Goal: Task Accomplishment & Management: Manage account settings

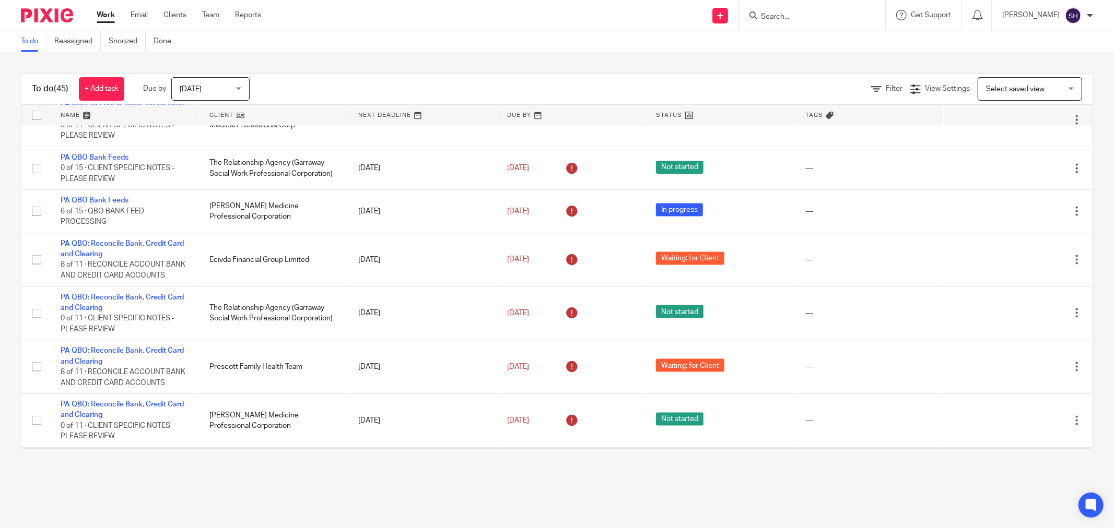
scroll to position [582, 0]
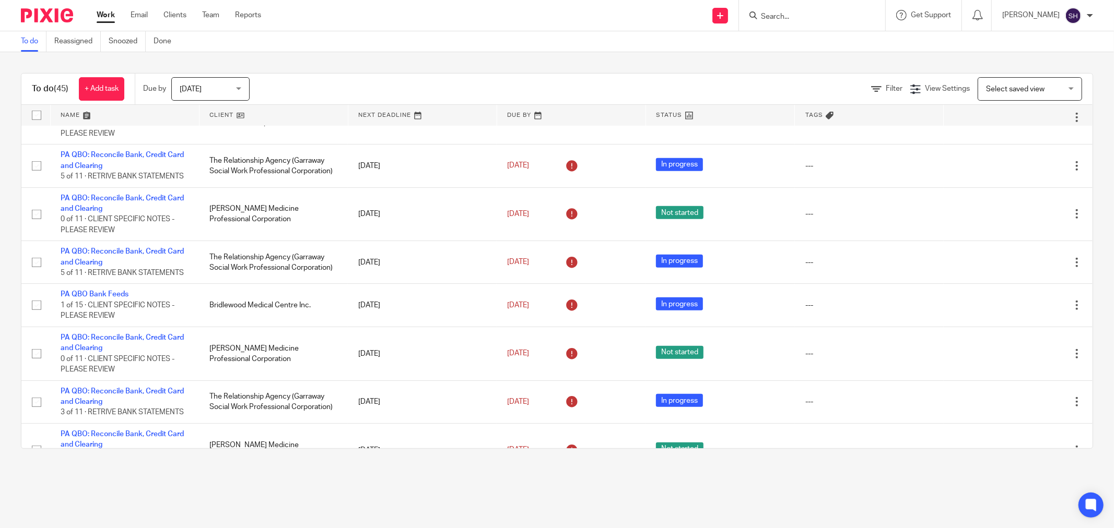
click at [268, 118] on link at bounding box center [273, 115] width 148 height 21
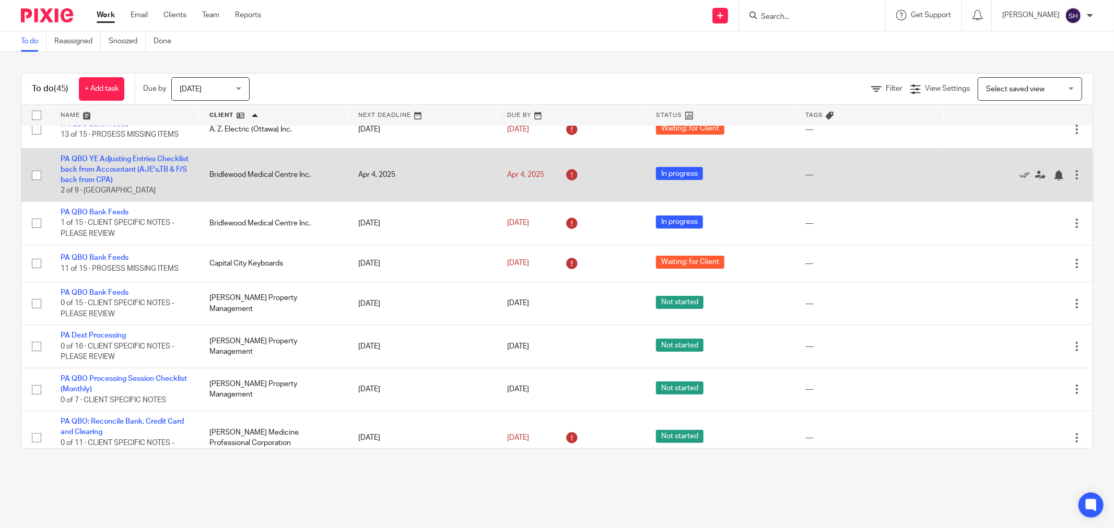
scroll to position [116, 0]
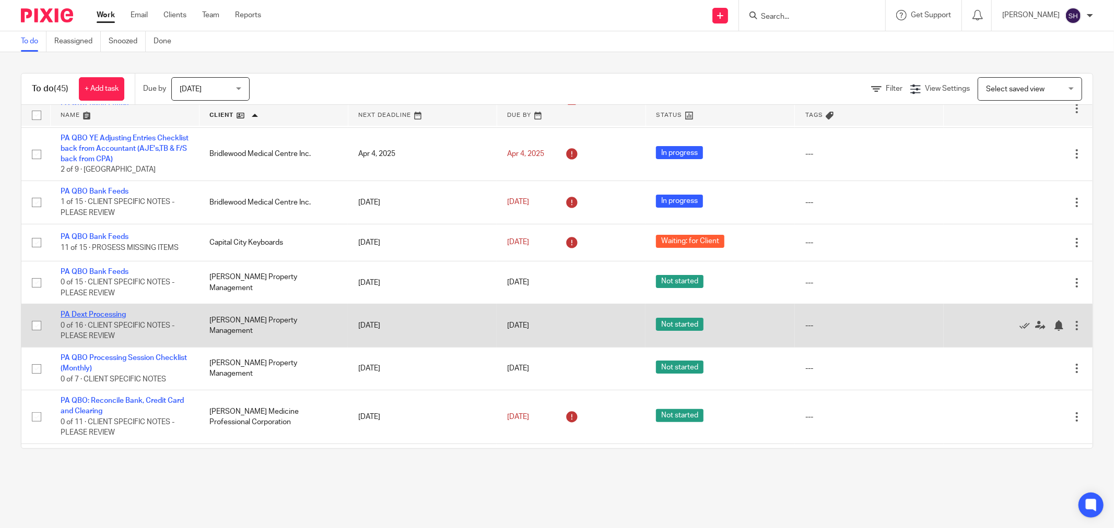
click at [113, 316] on link "PA Dext Processing" at bounding box center [93, 314] width 65 height 7
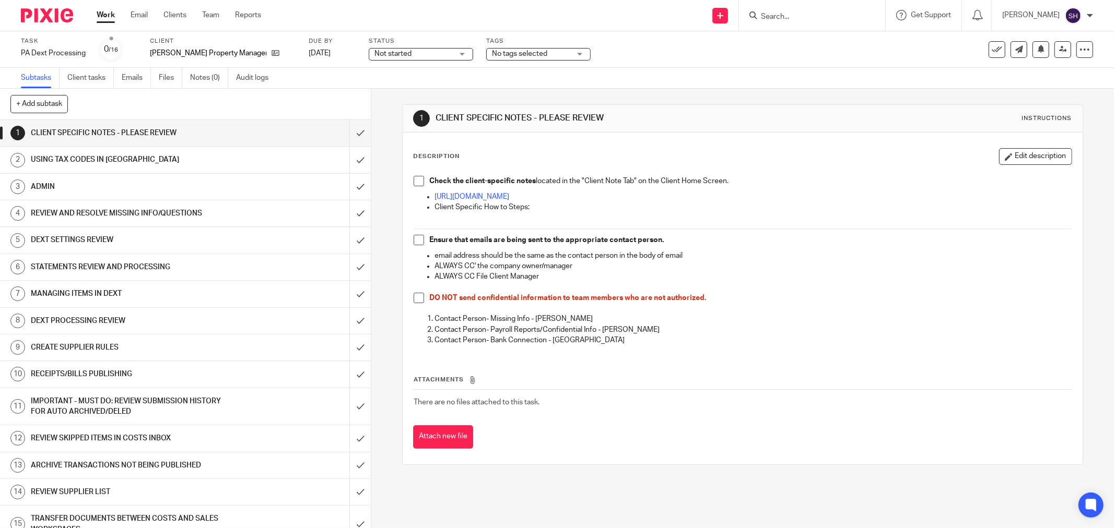
click at [414, 181] on span at bounding box center [419, 181] width 10 height 10
drag, startPoint x: 414, startPoint y: 241, endPoint x: 409, endPoint y: 275, distance: 34.3
click at [414, 242] on span at bounding box center [419, 240] width 10 height 10
click at [415, 296] on span at bounding box center [419, 298] width 10 height 10
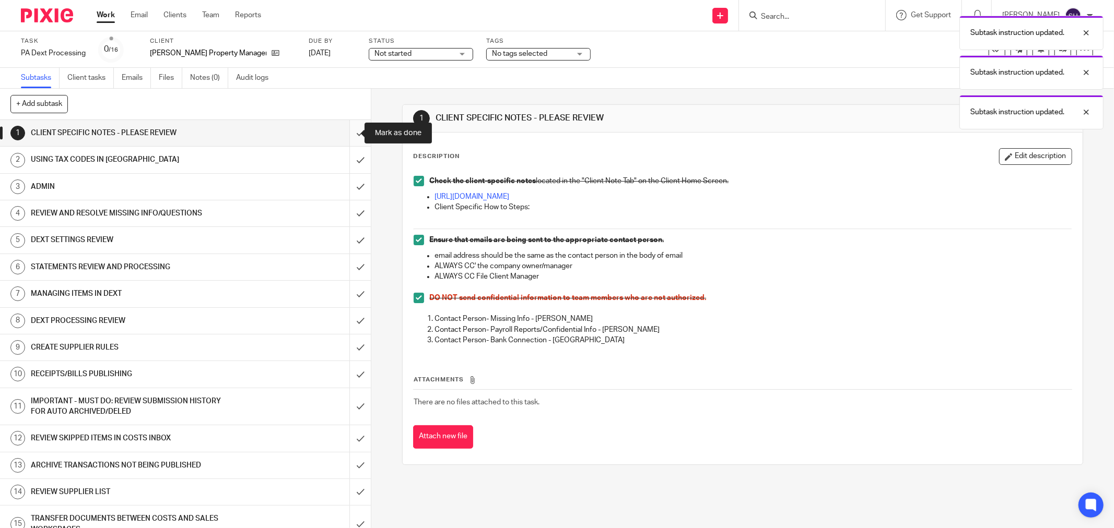
click at [345, 133] on input "submit" at bounding box center [185, 133] width 371 height 26
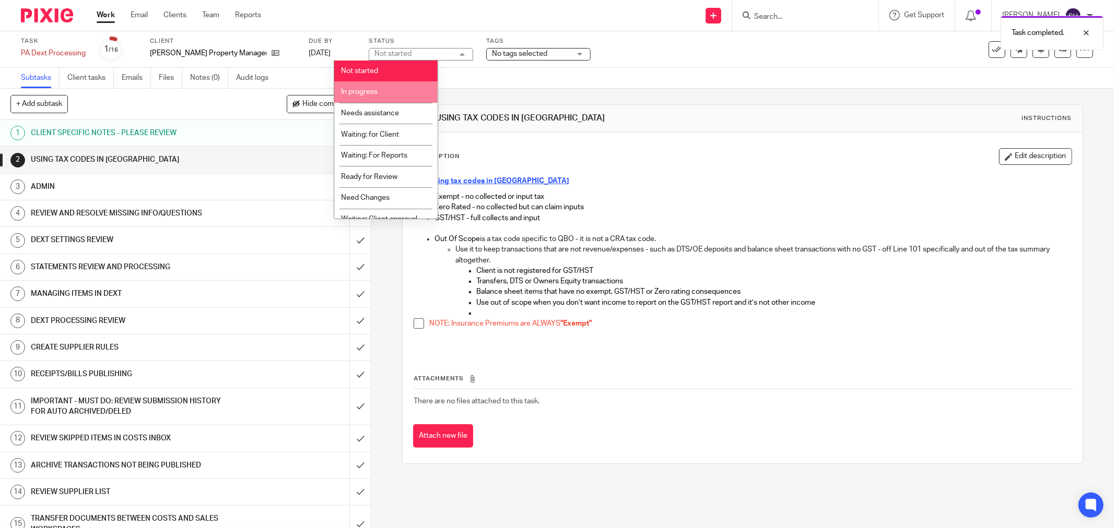
click at [381, 96] on li "In progress" at bounding box center [385, 91] width 103 height 21
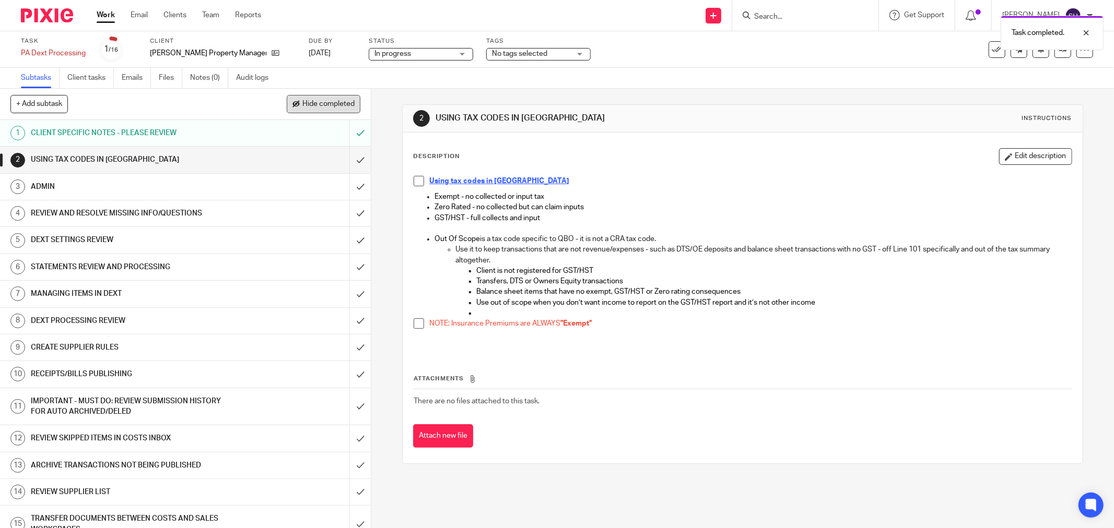
click at [322, 100] on span "Hide completed" at bounding box center [328, 104] width 52 height 8
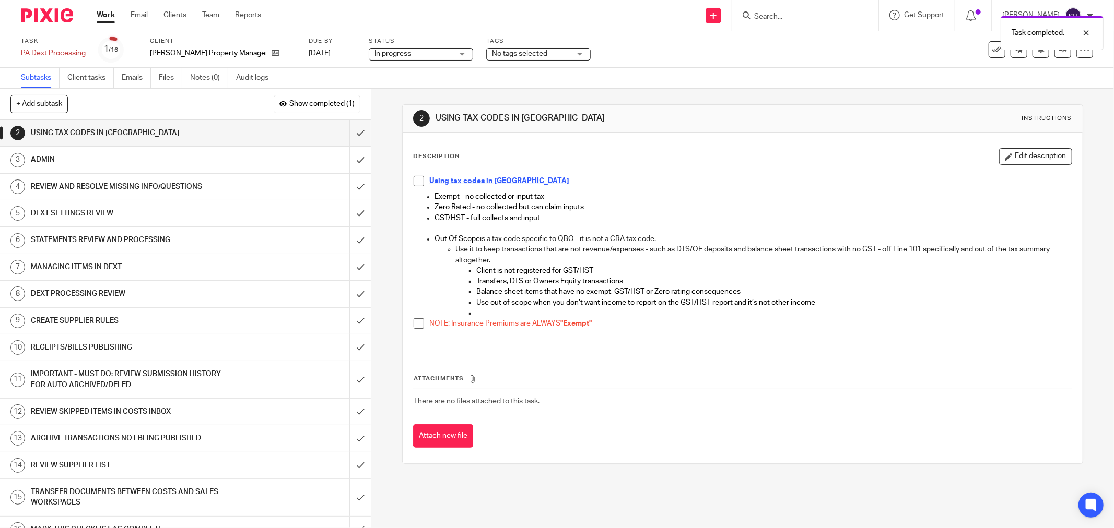
drag, startPoint x: 415, startPoint y: 184, endPoint x: 423, endPoint y: 184, distance: 7.8
click at [416, 185] on span at bounding box center [419, 181] width 10 height 10
click at [414, 327] on span at bounding box center [419, 324] width 10 height 10
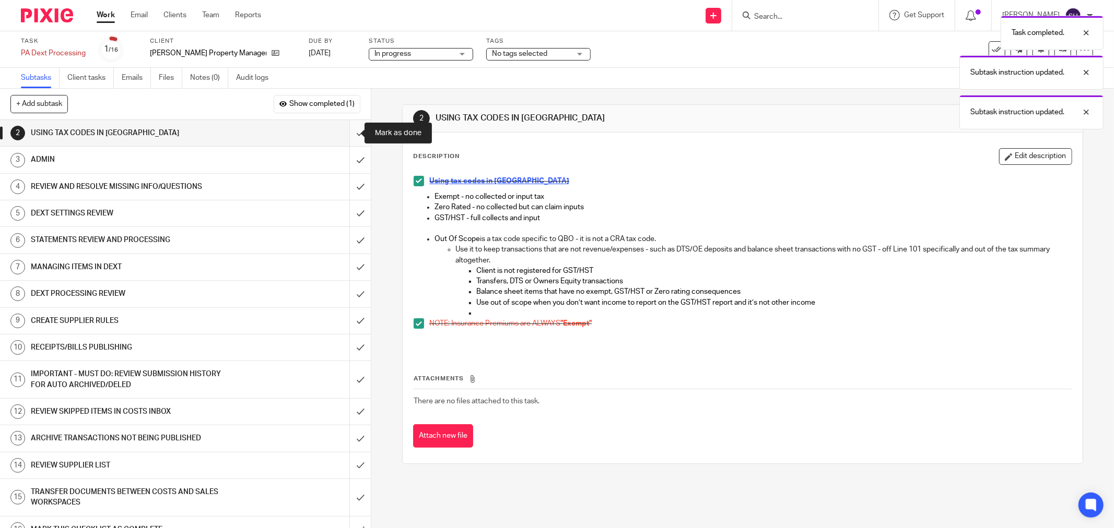
click at [341, 136] on input "submit" at bounding box center [185, 133] width 371 height 26
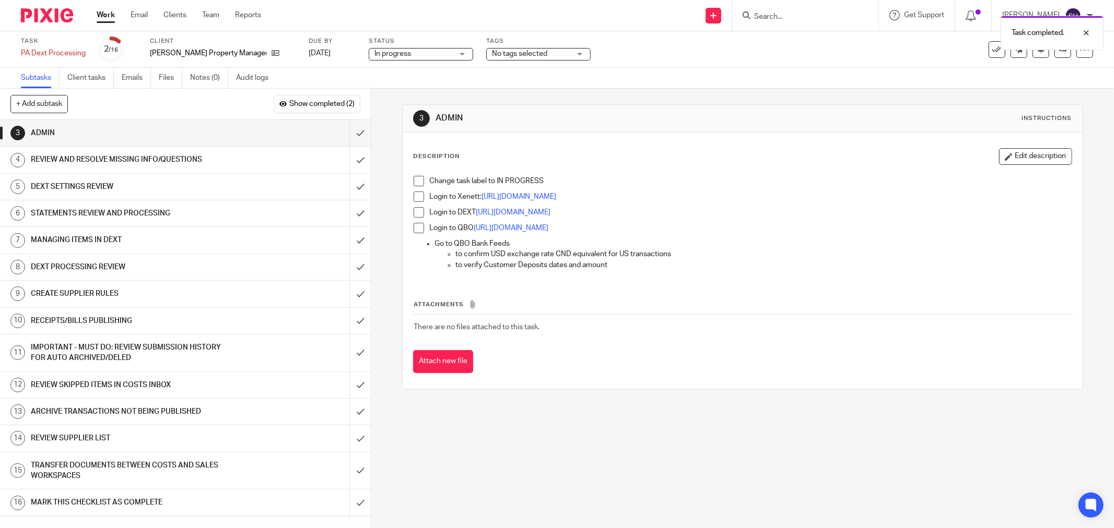
click at [416, 181] on span at bounding box center [419, 181] width 10 height 10
drag, startPoint x: 414, startPoint y: 195, endPoint x: 415, endPoint y: 207, distance: 12.0
click at [414, 196] on span at bounding box center [419, 197] width 10 height 10
click at [415, 213] on span at bounding box center [419, 212] width 10 height 10
click at [414, 230] on span at bounding box center [419, 228] width 10 height 10
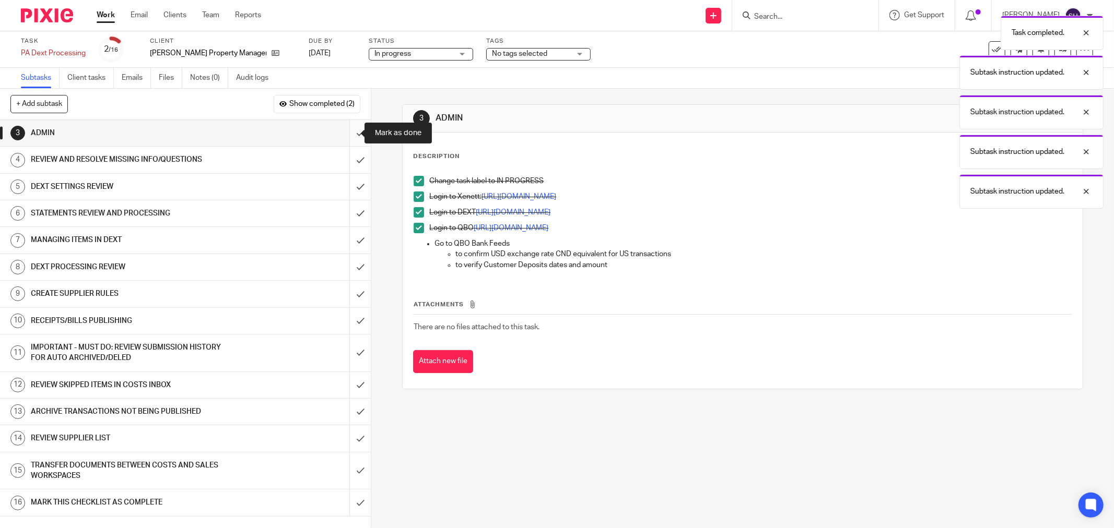
click at [352, 132] on input "submit" at bounding box center [185, 133] width 371 height 26
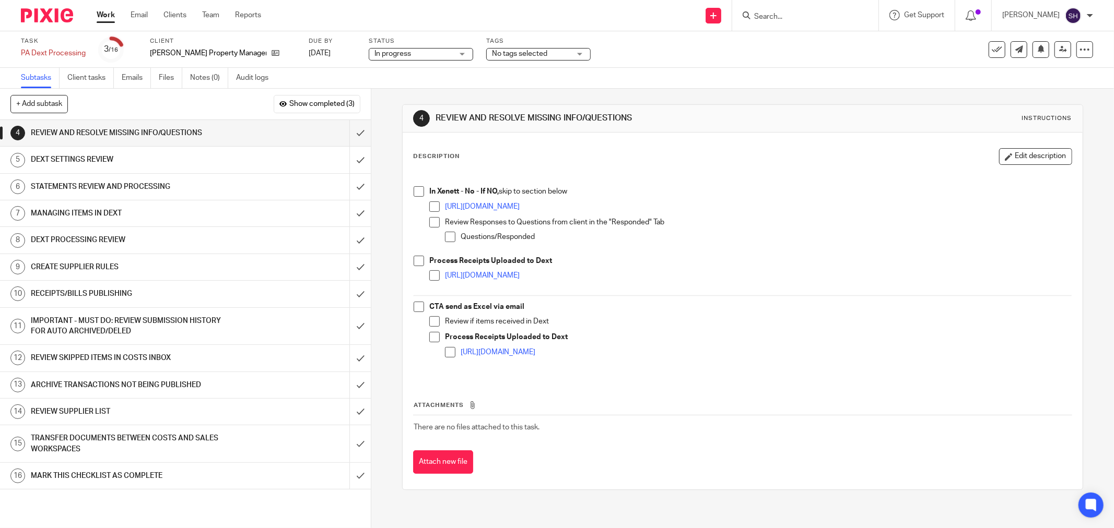
click at [418, 195] on span at bounding box center [419, 191] width 10 height 10
click at [429, 205] on span at bounding box center [434, 207] width 10 height 10
drag, startPoint x: 432, startPoint y: 221, endPoint x: 437, endPoint y: 232, distance: 12.1
click at [432, 222] on span at bounding box center [434, 222] width 10 height 10
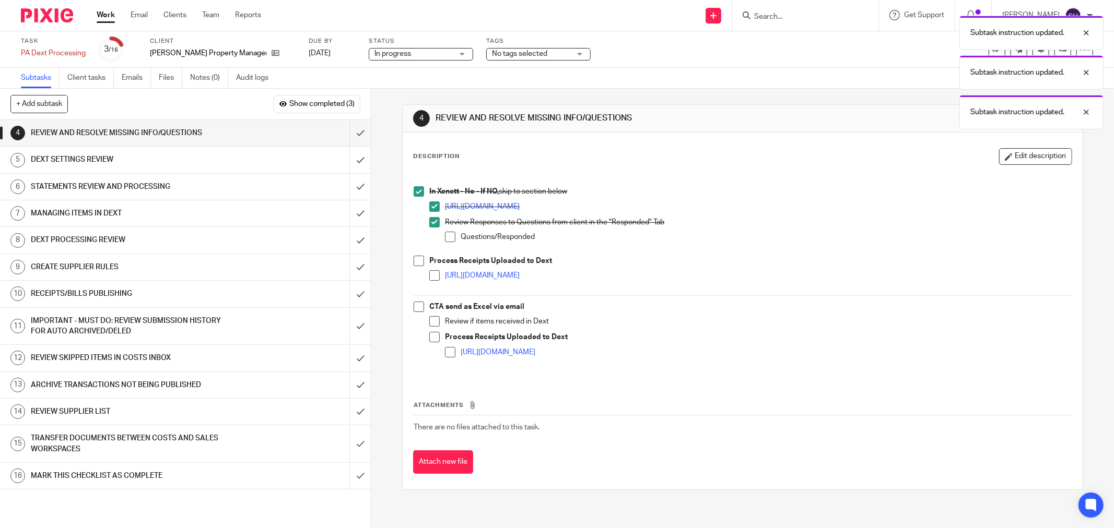
click at [446, 233] on span at bounding box center [450, 237] width 10 height 10
click at [414, 257] on span at bounding box center [419, 261] width 10 height 10
drag, startPoint x: 427, startPoint y: 273, endPoint x: 423, endPoint y: 285, distance: 12.2
click at [429, 274] on span at bounding box center [434, 276] width 10 height 10
drag, startPoint x: 418, startPoint y: 308, endPoint x: 426, endPoint y: 313, distance: 9.9
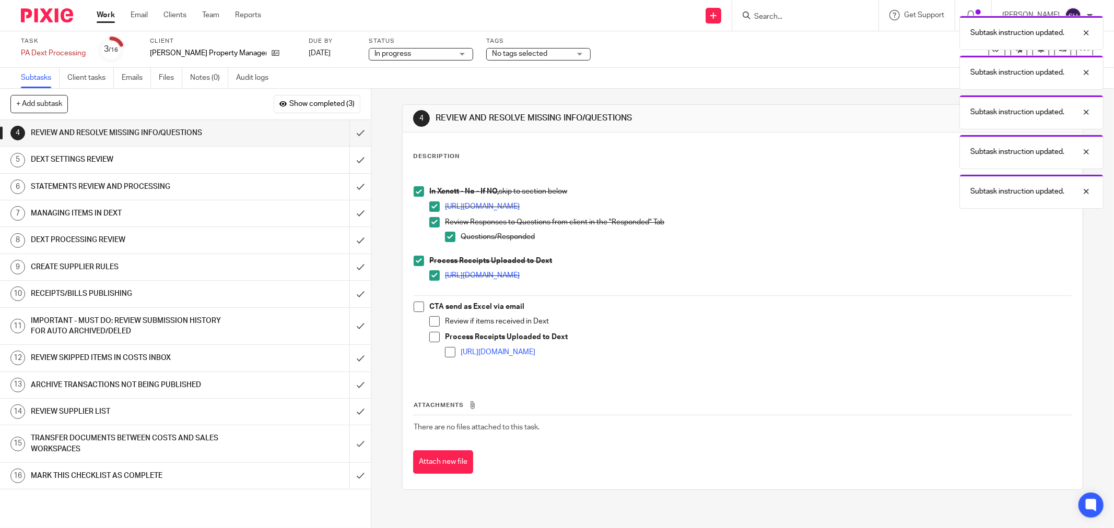
click at [419, 308] on span at bounding box center [419, 307] width 10 height 10
drag, startPoint x: 432, startPoint y: 322, endPoint x: 431, endPoint y: 332, distance: 10.6
click at [432, 322] on span at bounding box center [434, 321] width 10 height 10
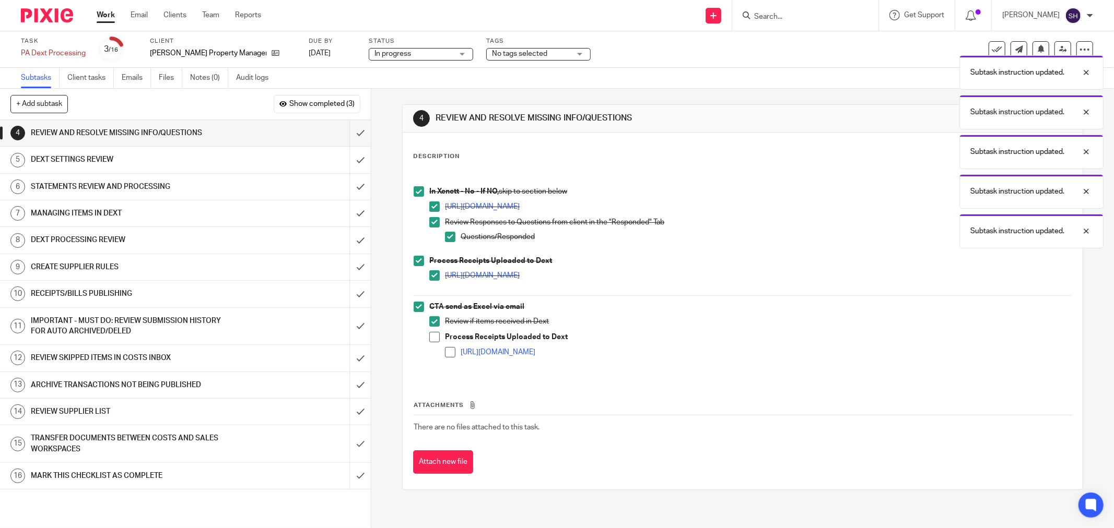
drag, startPoint x: 431, startPoint y: 333, endPoint x: 445, endPoint y: 349, distance: 21.5
click at [431, 333] on span at bounding box center [434, 337] width 10 height 10
click at [446, 350] on span at bounding box center [450, 352] width 10 height 10
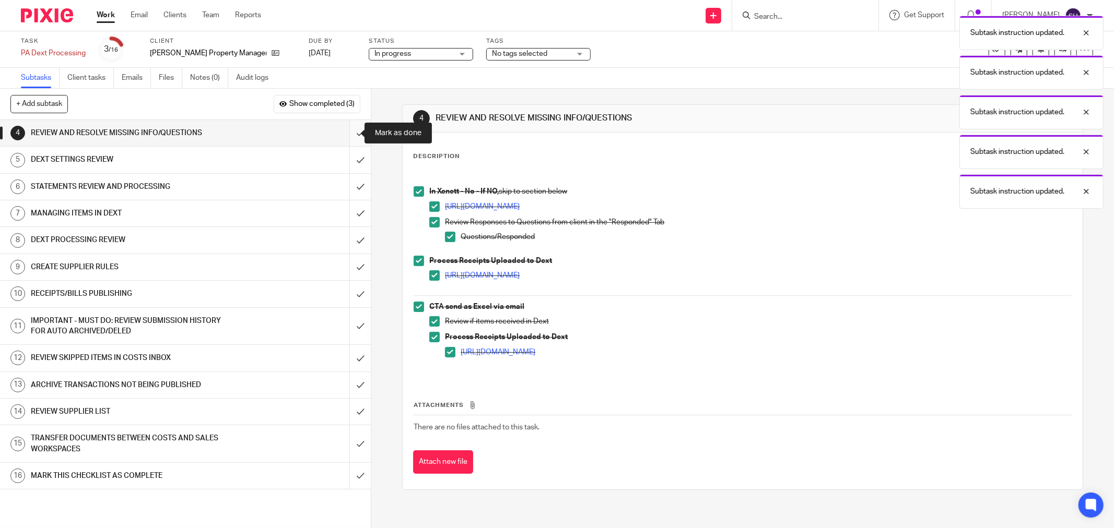
click at [352, 134] on input "submit" at bounding box center [185, 133] width 371 height 26
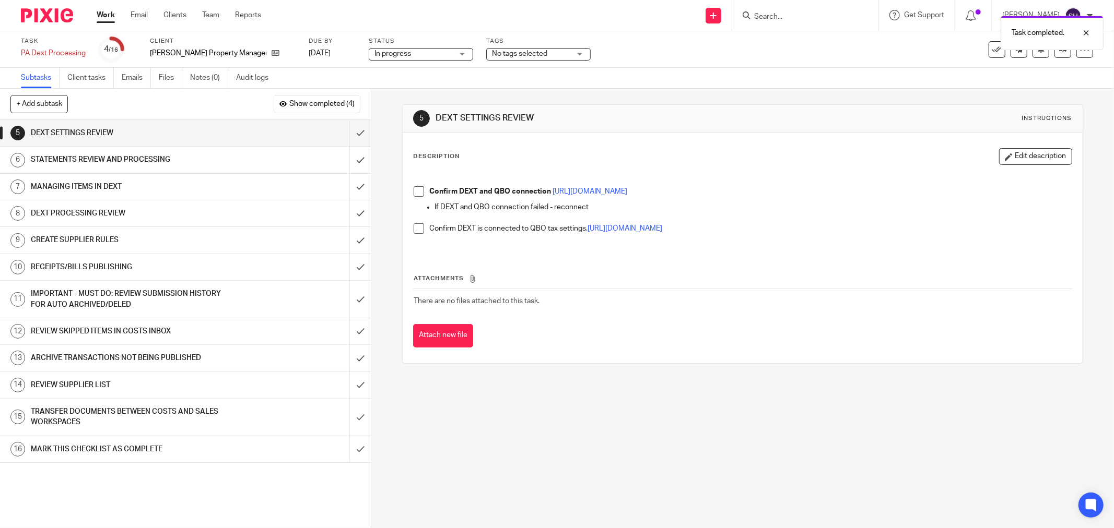
click at [414, 192] on span at bounding box center [419, 191] width 10 height 10
click at [418, 227] on span at bounding box center [419, 229] width 10 height 10
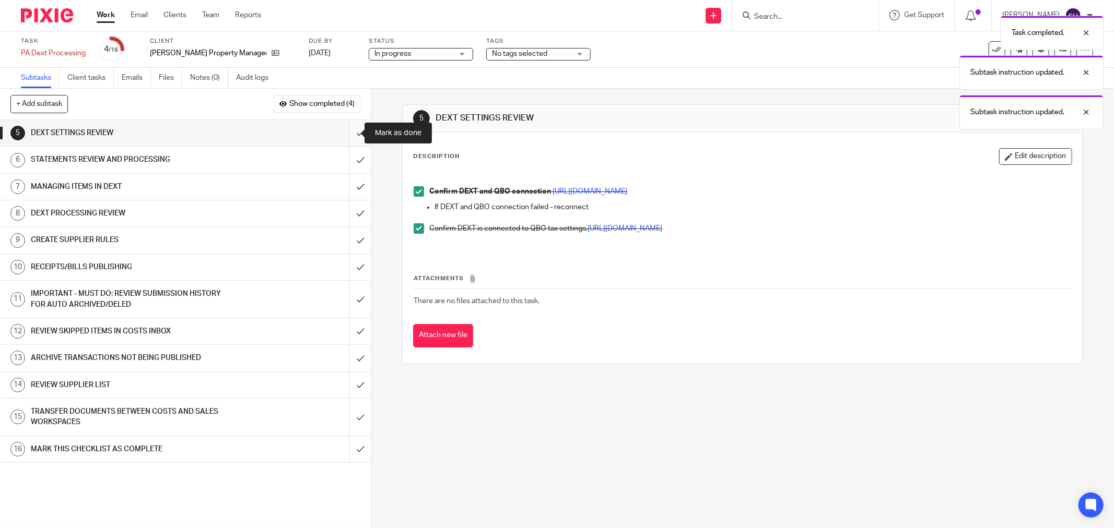
click at [353, 129] on input "submit" at bounding box center [185, 133] width 371 height 26
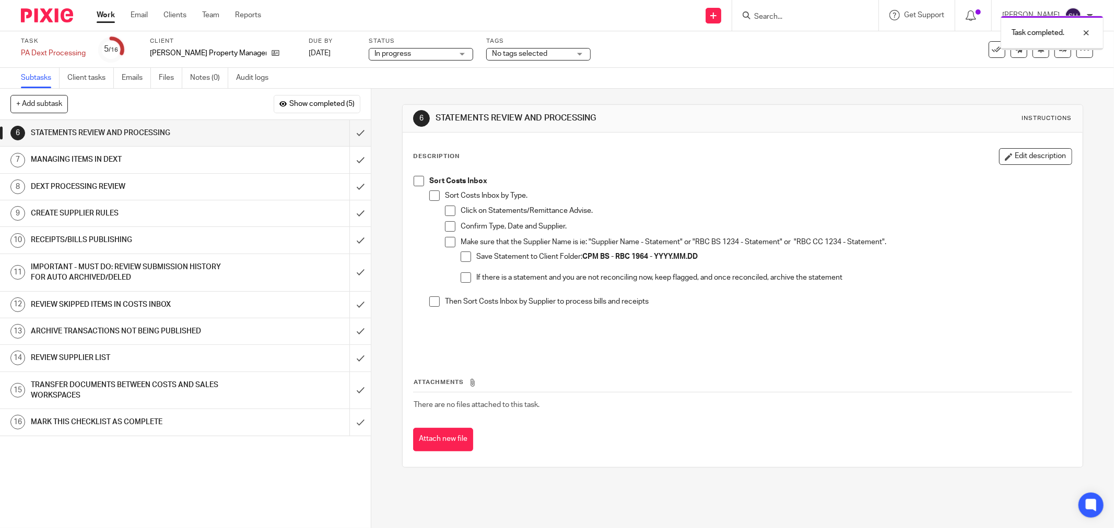
click at [415, 182] on span at bounding box center [419, 181] width 10 height 10
drag, startPoint x: 432, startPoint y: 199, endPoint x: 441, endPoint y: 203, distance: 9.6
click at [434, 199] on span at bounding box center [434, 196] width 10 height 10
click at [445, 211] on span at bounding box center [450, 211] width 10 height 10
click at [445, 225] on span at bounding box center [450, 226] width 10 height 10
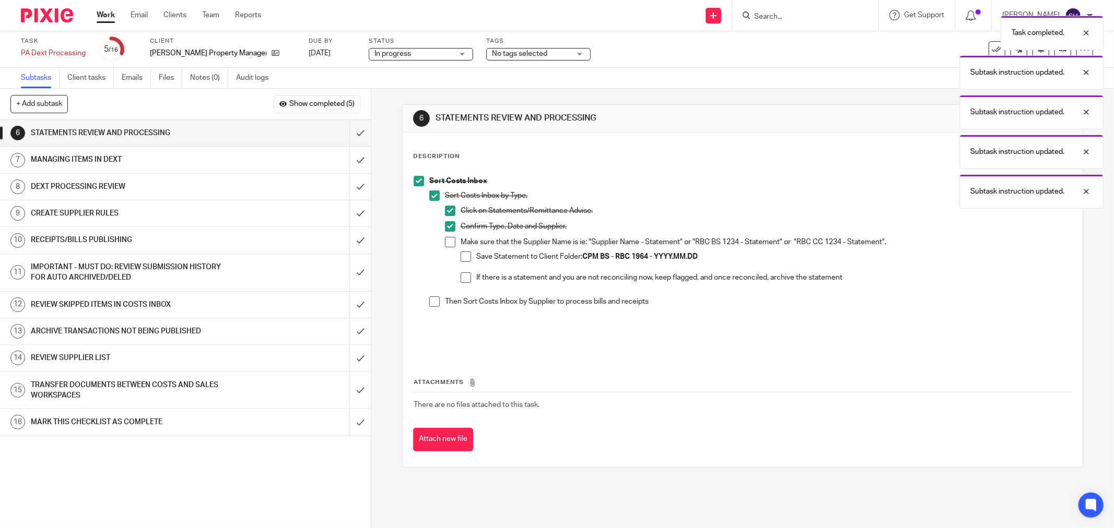
click at [445, 238] on span at bounding box center [450, 242] width 10 height 10
drag, startPoint x: 460, startPoint y: 258, endPoint x: 460, endPoint y: 264, distance: 5.8
click at [461, 257] on span at bounding box center [466, 257] width 10 height 10
click at [462, 274] on span at bounding box center [466, 278] width 10 height 10
click at [431, 303] on span at bounding box center [434, 302] width 10 height 10
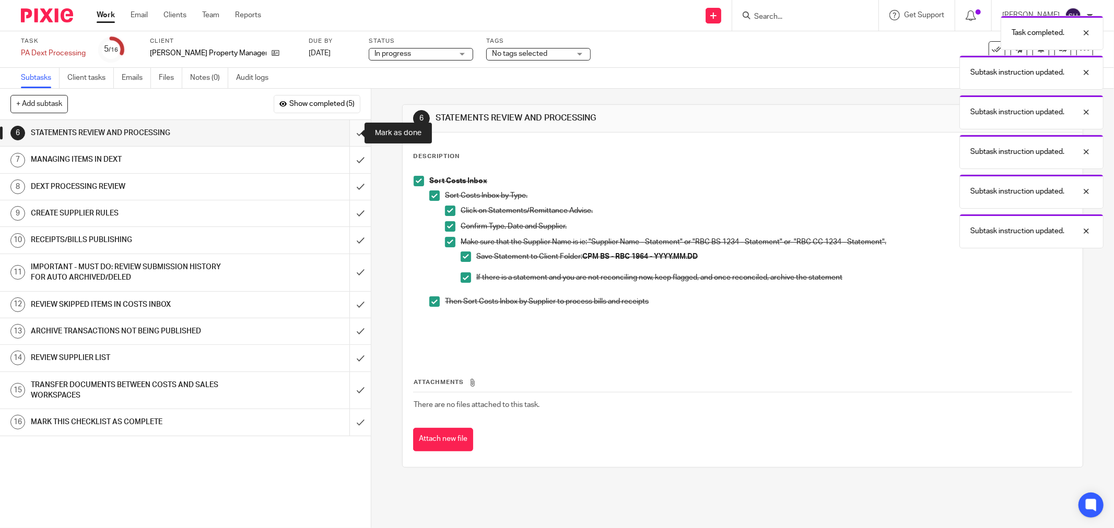
click at [348, 128] on input "submit" at bounding box center [185, 133] width 371 height 26
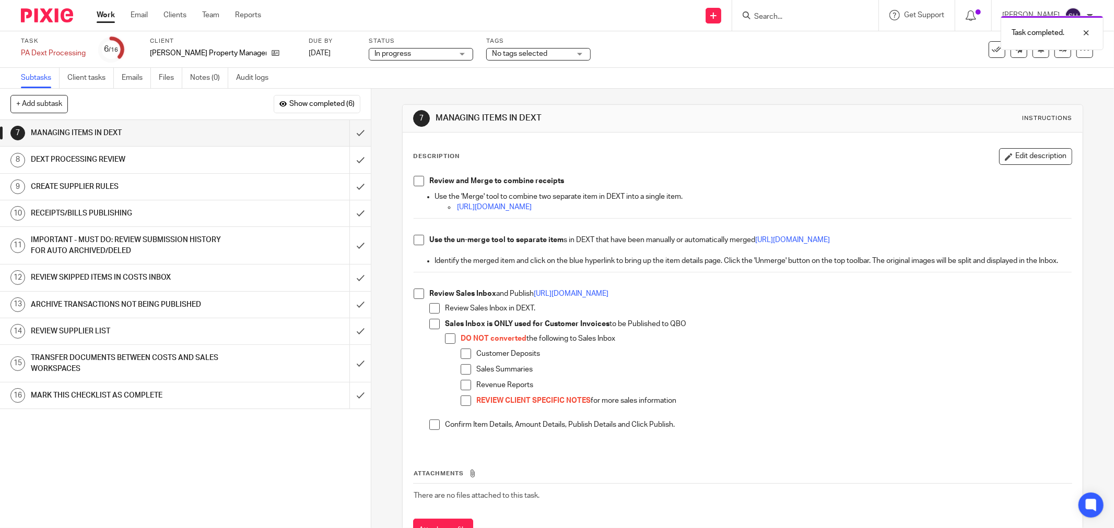
click at [414, 181] on span at bounding box center [419, 181] width 10 height 10
click at [414, 236] on span at bounding box center [419, 240] width 10 height 10
click at [414, 299] on span at bounding box center [419, 294] width 10 height 10
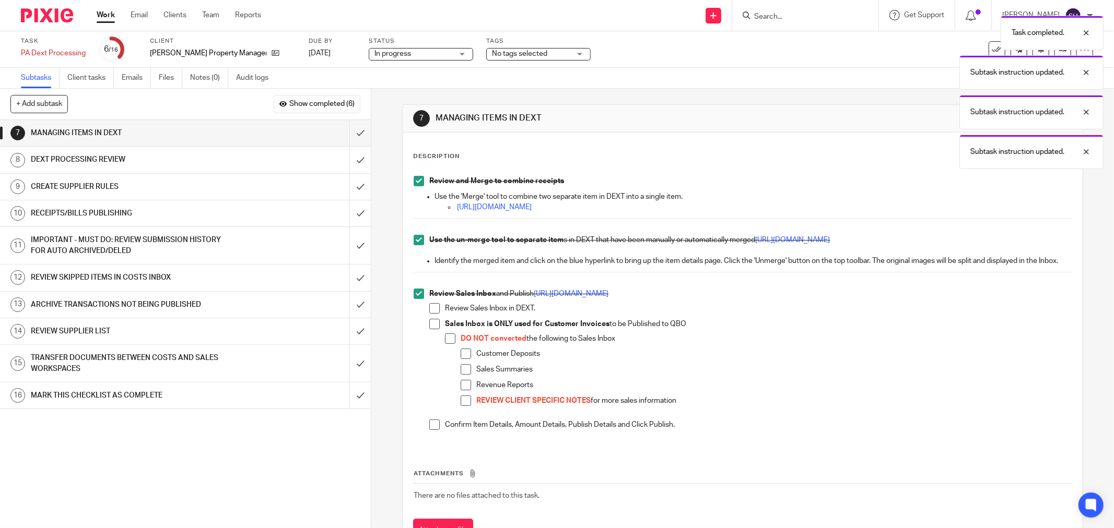
click at [429, 314] on span at bounding box center [434, 308] width 10 height 10
click at [429, 330] on span at bounding box center [434, 324] width 10 height 10
click at [447, 344] on span at bounding box center [450, 339] width 10 height 10
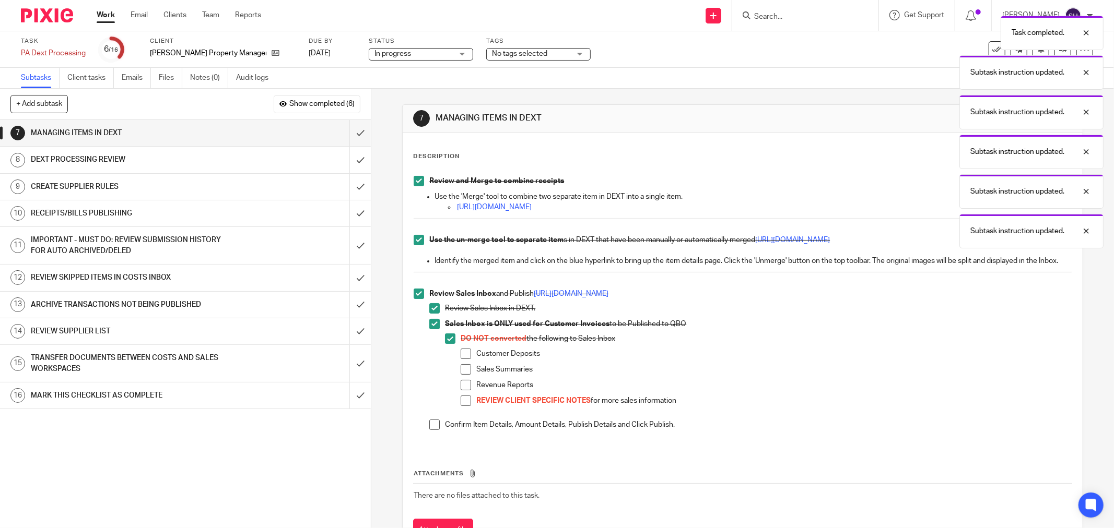
drag, startPoint x: 461, startPoint y: 363, endPoint x: 461, endPoint y: 382, distance: 18.3
click at [461, 359] on span at bounding box center [466, 354] width 10 height 10
drag, startPoint x: 462, startPoint y: 384, endPoint x: 463, endPoint y: 390, distance: 5.3
click at [462, 375] on span at bounding box center [466, 369] width 10 height 10
click at [463, 391] on span at bounding box center [466, 385] width 10 height 10
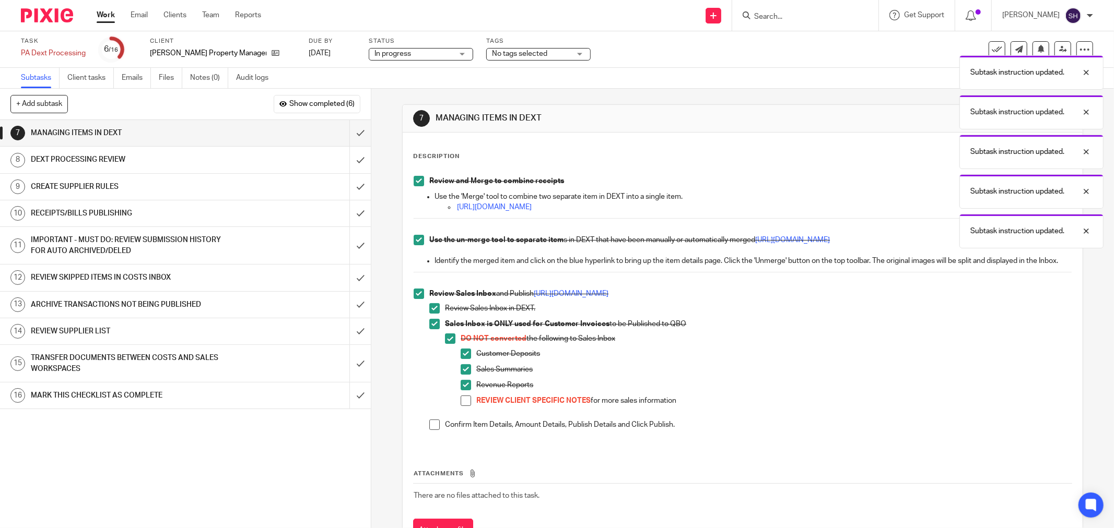
click at [463, 406] on span at bounding box center [466, 401] width 10 height 10
click at [432, 430] on span at bounding box center [434, 425] width 10 height 10
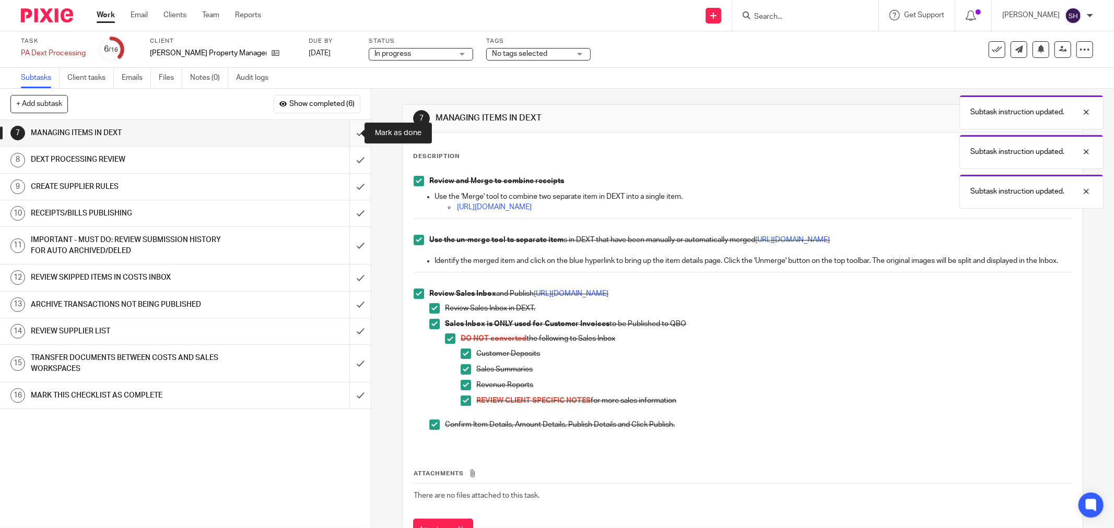
click at [343, 134] on input "submit" at bounding box center [185, 133] width 371 height 26
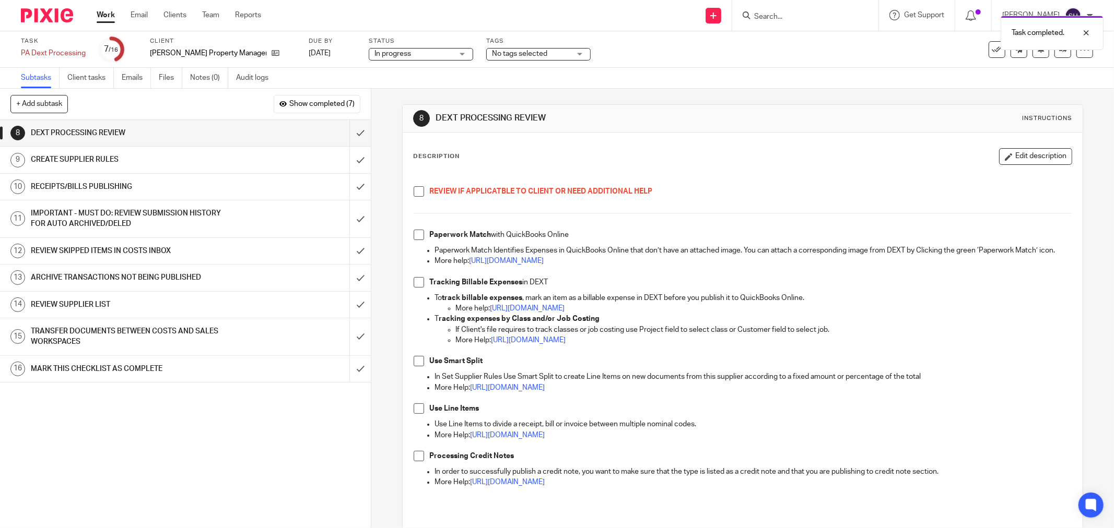
click at [408, 194] on div "REVIEW IF APPLICATBLE TO CLIENT OR NEED ADDITIONAL HELP Paperwork Match with Qu…" at bounding box center [742, 344] width 668 height 346
click at [414, 192] on span at bounding box center [419, 191] width 10 height 10
click at [415, 231] on span at bounding box center [419, 235] width 10 height 10
click at [419, 288] on span at bounding box center [419, 282] width 10 height 10
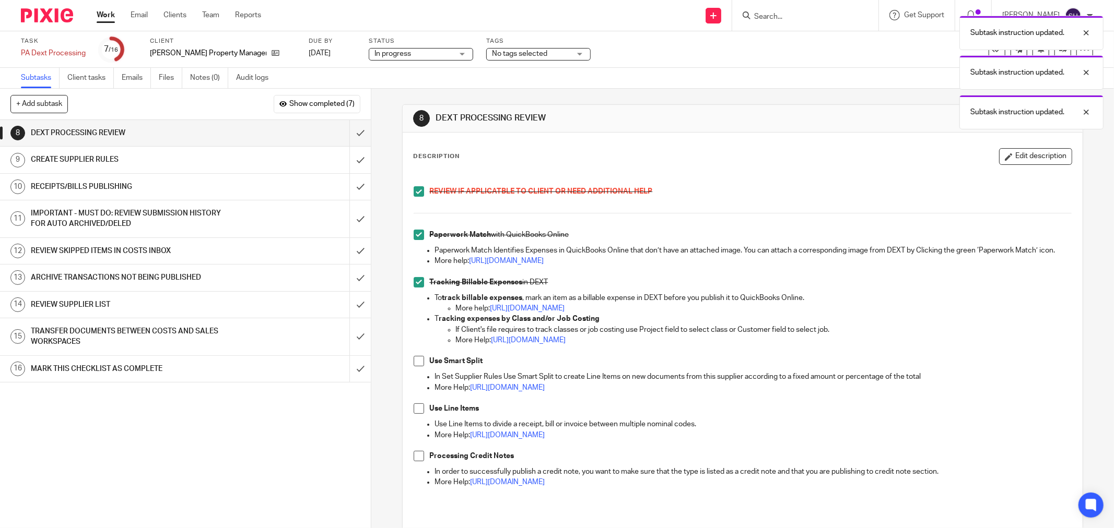
click at [415, 367] on span at bounding box center [419, 361] width 10 height 10
click at [414, 414] on span at bounding box center [419, 409] width 10 height 10
click at [417, 462] on span at bounding box center [419, 456] width 10 height 10
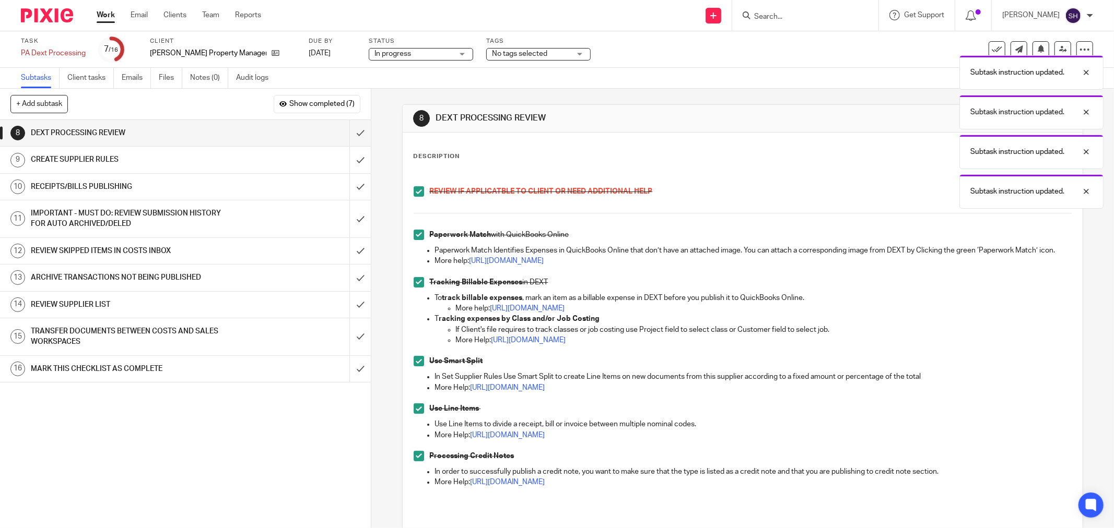
scroll to position [126, 0]
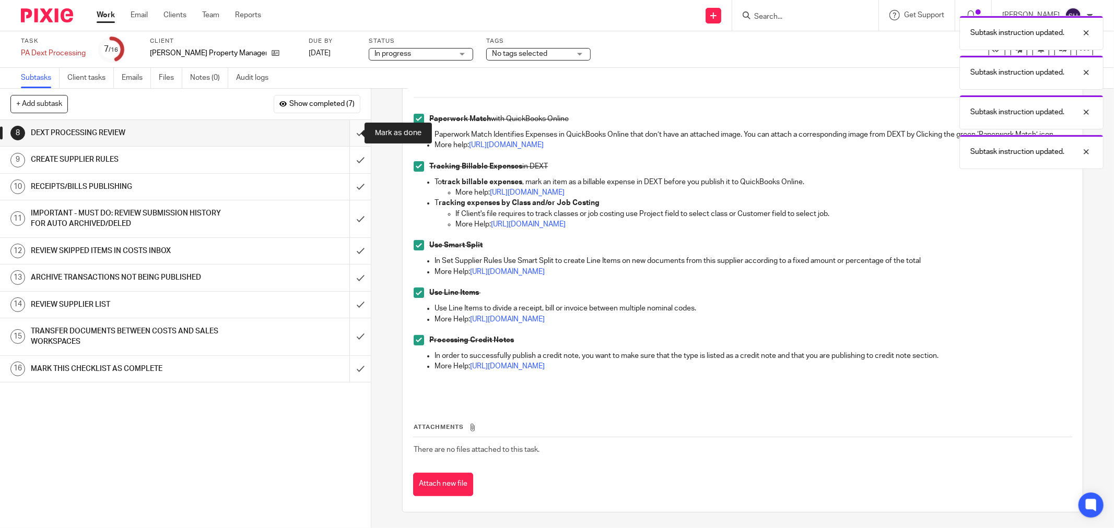
click at [351, 132] on input "submit" at bounding box center [185, 133] width 371 height 26
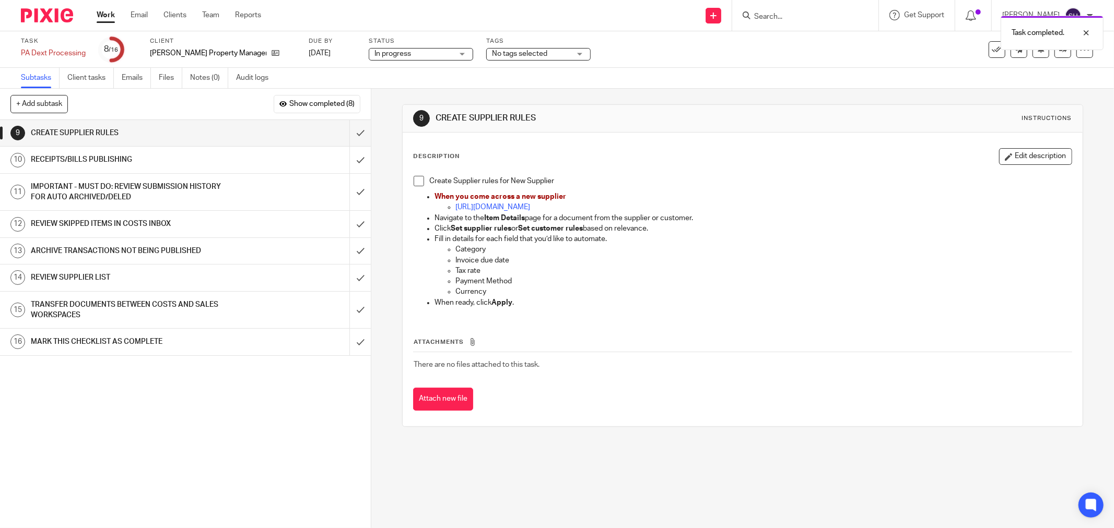
click at [419, 180] on span at bounding box center [419, 181] width 10 height 10
click at [346, 131] on input "submit" at bounding box center [185, 133] width 371 height 26
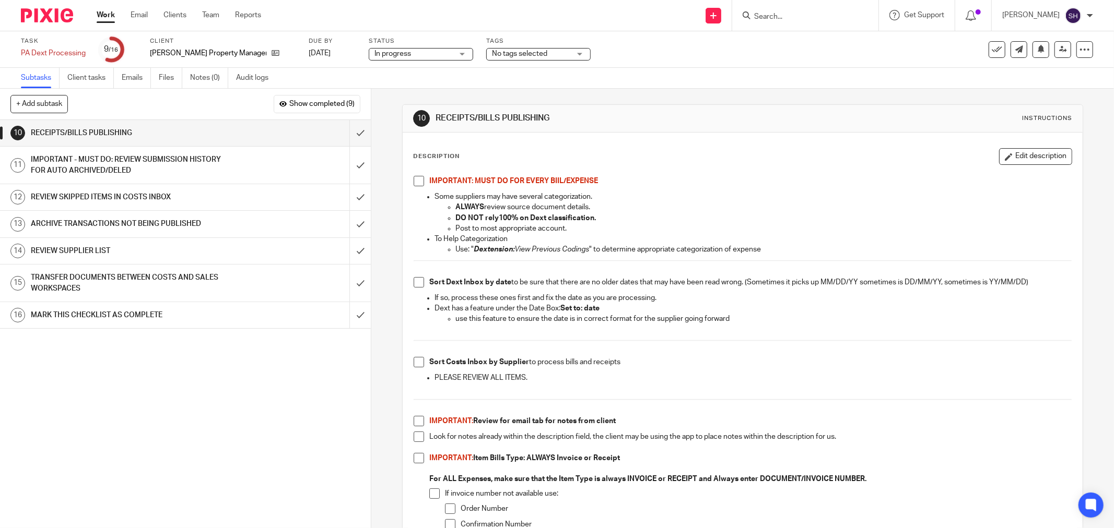
click at [414, 183] on span at bounding box center [419, 181] width 10 height 10
click at [417, 280] on span at bounding box center [419, 282] width 10 height 10
click at [418, 361] on span at bounding box center [419, 362] width 10 height 10
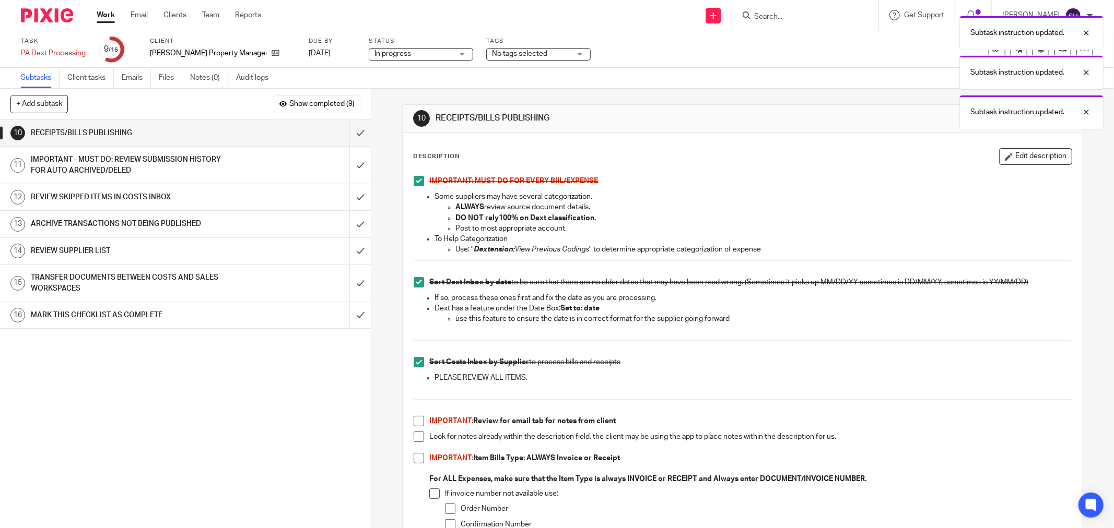
click at [418, 424] on span at bounding box center [419, 421] width 10 height 10
drag, startPoint x: 416, startPoint y: 440, endPoint x: 411, endPoint y: 460, distance: 20.4
click at [416, 441] on span at bounding box center [419, 437] width 10 height 10
click at [414, 461] on span at bounding box center [419, 458] width 10 height 10
drag, startPoint x: 434, startPoint y: 492, endPoint x: 440, endPoint y: 481, distance: 12.4
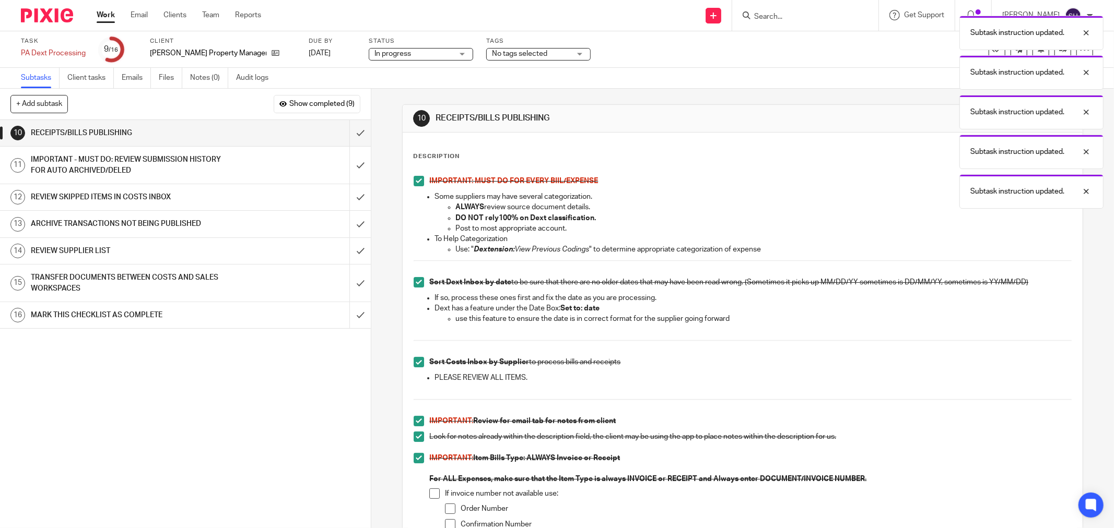
click at [435, 491] on span at bounding box center [434, 494] width 10 height 10
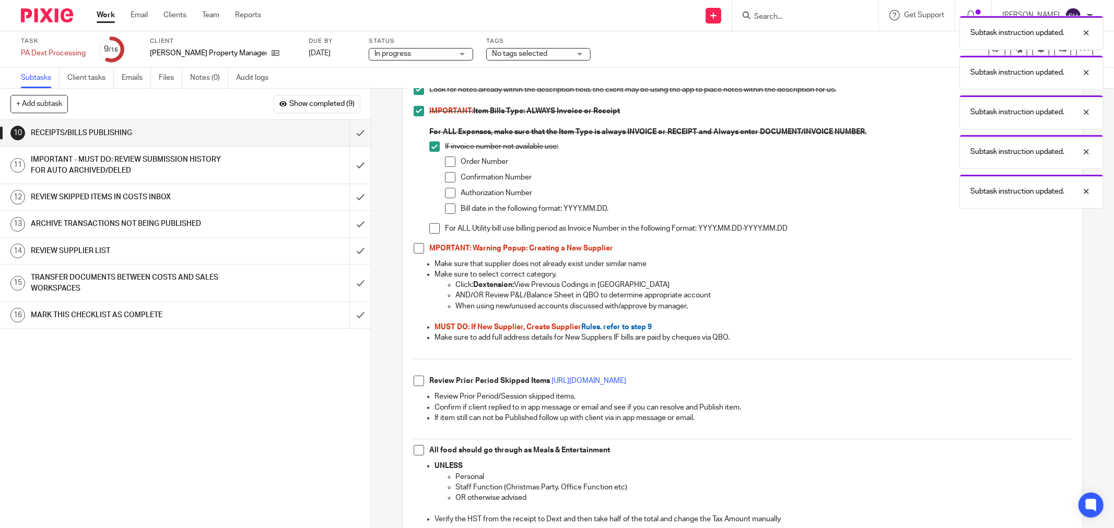
scroll to position [348, 0]
click at [445, 164] on span at bounding box center [450, 161] width 10 height 10
click at [445, 173] on span at bounding box center [450, 177] width 10 height 10
click at [449, 194] on span at bounding box center [450, 192] width 10 height 10
click at [448, 207] on span at bounding box center [450, 208] width 10 height 10
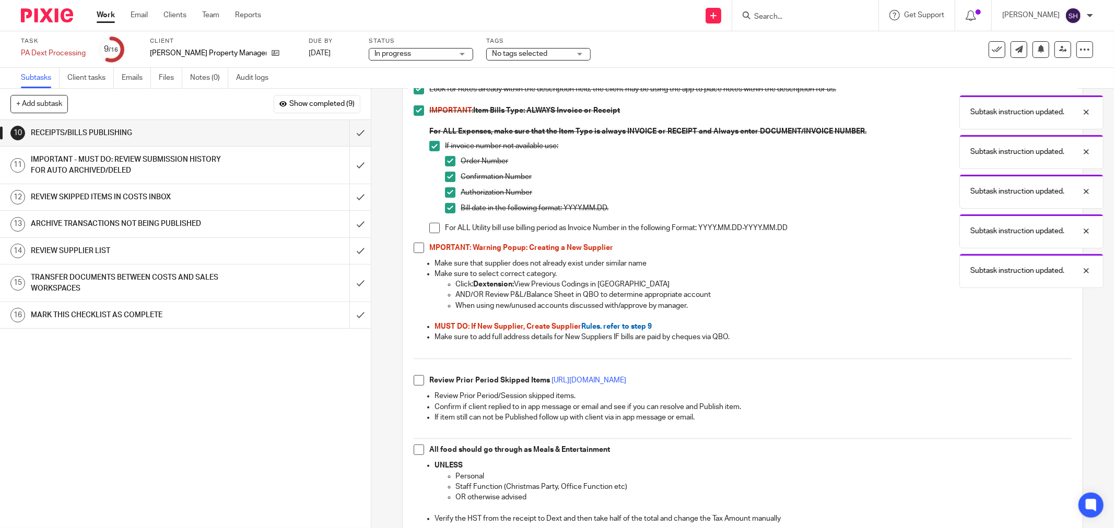
click at [435, 231] on span at bounding box center [434, 228] width 10 height 10
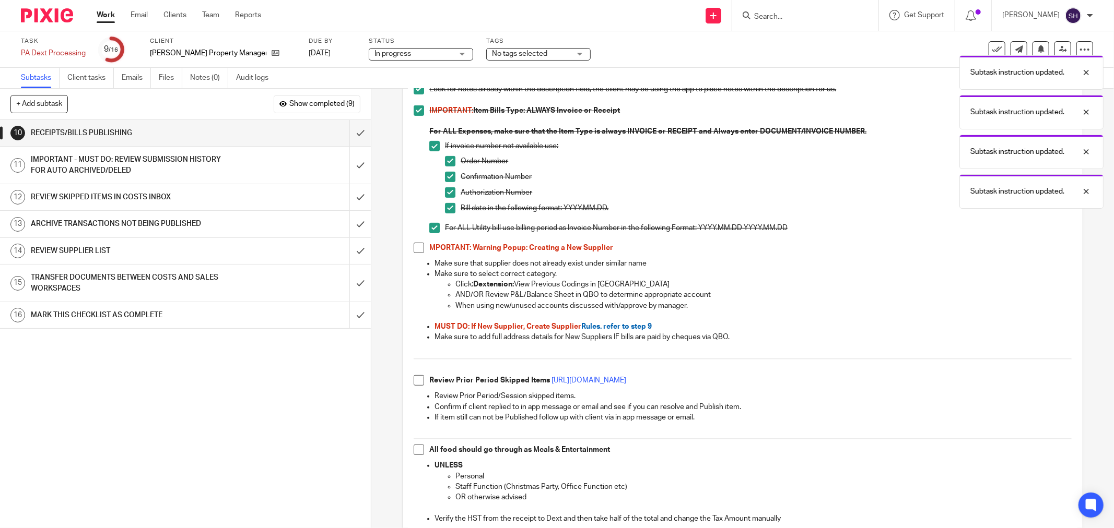
drag, startPoint x: 410, startPoint y: 249, endPoint x: 415, endPoint y: 285, distance: 36.3
click at [414, 249] on span at bounding box center [419, 248] width 10 height 10
click at [414, 382] on span at bounding box center [419, 380] width 10 height 10
drag, startPoint x: 420, startPoint y: 452, endPoint x: 426, endPoint y: 442, distance: 11.5
click at [419, 451] on span at bounding box center [419, 450] width 10 height 10
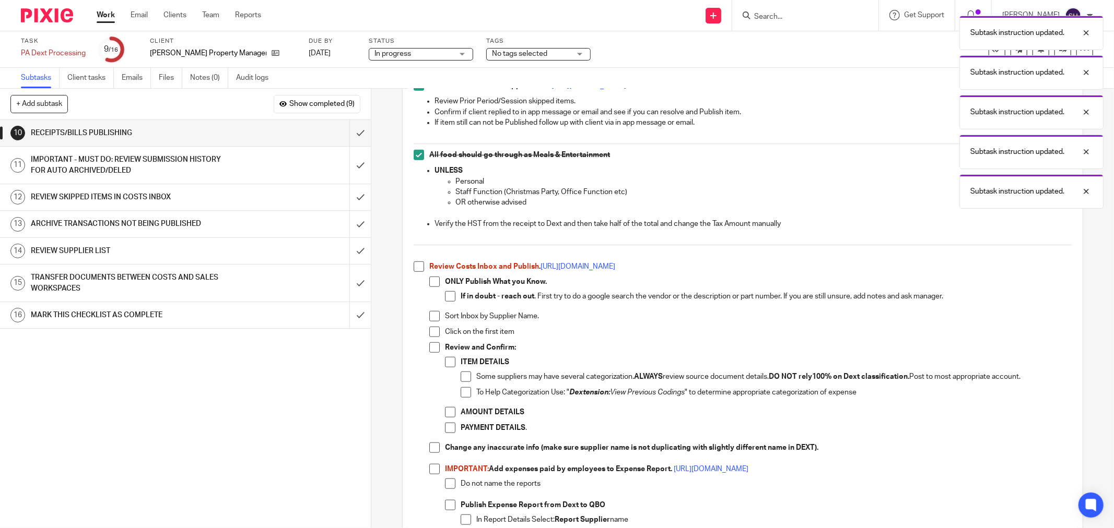
scroll to position [638, 0]
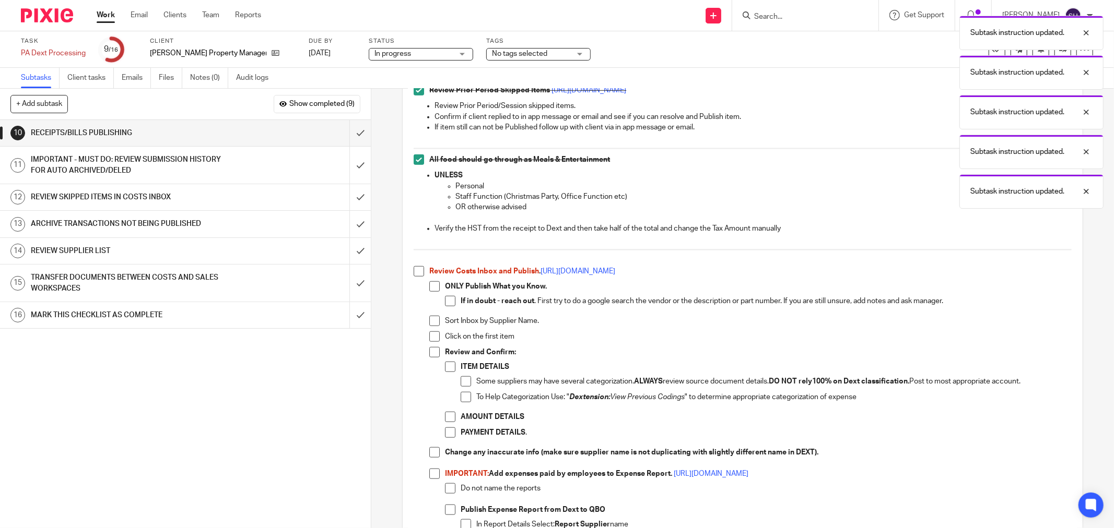
click at [414, 272] on span at bounding box center [419, 271] width 10 height 10
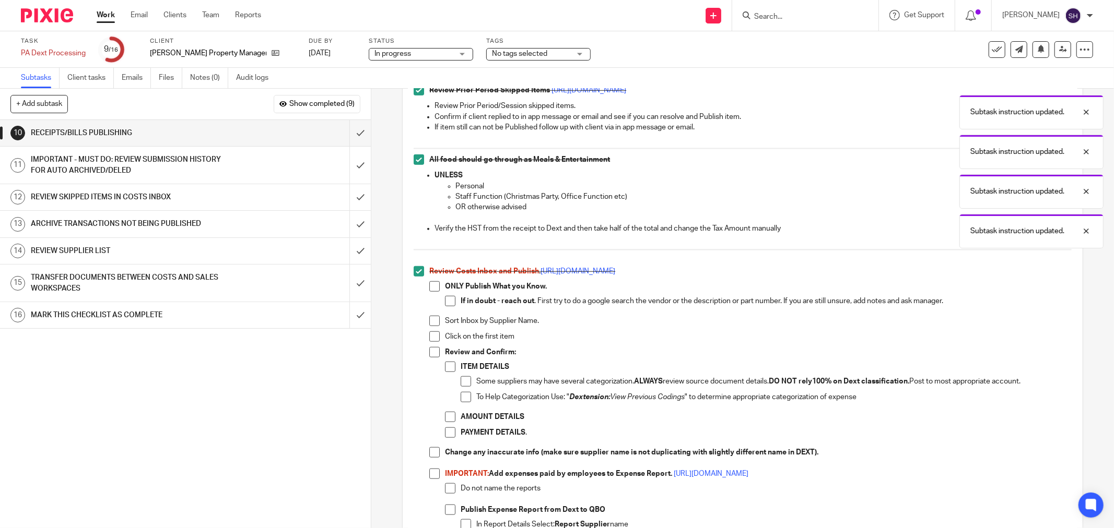
click at [431, 286] on span at bounding box center [434, 286] width 10 height 10
click at [445, 304] on span at bounding box center [450, 301] width 10 height 10
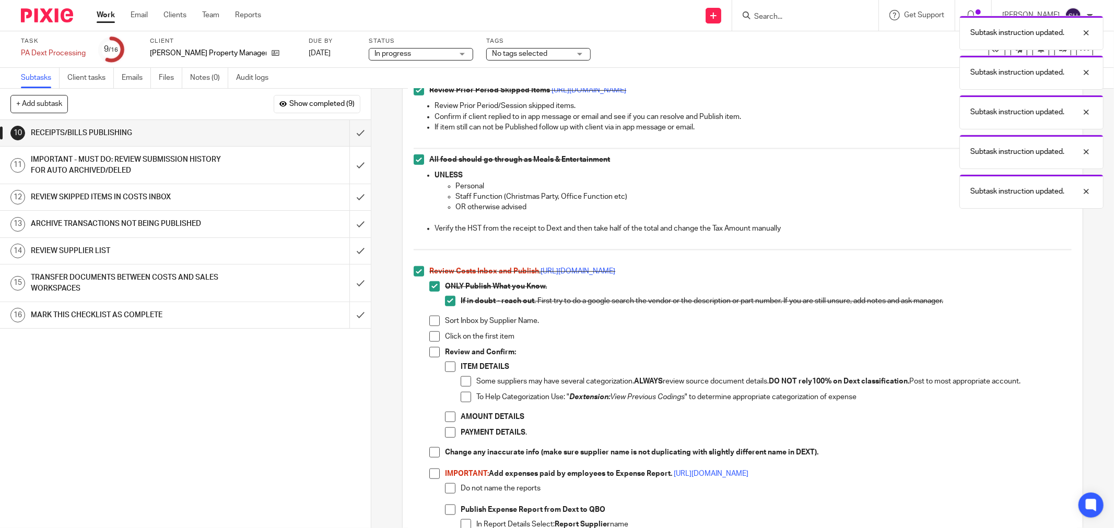
click at [431, 321] on span at bounding box center [434, 321] width 10 height 10
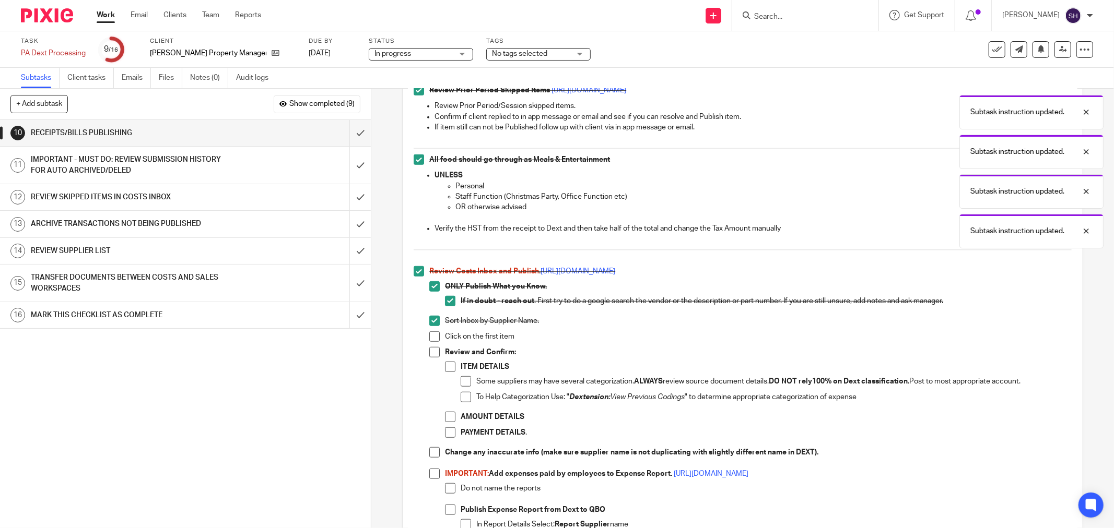
drag, startPoint x: 429, startPoint y: 335, endPoint x: 429, endPoint y: 348, distance: 13.1
click at [429, 335] on span at bounding box center [434, 337] width 10 height 10
click at [430, 354] on span at bounding box center [434, 352] width 10 height 10
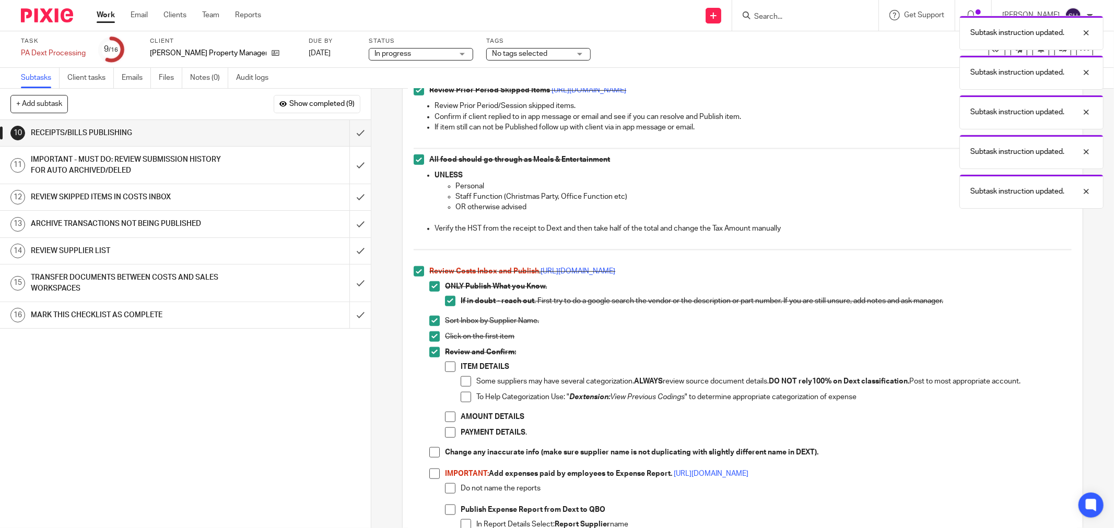
click at [452, 368] on span at bounding box center [450, 367] width 10 height 10
click at [466, 380] on span at bounding box center [466, 382] width 10 height 10
click at [462, 399] on span at bounding box center [466, 397] width 10 height 10
drag, startPoint x: 451, startPoint y: 413, endPoint x: 447, endPoint y: 429, distance: 16.7
click at [451, 413] on span at bounding box center [450, 417] width 10 height 10
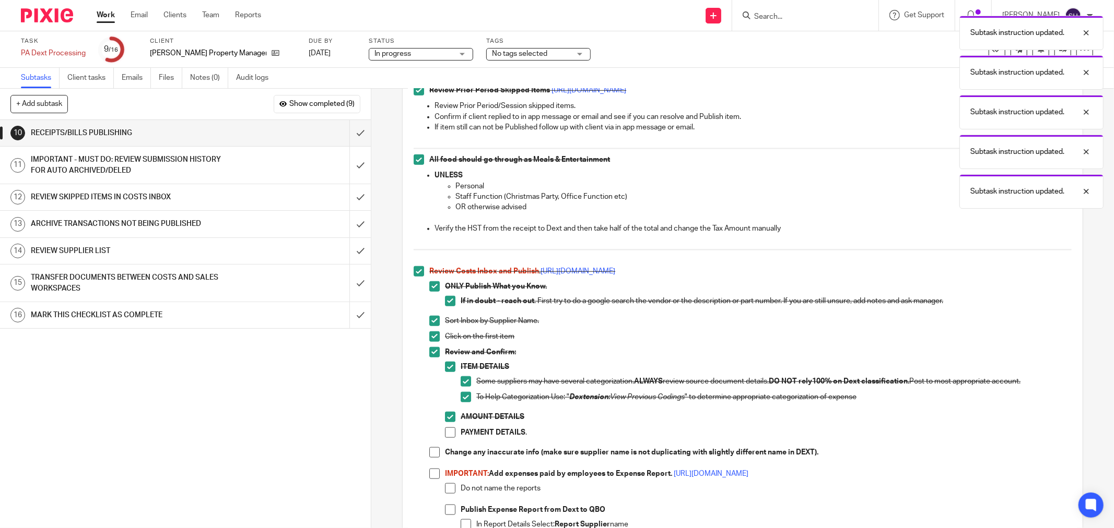
click at [446, 432] on span at bounding box center [450, 433] width 10 height 10
click at [432, 452] on span at bounding box center [434, 453] width 10 height 10
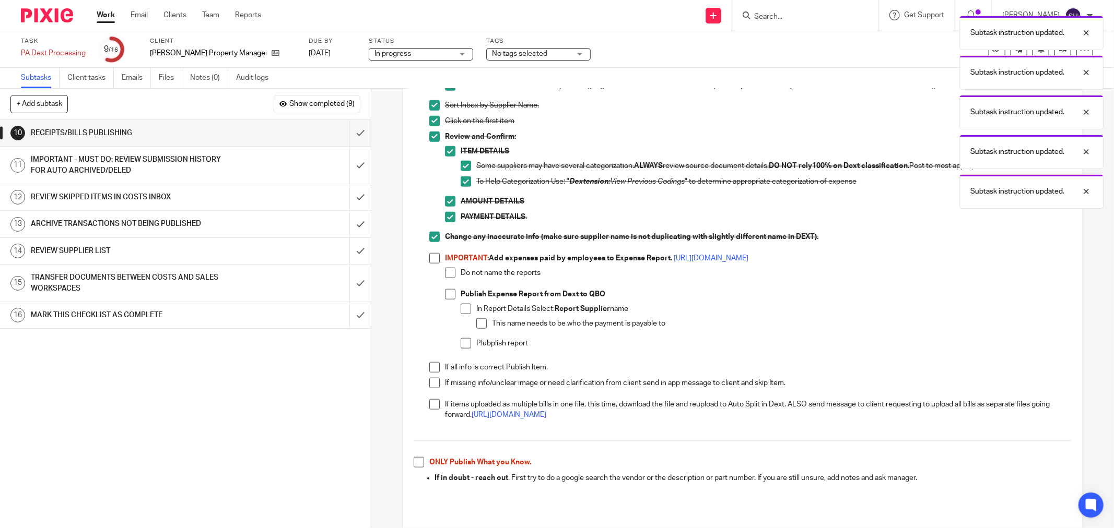
scroll to position [870, 0]
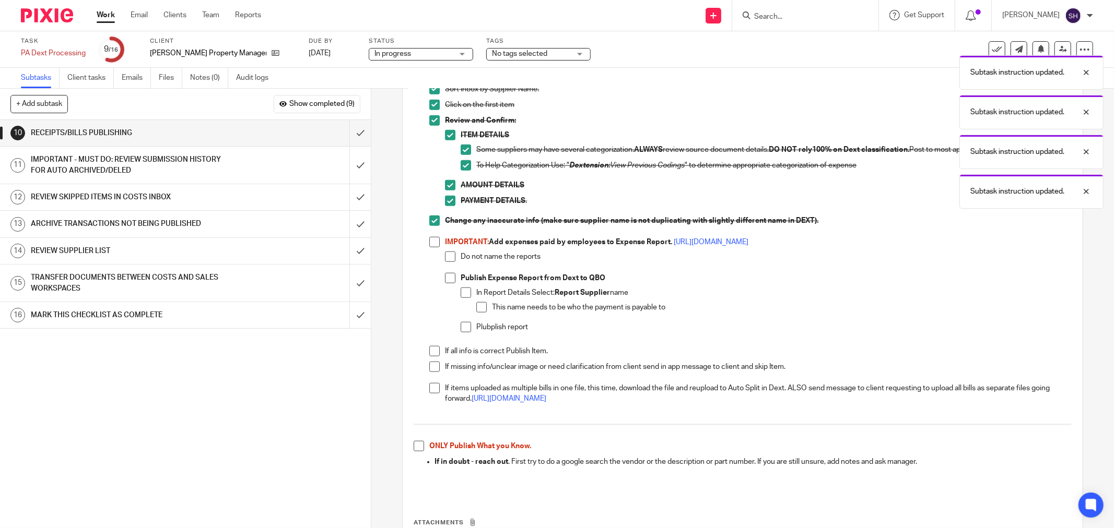
click at [432, 241] on span at bounding box center [434, 242] width 10 height 10
click at [446, 257] on span at bounding box center [450, 257] width 10 height 10
click at [445, 278] on span at bounding box center [450, 278] width 10 height 10
drag, startPoint x: 460, startPoint y: 290, endPoint x: 462, endPoint y: 298, distance: 7.6
click at [461, 291] on span at bounding box center [466, 293] width 10 height 10
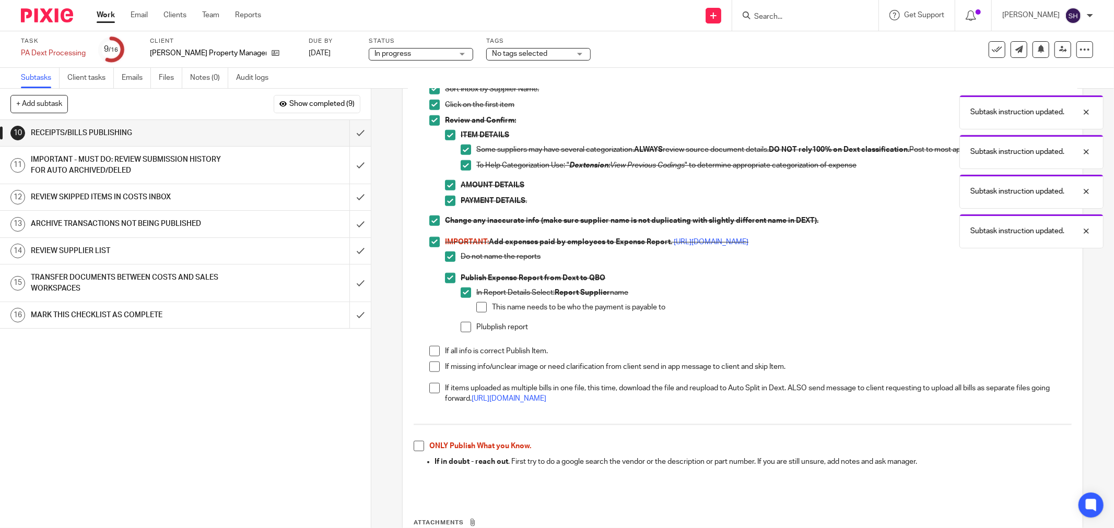
click at [472, 309] on li "In Report Details Select: Report Supplier name This name needs to be who the pa…" at bounding box center [766, 305] width 611 height 34
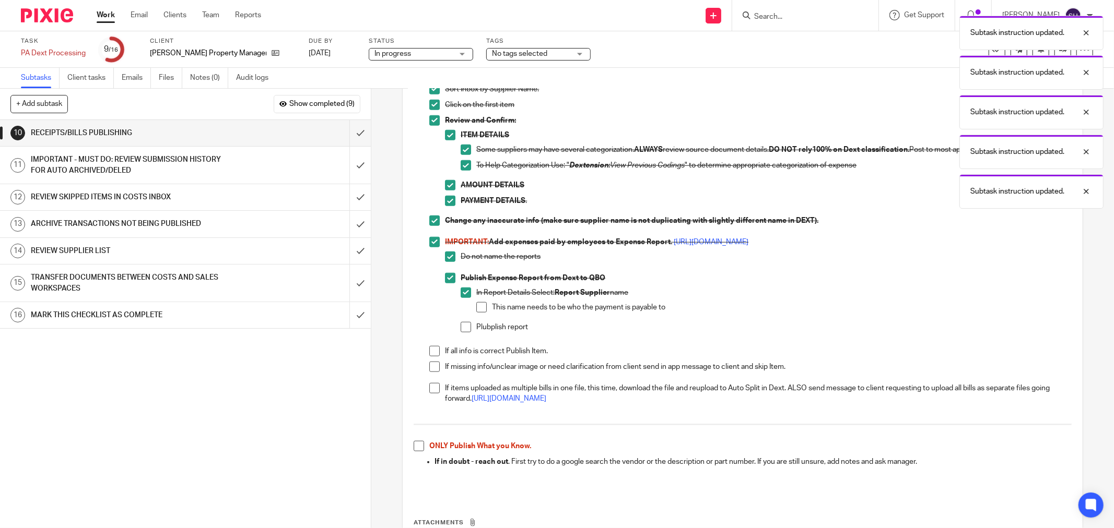
click at [456, 331] on li "Publish Expense Report from Dext to QBO In Report Details Select: Report Suppli…" at bounding box center [758, 307] width 627 height 69
drag, startPoint x: 483, startPoint y: 305, endPoint x: 477, endPoint y: 312, distance: 8.9
click at [483, 306] on span at bounding box center [481, 307] width 10 height 10
click at [461, 326] on span at bounding box center [466, 327] width 10 height 10
drag, startPoint x: 428, startPoint y: 354, endPoint x: 427, endPoint y: 360, distance: 7.0
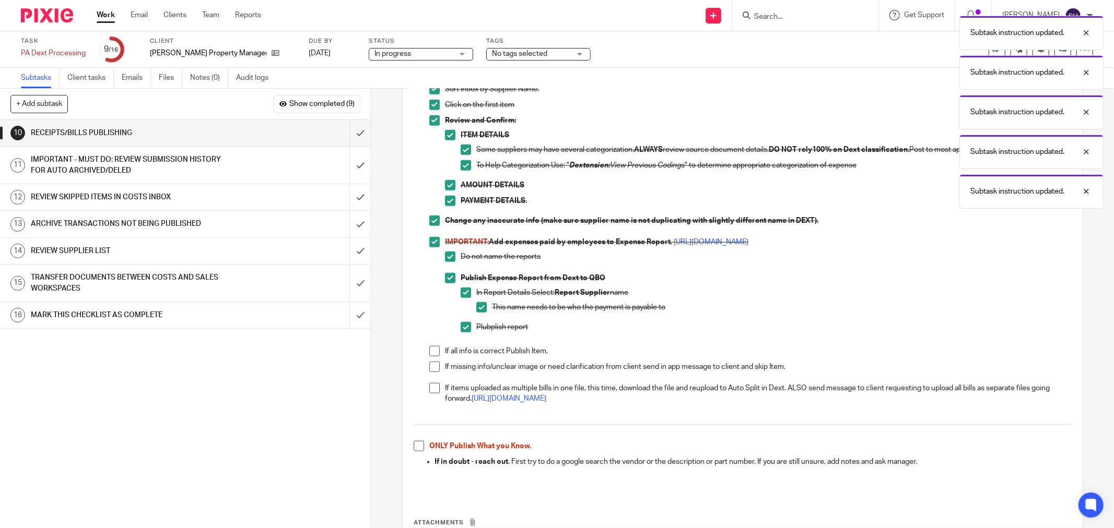
click at [429, 354] on span at bounding box center [434, 351] width 10 height 10
click at [429, 364] on span at bounding box center [434, 367] width 10 height 10
click at [425, 388] on li "Review Costs Inbox and Publish . https://bit.ly/378On3U ONLY Publish What you K…" at bounding box center [743, 226] width 658 height 384
click at [429, 391] on span at bounding box center [434, 388] width 10 height 10
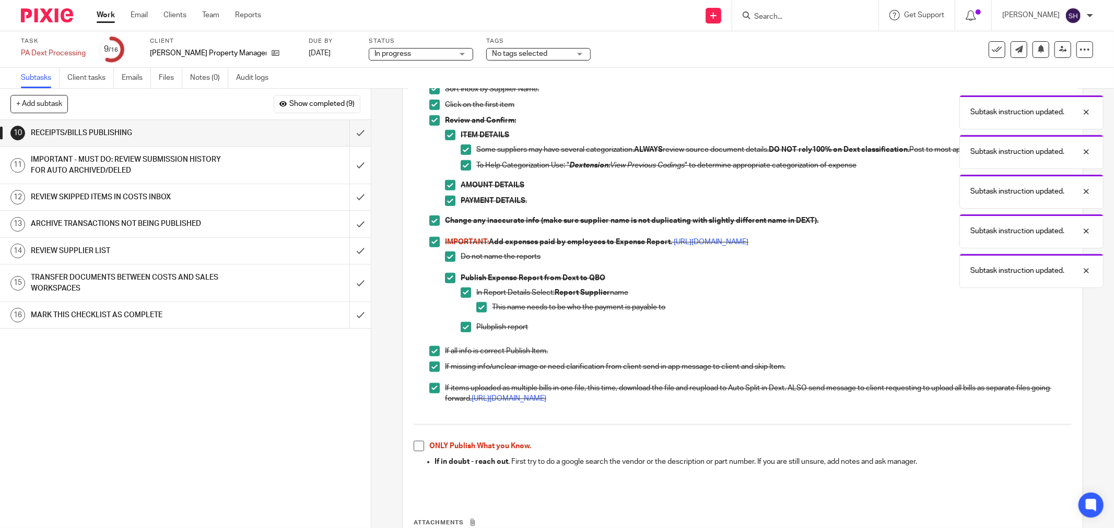
click at [417, 442] on span at bounding box center [419, 446] width 10 height 10
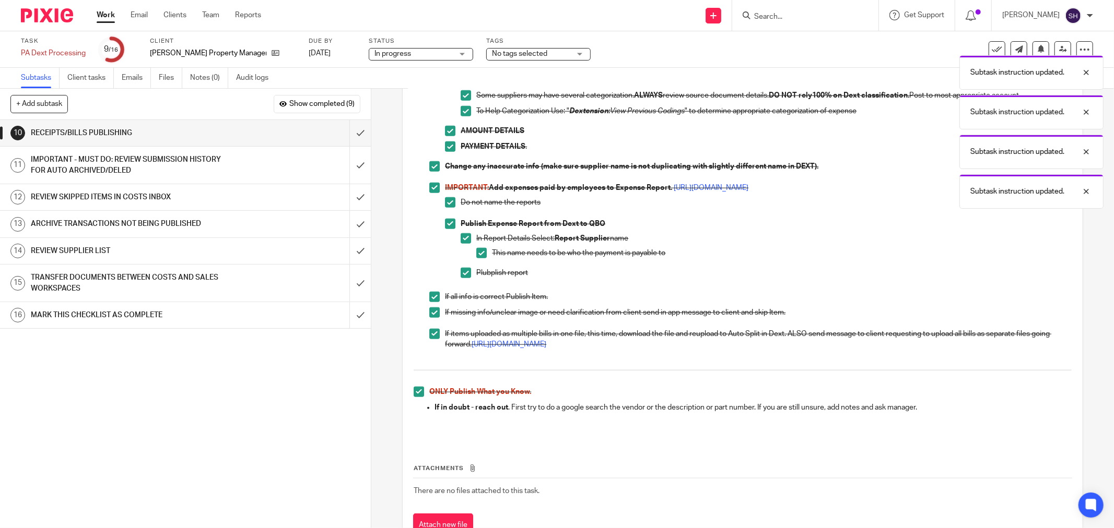
scroll to position [966, 0]
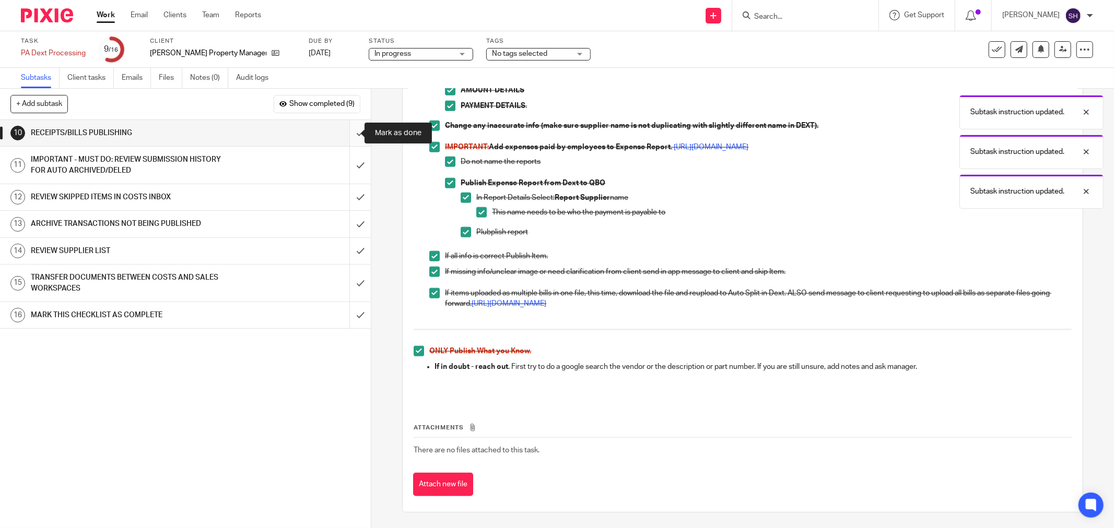
click at [351, 136] on input "submit" at bounding box center [185, 133] width 371 height 26
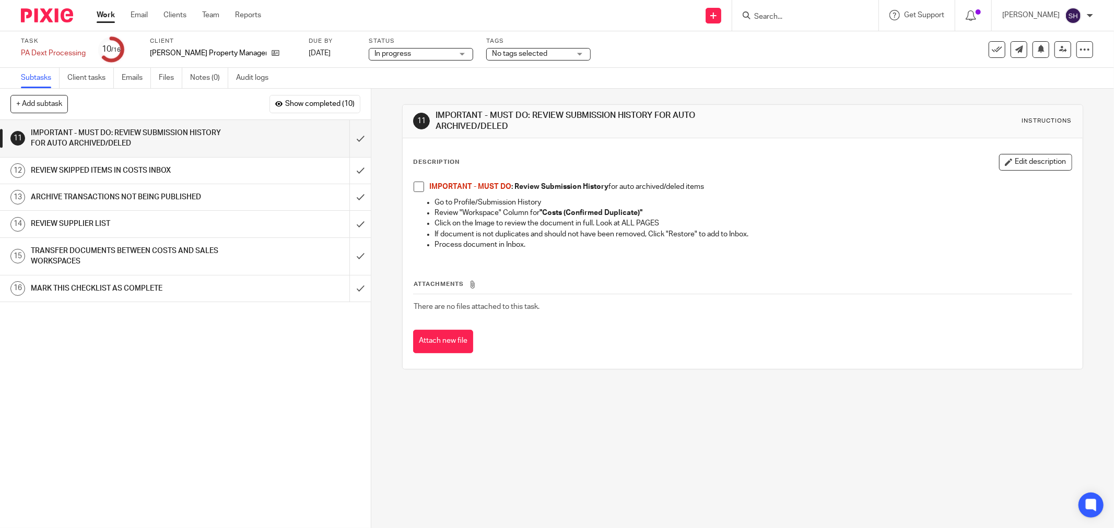
drag, startPoint x: 413, startPoint y: 189, endPoint x: 397, endPoint y: 174, distance: 20.7
click at [414, 186] on span at bounding box center [419, 187] width 10 height 10
click at [355, 139] on input "submit" at bounding box center [185, 138] width 371 height 37
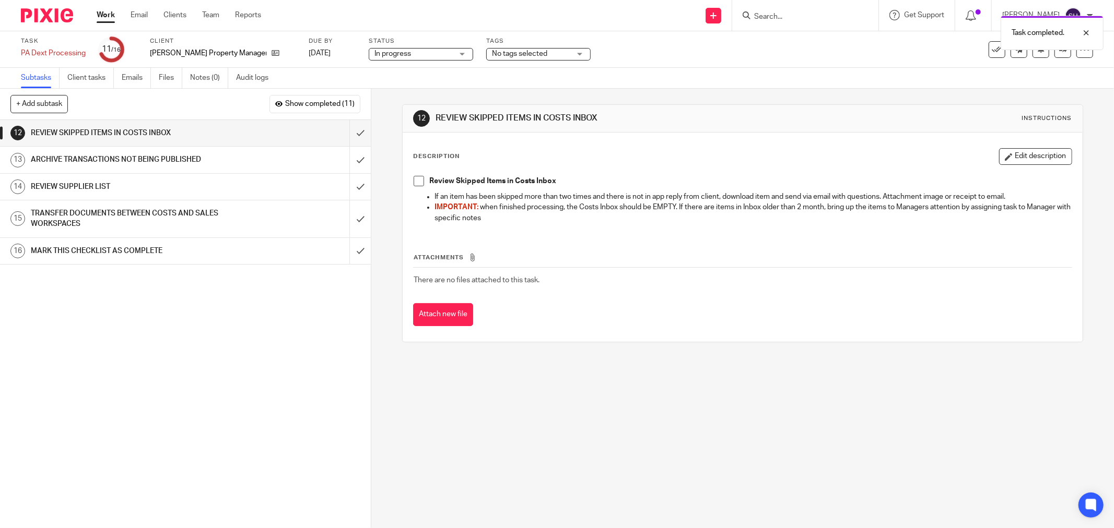
click at [414, 183] on span at bounding box center [419, 181] width 10 height 10
click at [350, 133] on input "submit" at bounding box center [185, 133] width 371 height 26
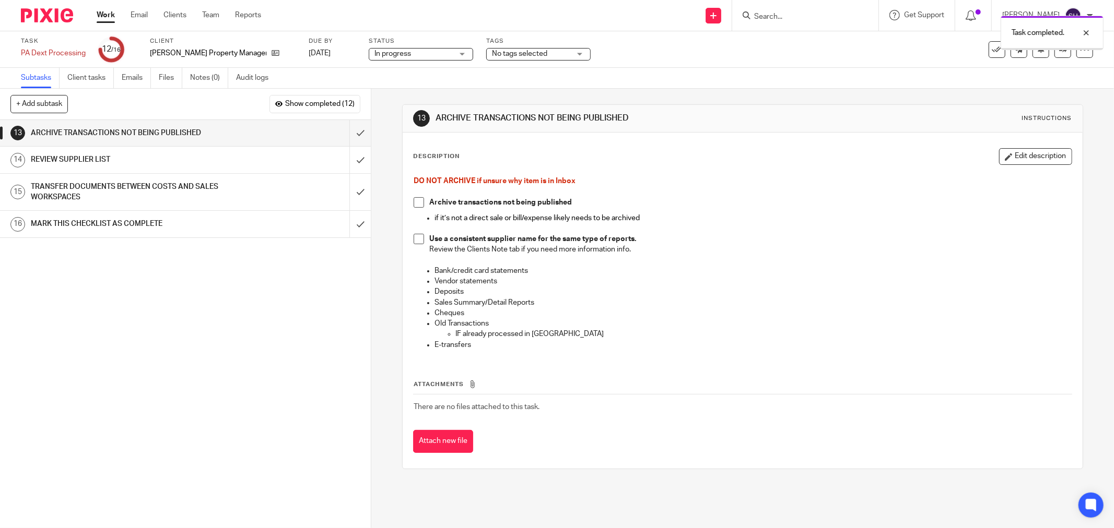
drag, startPoint x: 418, startPoint y: 196, endPoint x: 417, endPoint y: 202, distance: 5.8
click at [417, 200] on div "DO NOT ARCHIVE if unsure why item is in Inbox Archive transactions not being pu…" at bounding box center [742, 264] width 668 height 187
click at [417, 202] on span at bounding box center [419, 202] width 10 height 10
click at [414, 244] on span at bounding box center [419, 239] width 10 height 10
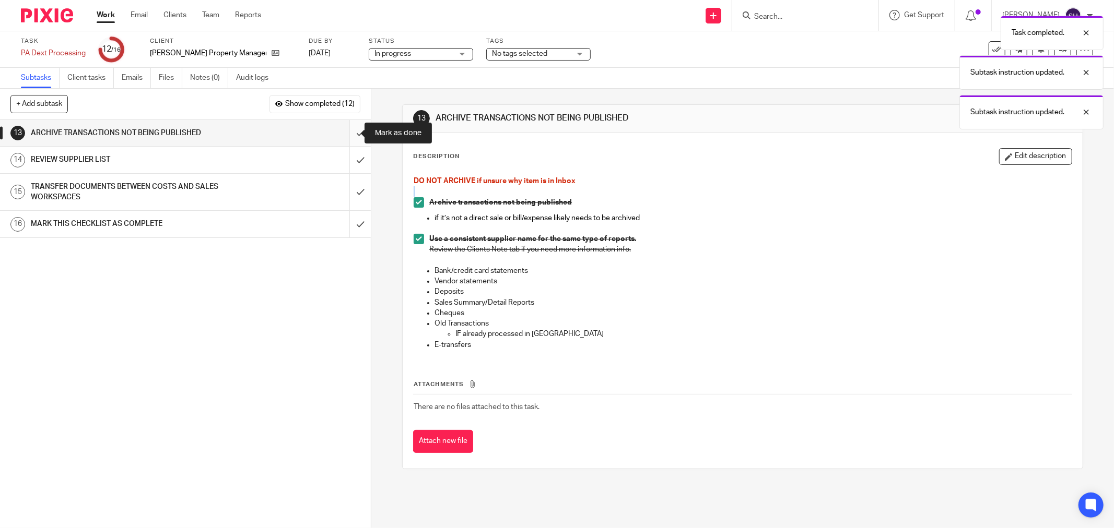
click at [343, 136] on input "submit" at bounding box center [185, 133] width 371 height 26
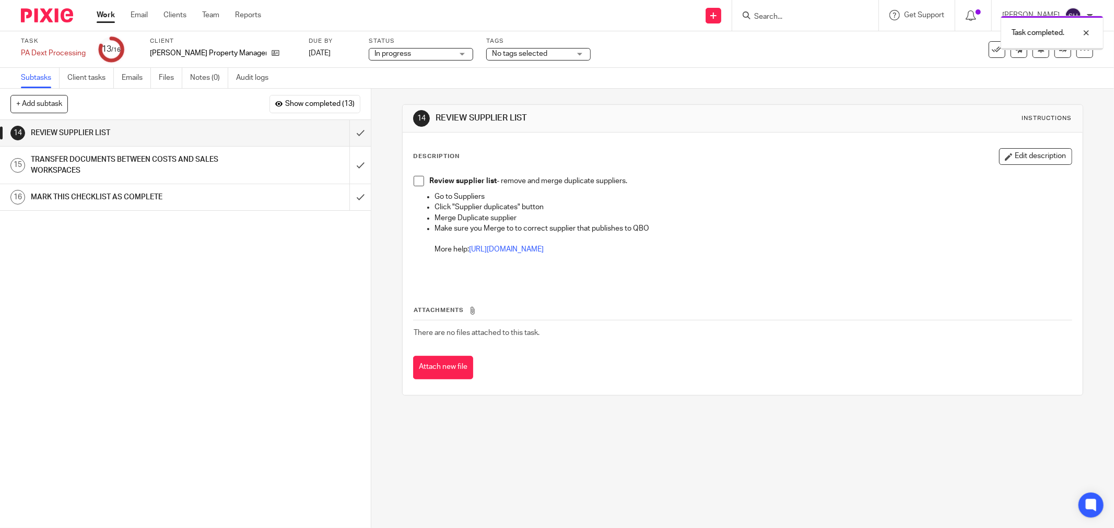
click at [416, 180] on span at bounding box center [419, 181] width 10 height 10
click at [345, 134] on input "submit" at bounding box center [185, 133] width 371 height 26
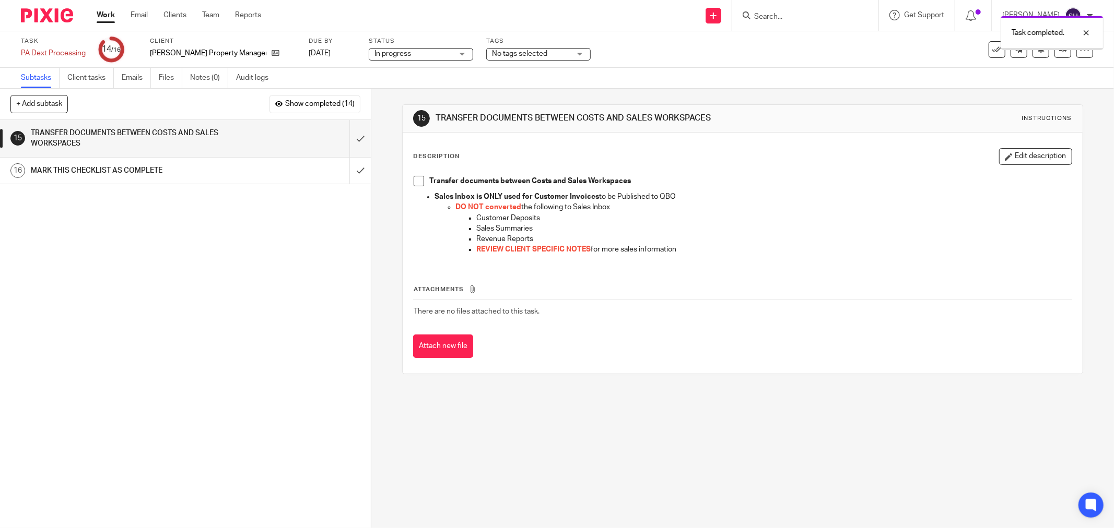
drag, startPoint x: 419, startPoint y: 181, endPoint x: 367, endPoint y: 150, distance: 60.9
click at [418, 181] on span at bounding box center [419, 181] width 10 height 10
click at [351, 138] on input "submit" at bounding box center [185, 138] width 371 height 37
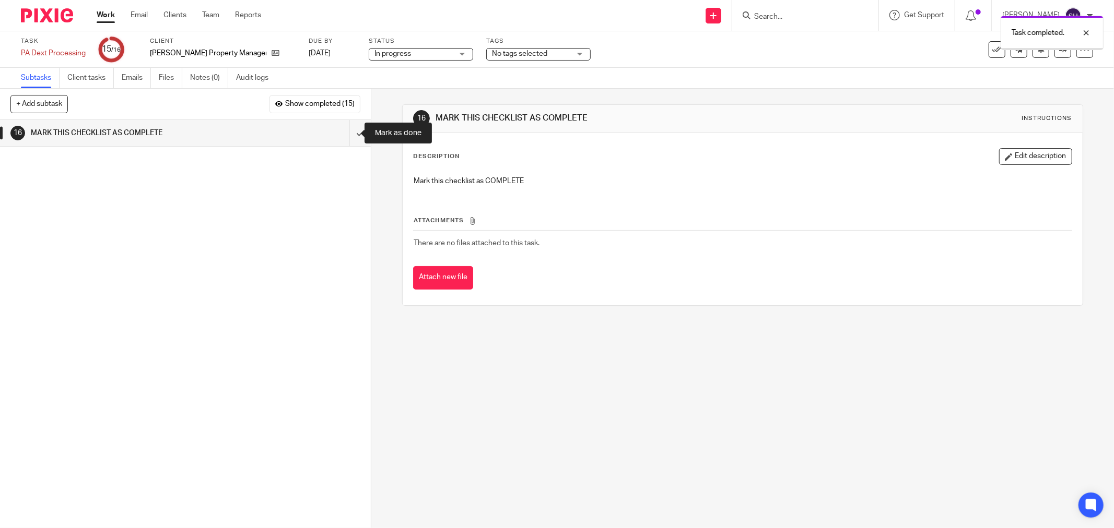
click at [351, 138] on input "submit" at bounding box center [185, 133] width 371 height 26
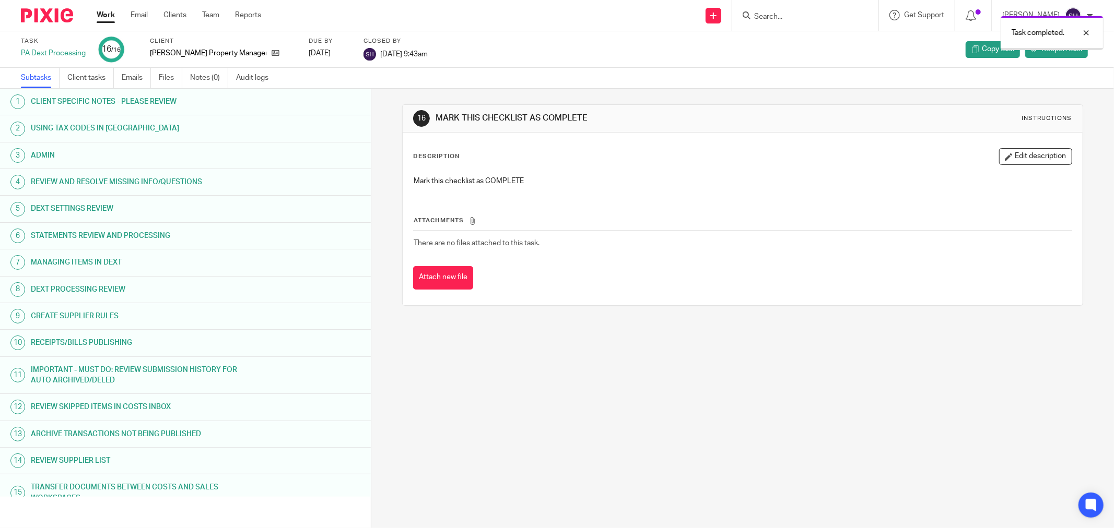
click at [107, 19] on link "Work" at bounding box center [106, 15] width 18 height 10
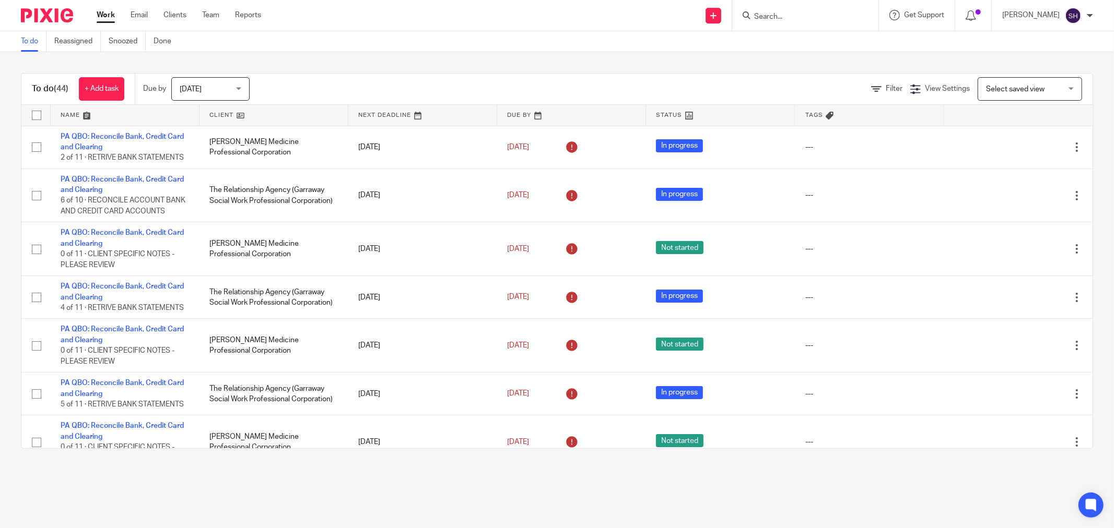
click at [260, 113] on link at bounding box center [273, 115] width 148 height 21
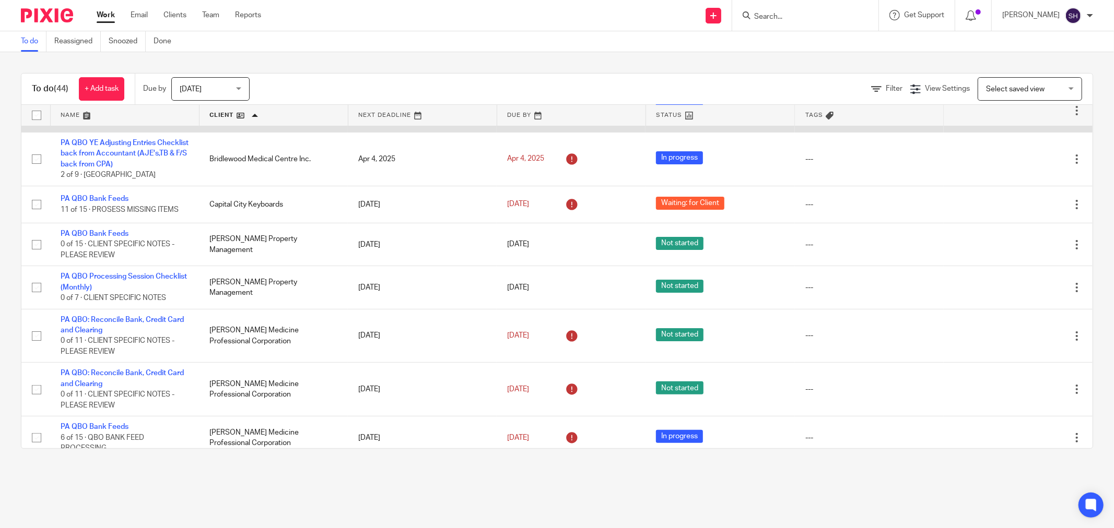
scroll to position [174, 0]
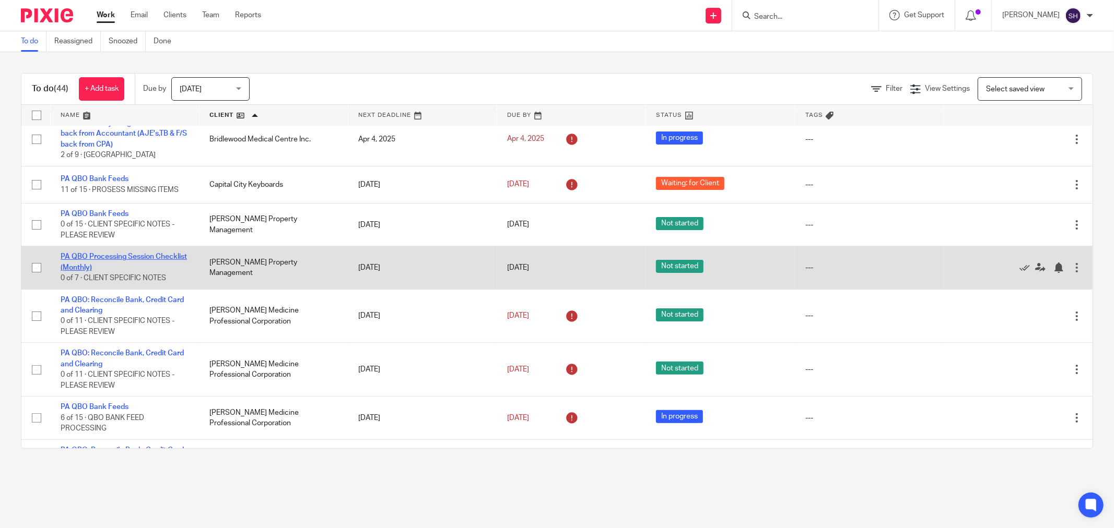
click at [100, 263] on link "PA QBO Processing Session Checklist (Monthly)" at bounding box center [124, 262] width 126 height 18
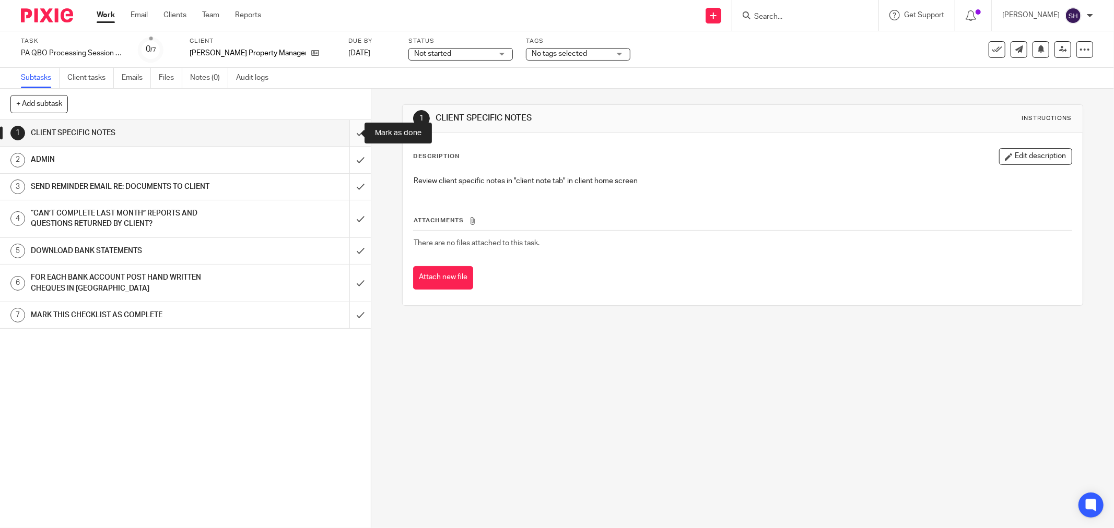
click at [345, 130] on input "submit" at bounding box center [185, 133] width 371 height 26
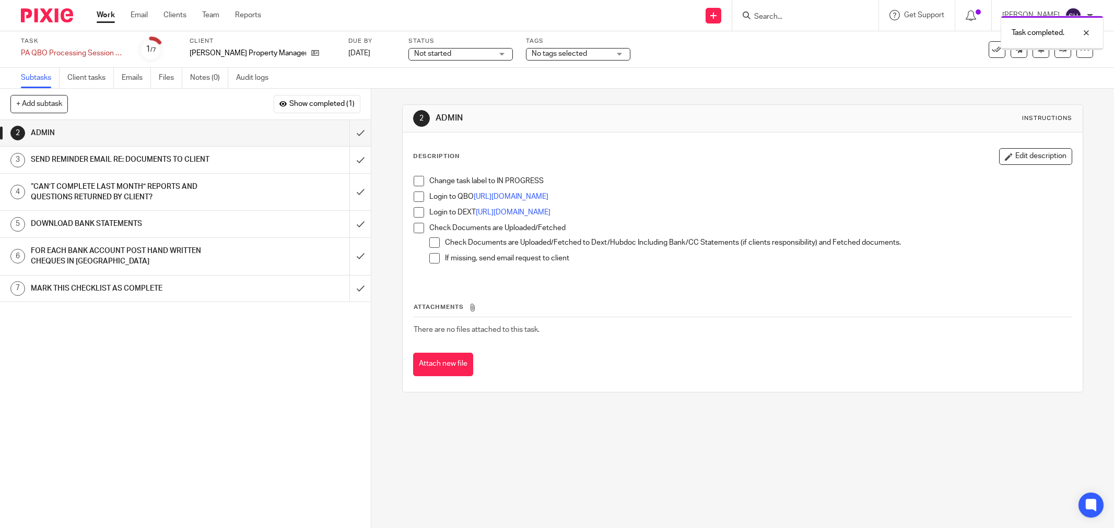
click at [424, 56] on span "Not started" at bounding box center [453, 54] width 78 height 11
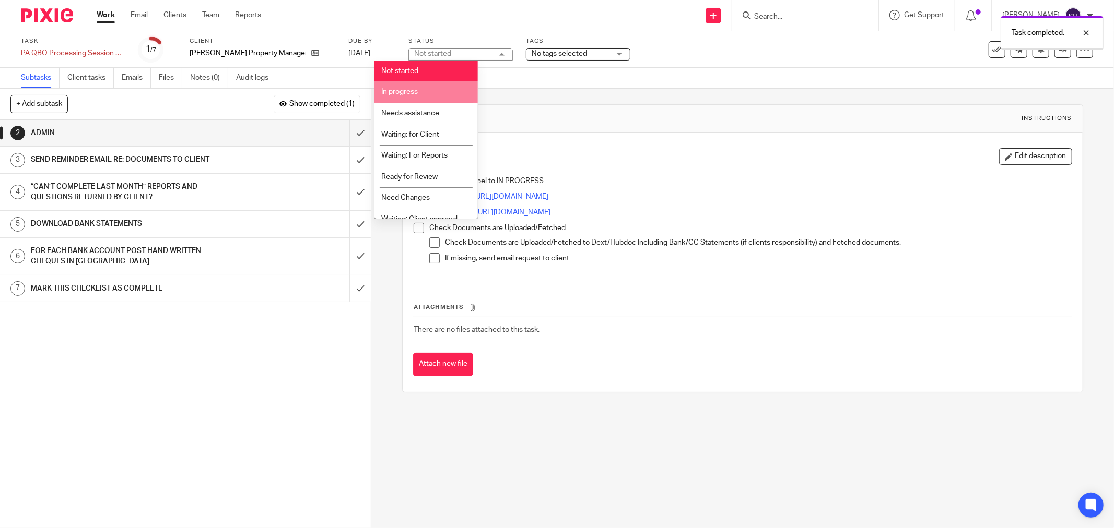
click at [420, 88] on li "In progress" at bounding box center [425, 91] width 103 height 21
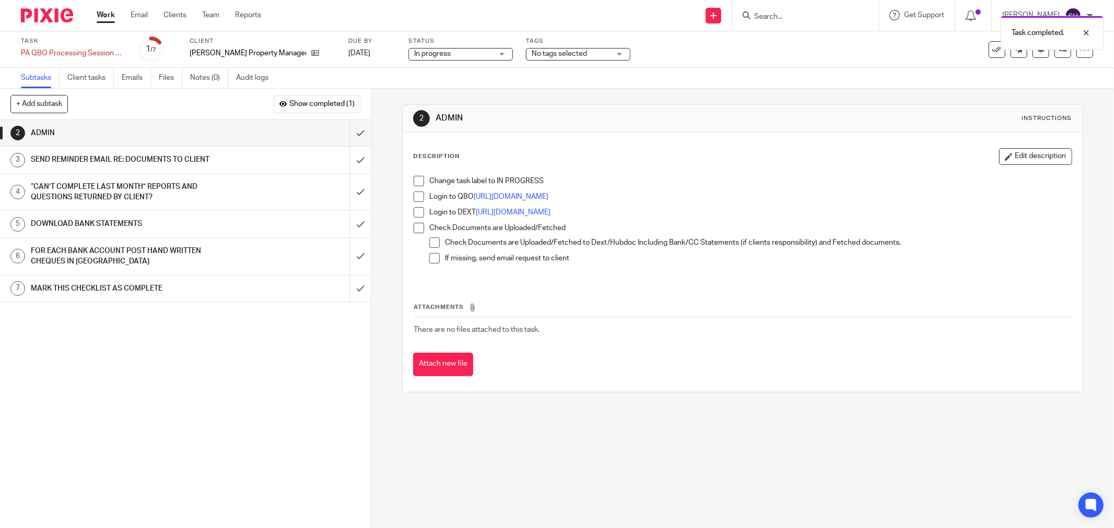
drag, startPoint x: 417, startPoint y: 183, endPoint x: 415, endPoint y: 191, distance: 8.5
click at [417, 184] on span at bounding box center [419, 181] width 10 height 10
drag, startPoint x: 415, startPoint y: 194, endPoint x: 415, endPoint y: 209, distance: 15.1
click at [415, 195] on span at bounding box center [419, 197] width 10 height 10
click at [415, 211] on span at bounding box center [419, 212] width 10 height 10
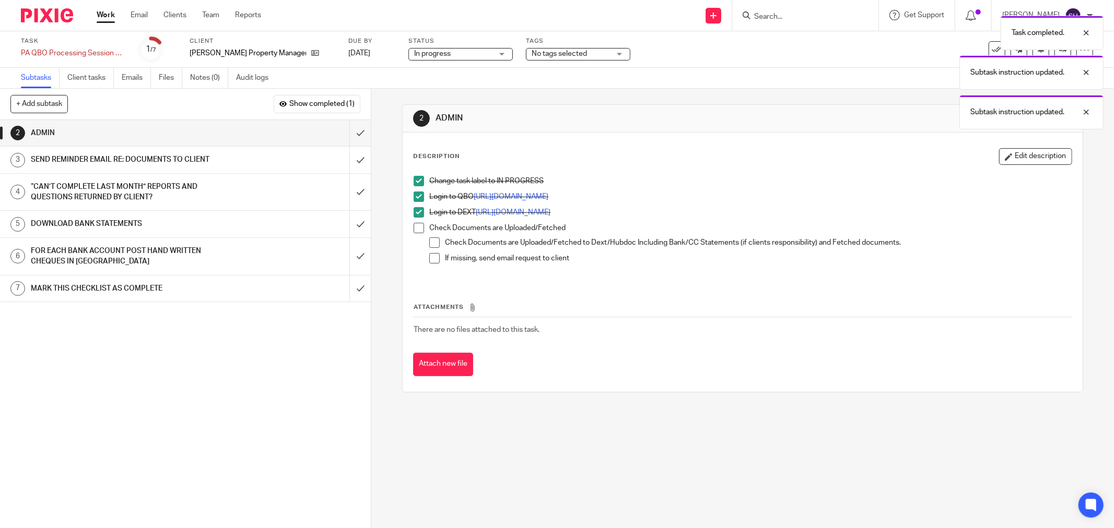
click at [416, 226] on span at bounding box center [419, 228] width 10 height 10
click at [430, 239] on span at bounding box center [434, 243] width 10 height 10
click at [434, 257] on span at bounding box center [434, 258] width 10 height 10
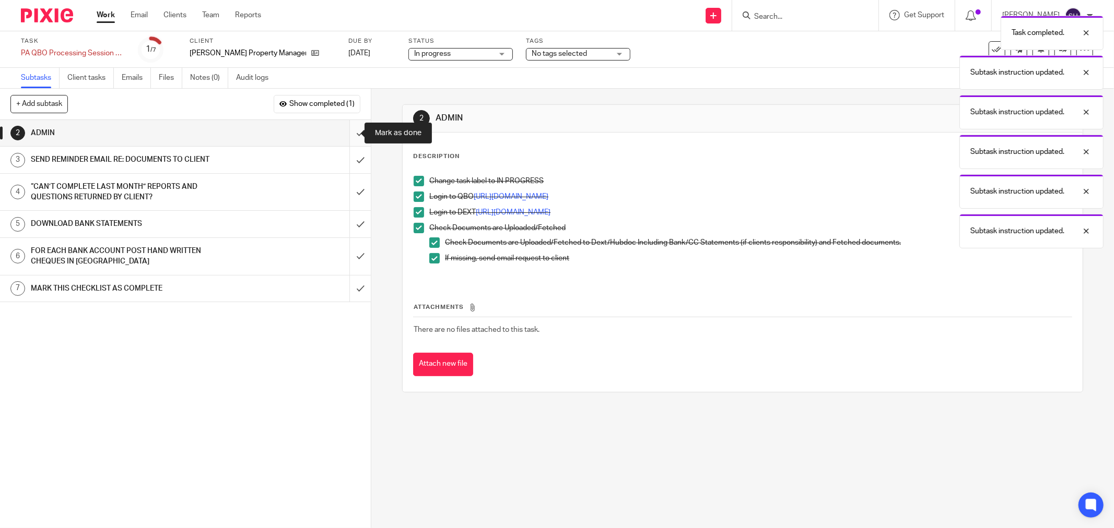
click at [349, 131] on input "submit" at bounding box center [185, 133] width 371 height 26
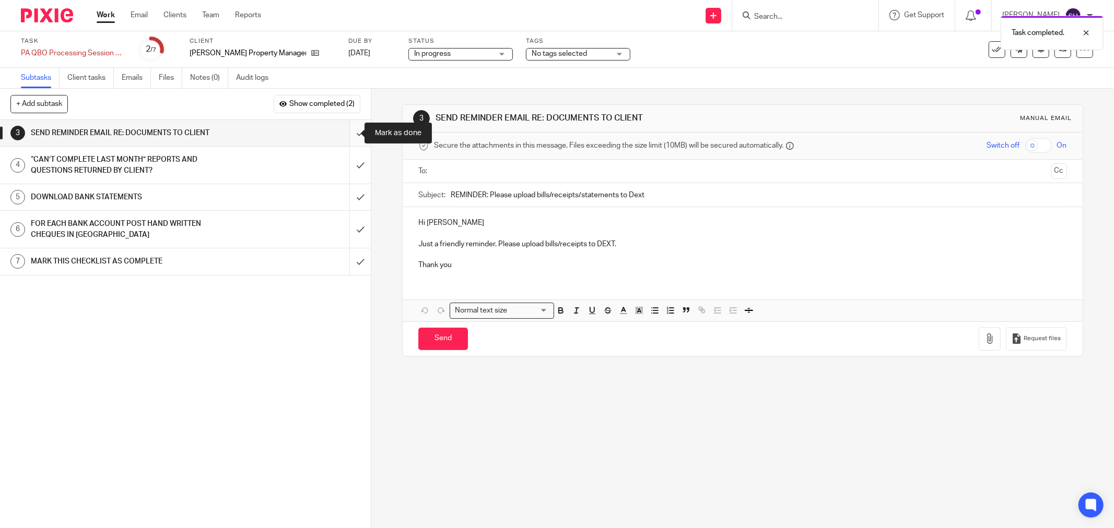
click at [348, 133] on input "submit" at bounding box center [185, 133] width 371 height 26
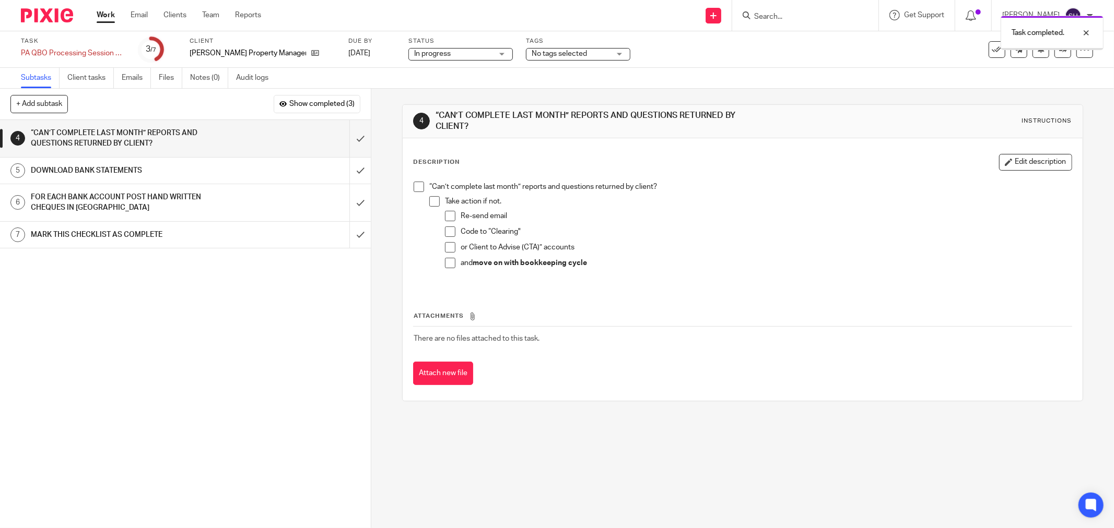
drag, startPoint x: 415, startPoint y: 185, endPoint x: 427, endPoint y: 194, distance: 15.1
click at [415, 185] on span at bounding box center [419, 187] width 10 height 10
click at [434, 201] on span at bounding box center [434, 201] width 10 height 10
drag, startPoint x: 442, startPoint y: 212, endPoint x: 446, endPoint y: 224, distance: 12.1
click at [445, 213] on span at bounding box center [450, 216] width 10 height 10
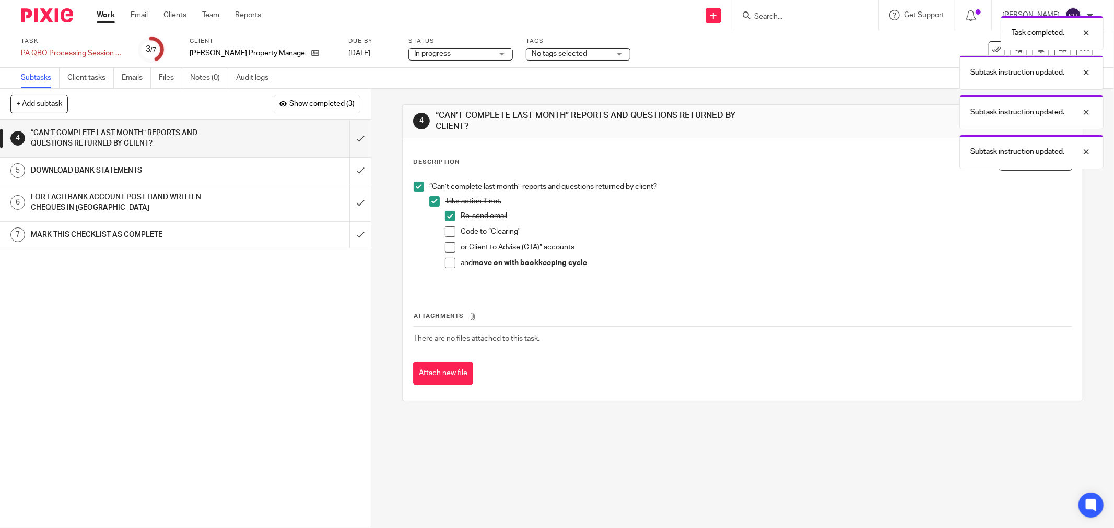
click at [447, 231] on span at bounding box center [450, 232] width 10 height 10
drag, startPoint x: 450, startPoint y: 244, endPoint x: 448, endPoint y: 264, distance: 19.4
click at [450, 246] on span at bounding box center [450, 247] width 10 height 10
click at [448, 264] on span at bounding box center [450, 263] width 10 height 10
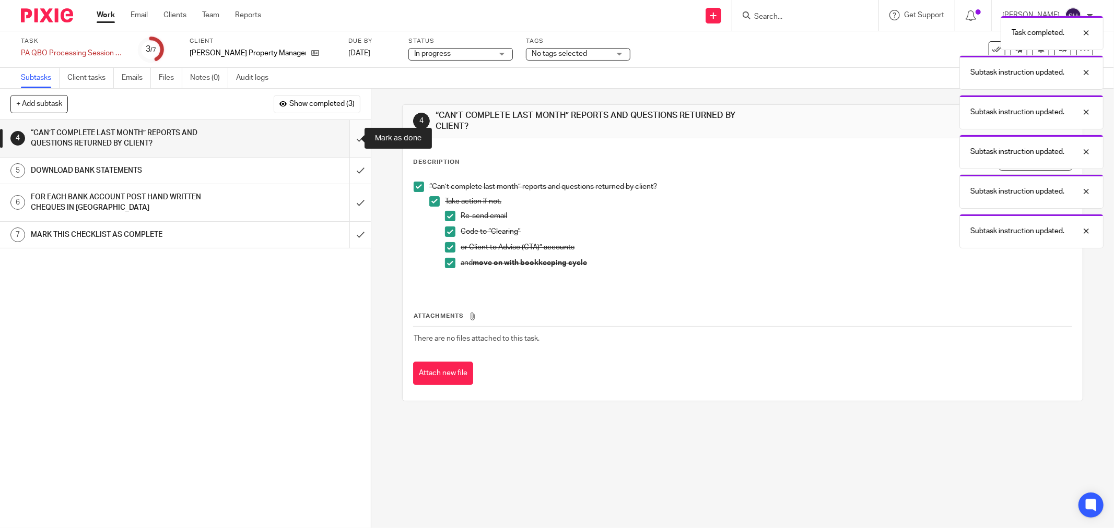
click at [351, 136] on input "submit" at bounding box center [185, 138] width 371 height 37
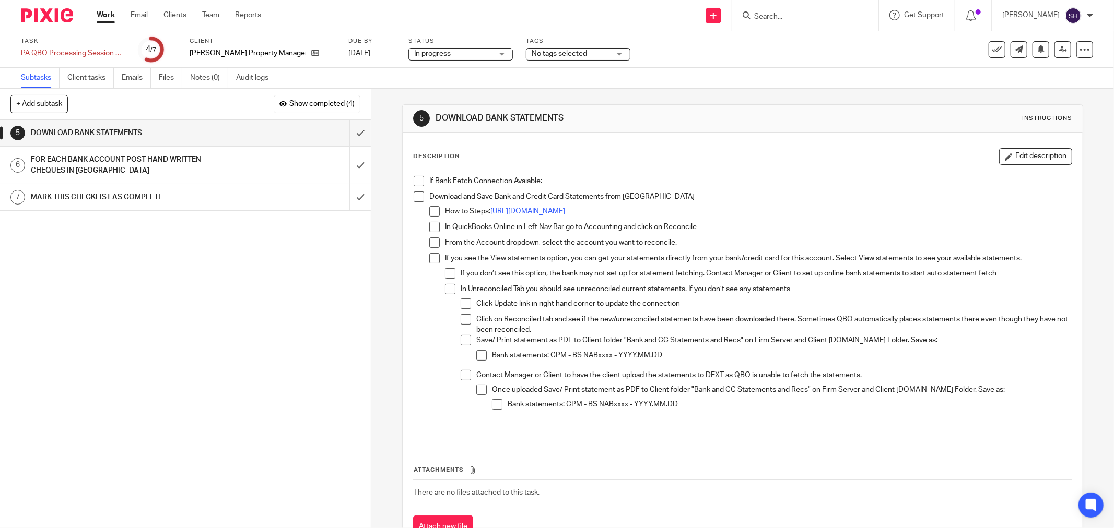
click at [414, 182] on span at bounding box center [419, 181] width 10 height 10
click at [414, 193] on span at bounding box center [419, 197] width 10 height 10
click at [427, 213] on li "Download and Save Bank and Credit Card Statements from QBO How to Steps: https:…" at bounding box center [743, 314] width 658 height 244
click at [429, 212] on span at bounding box center [434, 211] width 10 height 10
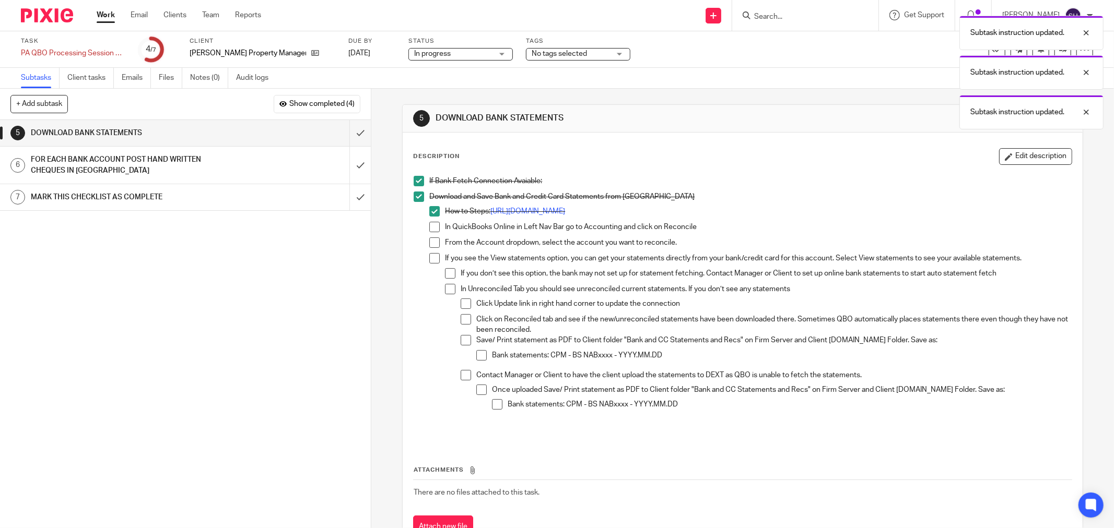
click at [432, 225] on span at bounding box center [434, 227] width 10 height 10
click at [431, 246] on span at bounding box center [434, 243] width 10 height 10
click at [431, 253] on li "From the Account dropdown, select the account you want to reconcile." at bounding box center [750, 246] width 642 height 16
click at [433, 261] on span at bounding box center [434, 258] width 10 height 10
click at [446, 269] on span at bounding box center [450, 273] width 10 height 10
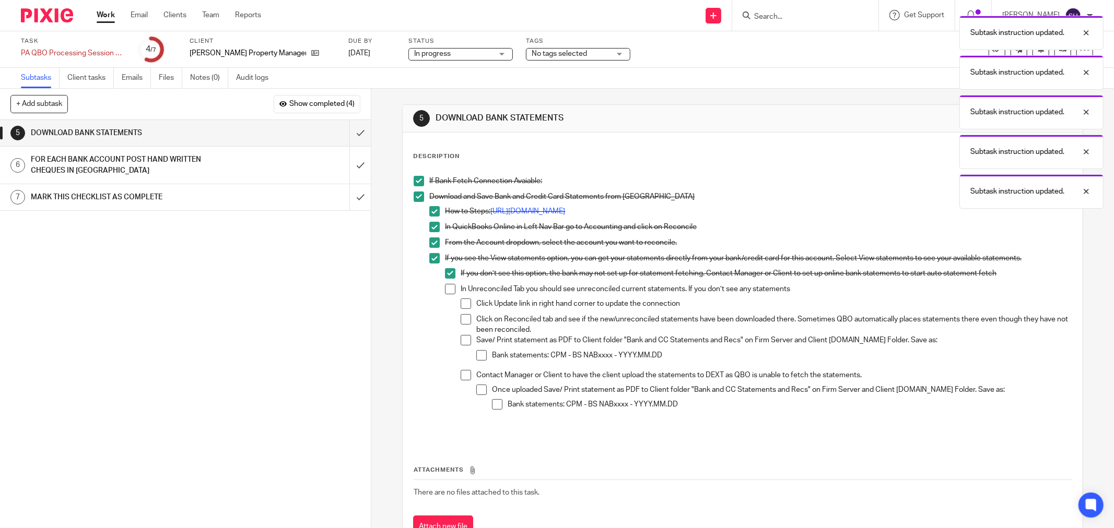
click at [448, 284] on span at bounding box center [450, 289] width 10 height 10
click at [462, 304] on span at bounding box center [466, 304] width 10 height 10
click at [461, 320] on span at bounding box center [466, 319] width 10 height 10
click at [462, 342] on span at bounding box center [466, 340] width 10 height 10
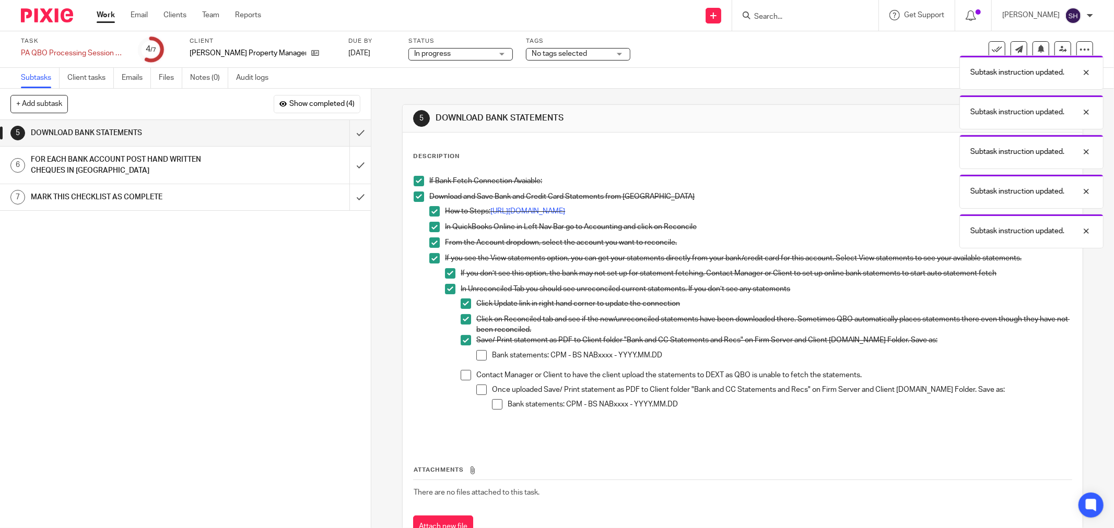
click at [478, 358] on span at bounding box center [481, 355] width 10 height 10
click at [464, 378] on span at bounding box center [466, 375] width 10 height 10
click at [476, 387] on span at bounding box center [481, 390] width 10 height 10
click at [492, 404] on span at bounding box center [497, 404] width 10 height 10
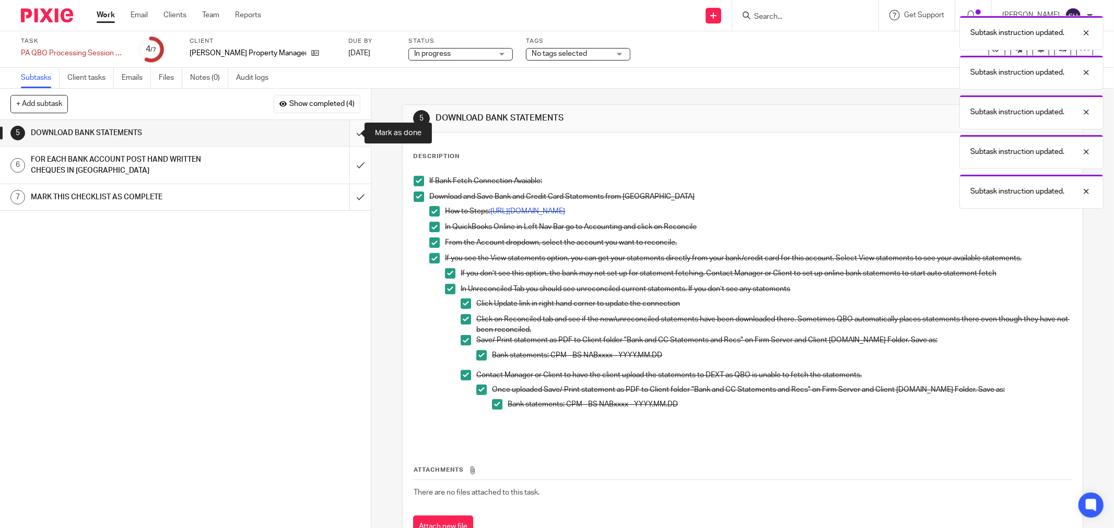
click at [353, 134] on input "submit" at bounding box center [185, 133] width 371 height 26
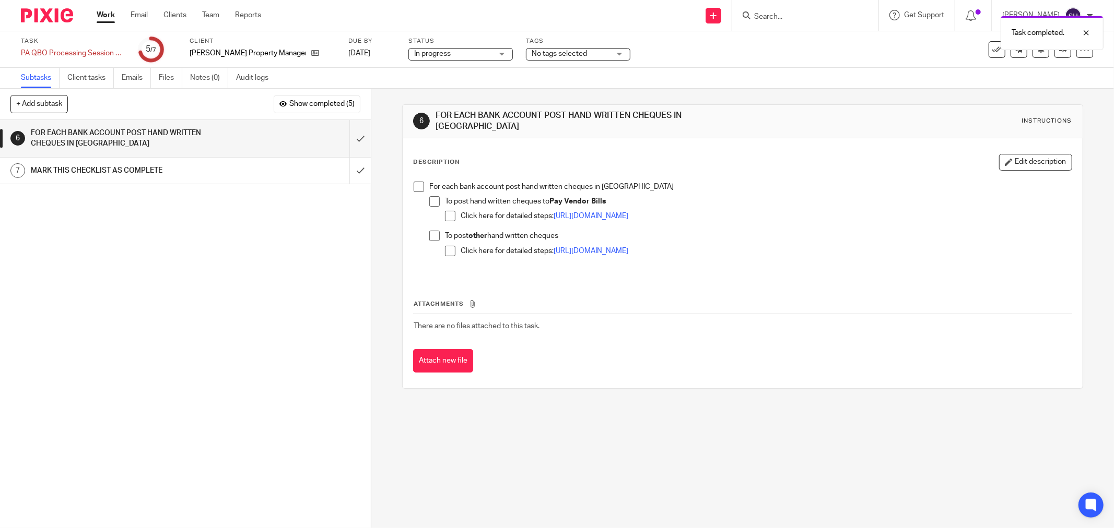
click at [418, 184] on span at bounding box center [419, 187] width 10 height 10
click at [431, 197] on span at bounding box center [434, 201] width 10 height 10
click at [445, 211] on span at bounding box center [450, 216] width 10 height 10
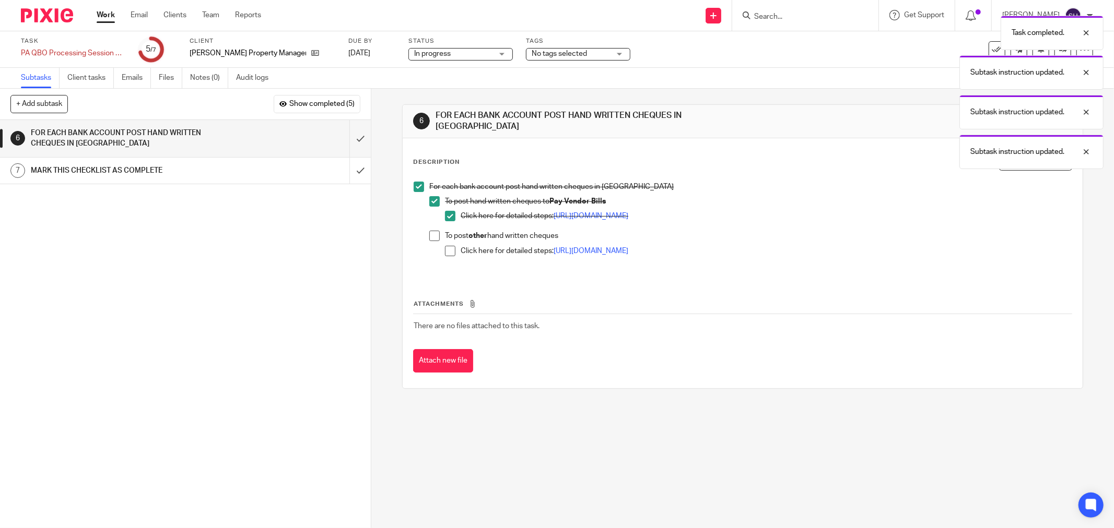
click at [430, 231] on span at bounding box center [434, 236] width 10 height 10
click at [451, 246] on span at bounding box center [450, 251] width 10 height 10
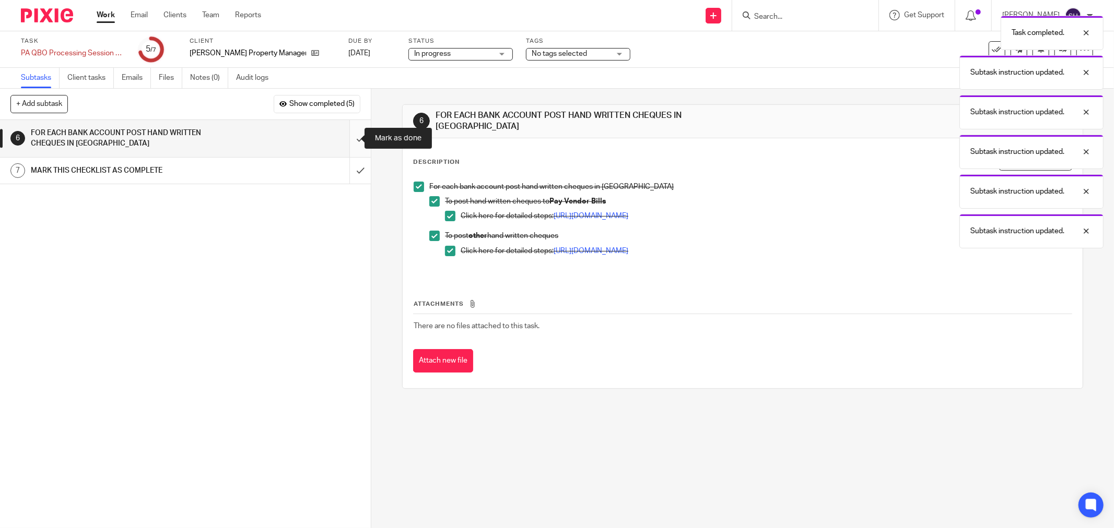
click at [352, 139] on input "submit" at bounding box center [185, 138] width 371 height 37
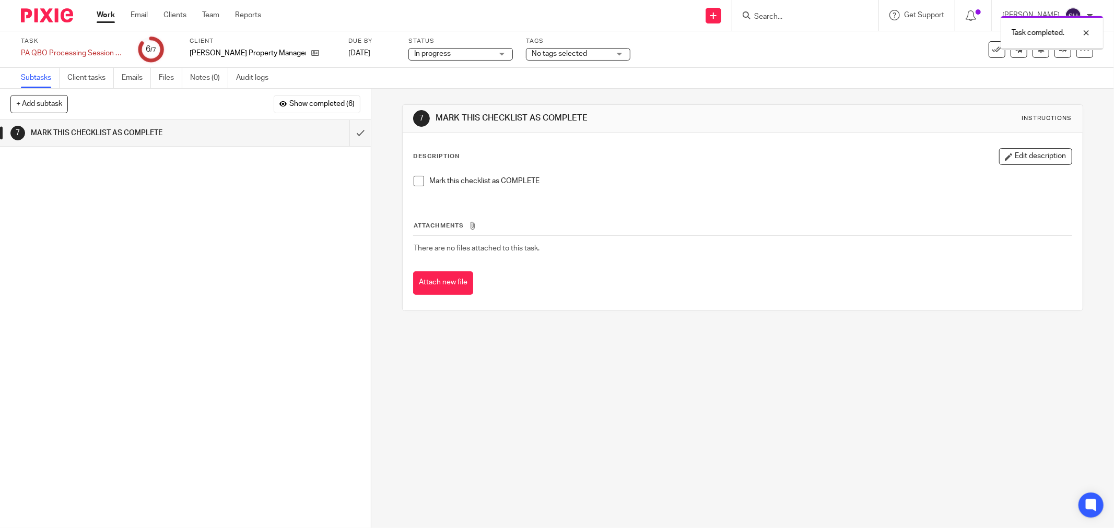
drag, startPoint x: 417, startPoint y: 179, endPoint x: 388, endPoint y: 169, distance: 30.2
click at [416, 179] on span at bounding box center [419, 181] width 10 height 10
click at [345, 137] on input "submit" at bounding box center [185, 133] width 371 height 26
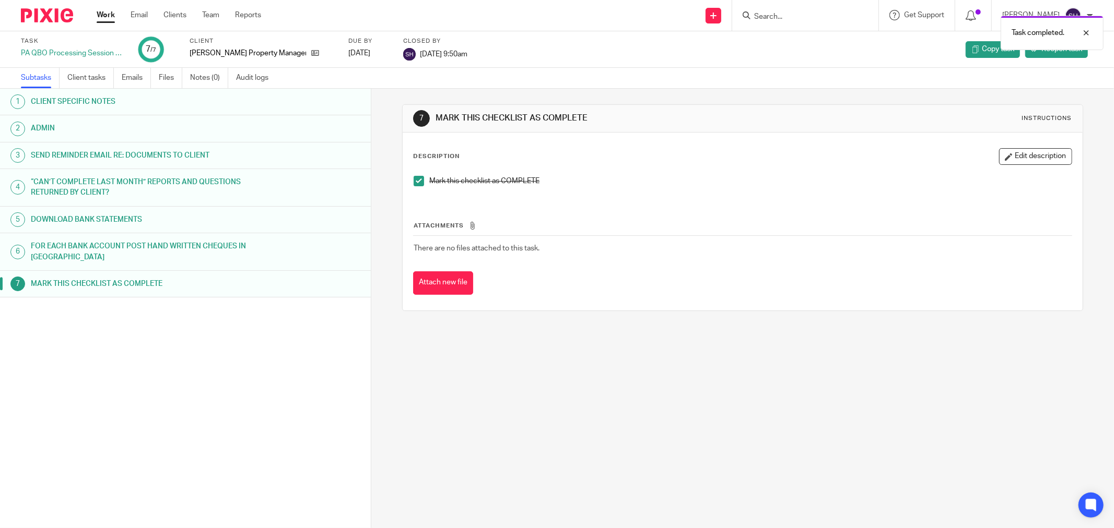
click at [111, 16] on link "Work" at bounding box center [106, 15] width 18 height 10
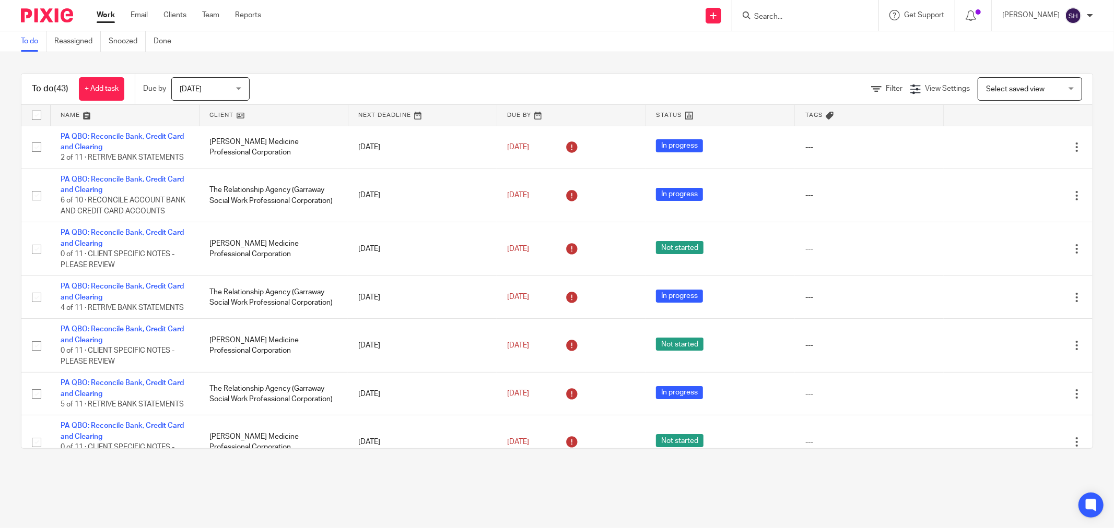
click at [267, 122] on link at bounding box center [273, 115] width 148 height 21
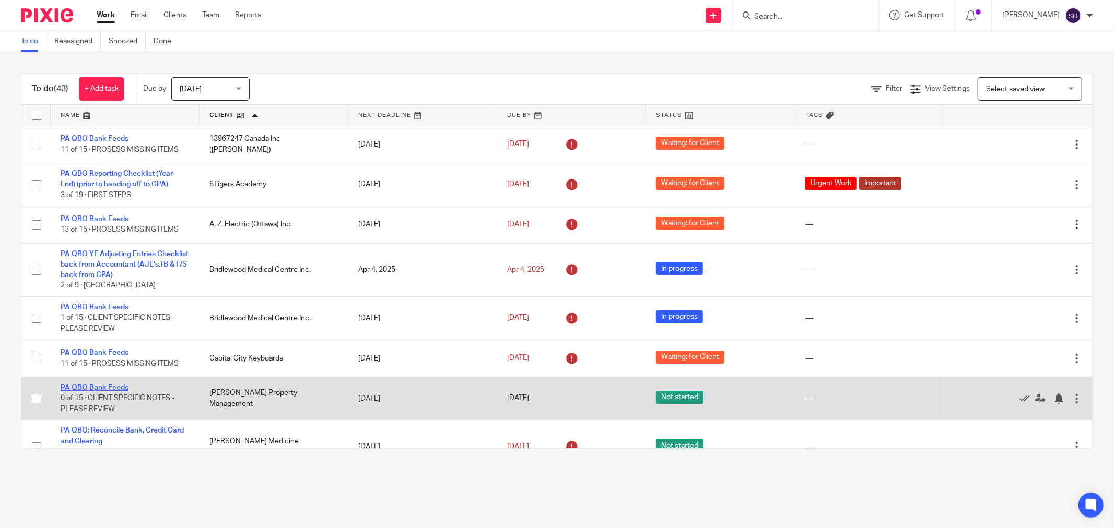
click at [116, 388] on link "PA QBO Bank Feeds" at bounding box center [95, 387] width 68 height 7
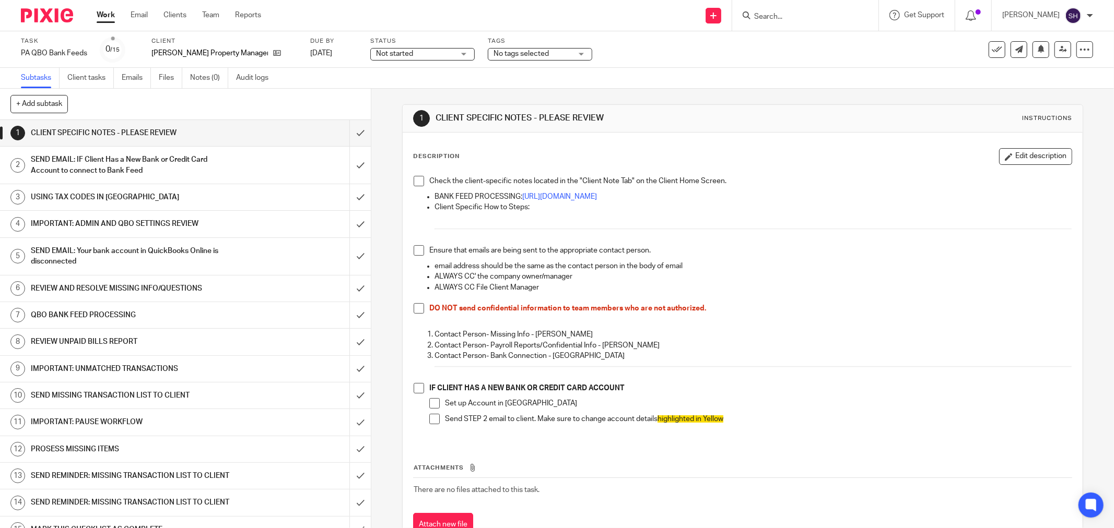
click at [207, 163] on h1 "SEND EMAIL: IF Client Has a New Bank or Credit Card Account to connect to Bank …" at bounding box center [134, 165] width 206 height 27
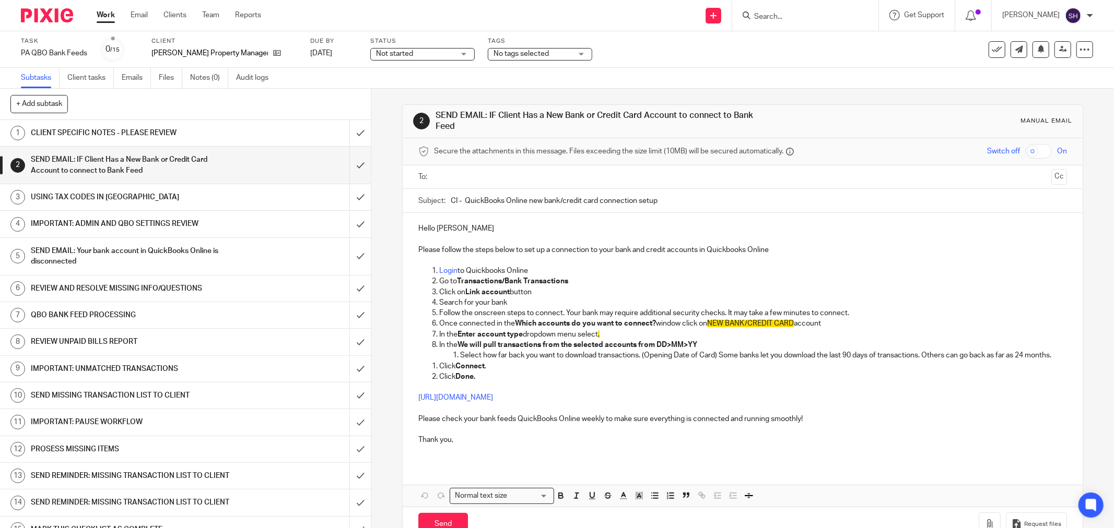
click at [476, 175] on input "text" at bounding box center [742, 177] width 609 height 12
drag, startPoint x: 453, startPoint y: 203, endPoint x: 410, endPoint y: 211, distance: 43.6
click at [410, 211] on div "Subject: CI - QuickBooks Online new bank/credit card connection setup" at bounding box center [743, 203] width 680 height 24
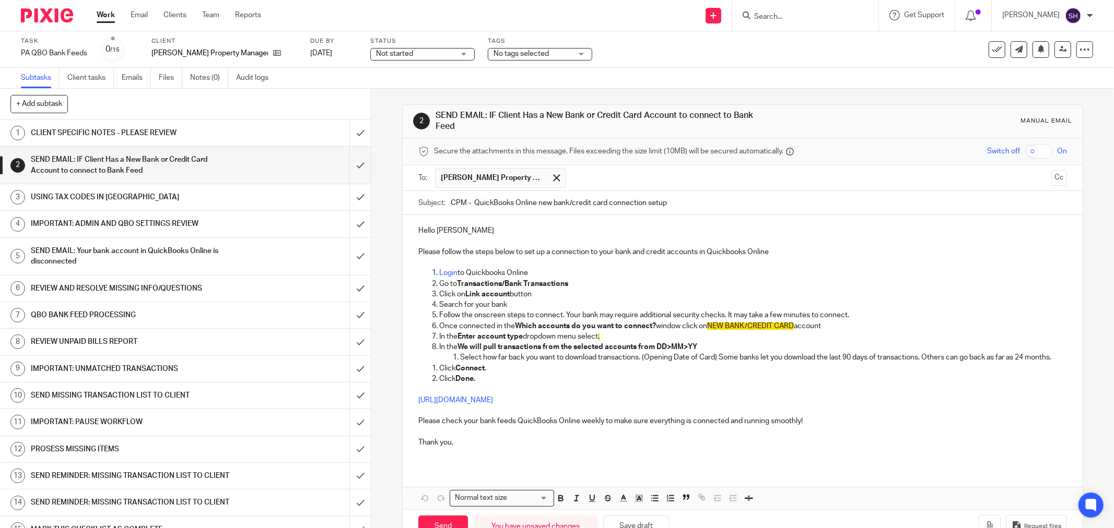
type input "CPM - QuickBooks Online new bank/credit card connection setup"
click at [462, 232] on p "Hello [PERSON_NAME]" at bounding box center [742, 231] width 649 height 10
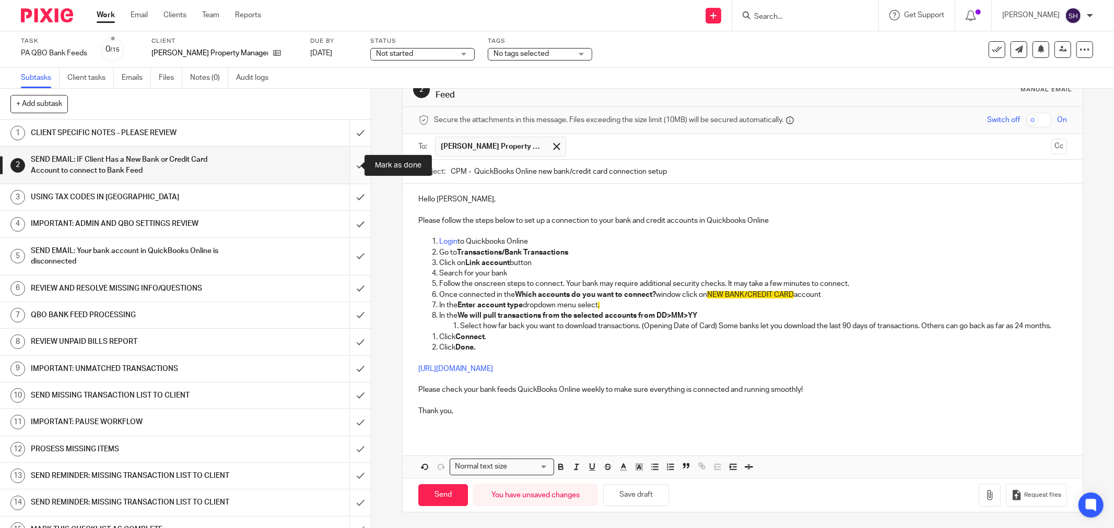
click at [351, 162] on input "submit" at bounding box center [185, 165] width 371 height 37
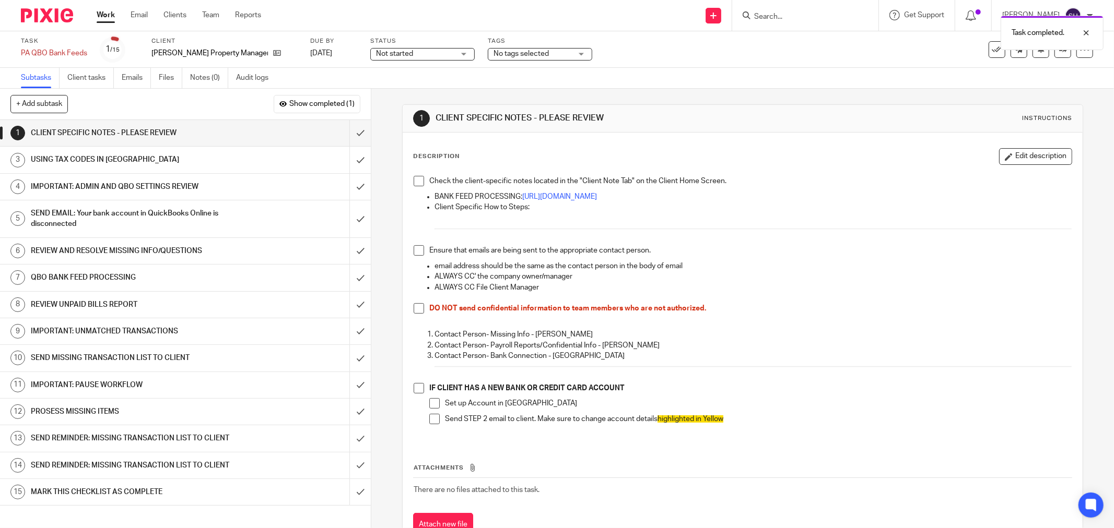
click at [258, 221] on div "SEND EMAIL: Your bank account in QuickBooks Online is disconnected" at bounding box center [185, 219] width 308 height 27
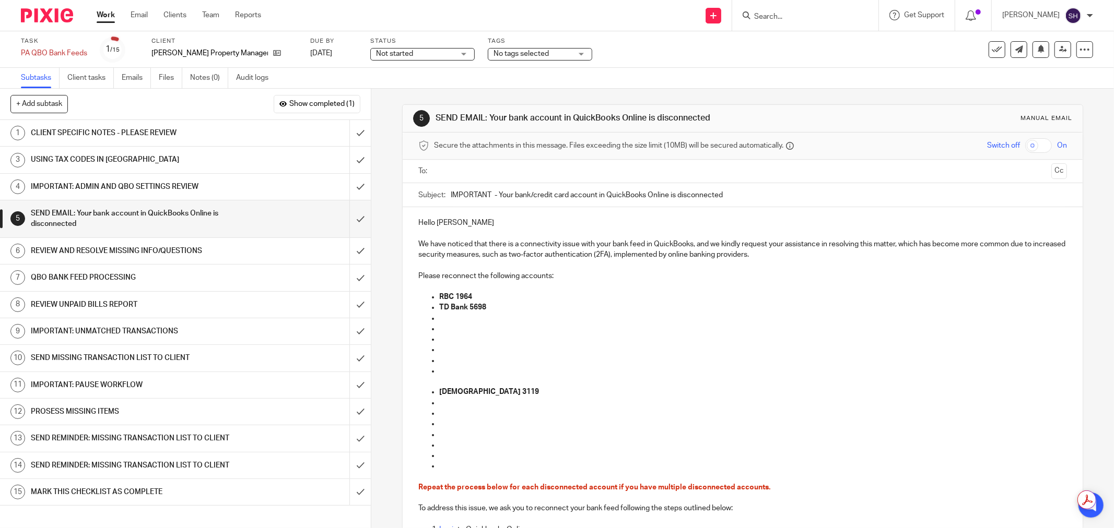
click at [464, 175] on input "text" at bounding box center [742, 172] width 609 height 12
click at [464, 228] on p "Hello Charlina" at bounding box center [742, 225] width 649 height 10
drag, startPoint x: 442, startPoint y: 468, endPoint x: 413, endPoint y: 410, distance: 64.7
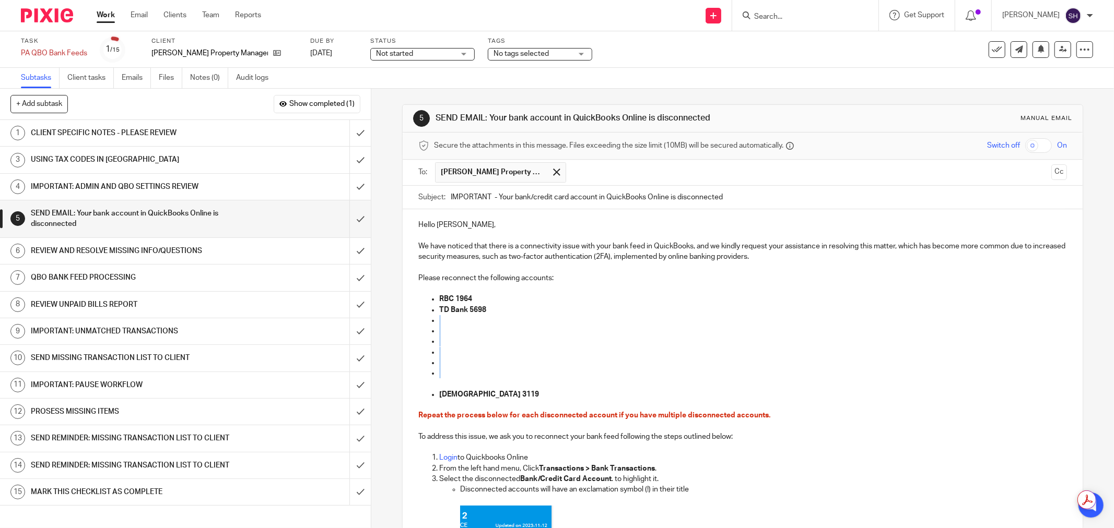
drag, startPoint x: 436, startPoint y: 377, endPoint x: 410, endPoint y: 320, distance: 62.4
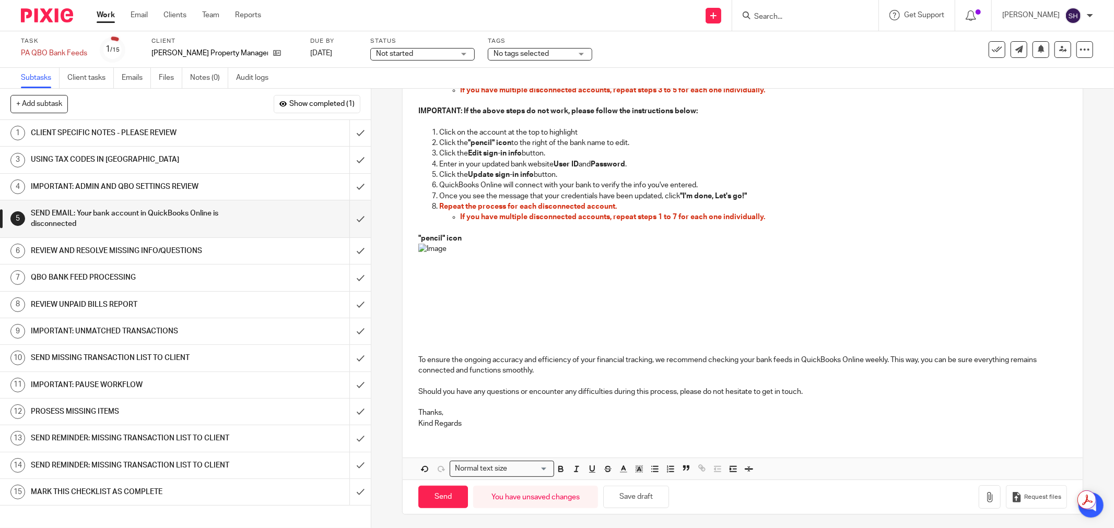
scroll to position [589, 0]
click at [476, 421] on p "Thanks, Kind Regards" at bounding box center [742, 416] width 649 height 21
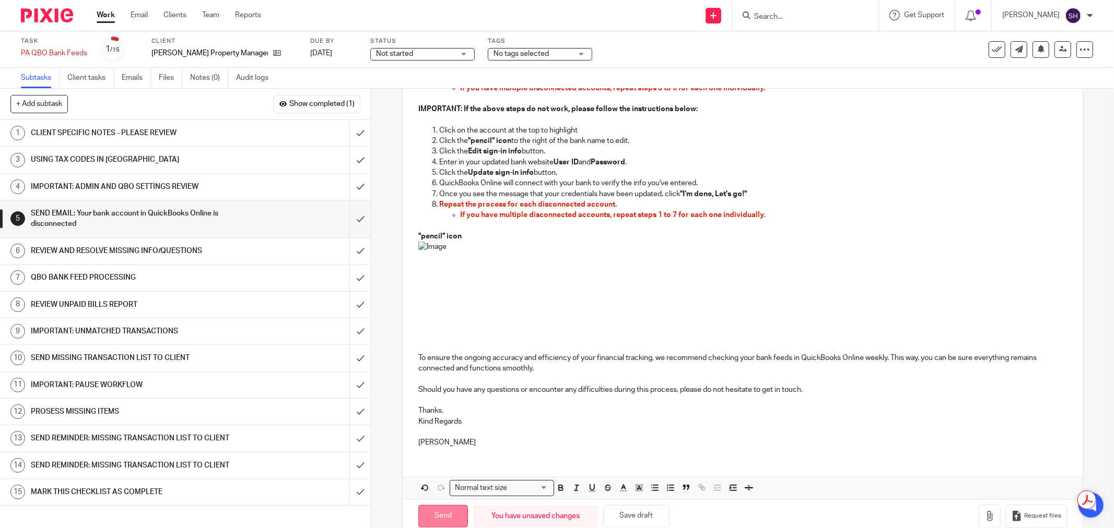
click at [425, 512] on input "Send" at bounding box center [443, 516] width 50 height 22
type input "Sent"
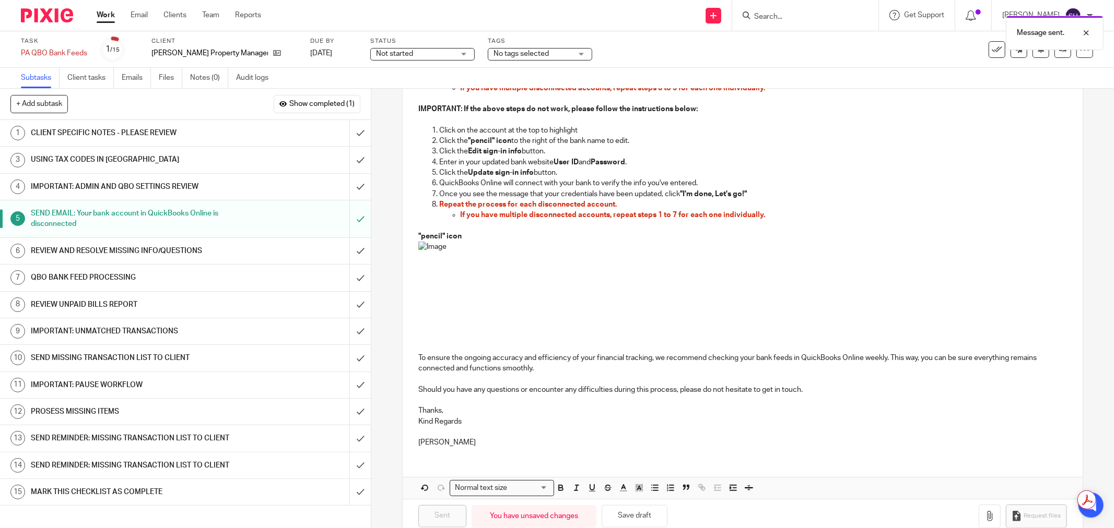
click at [196, 133] on h1 "CLIENT SPECIFIC NOTES - PLEASE REVIEW" at bounding box center [134, 133] width 206 height 16
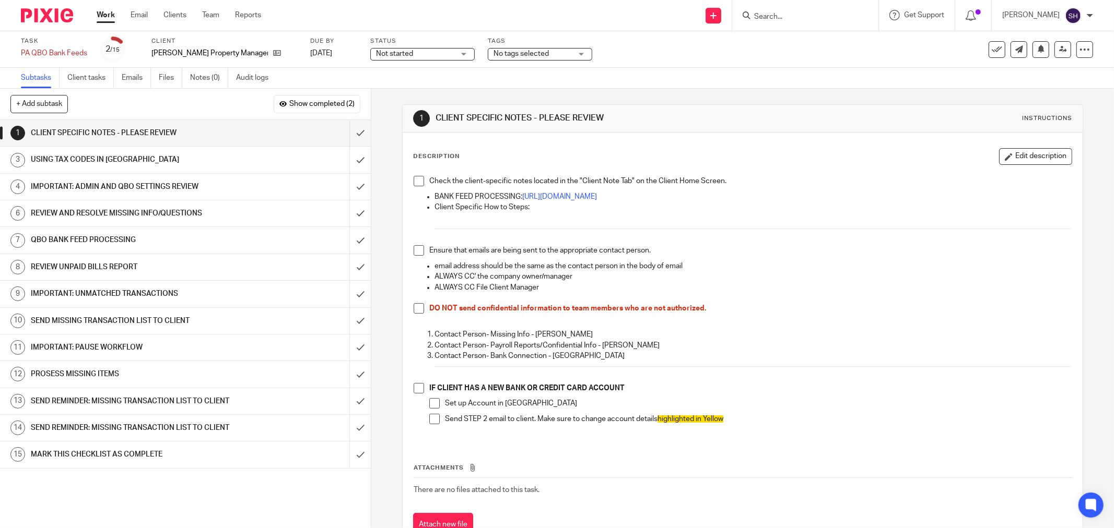
click at [416, 184] on span at bounding box center [419, 181] width 10 height 10
click at [416, 251] on span at bounding box center [419, 250] width 10 height 10
click at [418, 310] on span at bounding box center [419, 308] width 10 height 10
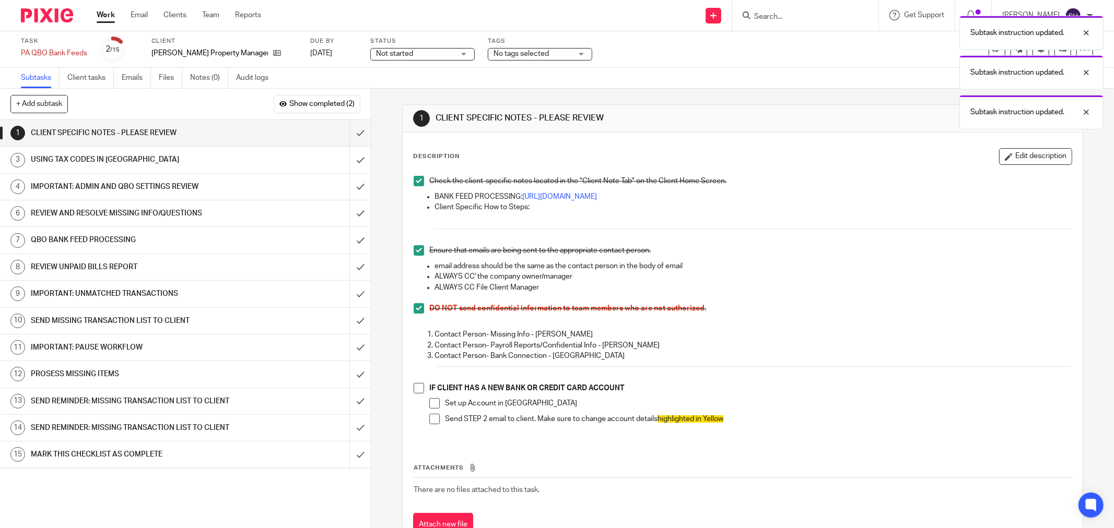
drag, startPoint x: 416, startPoint y: 388, endPoint x: 422, endPoint y: 393, distance: 7.8
click at [416, 388] on span at bounding box center [419, 388] width 10 height 10
click at [434, 409] on span at bounding box center [434, 403] width 10 height 10
click at [432, 416] on span at bounding box center [434, 419] width 10 height 10
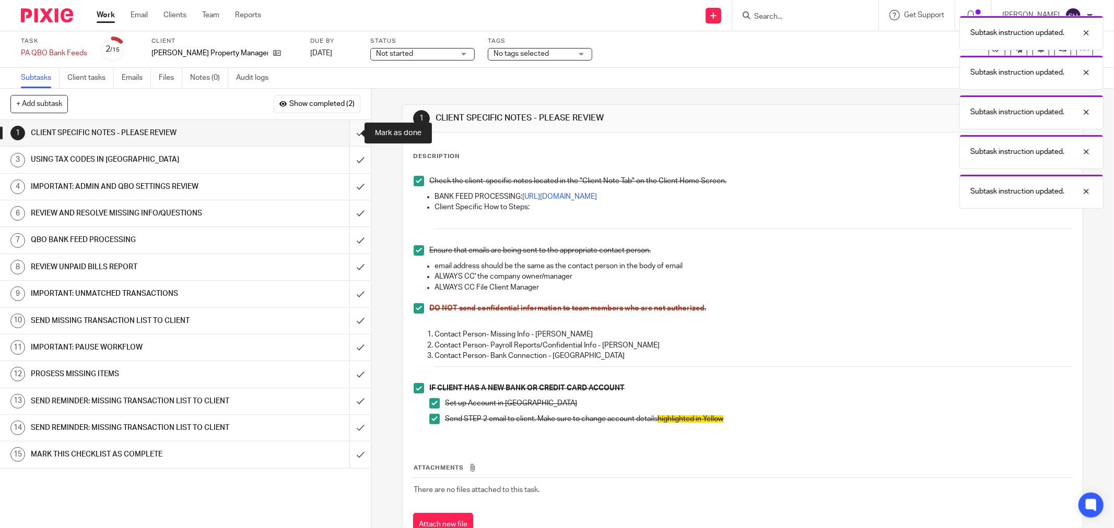
click at [347, 133] on input "submit" at bounding box center [185, 133] width 371 height 26
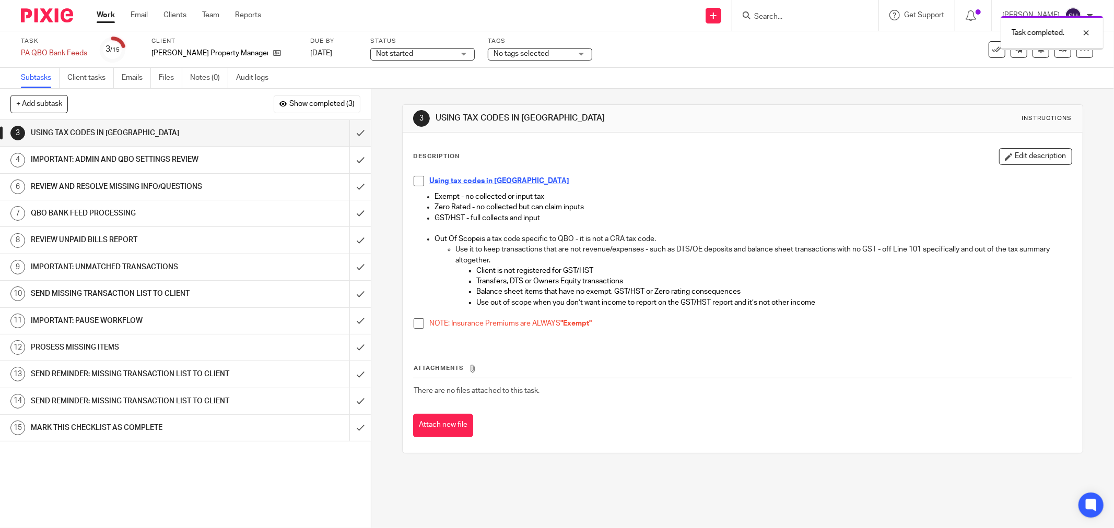
click at [418, 183] on span at bounding box center [419, 181] width 10 height 10
click at [414, 321] on span at bounding box center [419, 324] width 10 height 10
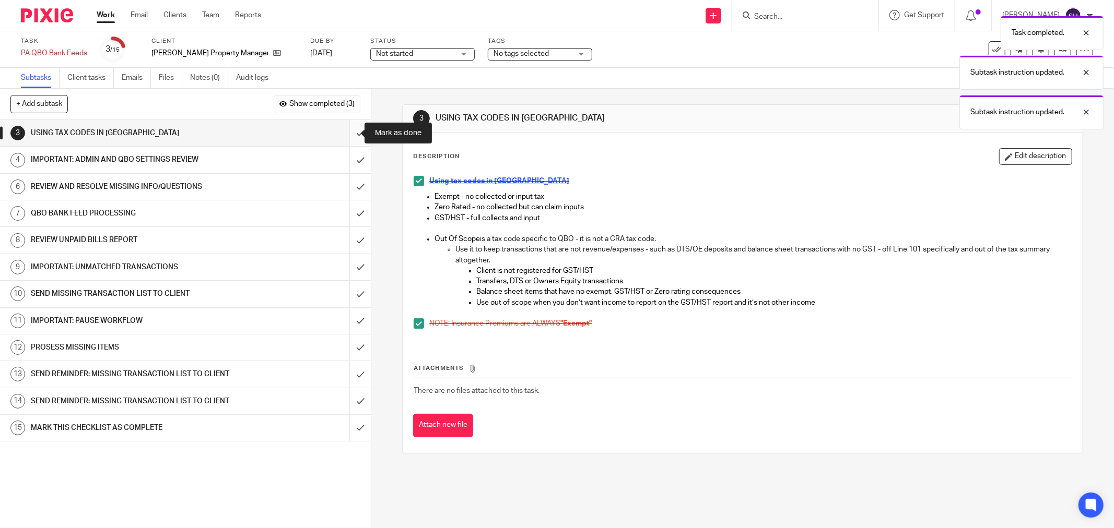
click at [347, 127] on input "submit" at bounding box center [185, 133] width 371 height 26
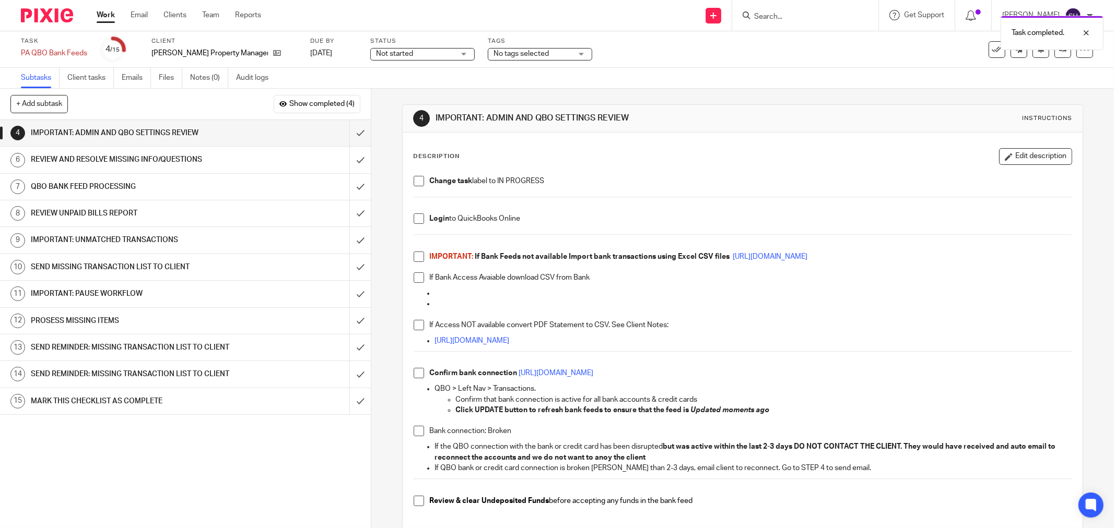
click at [419, 180] on span at bounding box center [419, 181] width 10 height 10
click at [419, 218] on span at bounding box center [419, 219] width 10 height 10
click at [418, 51] on span "Not started" at bounding box center [415, 54] width 78 height 11
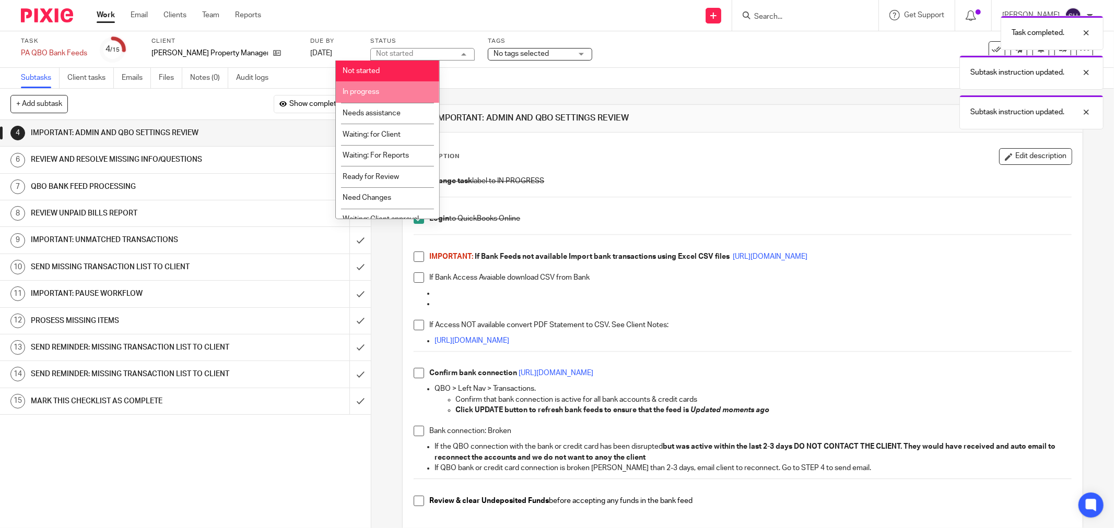
drag, startPoint x: 404, startPoint y: 87, endPoint x: 409, endPoint y: 117, distance: 30.7
click at [404, 87] on li "In progress" at bounding box center [387, 91] width 103 height 21
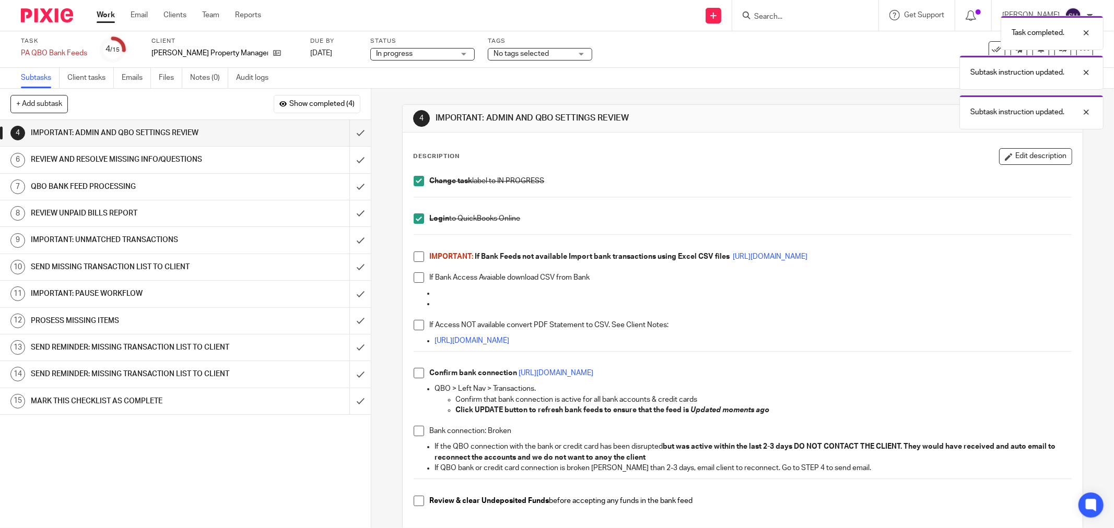
drag, startPoint x: 419, startPoint y: 258, endPoint x: 415, endPoint y: 273, distance: 15.1
click at [418, 258] on span at bounding box center [419, 257] width 10 height 10
drag, startPoint x: 415, startPoint y: 275, endPoint x: 415, endPoint y: 303, distance: 28.7
click at [415, 275] on span at bounding box center [419, 278] width 10 height 10
click at [414, 322] on span at bounding box center [419, 325] width 10 height 10
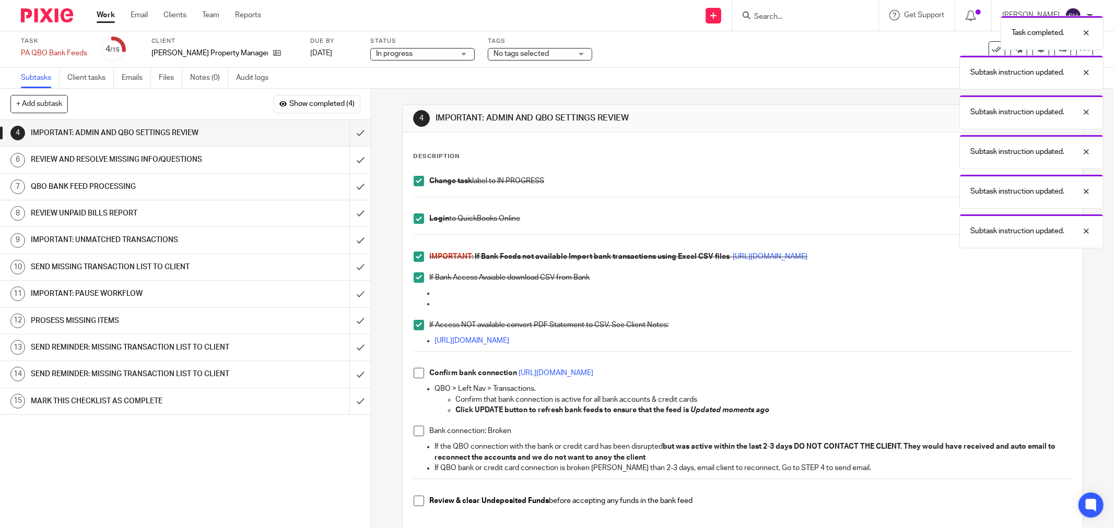
click at [414, 372] on span at bounding box center [419, 373] width 10 height 10
drag, startPoint x: 419, startPoint y: 431, endPoint x: 414, endPoint y: 448, distance: 17.9
click at [418, 430] on span at bounding box center [419, 431] width 10 height 10
drag, startPoint x: 414, startPoint y: 500, endPoint x: 419, endPoint y: 485, distance: 16.0
click at [414, 500] on span at bounding box center [419, 501] width 10 height 10
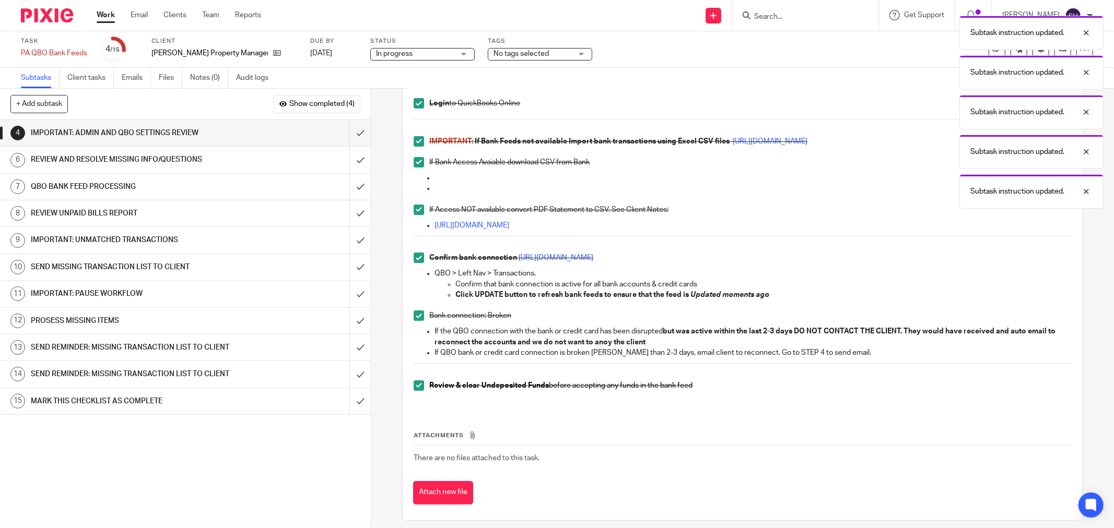
scroll to position [124, 0]
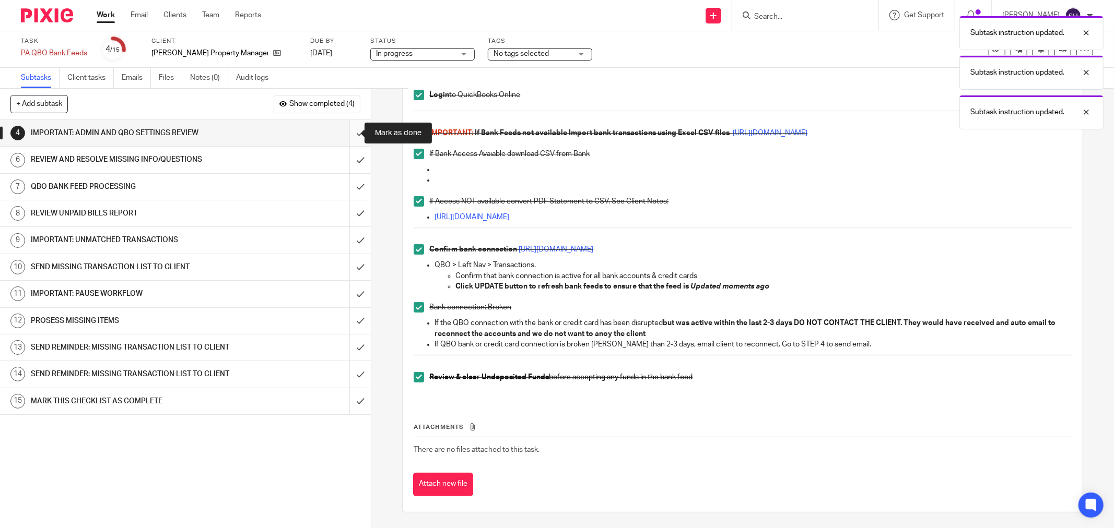
click at [346, 131] on input "submit" at bounding box center [185, 133] width 371 height 26
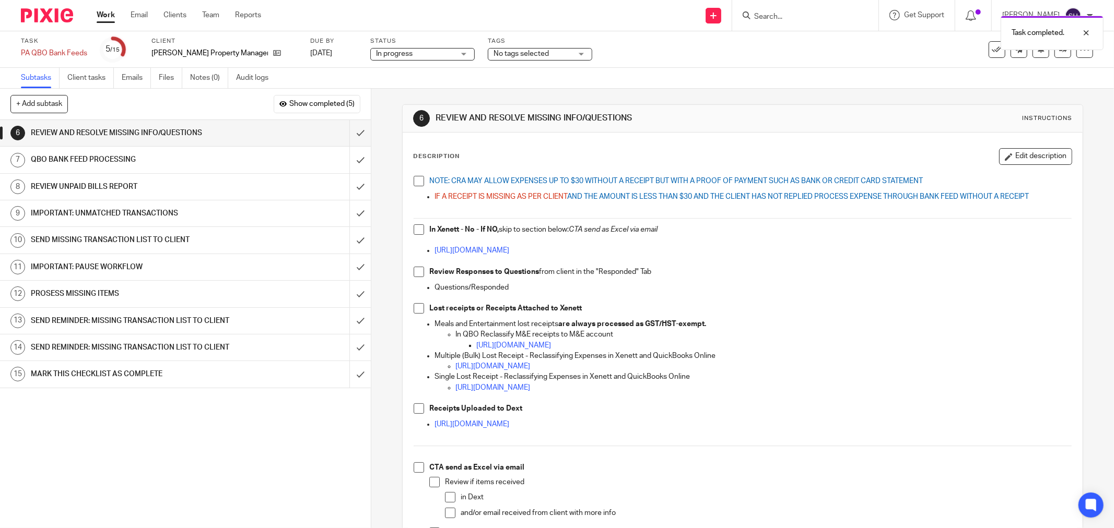
click at [415, 180] on span at bounding box center [419, 181] width 10 height 10
click at [415, 231] on span at bounding box center [419, 230] width 10 height 10
click at [416, 269] on span at bounding box center [419, 272] width 10 height 10
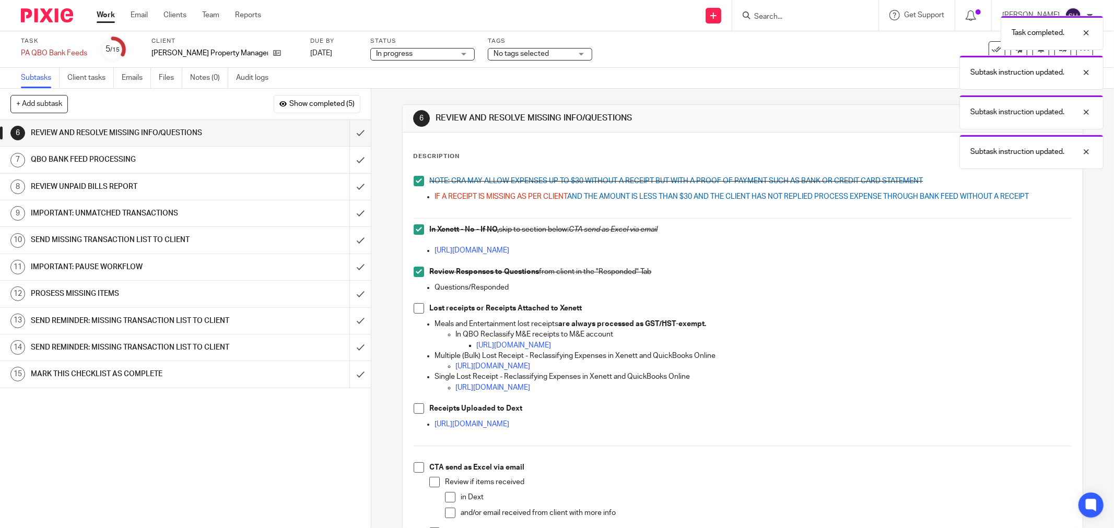
click at [419, 309] on span at bounding box center [419, 308] width 10 height 10
drag, startPoint x: 417, startPoint y: 405, endPoint x: 437, endPoint y: 366, distance: 44.4
click at [417, 405] on span at bounding box center [419, 409] width 10 height 10
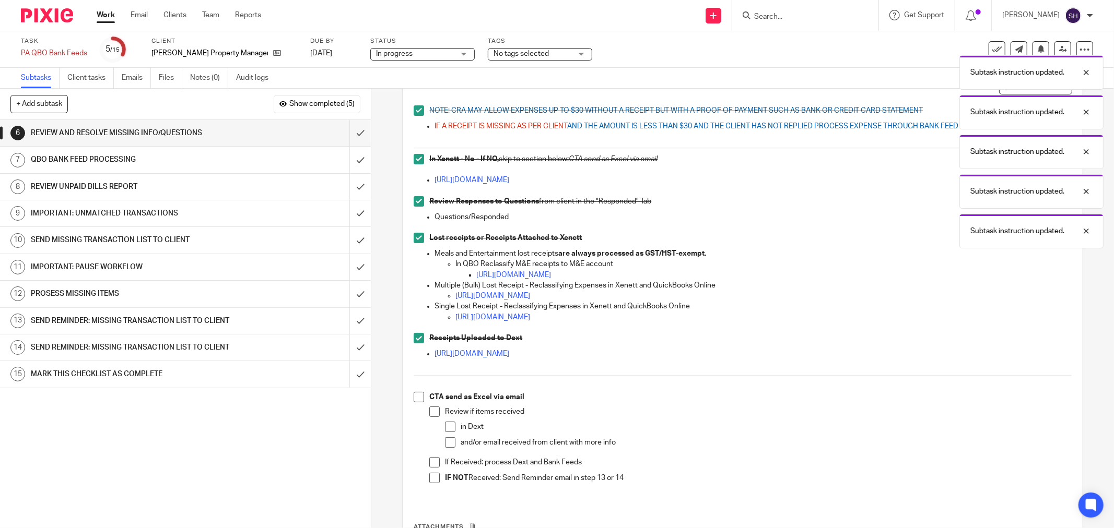
scroll to position [170, 0]
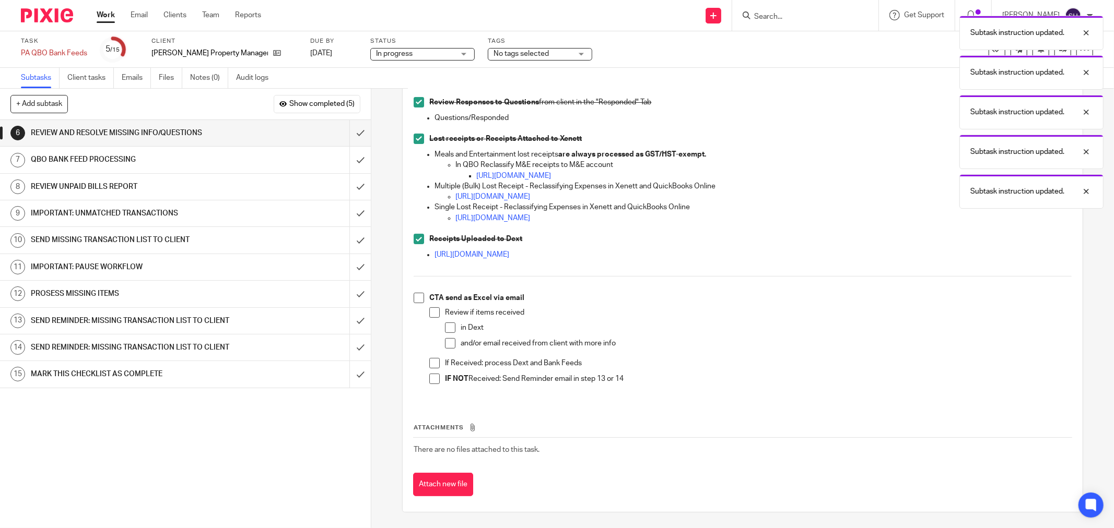
click at [417, 300] on span at bounding box center [419, 298] width 10 height 10
drag, startPoint x: 434, startPoint y: 311, endPoint x: 440, endPoint y: 318, distance: 8.6
click at [434, 311] on span at bounding box center [434, 313] width 10 height 10
click at [447, 325] on span at bounding box center [450, 328] width 10 height 10
drag, startPoint x: 446, startPoint y: 342, endPoint x: 437, endPoint y: 347, distance: 11.5
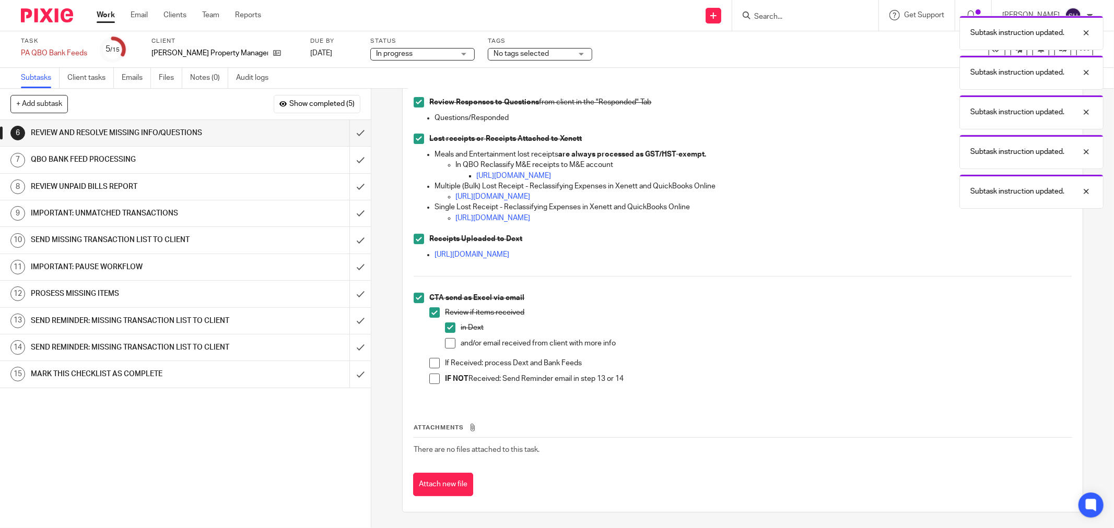
click at [447, 340] on span at bounding box center [450, 343] width 10 height 10
click at [430, 367] on span at bounding box center [434, 363] width 10 height 10
drag, startPoint x: 433, startPoint y: 380, endPoint x: 430, endPoint y: 374, distance: 6.8
click at [433, 380] on span at bounding box center [434, 379] width 10 height 10
click at [347, 136] on input "submit" at bounding box center [185, 133] width 371 height 26
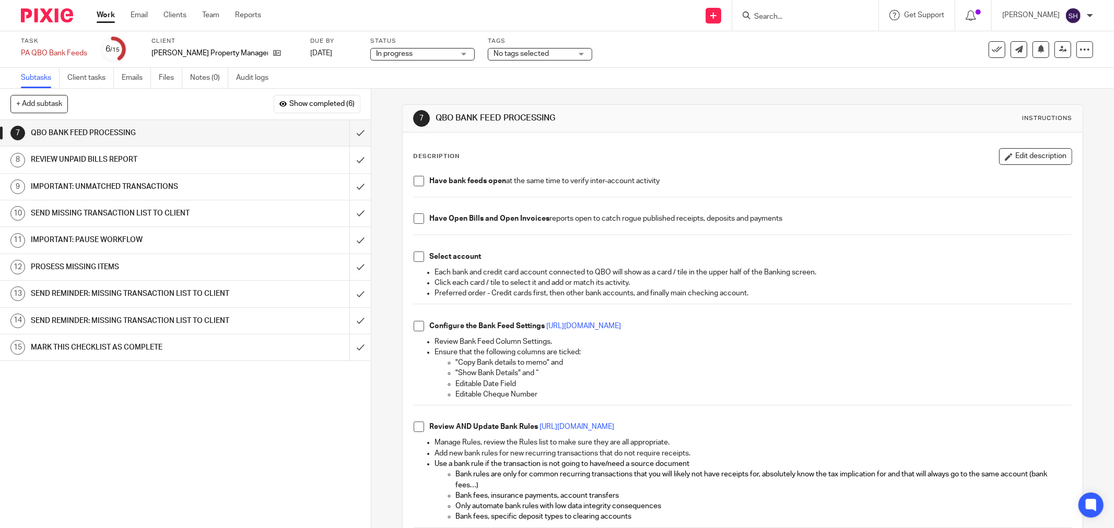
click at [414, 179] on span at bounding box center [419, 181] width 10 height 10
click at [415, 221] on span at bounding box center [419, 219] width 10 height 10
click at [414, 262] on span at bounding box center [419, 257] width 10 height 10
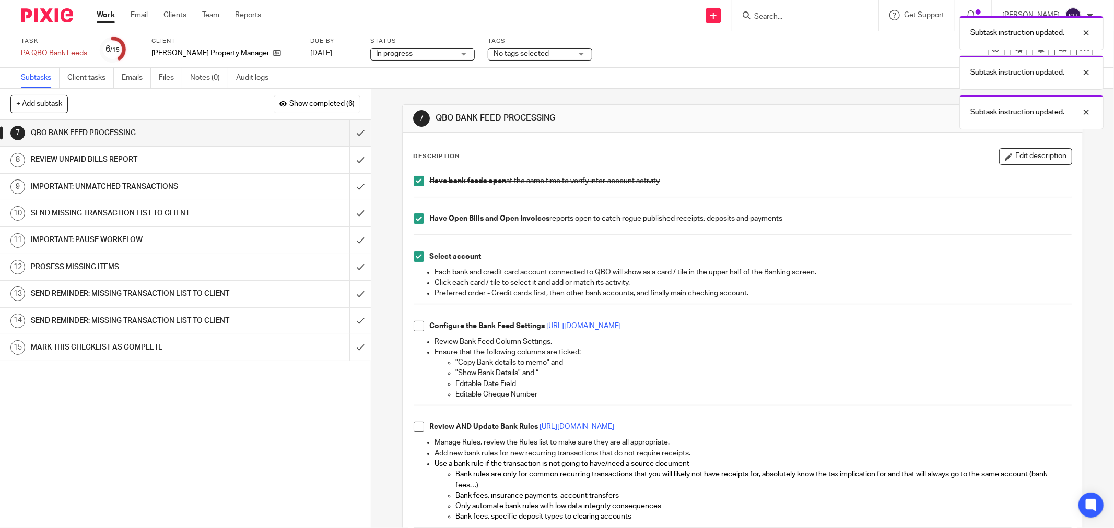
click at [416, 322] on span at bounding box center [419, 326] width 10 height 10
click at [415, 432] on span at bounding box center [419, 427] width 10 height 10
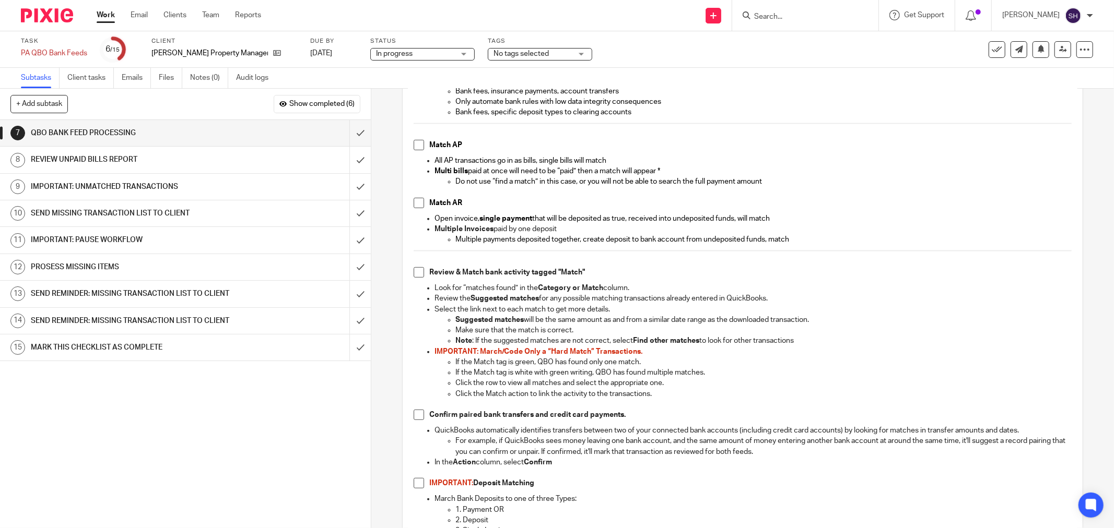
scroll to position [406, 0]
click at [414, 144] on span at bounding box center [419, 144] width 10 height 10
click at [417, 205] on span at bounding box center [419, 202] width 10 height 10
click at [414, 268] on span at bounding box center [419, 271] width 10 height 10
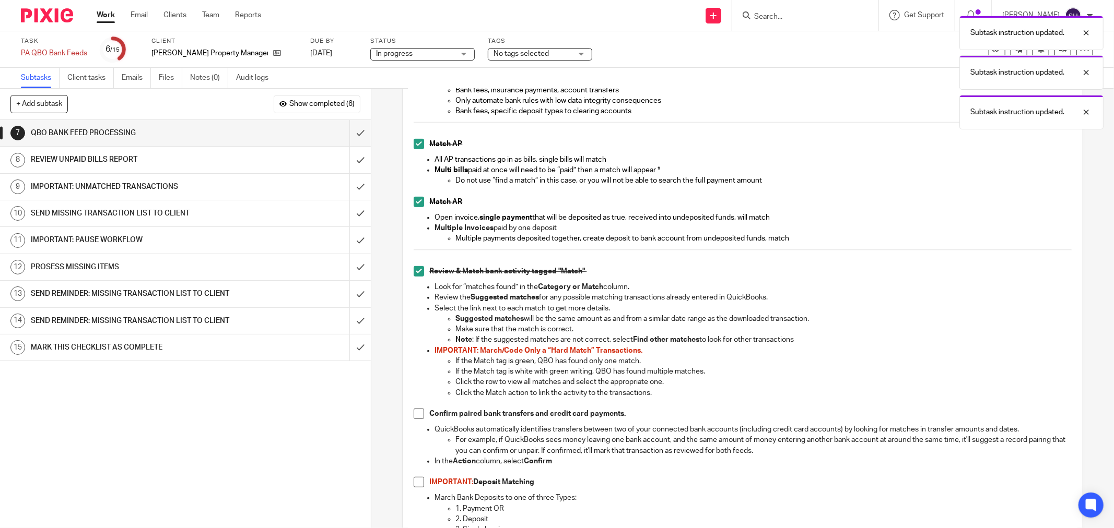
click at [414, 416] on span at bounding box center [419, 414] width 10 height 10
click at [416, 480] on span at bounding box center [419, 482] width 10 height 10
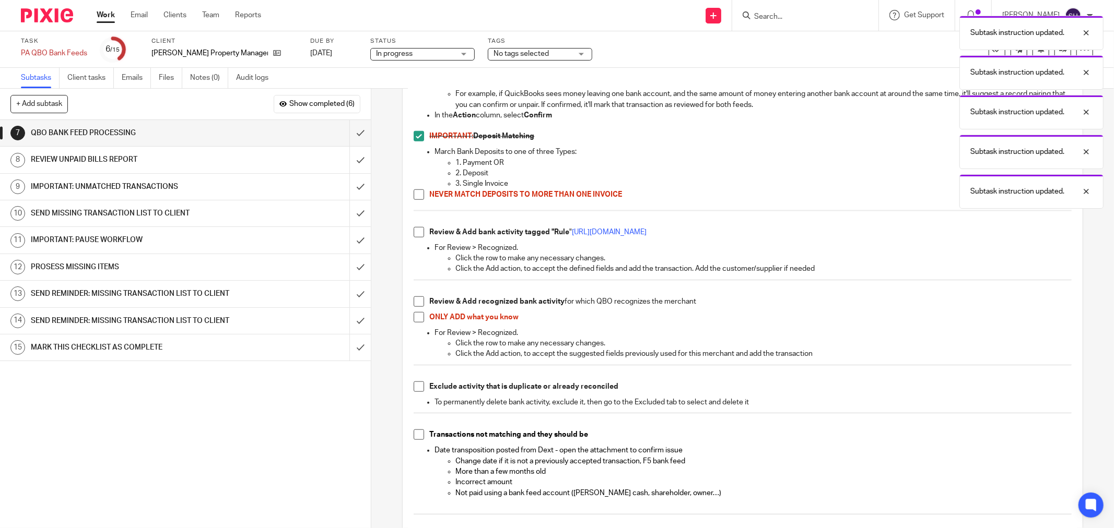
scroll to position [812, 0]
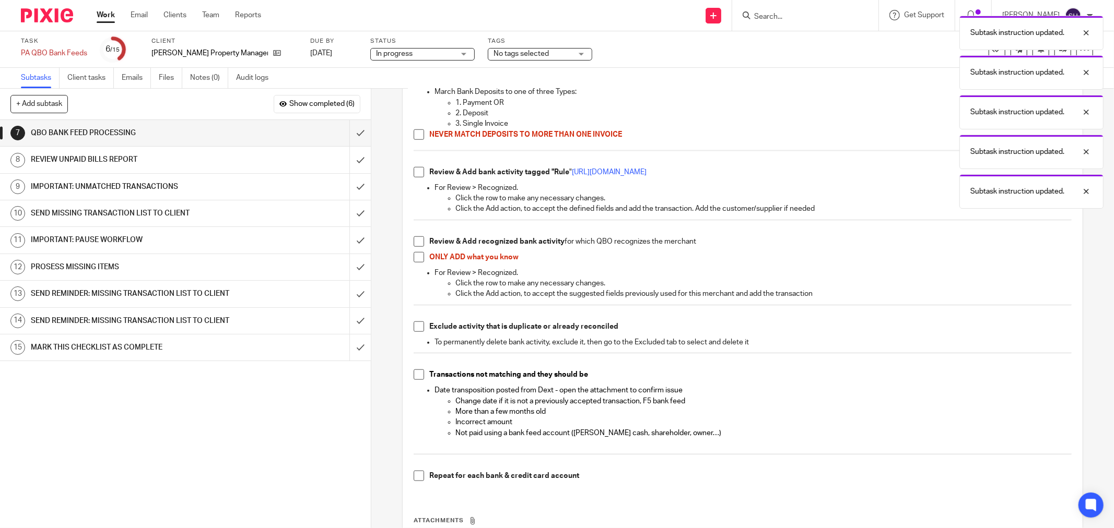
click at [414, 138] on span at bounding box center [419, 135] width 10 height 10
click at [419, 168] on span at bounding box center [419, 172] width 10 height 10
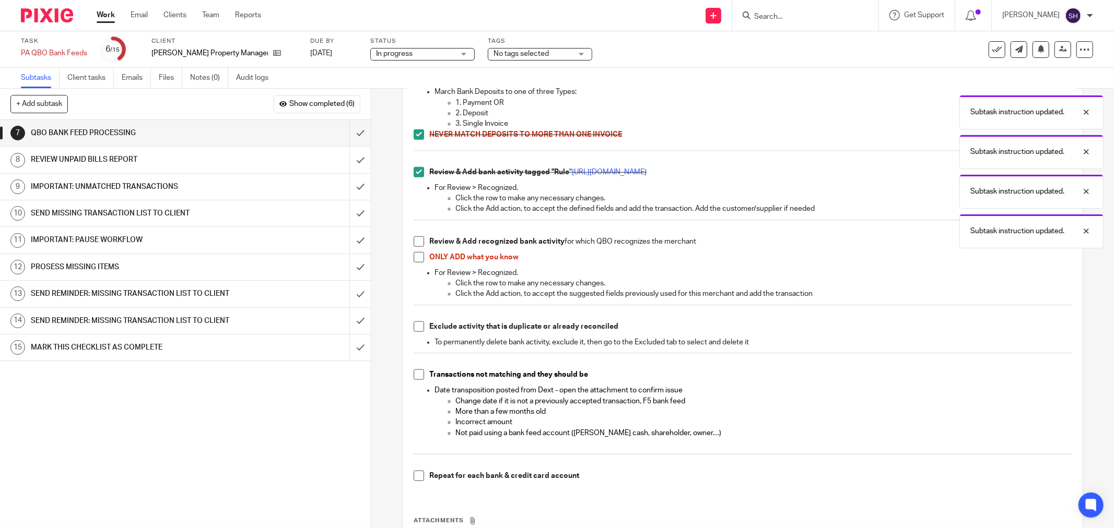
click at [419, 246] on span at bounding box center [419, 242] width 10 height 10
drag, startPoint x: 415, startPoint y: 259, endPoint x: 410, endPoint y: 304, distance: 45.1
click at [415, 260] on span at bounding box center [419, 257] width 10 height 10
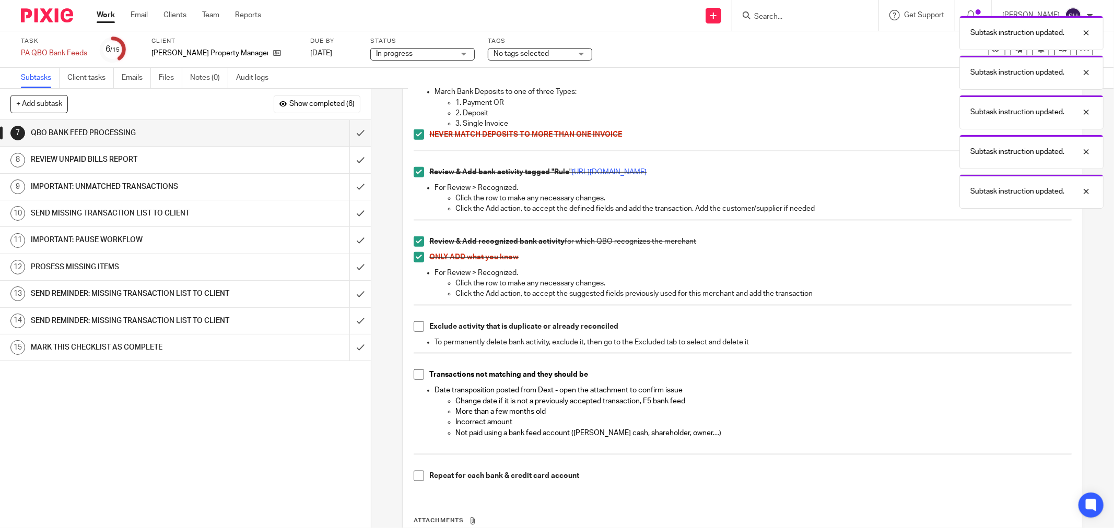
click at [414, 330] on span at bounding box center [419, 327] width 10 height 10
click at [414, 376] on span at bounding box center [419, 375] width 10 height 10
click at [414, 475] on span at bounding box center [419, 476] width 10 height 10
click at [348, 128] on input "submit" at bounding box center [185, 133] width 371 height 26
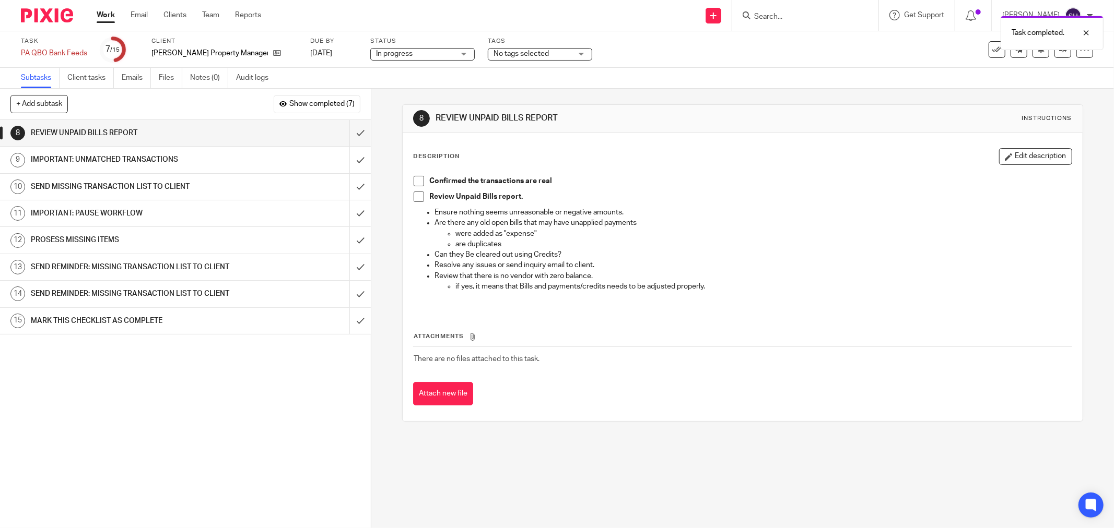
click at [419, 181] on span at bounding box center [419, 181] width 10 height 10
drag, startPoint x: 416, startPoint y: 195, endPoint x: 372, endPoint y: 149, distance: 63.5
click at [415, 195] on span at bounding box center [419, 197] width 10 height 10
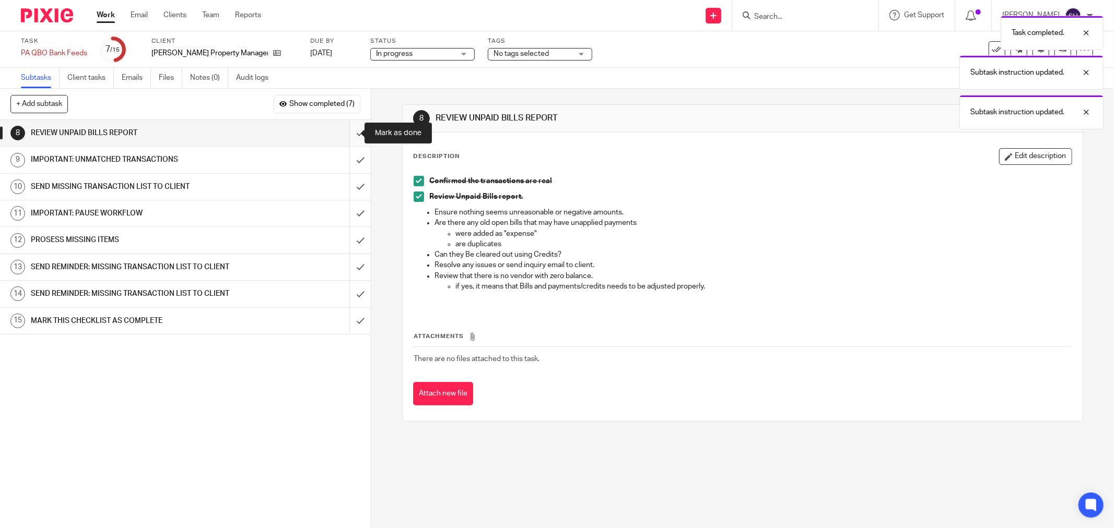
click at [352, 132] on input "submit" at bounding box center [185, 133] width 371 height 26
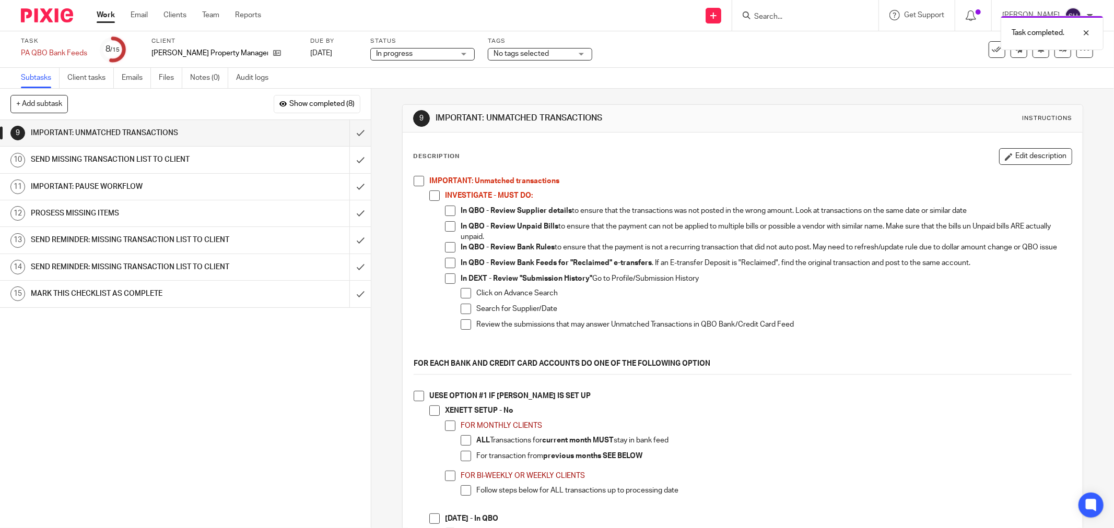
click at [376, 53] on span "In progress" at bounding box center [394, 53] width 37 height 7
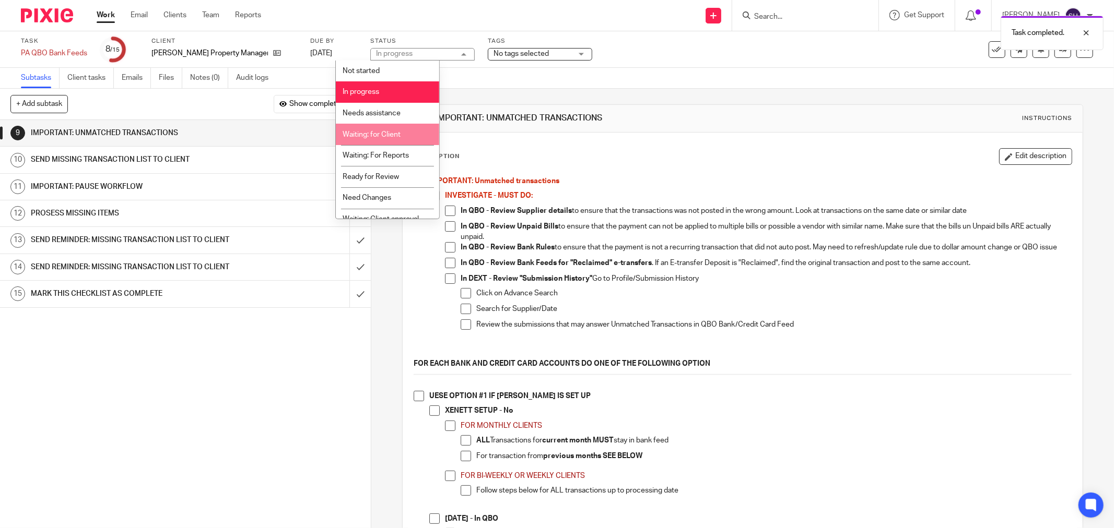
click at [404, 133] on li "Waiting: for Client" at bounding box center [387, 134] width 103 height 21
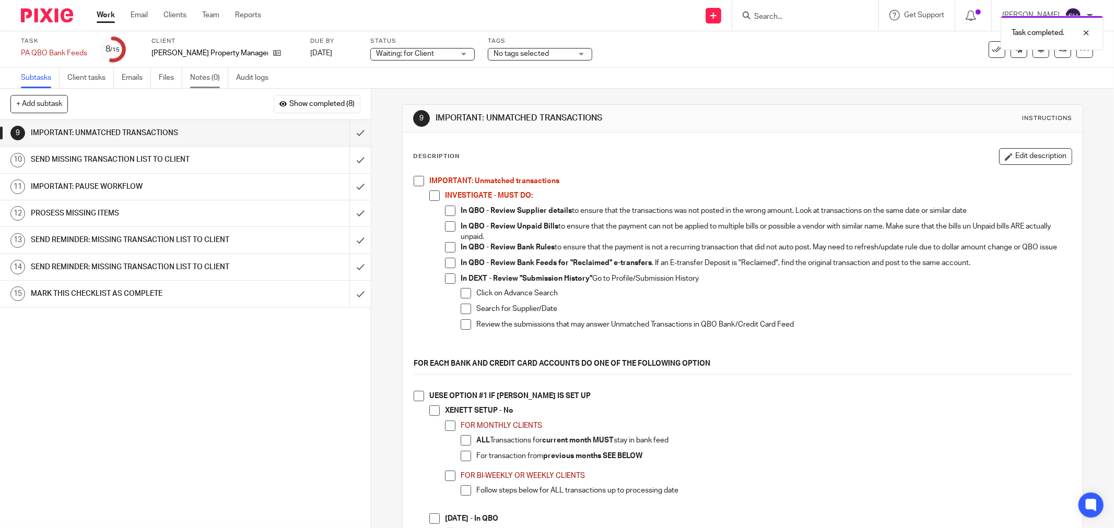
click at [209, 79] on link "Notes (0)" at bounding box center [209, 78] width 38 height 20
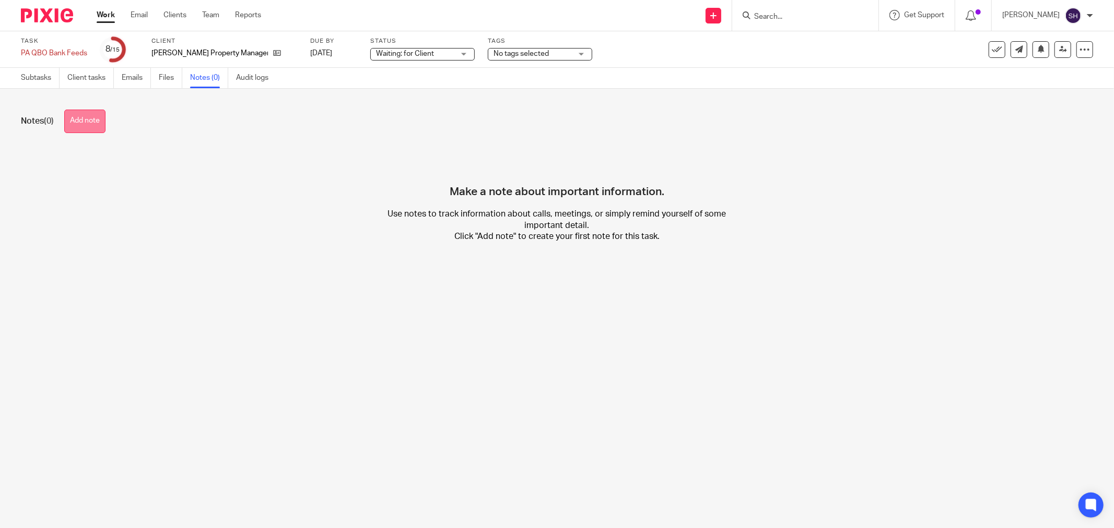
click at [96, 126] on button "Add note" at bounding box center [84, 121] width 41 height 23
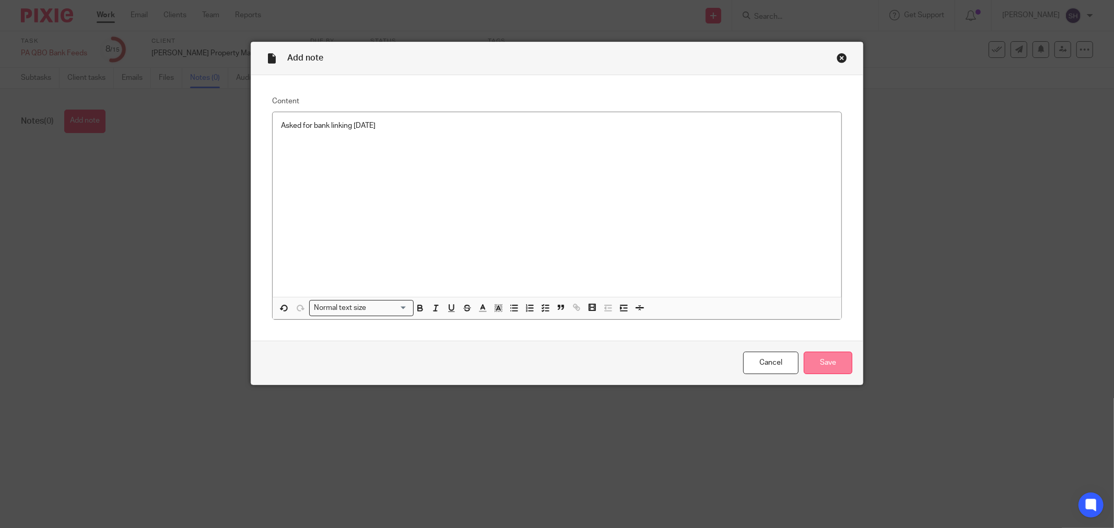
click at [818, 373] on input "Save" at bounding box center [828, 363] width 49 height 22
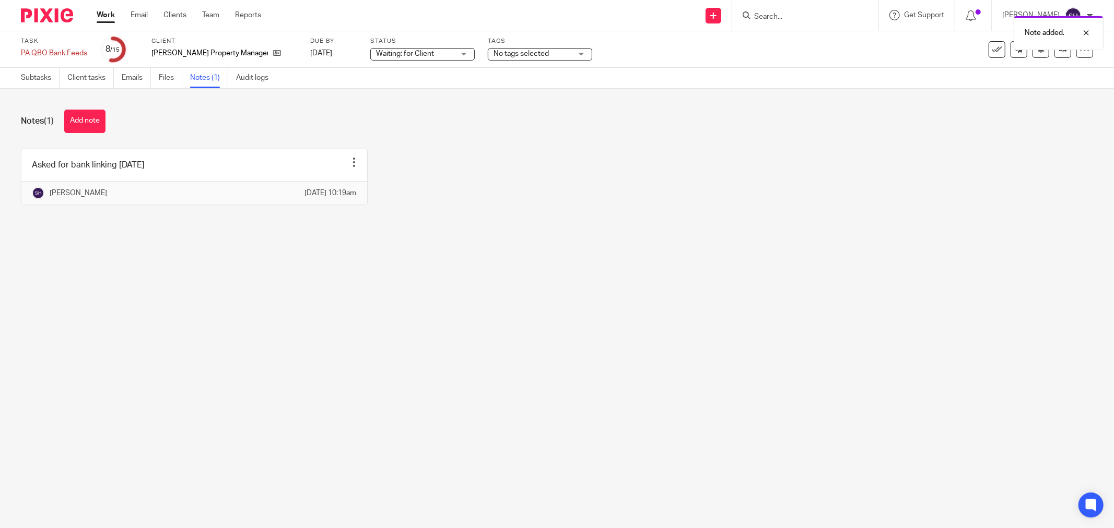
click at [106, 16] on link "Work" at bounding box center [106, 15] width 18 height 10
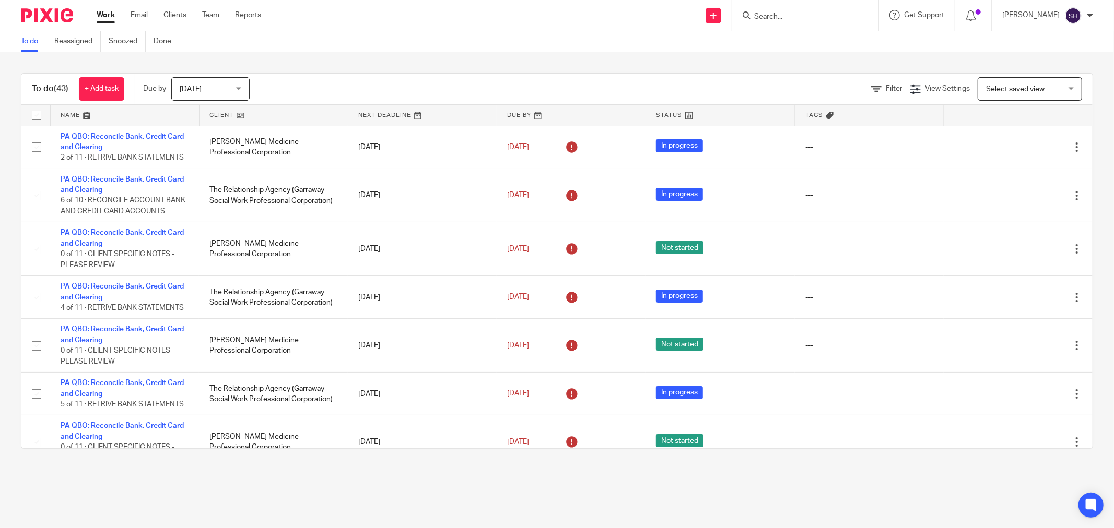
click at [238, 114] on link at bounding box center [273, 115] width 148 height 21
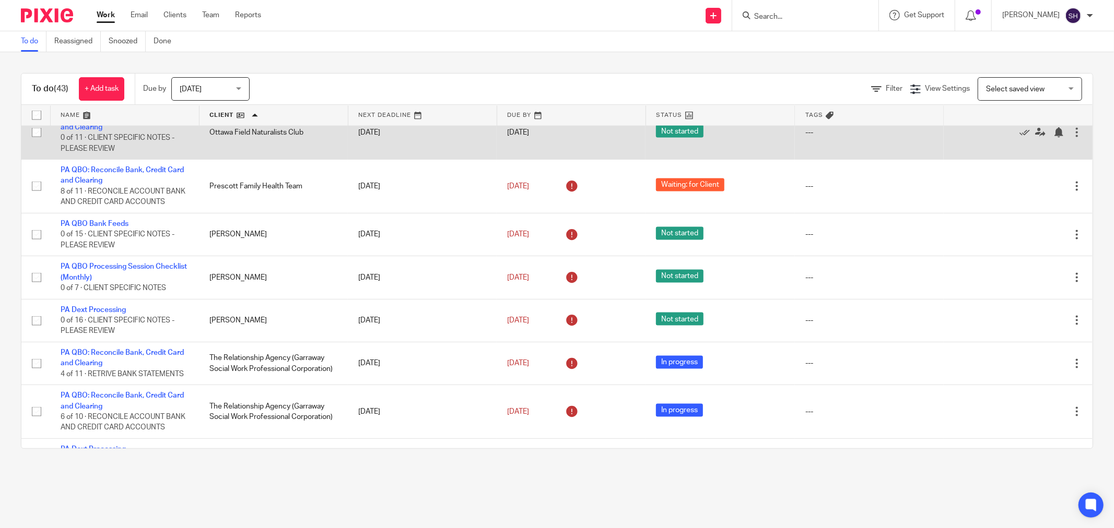
scroll to position [1334, 0]
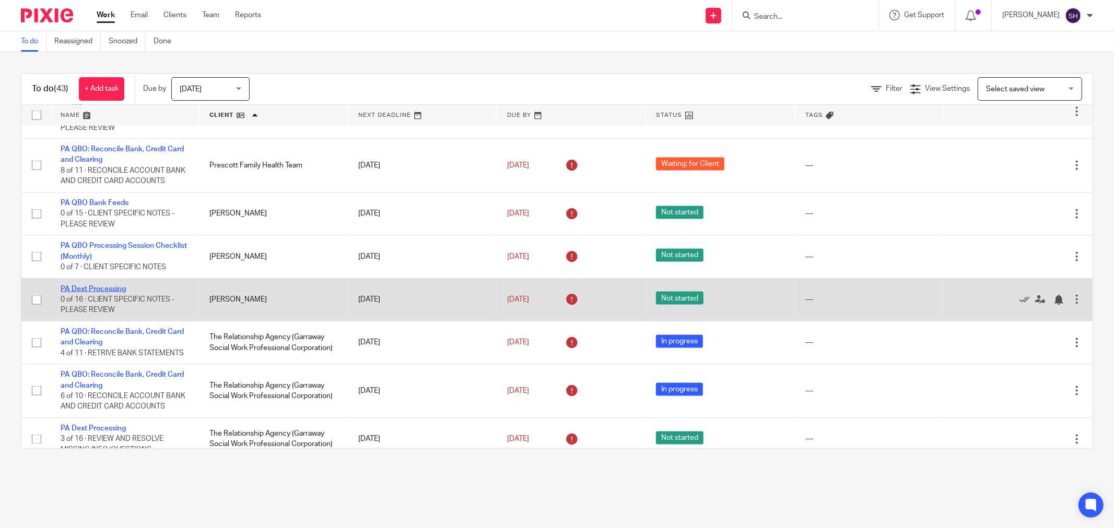
click at [90, 293] on link "PA Dext Processing" at bounding box center [93, 289] width 65 height 7
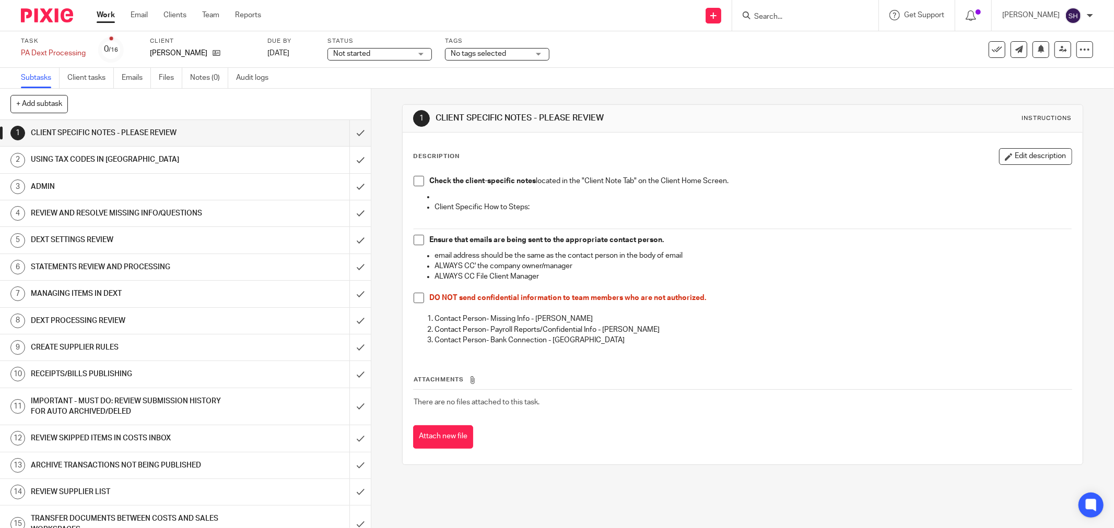
click at [414, 181] on div "Check the client-specific notes located in the "Client Note Tab" on the Client …" at bounding box center [742, 262] width 668 height 183
click at [418, 180] on span at bounding box center [419, 181] width 10 height 10
click at [419, 240] on span at bounding box center [419, 240] width 10 height 10
click at [416, 298] on span at bounding box center [419, 298] width 10 height 10
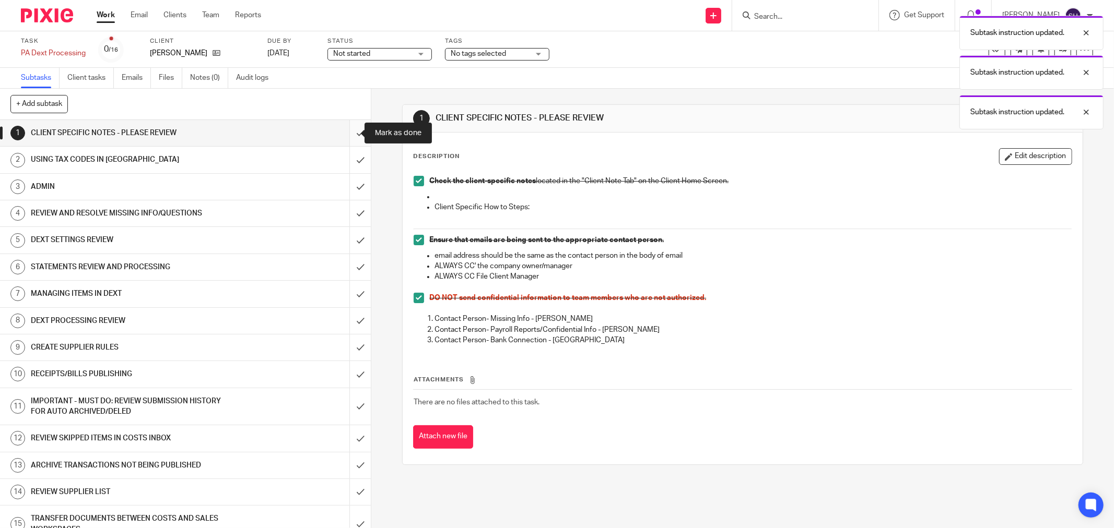
click at [352, 134] on input "submit" at bounding box center [185, 133] width 371 height 26
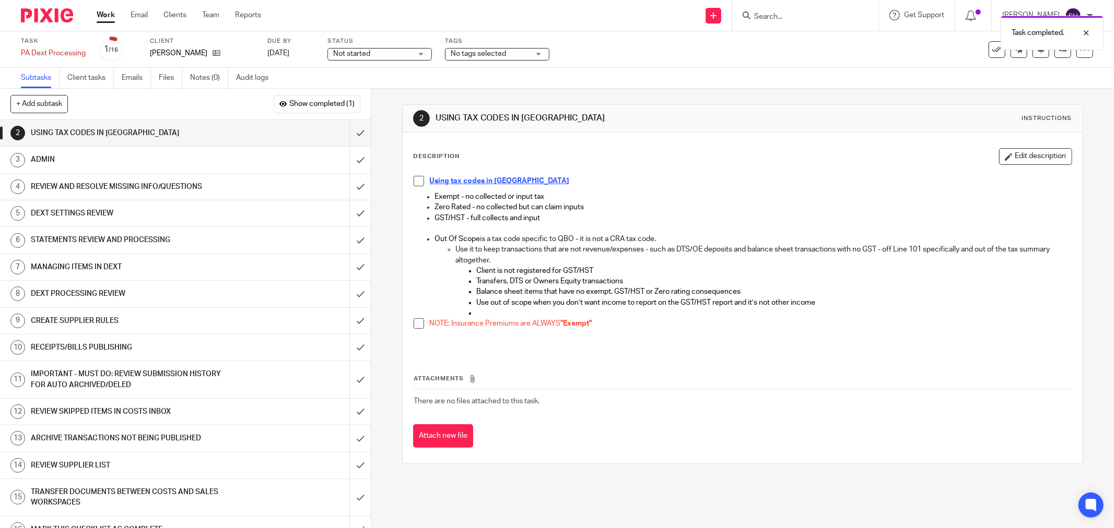
click at [376, 55] on span "Not started" at bounding box center [372, 54] width 78 height 11
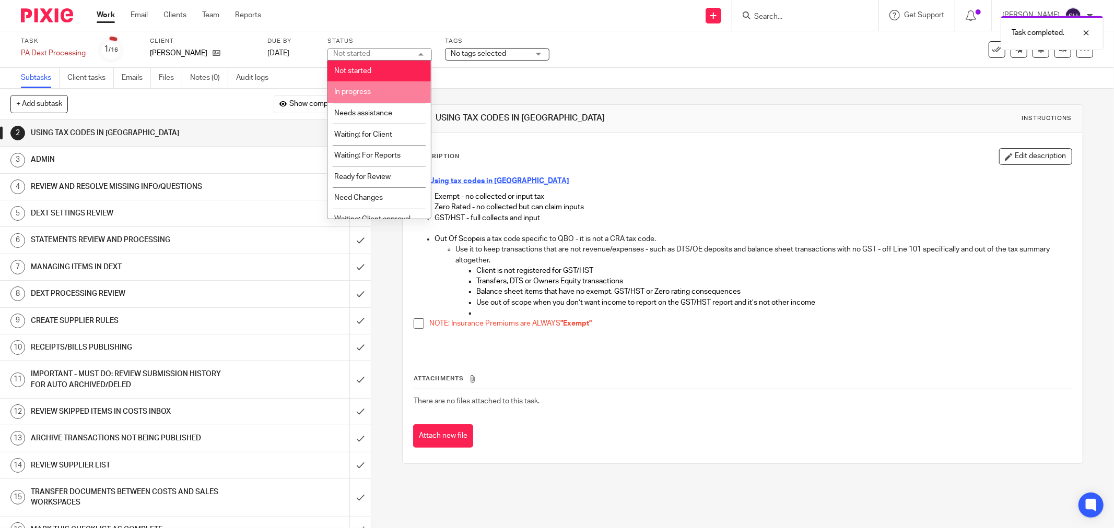
click at [366, 89] on li "In progress" at bounding box center [378, 91] width 103 height 21
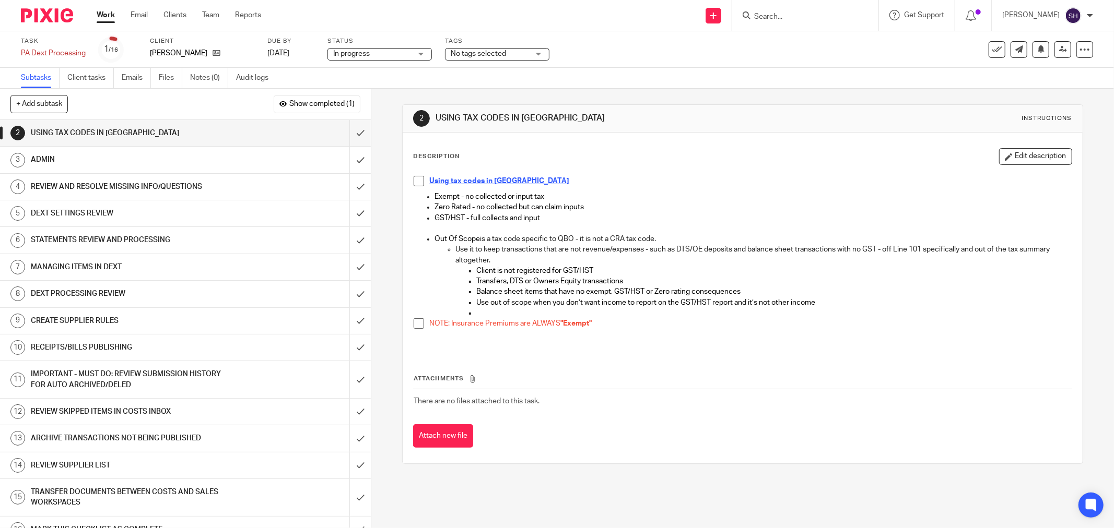
click at [414, 183] on span at bounding box center [419, 181] width 10 height 10
click at [414, 321] on span at bounding box center [419, 324] width 10 height 10
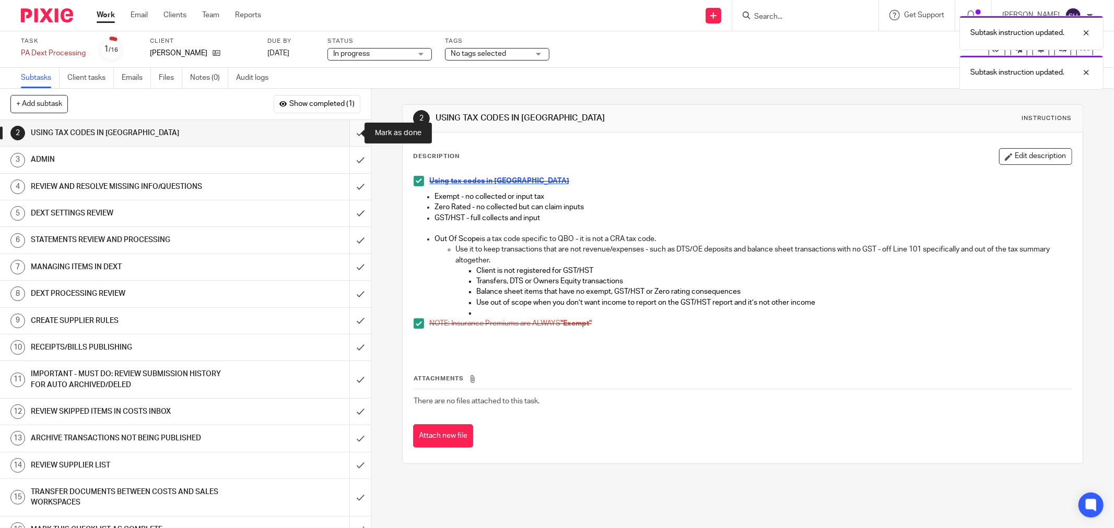
click at [343, 125] on input "submit" at bounding box center [185, 133] width 371 height 26
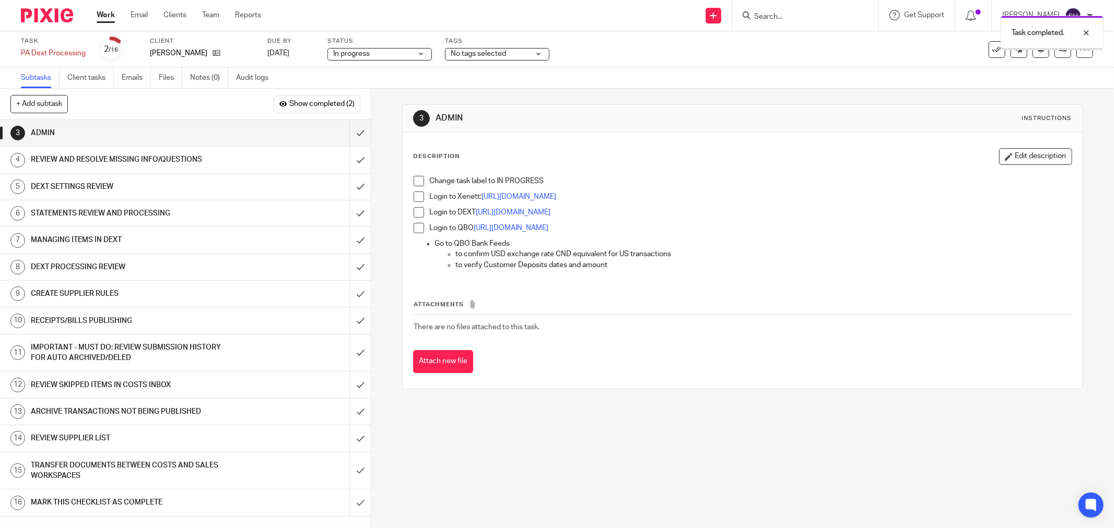
click at [417, 178] on span at bounding box center [419, 181] width 10 height 10
click at [418, 195] on span at bounding box center [419, 197] width 10 height 10
click at [415, 209] on span at bounding box center [419, 212] width 10 height 10
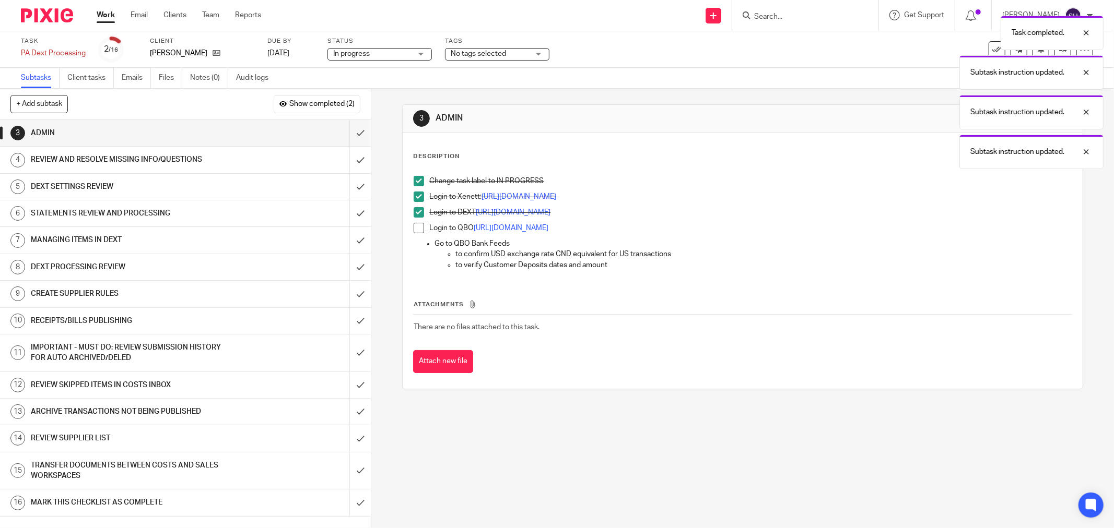
click at [414, 230] on span at bounding box center [419, 228] width 10 height 10
click at [351, 133] on input "submit" at bounding box center [185, 133] width 371 height 26
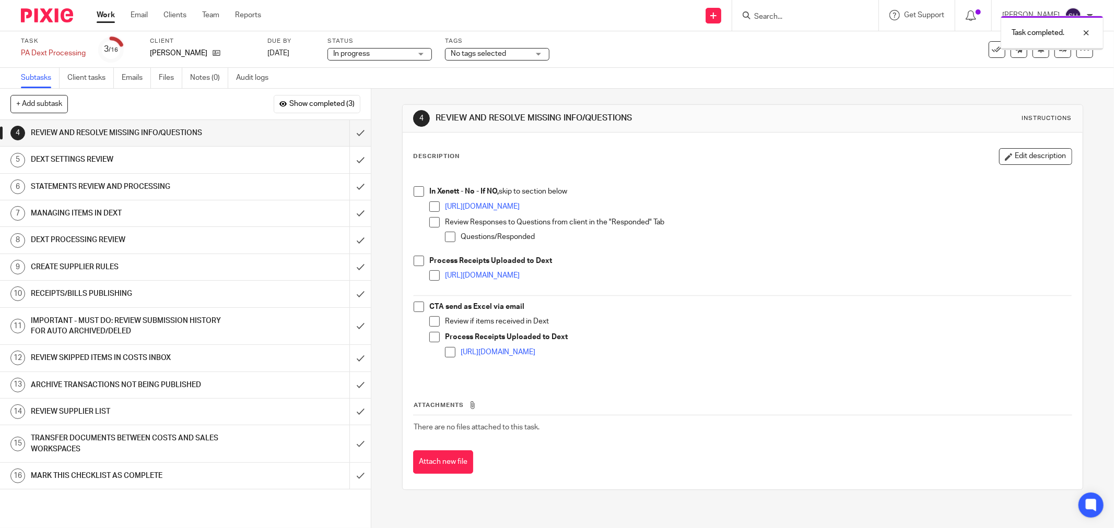
click at [420, 194] on span at bounding box center [419, 191] width 10 height 10
click at [432, 202] on span at bounding box center [434, 207] width 10 height 10
click at [432, 217] on span at bounding box center [434, 222] width 10 height 10
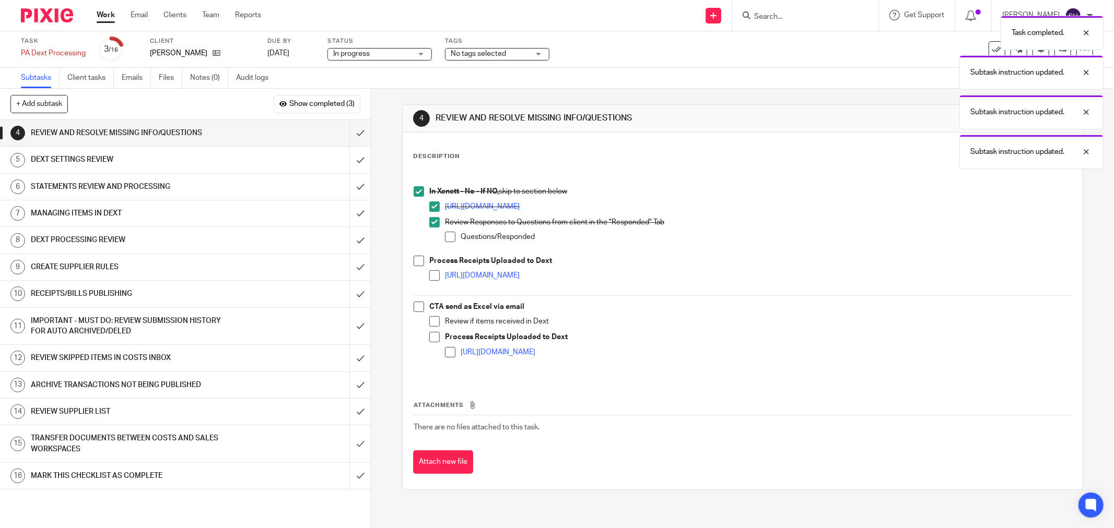
click at [449, 234] on span at bounding box center [450, 237] width 10 height 10
click at [419, 264] on span at bounding box center [419, 261] width 10 height 10
click at [430, 274] on span at bounding box center [434, 276] width 10 height 10
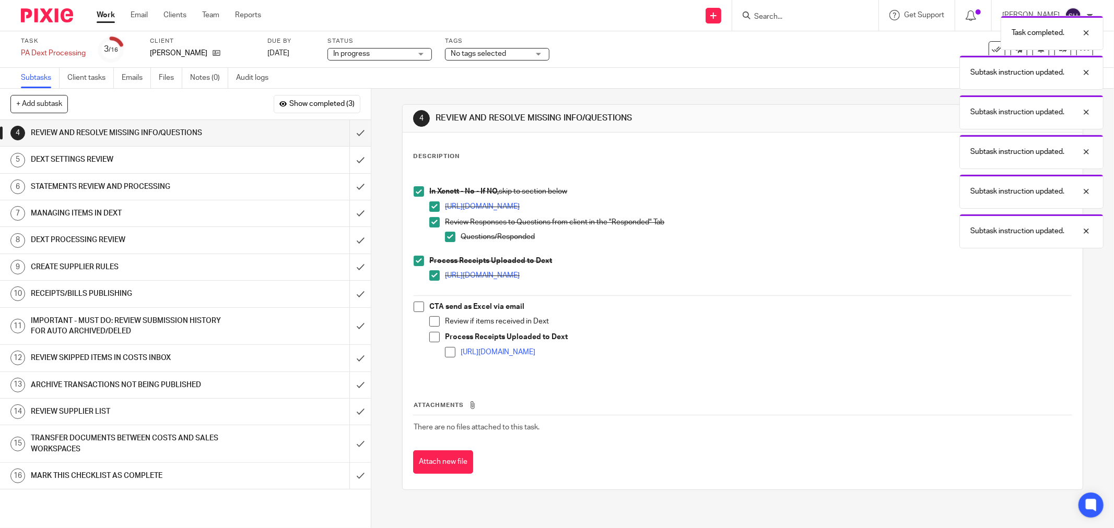
drag, startPoint x: 414, startPoint y: 306, endPoint x: 422, endPoint y: 312, distance: 10.1
click at [414, 307] on span at bounding box center [419, 307] width 10 height 10
drag, startPoint x: 430, startPoint y: 322, endPoint x: 431, endPoint y: 327, distance: 5.3
click at [431, 322] on span at bounding box center [434, 321] width 10 height 10
click at [431, 335] on span at bounding box center [434, 337] width 10 height 10
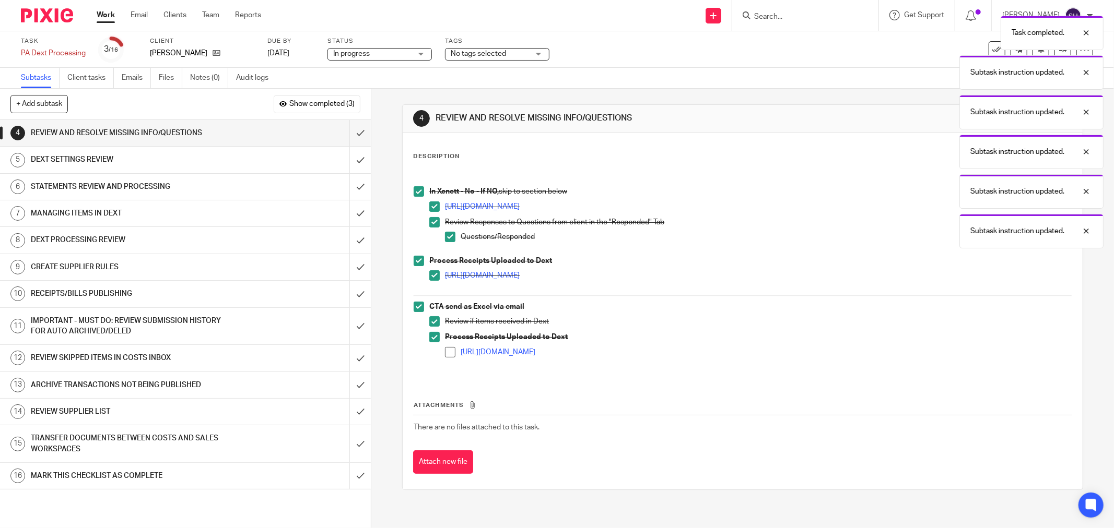
click at [445, 347] on span at bounding box center [450, 352] width 10 height 10
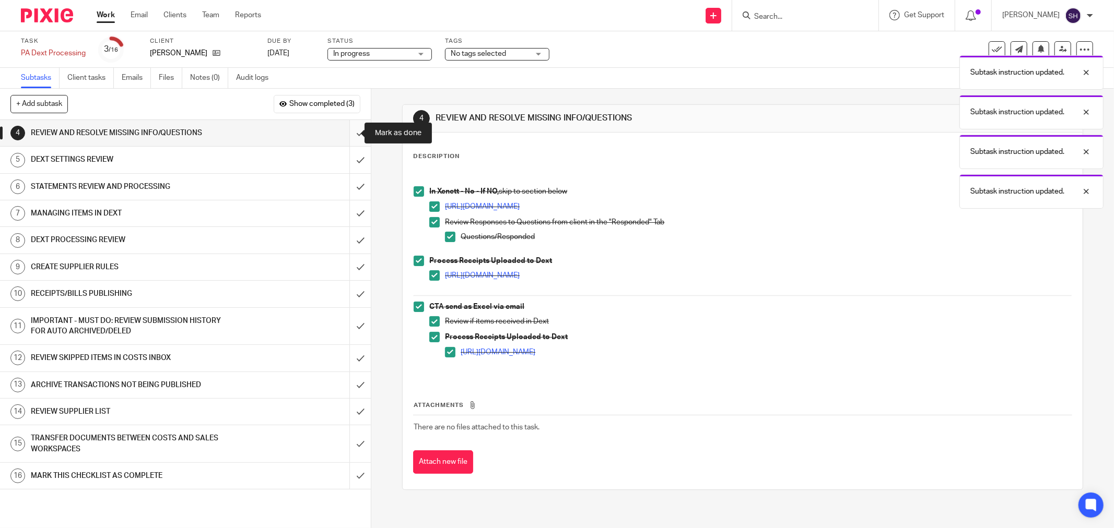
click at [343, 133] on input "submit" at bounding box center [185, 133] width 371 height 26
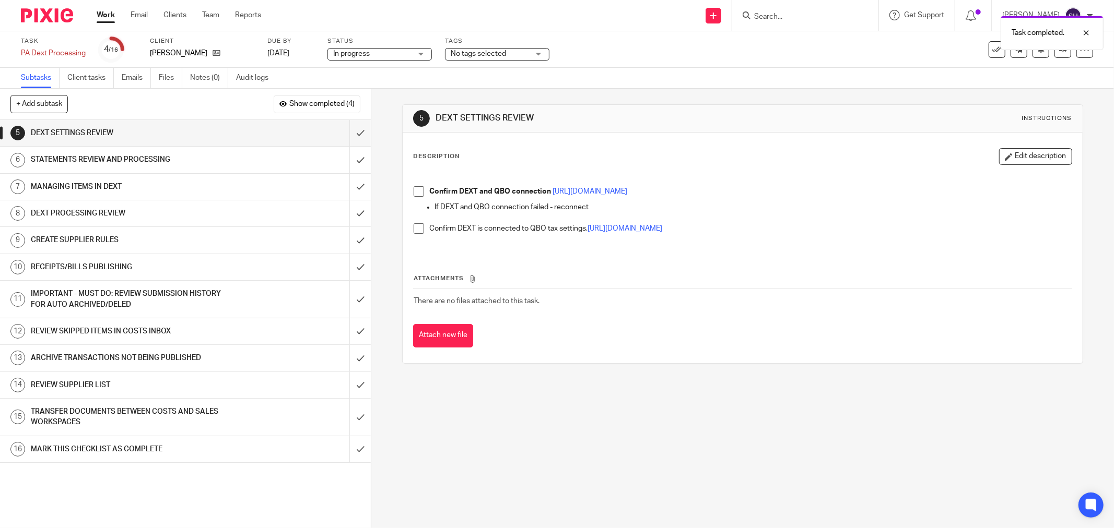
click at [418, 192] on span at bounding box center [419, 191] width 10 height 10
click at [419, 227] on span at bounding box center [419, 229] width 10 height 10
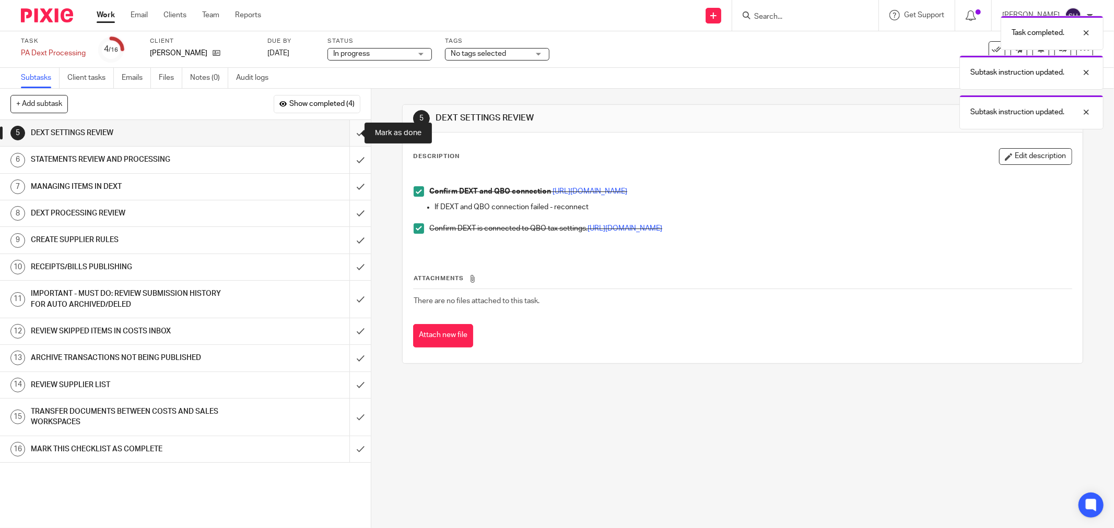
click at [349, 137] on input "submit" at bounding box center [185, 133] width 371 height 26
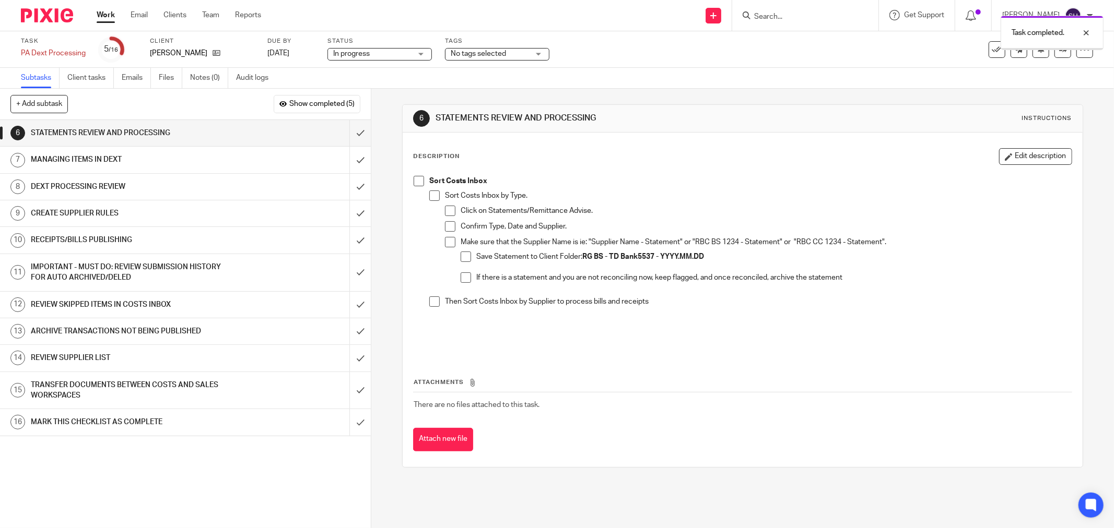
click at [416, 183] on span at bounding box center [419, 181] width 10 height 10
click at [430, 196] on span at bounding box center [434, 196] width 10 height 10
click at [445, 208] on span at bounding box center [450, 211] width 10 height 10
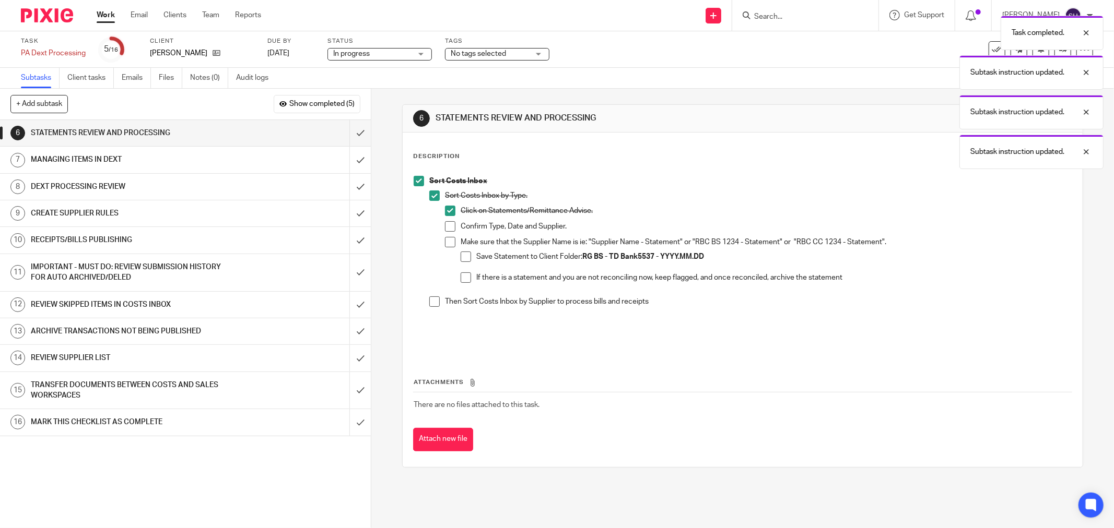
drag, startPoint x: 448, startPoint y: 225, endPoint x: 451, endPoint y: 236, distance: 11.6
click at [448, 226] on span at bounding box center [450, 226] width 10 height 10
drag, startPoint x: 451, startPoint y: 237, endPoint x: 455, endPoint y: 247, distance: 10.6
click at [451, 238] on span at bounding box center [450, 242] width 10 height 10
click at [464, 253] on span at bounding box center [466, 257] width 10 height 10
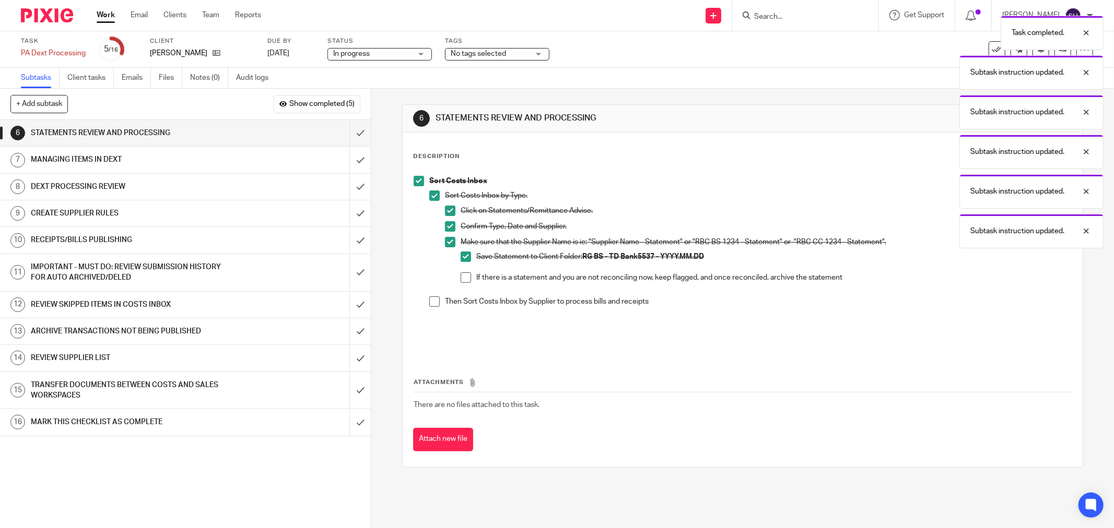
click at [461, 275] on span at bounding box center [466, 278] width 10 height 10
click at [430, 299] on span at bounding box center [434, 302] width 10 height 10
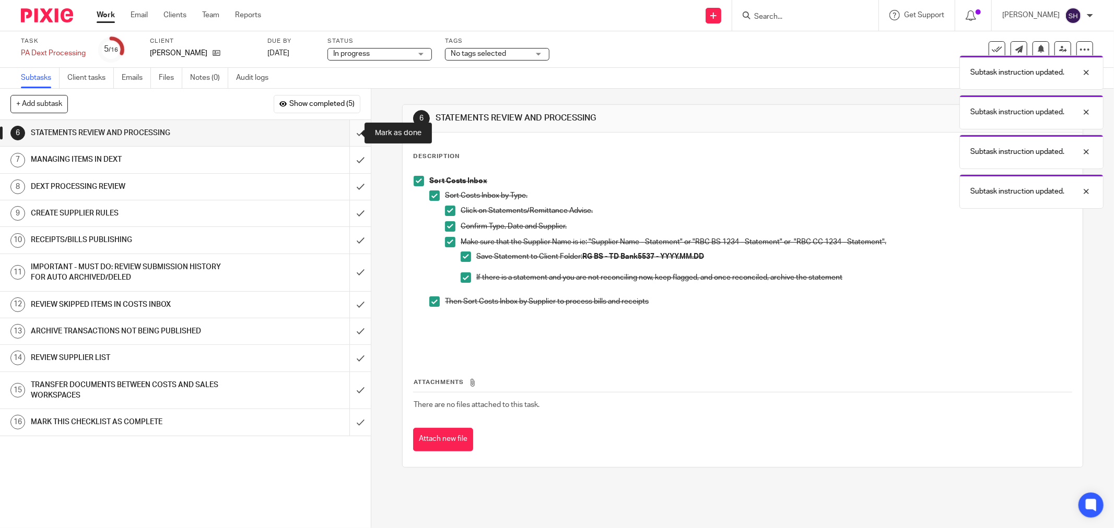
click at [349, 132] on input "submit" at bounding box center [185, 133] width 371 height 26
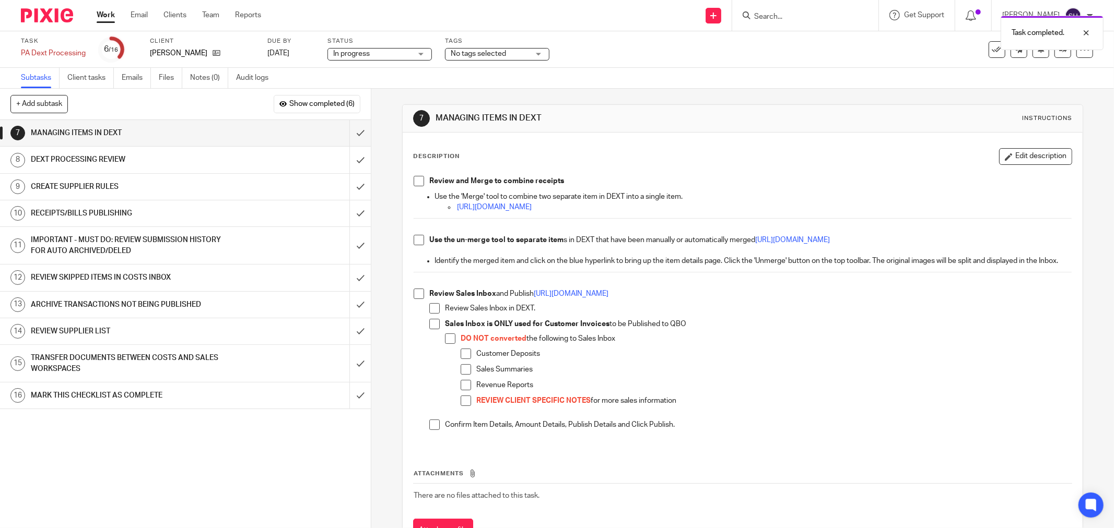
click at [417, 185] on span at bounding box center [419, 181] width 10 height 10
click at [418, 242] on span at bounding box center [419, 240] width 10 height 10
click at [421, 308] on li "Review Sales Inbox and Publish https://bit.ly/341txBG Review Sales Inbox in DEX…" at bounding box center [743, 364] width 658 height 151
drag, startPoint x: 409, startPoint y: 304, endPoint x: 416, endPoint y: 310, distance: 8.9
click at [409, 304] on div "Review and Merge to combine receipts Use the 'Merge' tool to combine two separa…" at bounding box center [742, 309] width 668 height 277
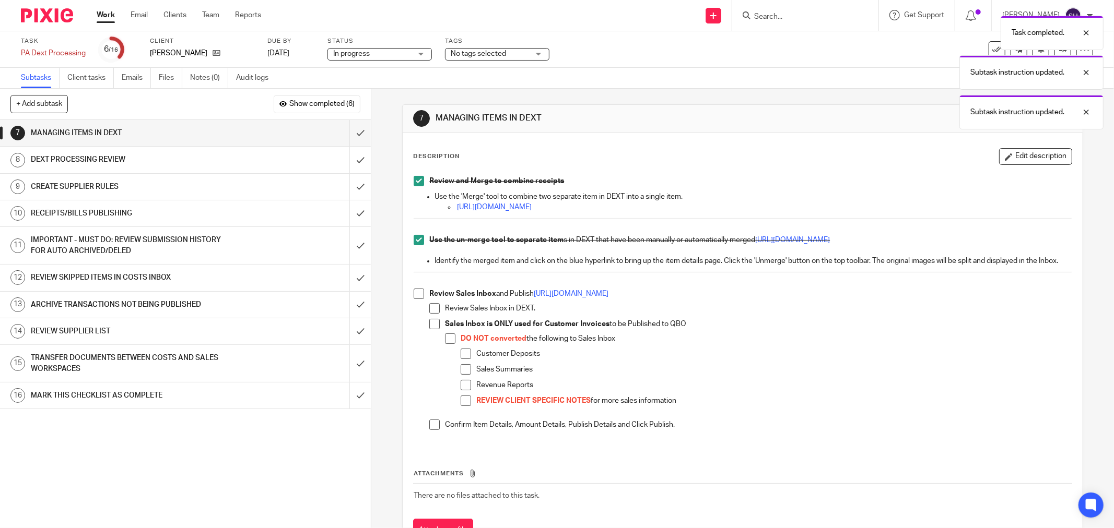
click at [434, 314] on span at bounding box center [434, 308] width 10 height 10
click at [434, 330] on span at bounding box center [434, 324] width 10 height 10
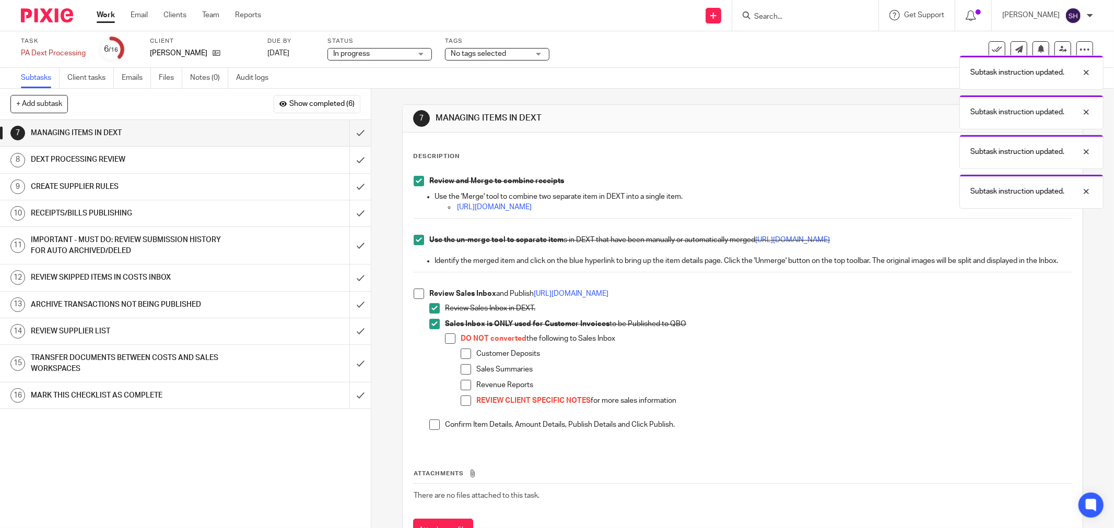
click at [445, 330] on p "Sales Inbox is ONLY used for Customer Invoices to be Published to QBO" at bounding box center [758, 324] width 627 height 10
drag, startPoint x: 449, startPoint y: 351, endPoint x: 463, endPoint y: 358, distance: 15.6
click at [451, 344] on span at bounding box center [450, 339] width 10 height 10
click at [464, 359] on span at bounding box center [466, 354] width 10 height 10
click at [465, 375] on span at bounding box center [466, 369] width 10 height 10
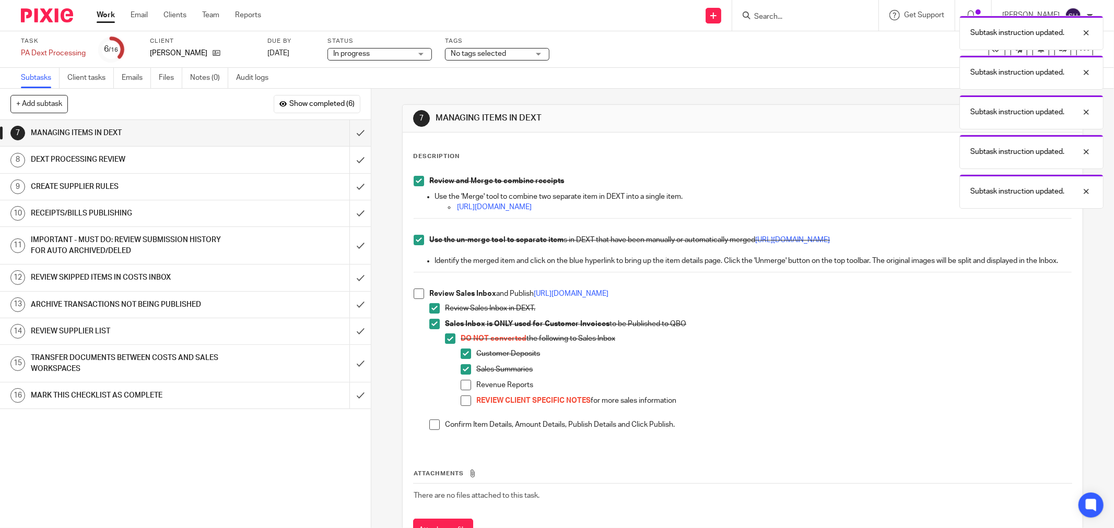
click at [461, 391] on span at bounding box center [466, 385] width 10 height 10
click at [463, 406] on span at bounding box center [466, 401] width 10 height 10
click at [414, 299] on span at bounding box center [419, 294] width 10 height 10
click at [432, 430] on span at bounding box center [434, 425] width 10 height 10
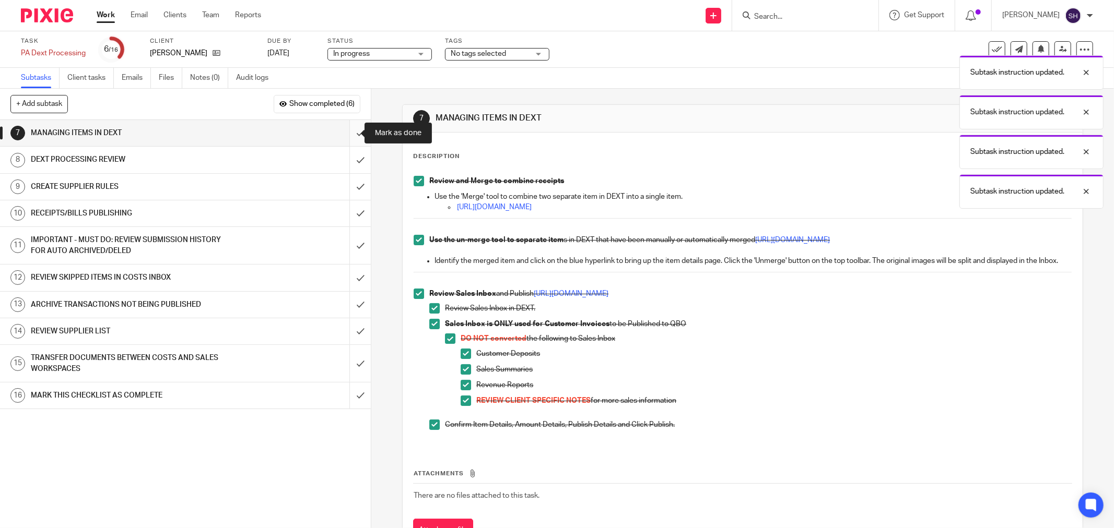
click at [350, 134] on input "submit" at bounding box center [185, 133] width 371 height 26
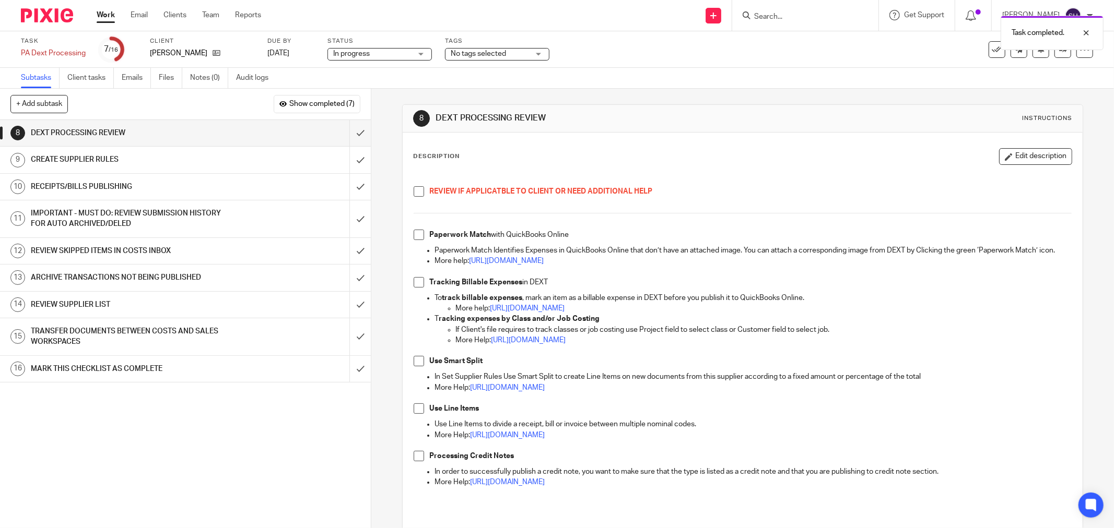
click at [416, 190] on span at bounding box center [419, 191] width 10 height 10
click at [414, 234] on span at bounding box center [419, 235] width 10 height 10
click at [414, 288] on span at bounding box center [419, 282] width 10 height 10
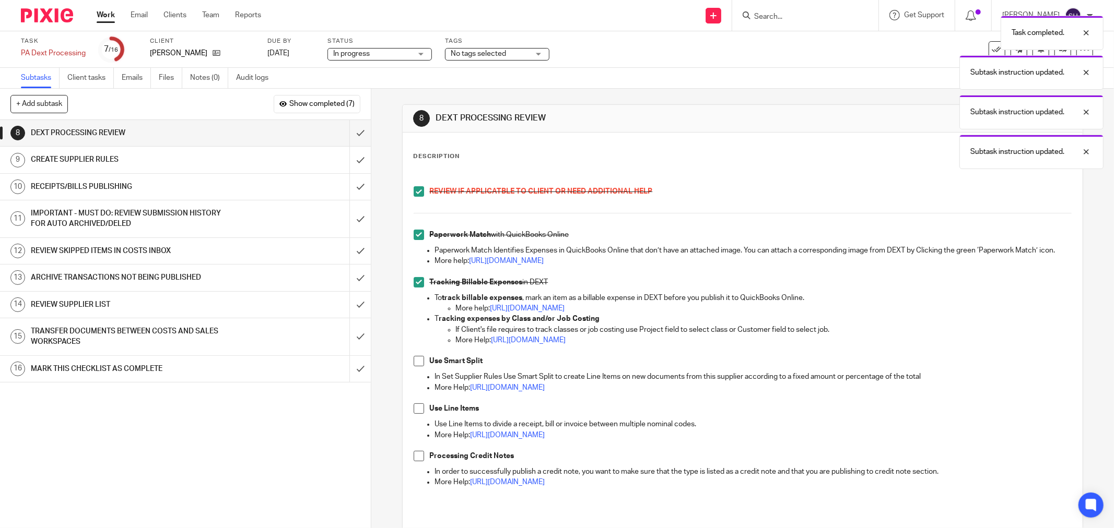
drag, startPoint x: 416, startPoint y: 373, endPoint x: 406, endPoint y: 399, distance: 28.1
click at [416, 367] on span at bounding box center [419, 361] width 10 height 10
click at [421, 462] on li "Processing Credit Notes" at bounding box center [743, 459] width 658 height 16
click at [418, 462] on span at bounding box center [419, 456] width 10 height 10
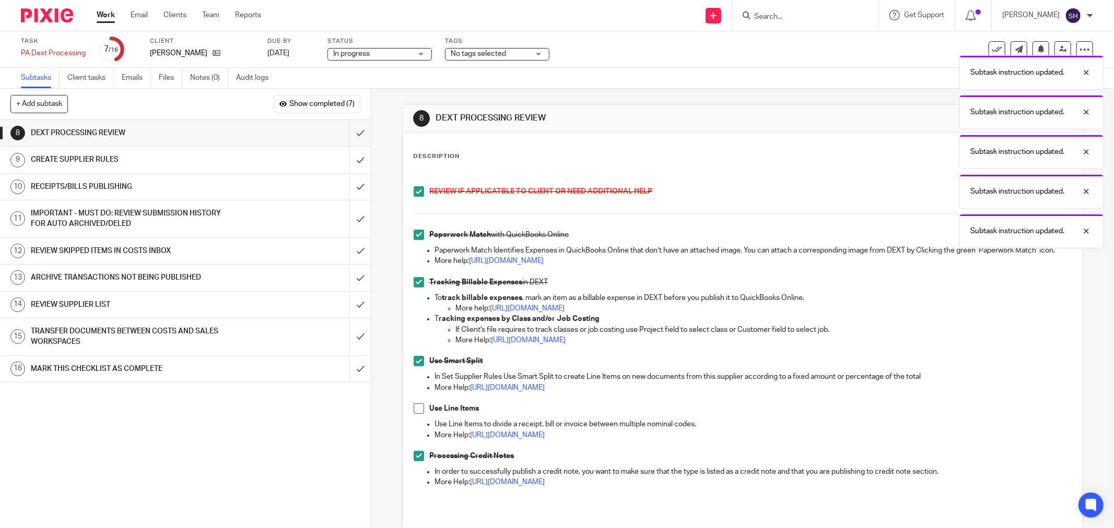
click at [416, 414] on span at bounding box center [419, 409] width 10 height 10
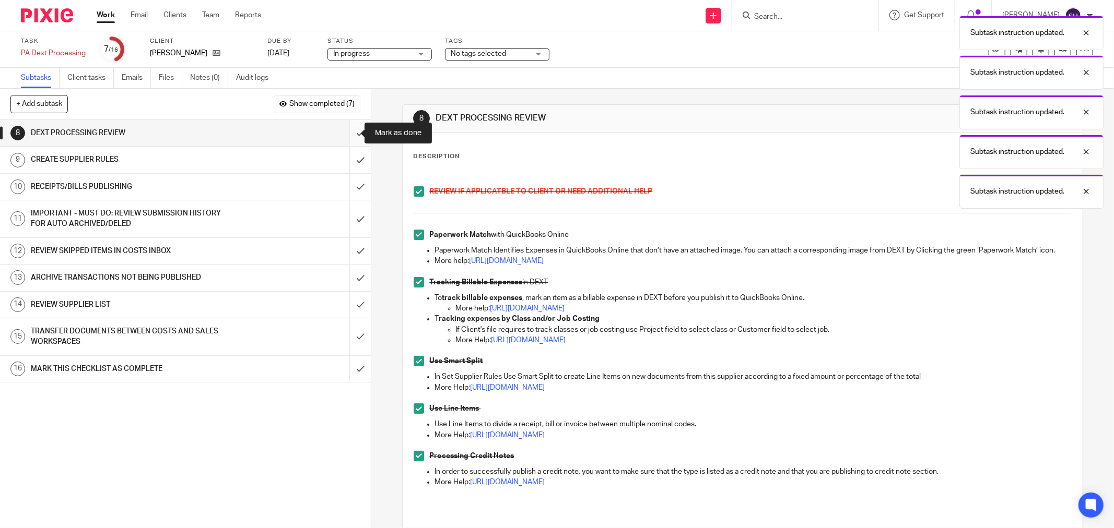
click at [350, 135] on input "submit" at bounding box center [185, 133] width 371 height 26
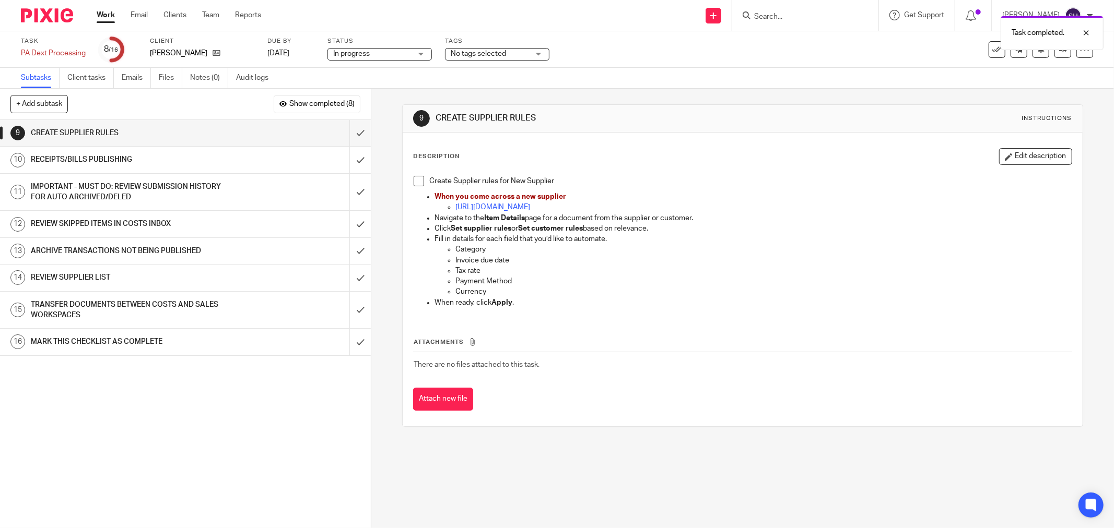
click at [416, 179] on span at bounding box center [419, 181] width 10 height 10
click at [351, 134] on input "submit" at bounding box center [185, 133] width 371 height 26
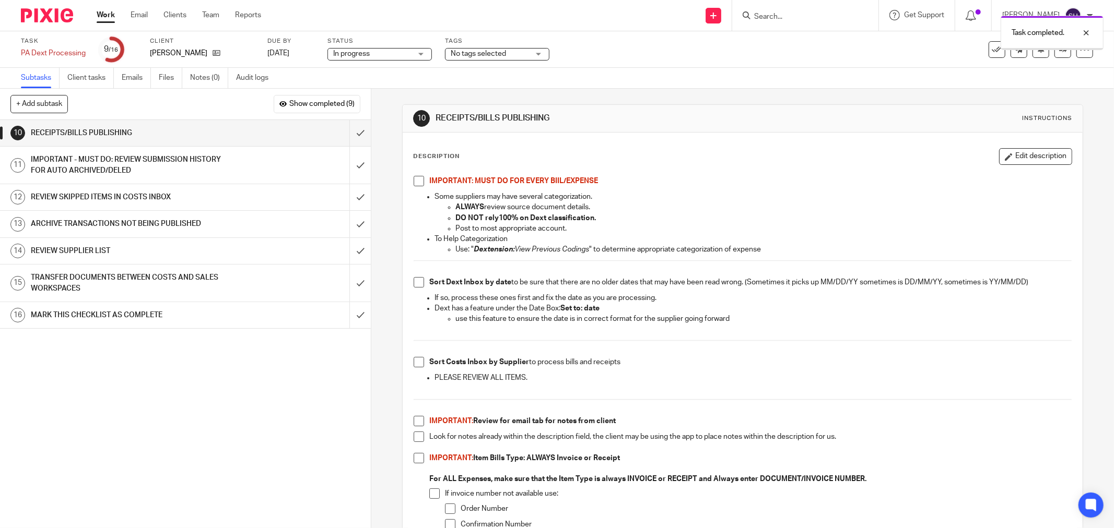
click at [416, 177] on span at bounding box center [419, 181] width 10 height 10
click at [419, 280] on span at bounding box center [419, 282] width 10 height 10
click at [414, 361] on span at bounding box center [419, 362] width 10 height 10
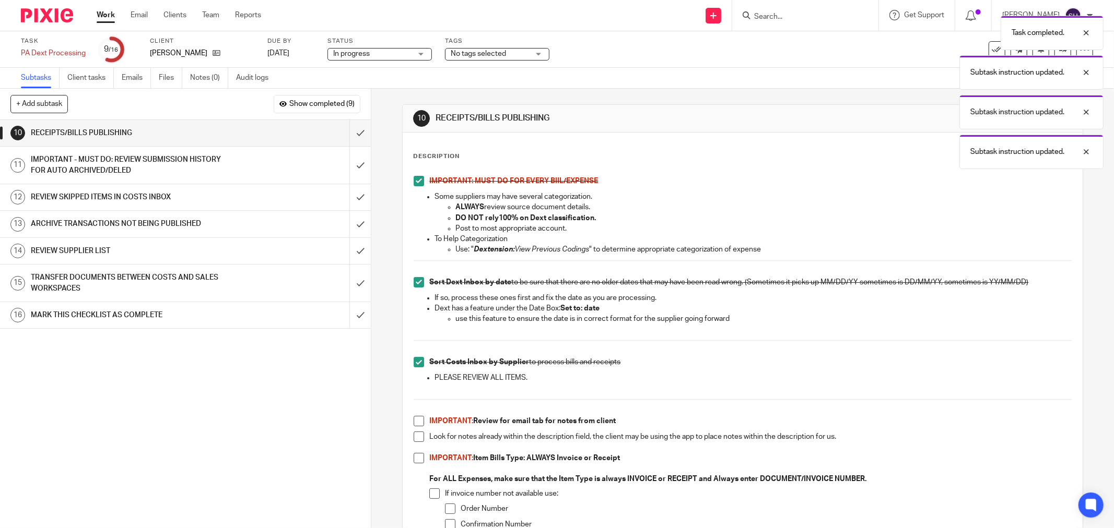
click at [414, 419] on span at bounding box center [419, 421] width 10 height 10
click at [414, 431] on li "IMPORTANT: Review for email tab for notes from client" at bounding box center [743, 424] width 658 height 16
click at [414, 435] on span at bounding box center [419, 437] width 10 height 10
drag, startPoint x: 414, startPoint y: 457, endPoint x: 419, endPoint y: 473, distance: 16.5
click at [414, 457] on span at bounding box center [419, 458] width 10 height 10
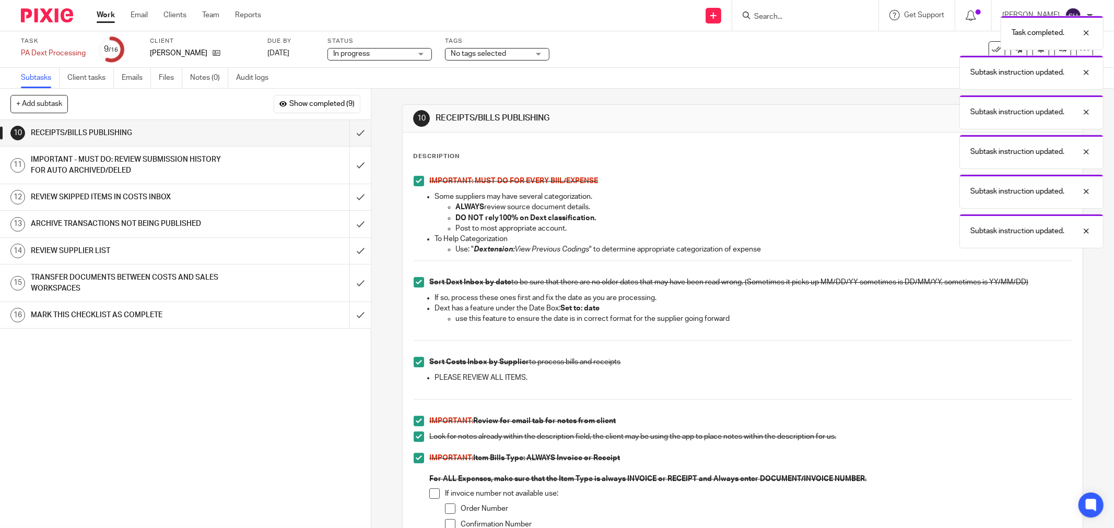
click at [431, 489] on span at bounding box center [434, 494] width 10 height 10
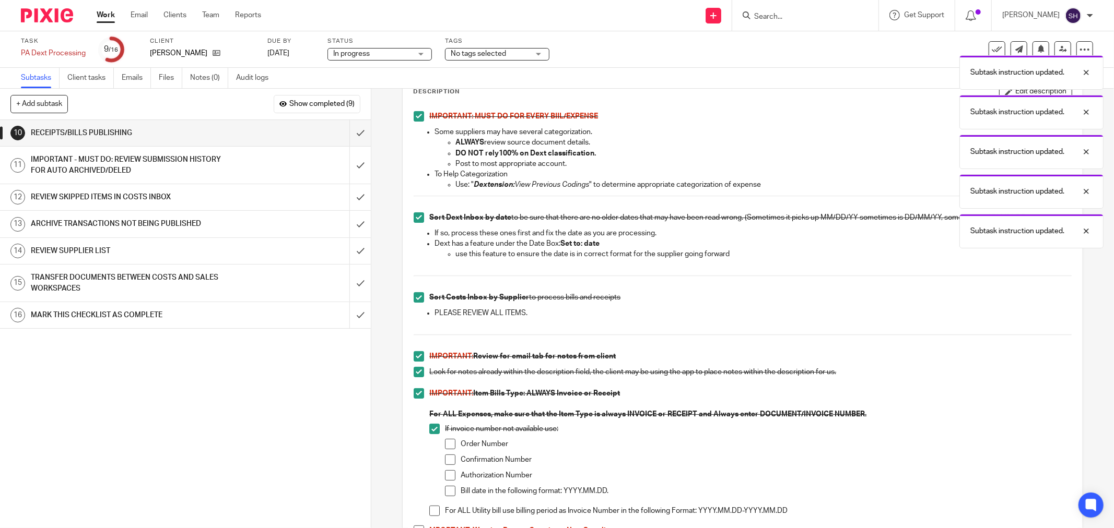
scroll to position [232, 0]
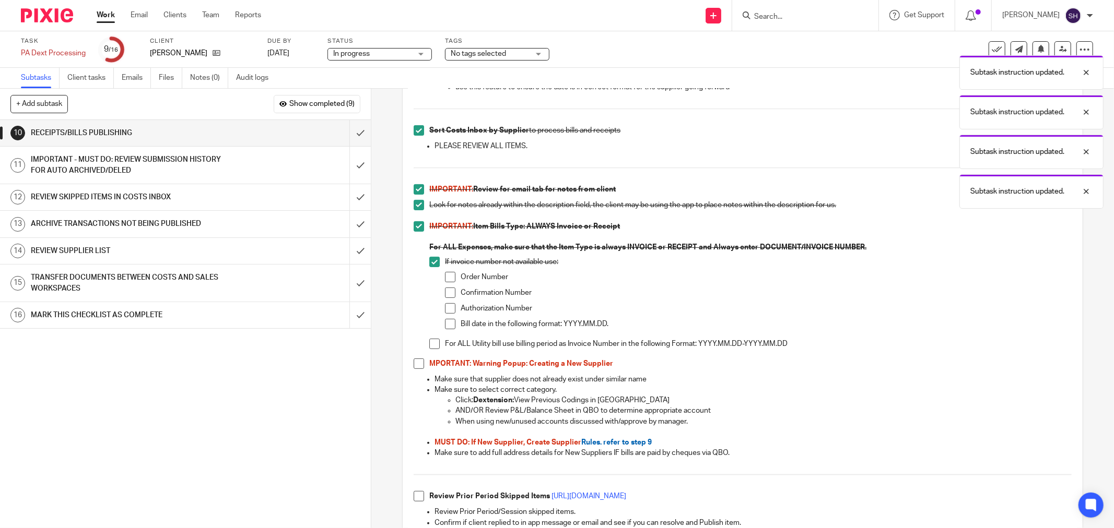
click at [451, 276] on span at bounding box center [450, 277] width 10 height 10
click at [446, 295] on span at bounding box center [450, 293] width 10 height 10
click at [445, 314] on li "Authorization Number" at bounding box center [758, 311] width 627 height 16
click at [447, 331] on li "Bill date in the following format: YYYY.MM.DD." at bounding box center [758, 327] width 627 height 16
click at [447, 326] on span at bounding box center [450, 324] width 10 height 10
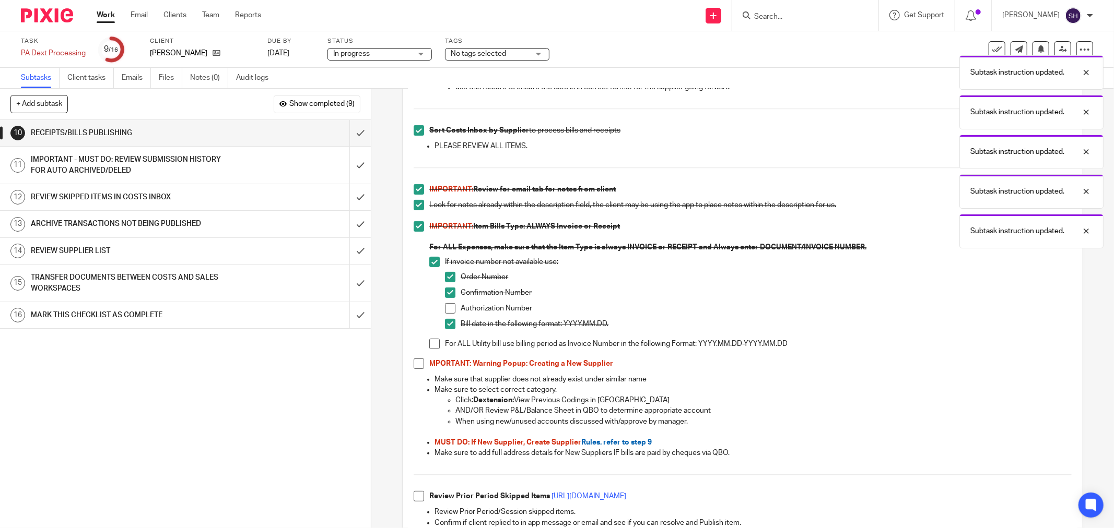
click at [445, 310] on span at bounding box center [450, 308] width 10 height 10
click at [432, 343] on span at bounding box center [434, 344] width 10 height 10
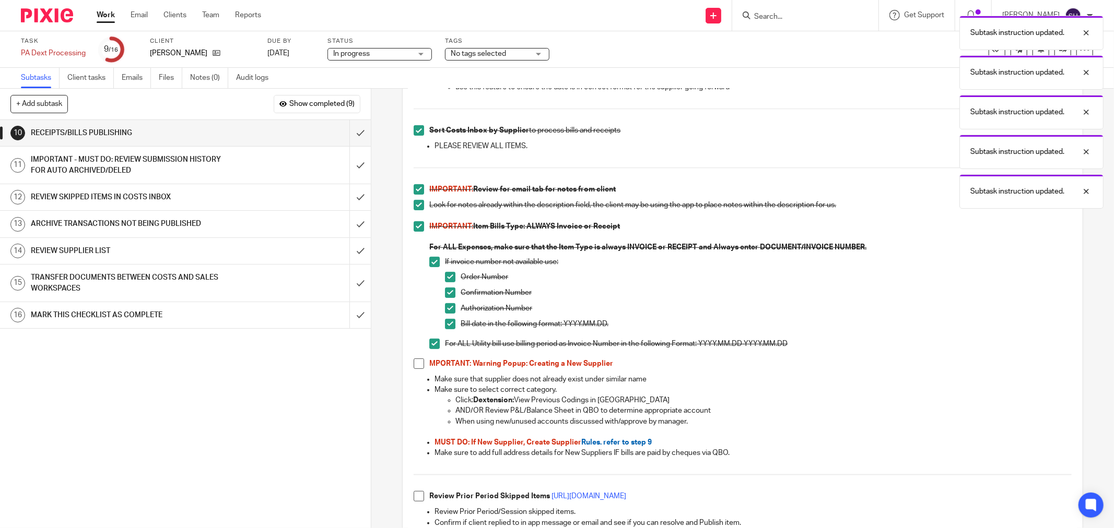
click at [414, 363] on span at bounding box center [419, 364] width 10 height 10
click at [418, 500] on span at bounding box center [419, 496] width 10 height 10
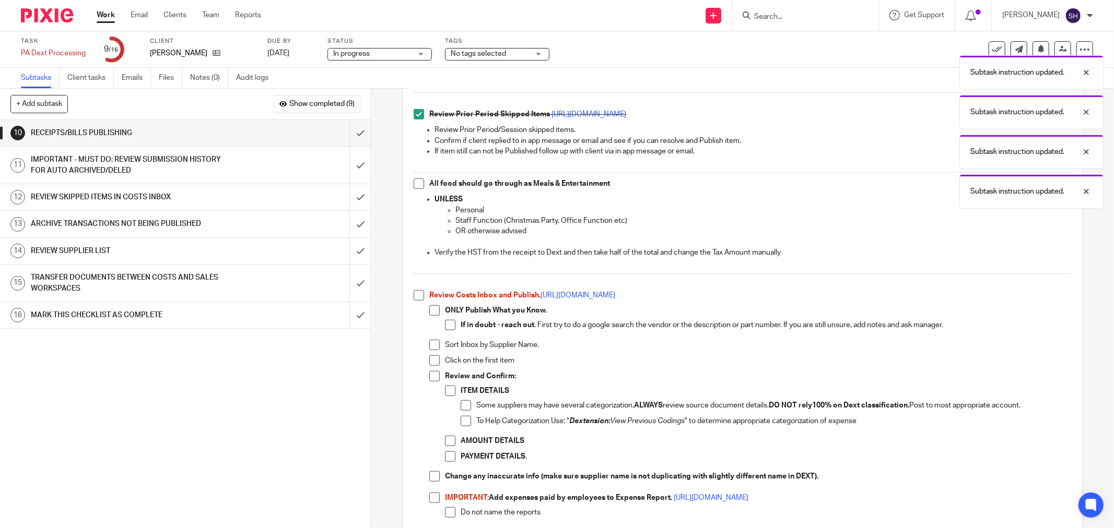
scroll to position [638, 0]
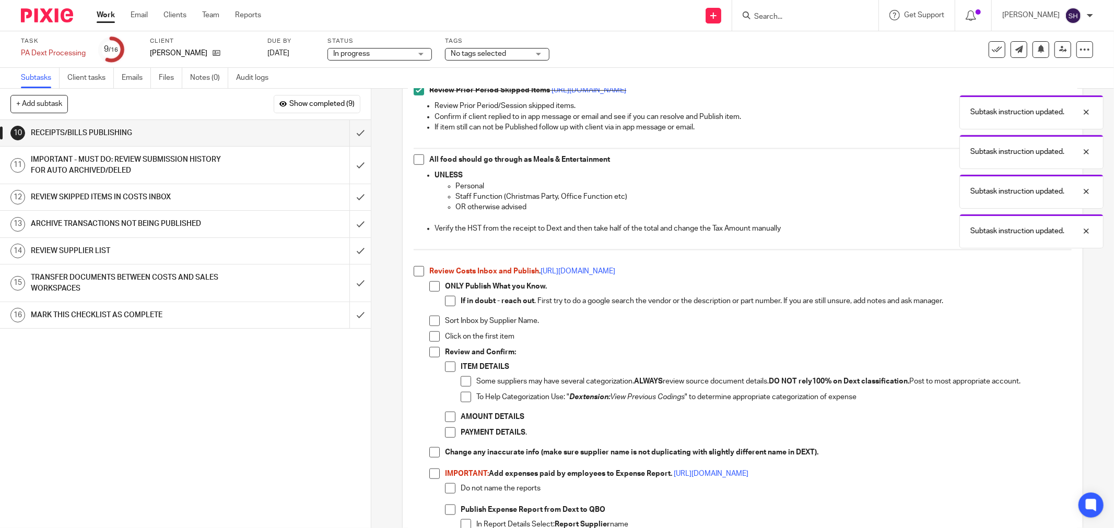
click at [414, 158] on span at bounding box center [419, 160] width 10 height 10
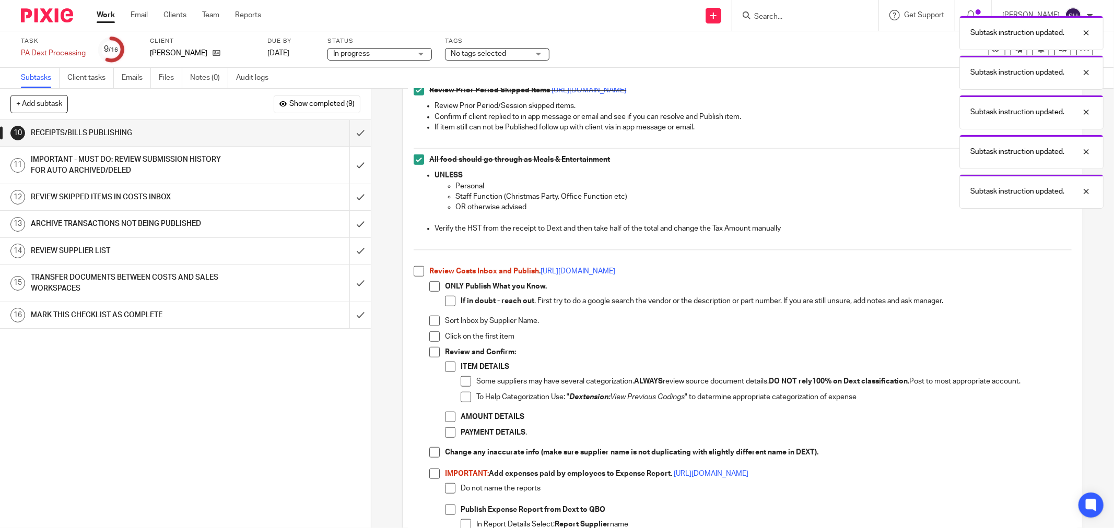
click at [417, 272] on span at bounding box center [419, 271] width 10 height 10
drag, startPoint x: 429, startPoint y: 286, endPoint x: 440, endPoint y: 292, distance: 12.6
click at [429, 286] on span at bounding box center [434, 286] width 10 height 10
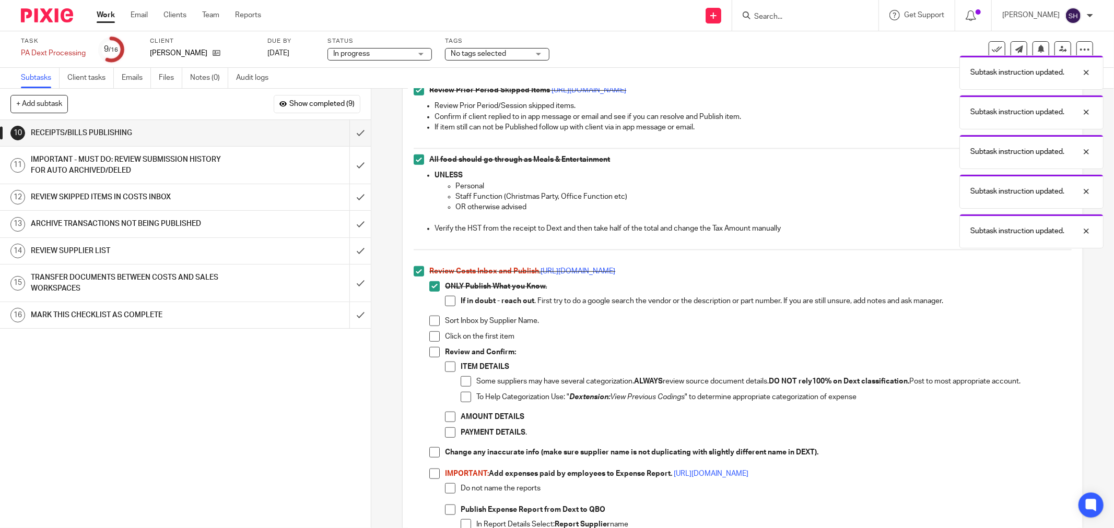
click at [445, 295] on div "ONLY Publish What you Know. If in doubt - reach out . First try to do a google …" at bounding box center [758, 298] width 627 height 34
click at [446, 301] on span at bounding box center [450, 301] width 10 height 10
click at [435, 322] on span at bounding box center [434, 321] width 10 height 10
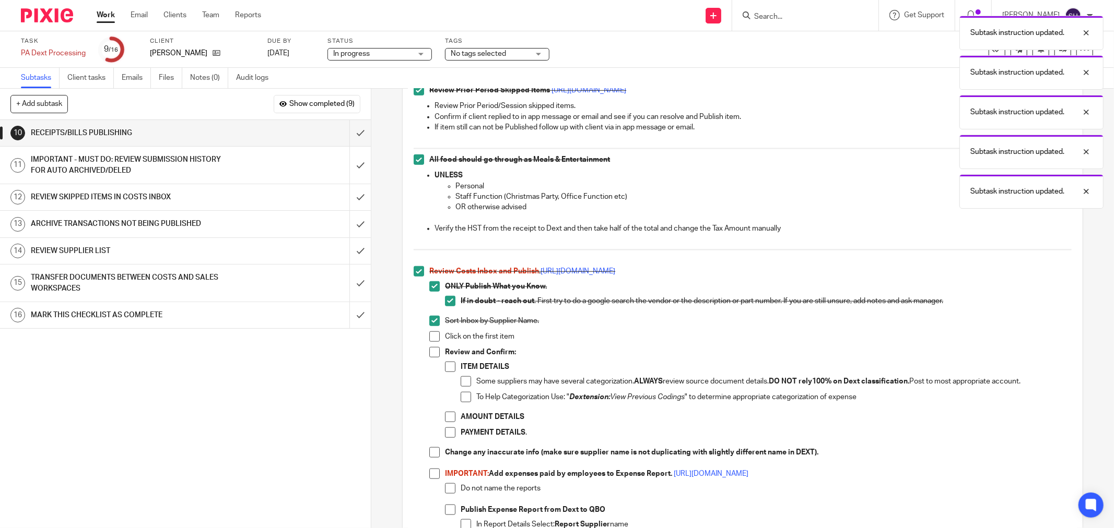
click at [432, 340] on span at bounding box center [434, 337] width 10 height 10
click at [432, 357] on span at bounding box center [434, 352] width 10 height 10
click at [447, 364] on span at bounding box center [450, 367] width 10 height 10
drag, startPoint x: 462, startPoint y: 381, endPoint x: 462, endPoint y: 390, distance: 8.9
click at [462, 382] on span at bounding box center [466, 382] width 10 height 10
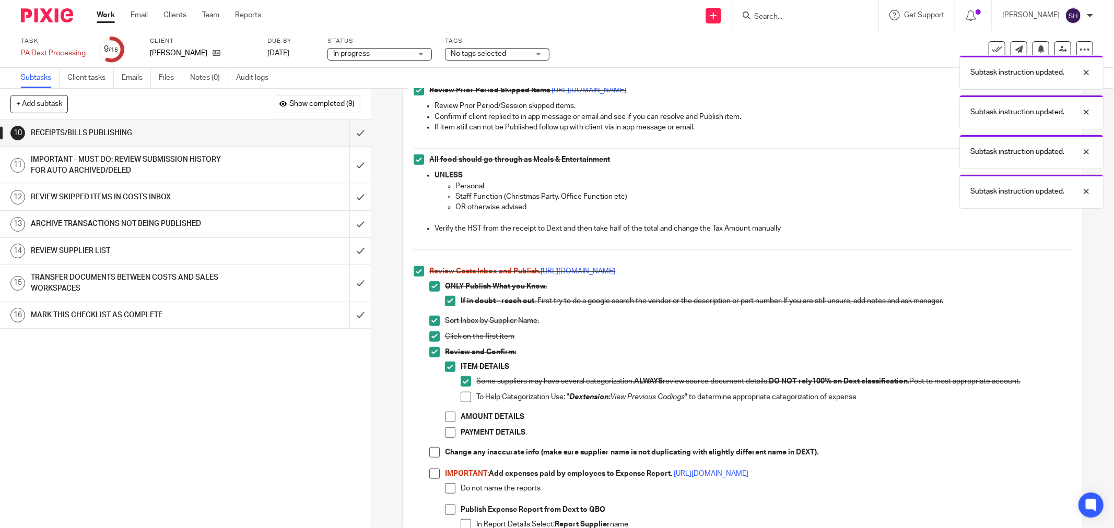
click at [462, 394] on span at bounding box center [466, 397] width 10 height 10
click at [447, 417] on span at bounding box center [450, 417] width 10 height 10
click at [445, 439] on li "PAYMENT DETAILS ." at bounding box center [758, 436] width 627 height 16
click at [446, 434] on span at bounding box center [450, 433] width 10 height 10
click at [436, 450] on span at bounding box center [434, 453] width 10 height 10
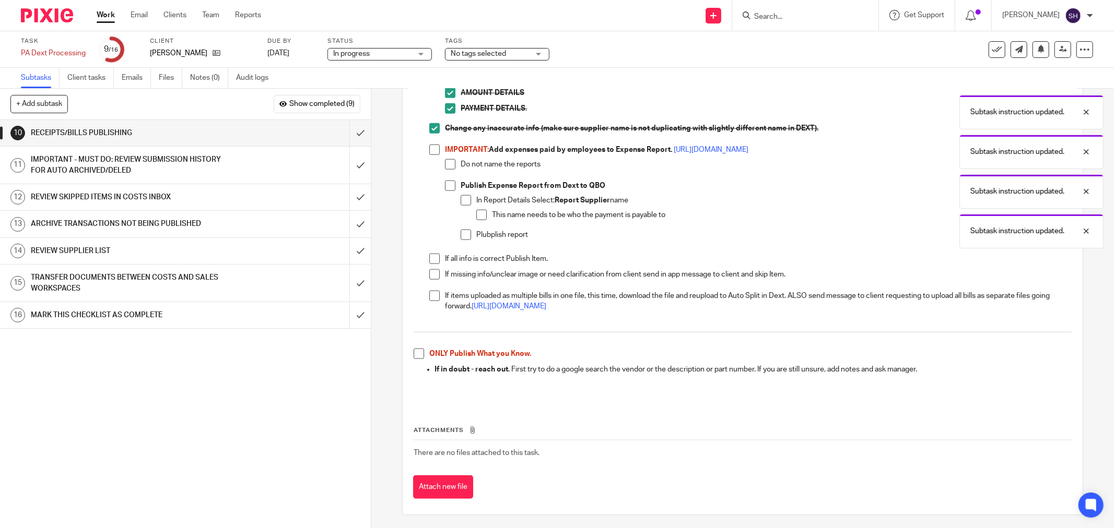
scroll to position [966, 0]
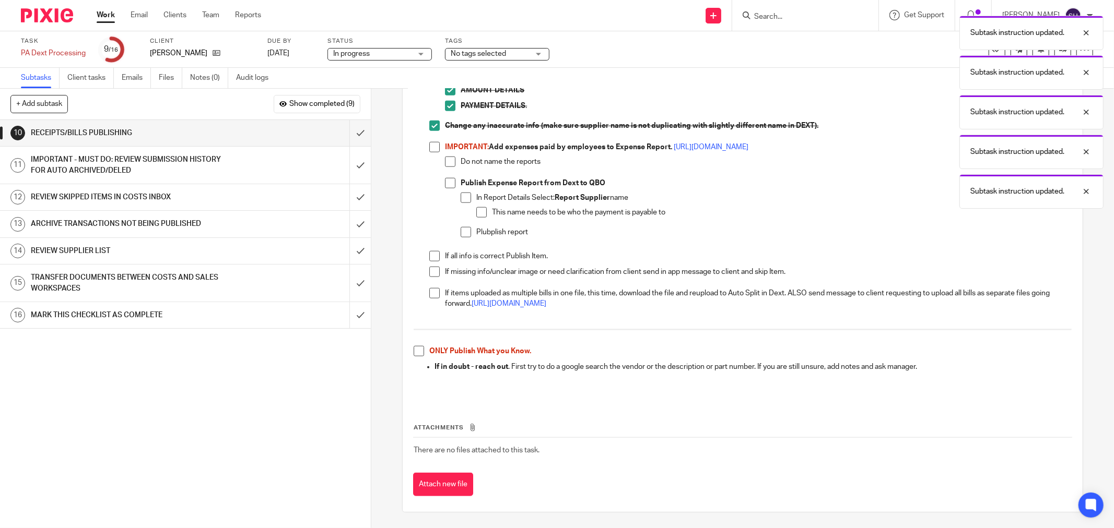
click at [431, 148] on span at bounding box center [434, 147] width 10 height 10
click at [446, 163] on span at bounding box center [450, 162] width 10 height 10
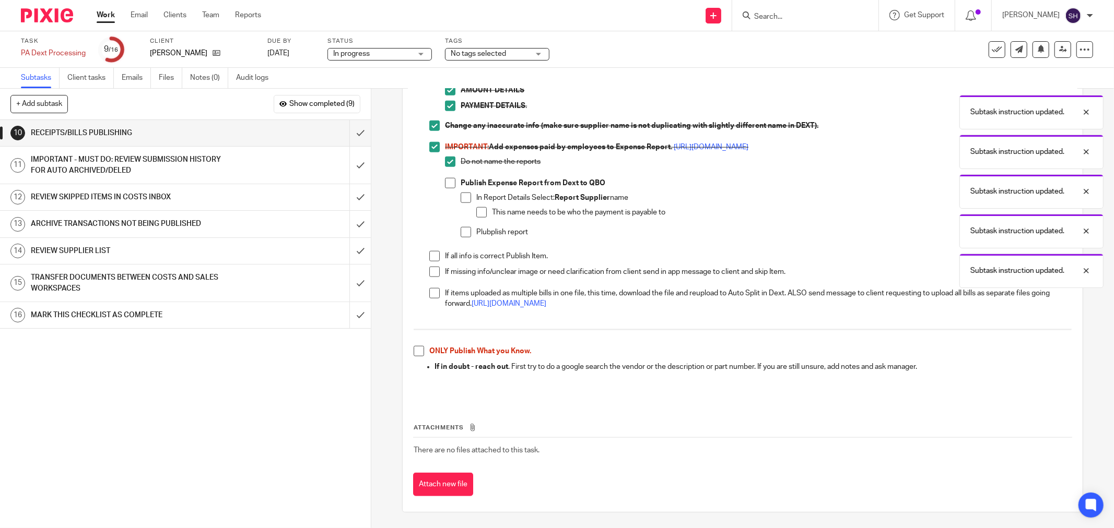
click at [451, 181] on span at bounding box center [450, 183] width 10 height 10
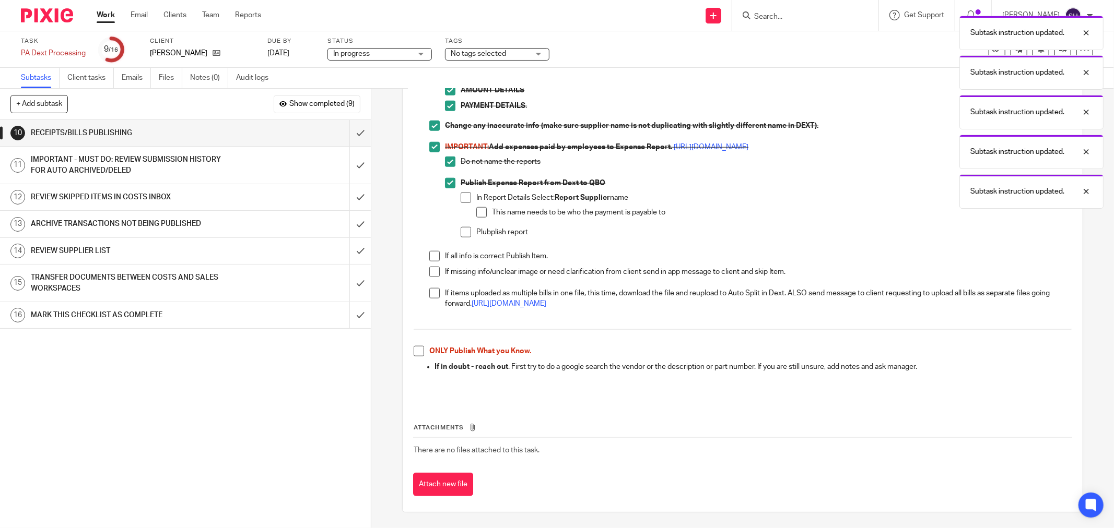
click at [469, 195] on li "In Report Details Select: Report Supplier name This name needs to be who the pa…" at bounding box center [766, 210] width 611 height 34
click at [461, 197] on span at bounding box center [466, 198] width 10 height 10
click at [476, 210] on span at bounding box center [481, 212] width 10 height 10
click at [461, 232] on span at bounding box center [466, 232] width 10 height 10
click at [434, 256] on span at bounding box center [434, 256] width 10 height 10
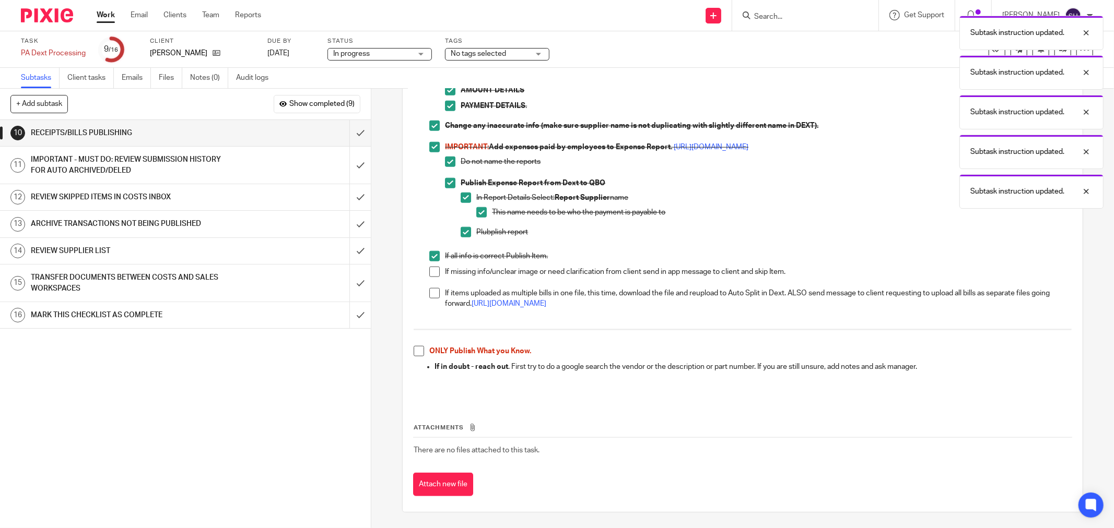
drag, startPoint x: 430, startPoint y: 267, endPoint x: 431, endPoint y: 288, distance: 20.4
click at [430, 268] on span at bounding box center [434, 272] width 10 height 10
click at [432, 293] on span at bounding box center [434, 293] width 10 height 10
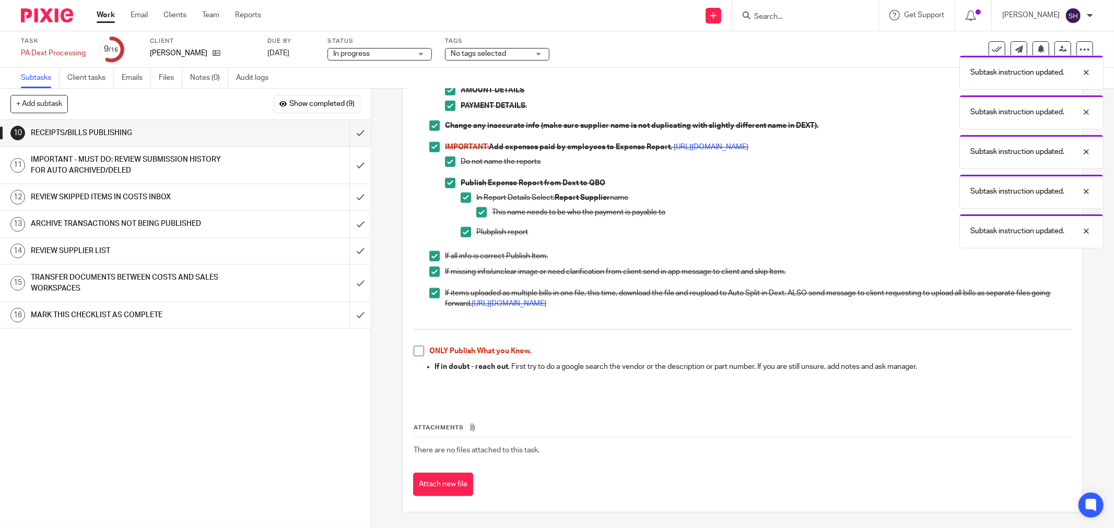
click at [414, 349] on span at bounding box center [419, 351] width 10 height 10
click at [347, 134] on input "submit" at bounding box center [185, 133] width 371 height 26
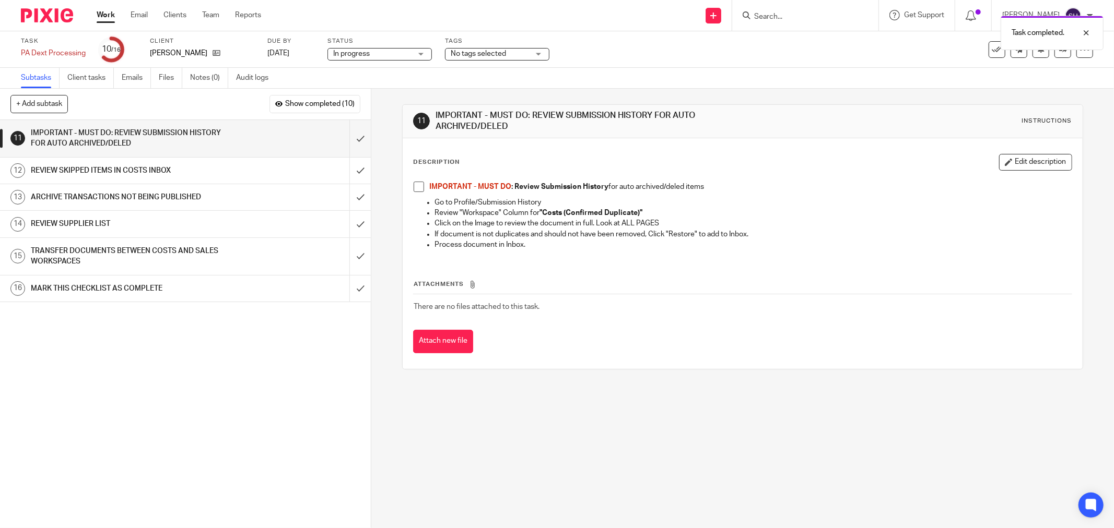
click at [414, 184] on span at bounding box center [419, 187] width 10 height 10
click at [352, 144] on input "submit" at bounding box center [185, 138] width 371 height 37
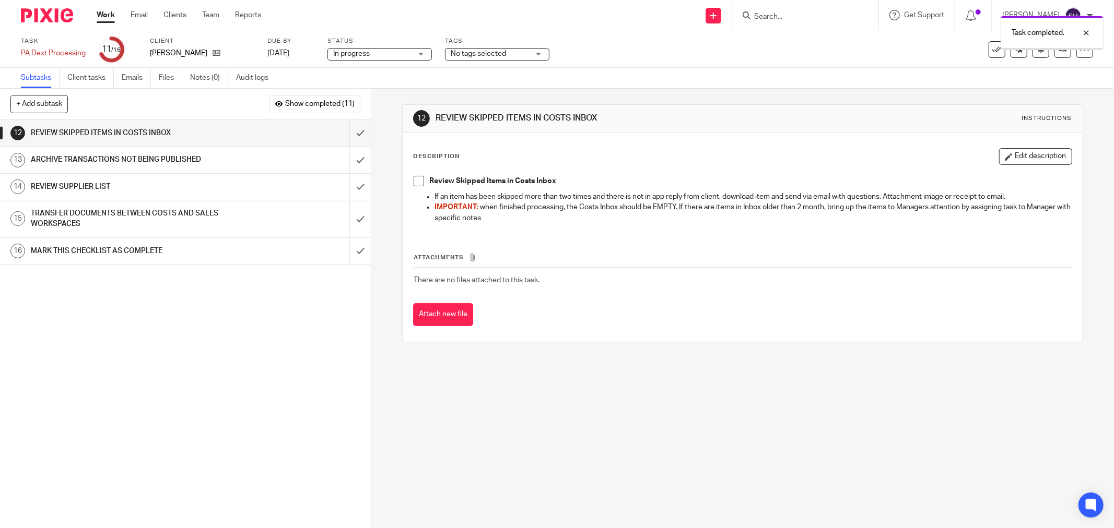
click at [416, 179] on span at bounding box center [419, 181] width 10 height 10
click at [347, 134] on input "submit" at bounding box center [185, 133] width 371 height 26
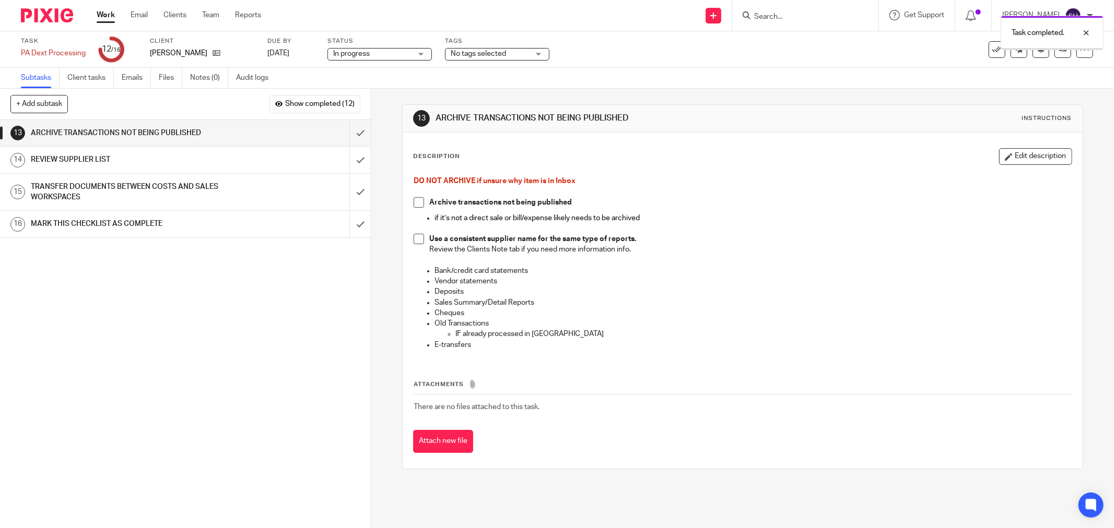
drag, startPoint x: 418, startPoint y: 204, endPoint x: 413, endPoint y: 230, distance: 26.1
click at [418, 204] on span at bounding box center [419, 202] width 10 height 10
click at [414, 238] on span at bounding box center [419, 239] width 10 height 10
click at [347, 136] on input "submit" at bounding box center [185, 133] width 371 height 26
click at [269, 160] on div "REVIEW SUPPLIER LIST" at bounding box center [185, 160] width 308 height 16
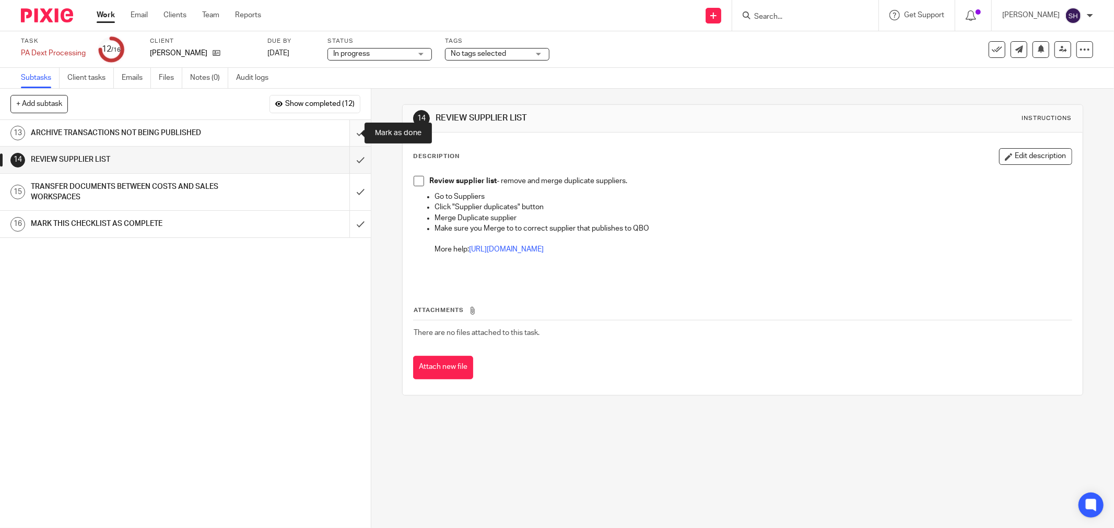
click at [349, 130] on input "submit" at bounding box center [185, 133] width 371 height 26
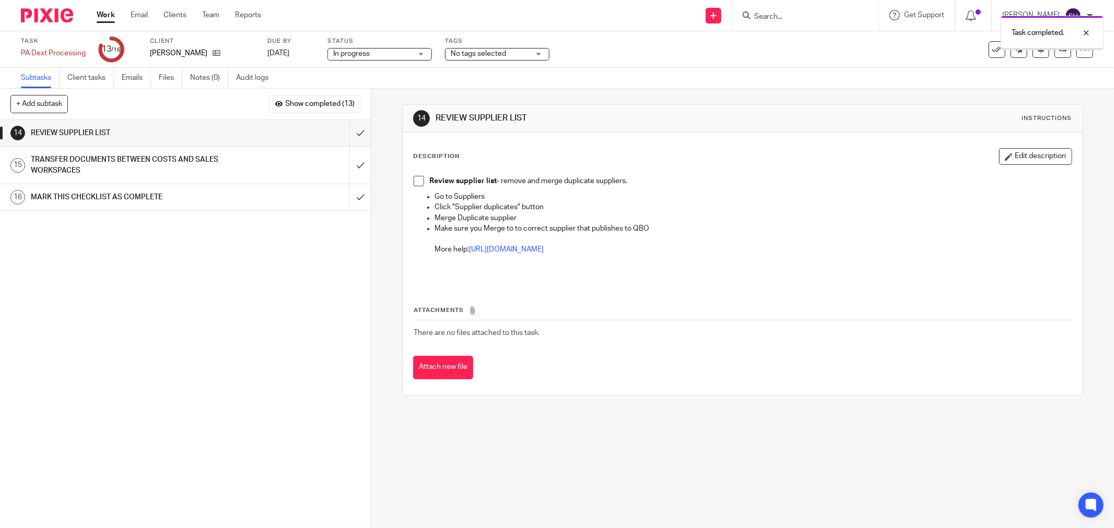
click at [415, 181] on span at bounding box center [419, 181] width 10 height 10
click at [349, 135] on input "submit" at bounding box center [185, 133] width 371 height 26
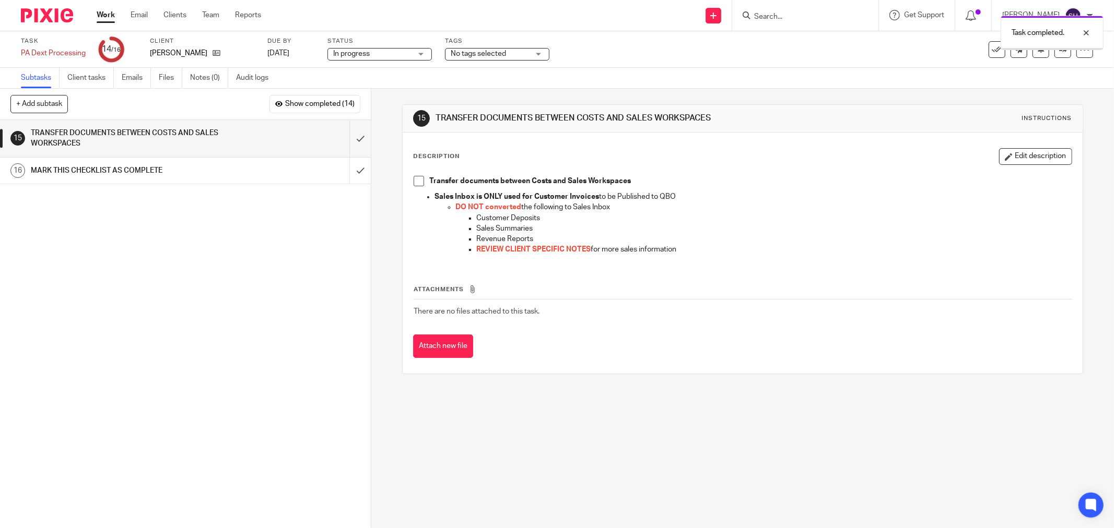
click at [416, 182] on span at bounding box center [419, 181] width 10 height 10
click at [345, 139] on input "submit" at bounding box center [185, 138] width 371 height 37
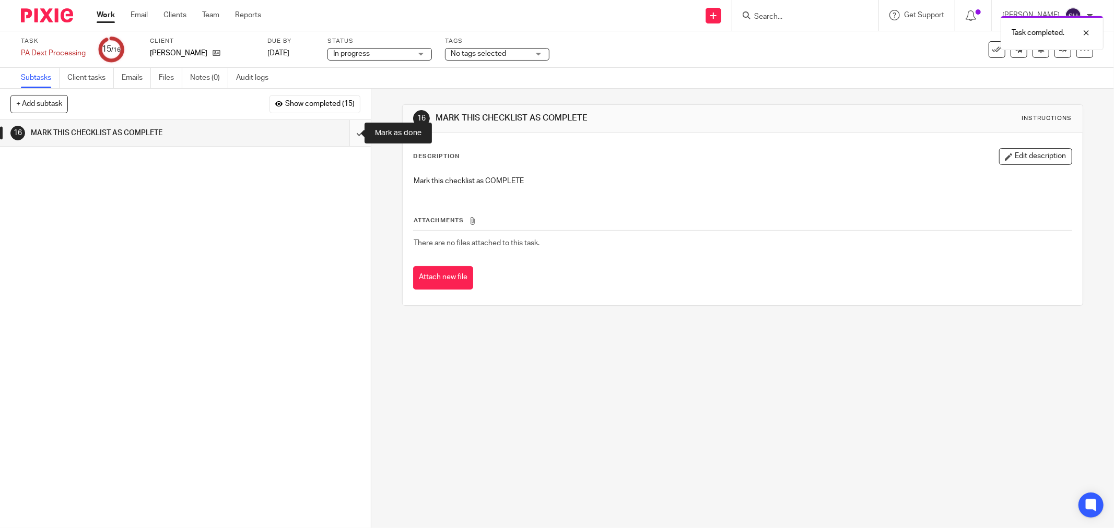
click at [348, 138] on input "submit" at bounding box center [185, 133] width 371 height 26
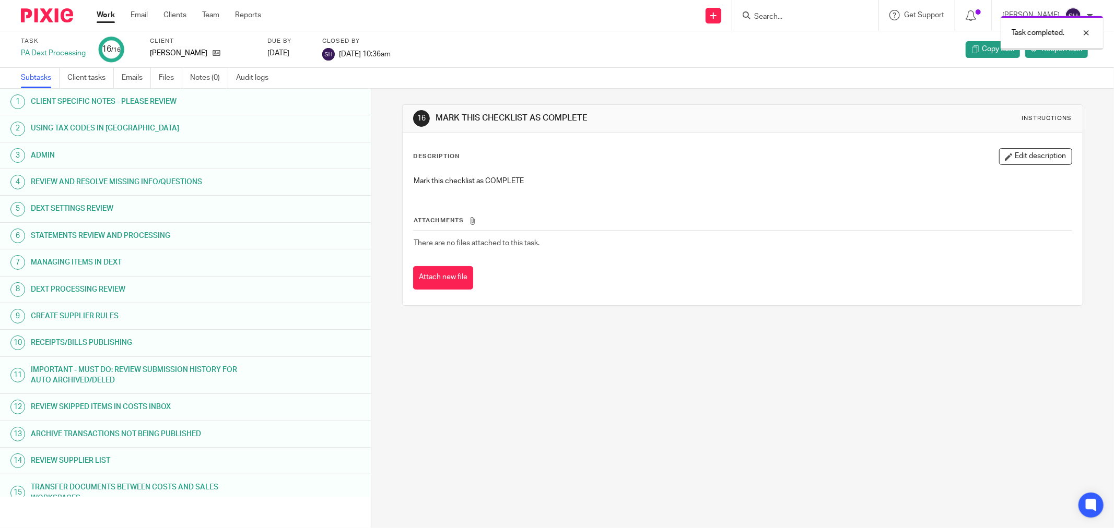
click at [97, 13] on link "Work" at bounding box center [106, 15] width 18 height 10
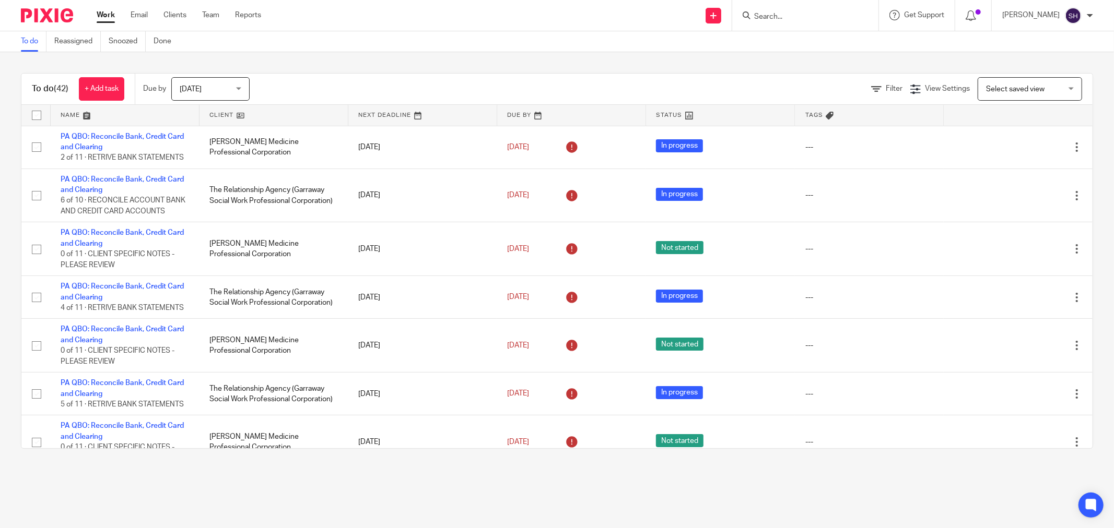
click at [283, 113] on link at bounding box center [273, 115] width 148 height 21
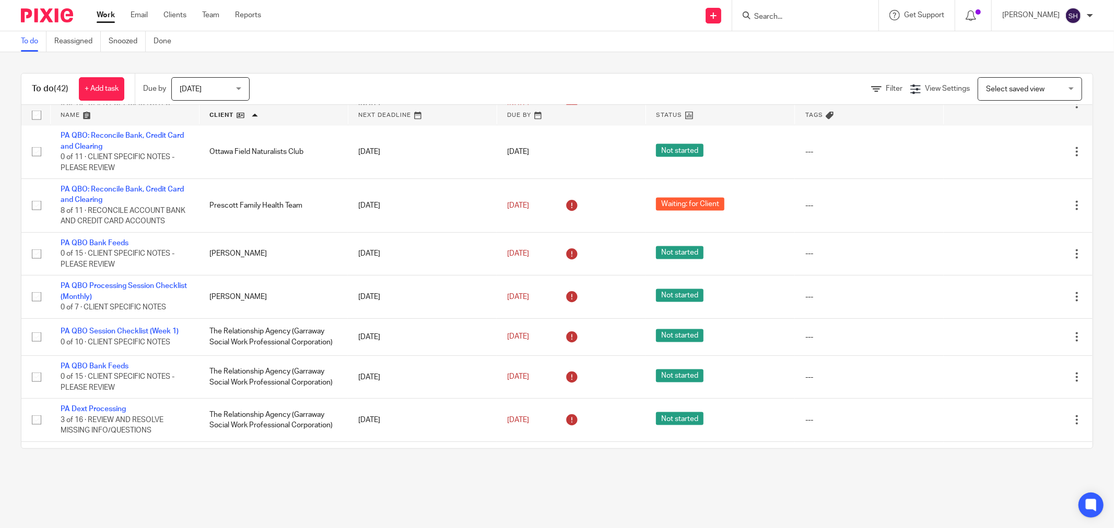
scroll to position [1334, 0]
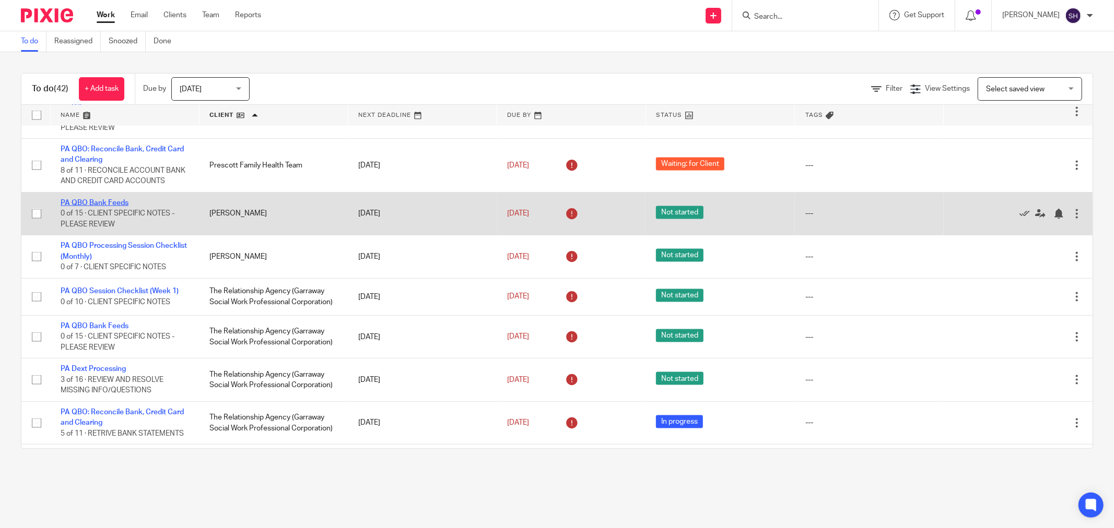
click at [105, 207] on link "PA QBO Bank Feeds" at bounding box center [95, 202] width 68 height 7
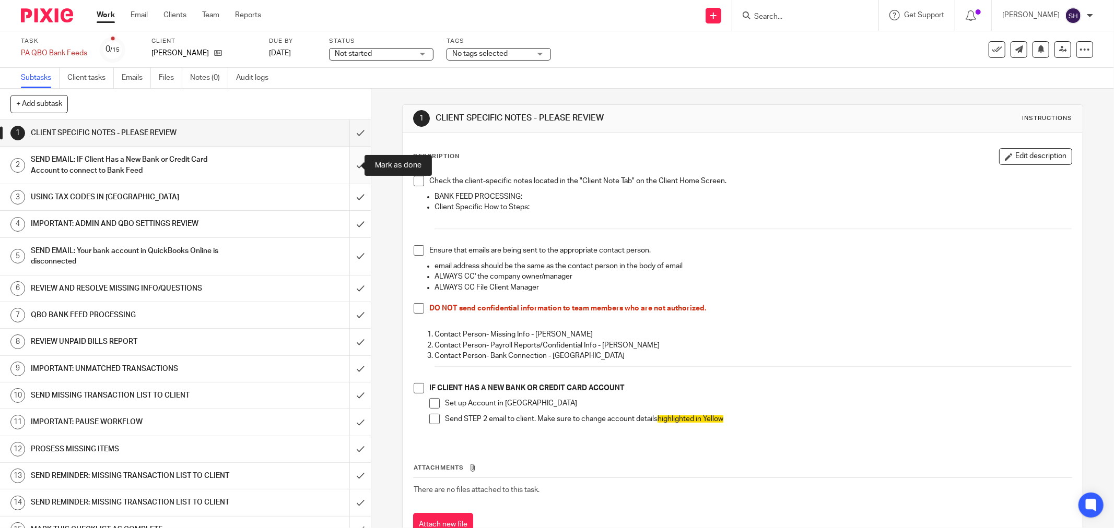
click at [347, 158] on input "submit" at bounding box center [185, 165] width 371 height 37
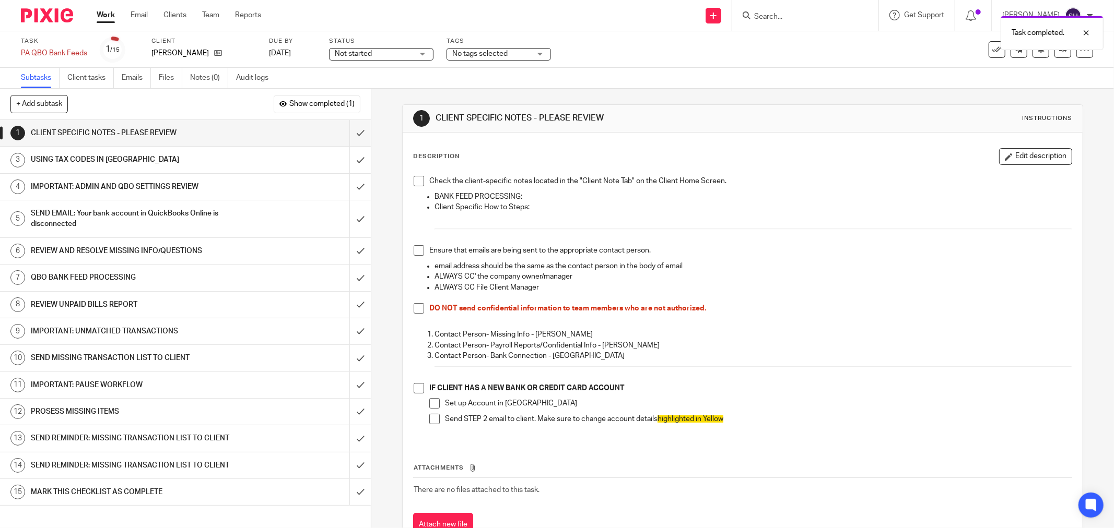
click at [262, 215] on div "SEND EMAIL: Your bank account in QuickBooks Online is disconnected" at bounding box center [185, 219] width 308 height 27
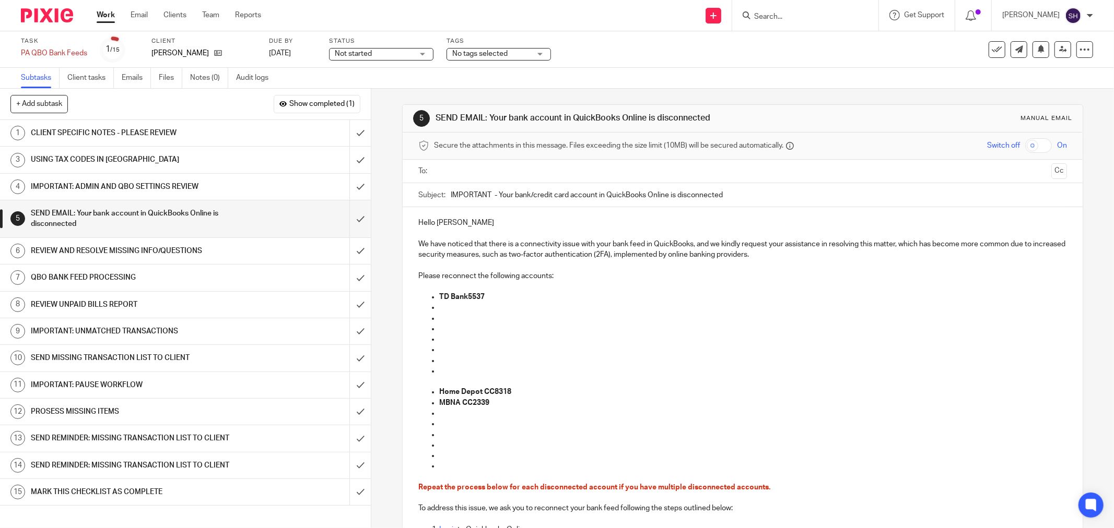
click at [500, 167] on input "text" at bounding box center [742, 172] width 609 height 12
click at [465, 228] on p "Hello [PERSON_NAME]" at bounding box center [742, 225] width 649 height 10
drag, startPoint x: 464, startPoint y: 472, endPoint x: 424, endPoint y: 319, distance: 157.6
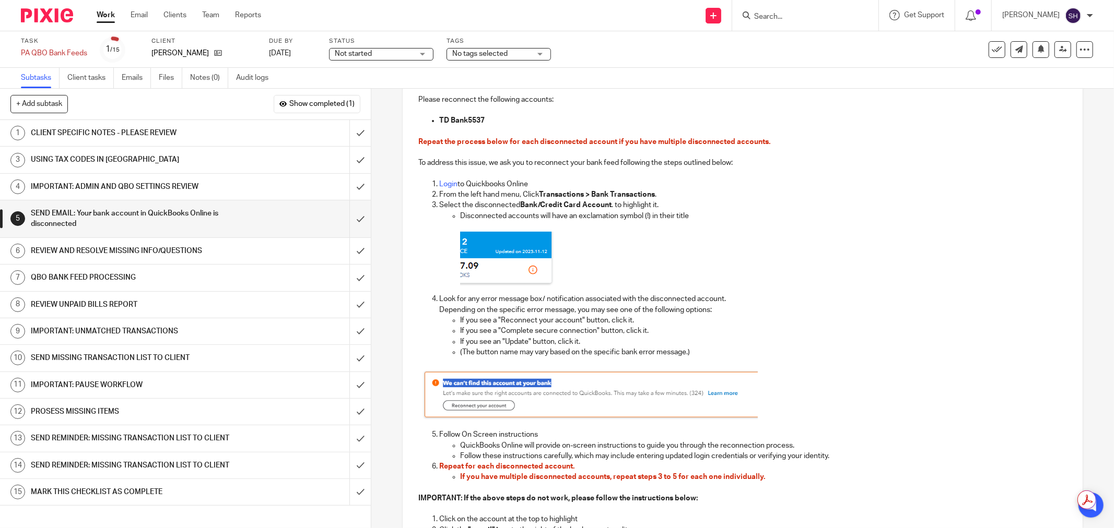
scroll to position [568, 0]
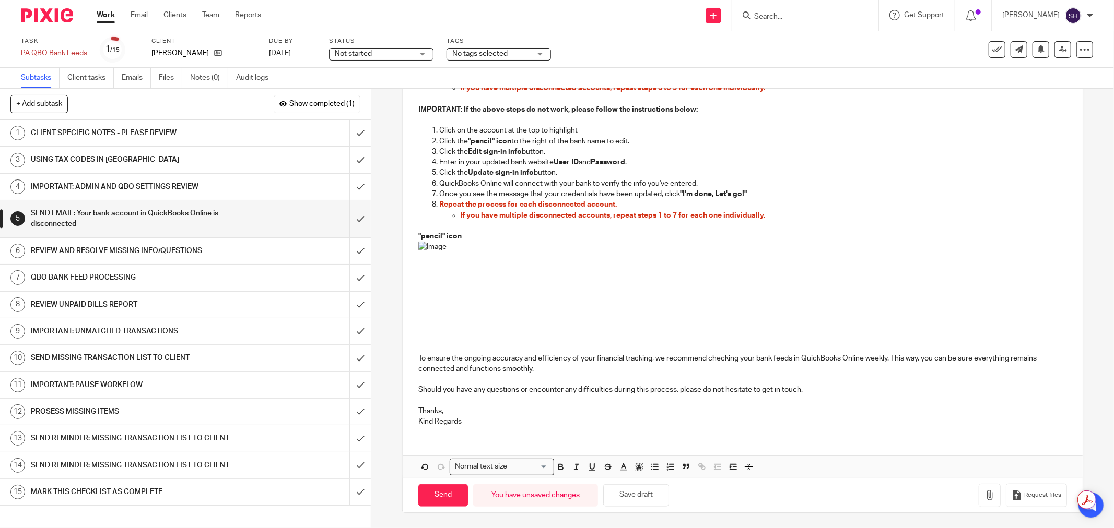
click at [468, 420] on p "Thanks, Kind Regards" at bounding box center [742, 416] width 649 height 21
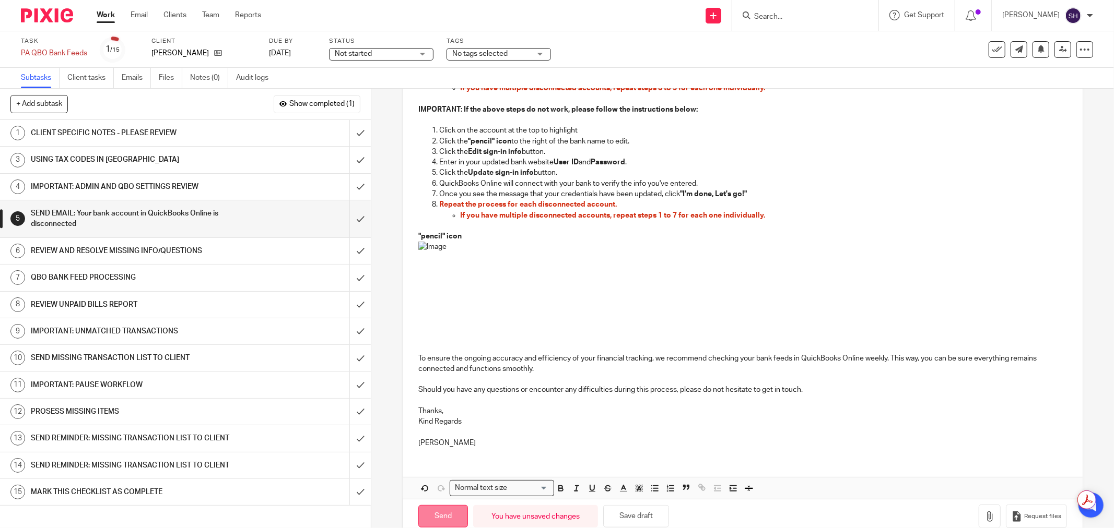
click at [436, 514] on input "Send" at bounding box center [443, 516] width 50 height 22
type input "Sent"
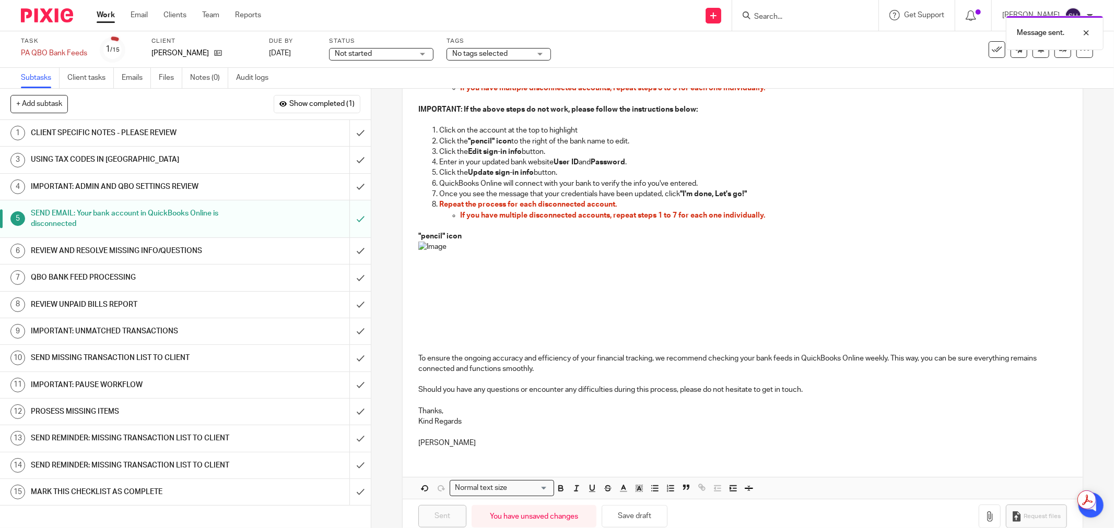
click at [223, 133] on h1 "CLIENT SPECIFIC NOTES - PLEASE REVIEW" at bounding box center [134, 133] width 206 height 16
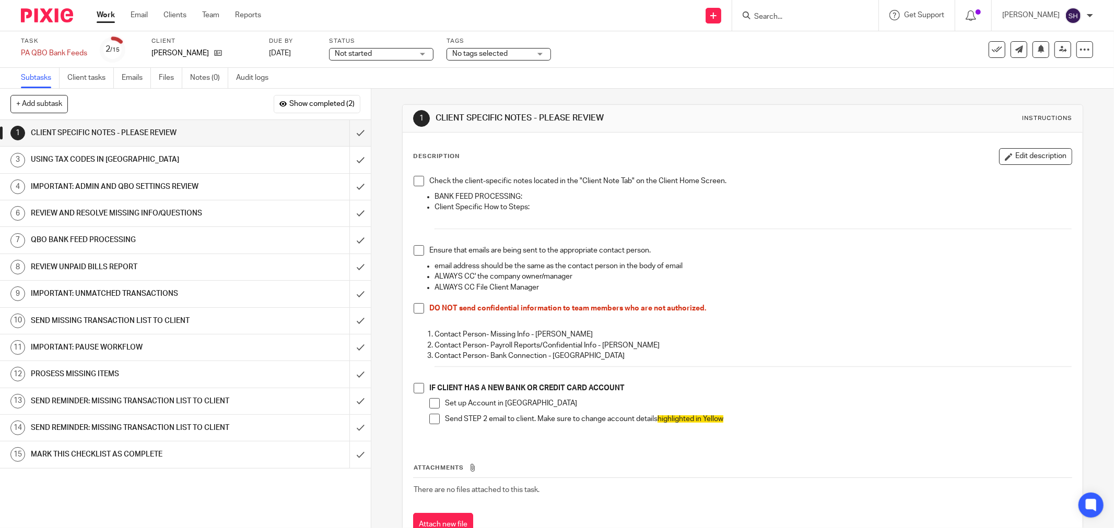
click at [415, 180] on span at bounding box center [419, 181] width 10 height 10
click at [416, 248] on span at bounding box center [419, 250] width 10 height 10
click at [414, 311] on span at bounding box center [419, 308] width 10 height 10
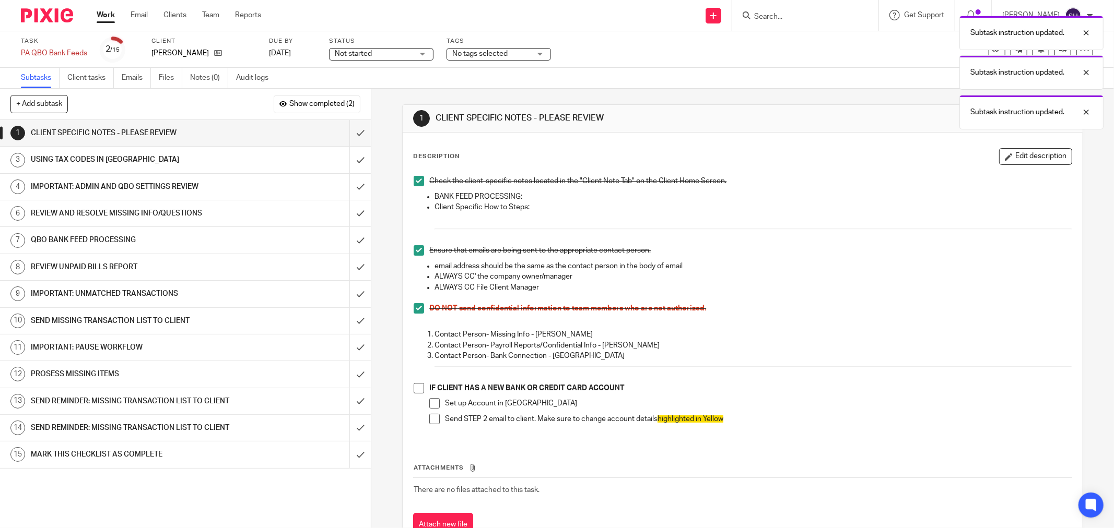
click at [416, 394] on span at bounding box center [419, 388] width 10 height 10
click at [430, 408] on span at bounding box center [434, 403] width 10 height 10
click at [431, 420] on span at bounding box center [434, 419] width 10 height 10
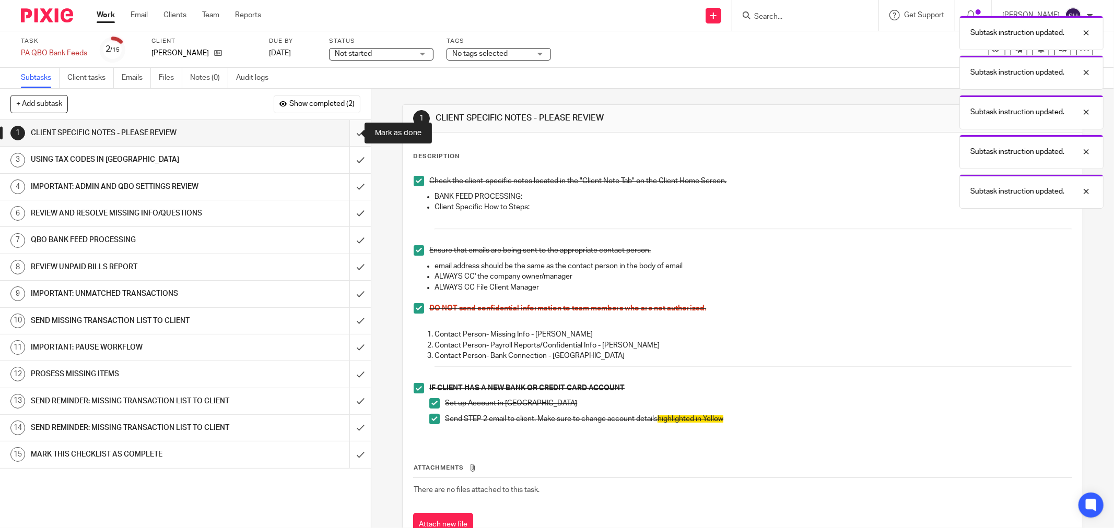
click at [344, 137] on input "submit" at bounding box center [185, 133] width 371 height 26
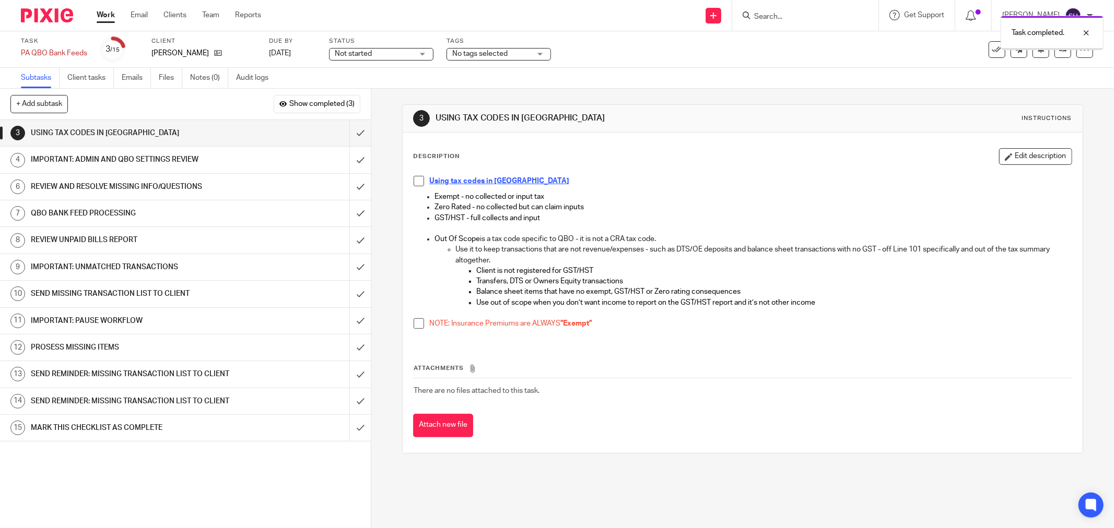
click at [383, 53] on span "Not started" at bounding box center [374, 54] width 78 height 11
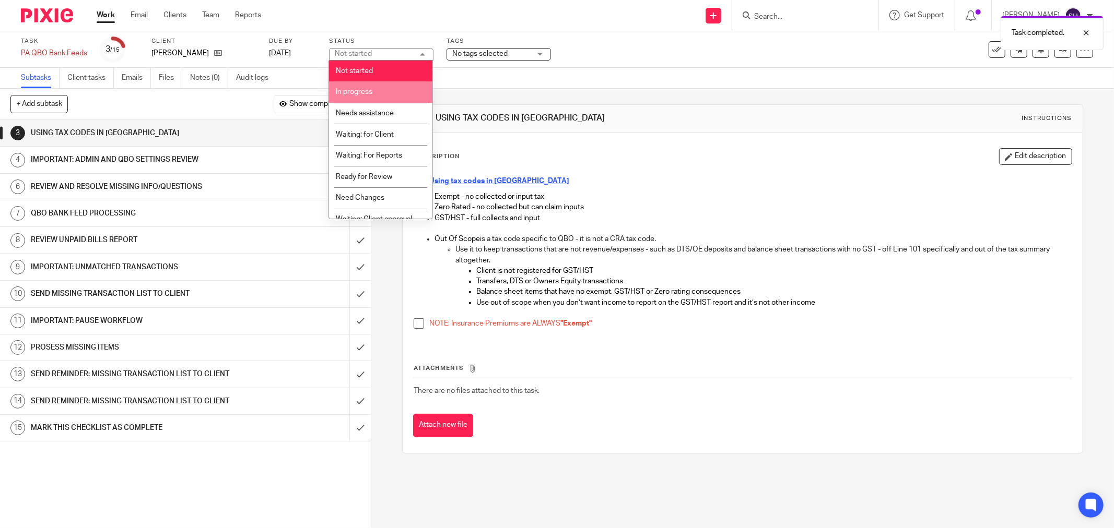
click at [377, 88] on li "In progress" at bounding box center [380, 91] width 103 height 21
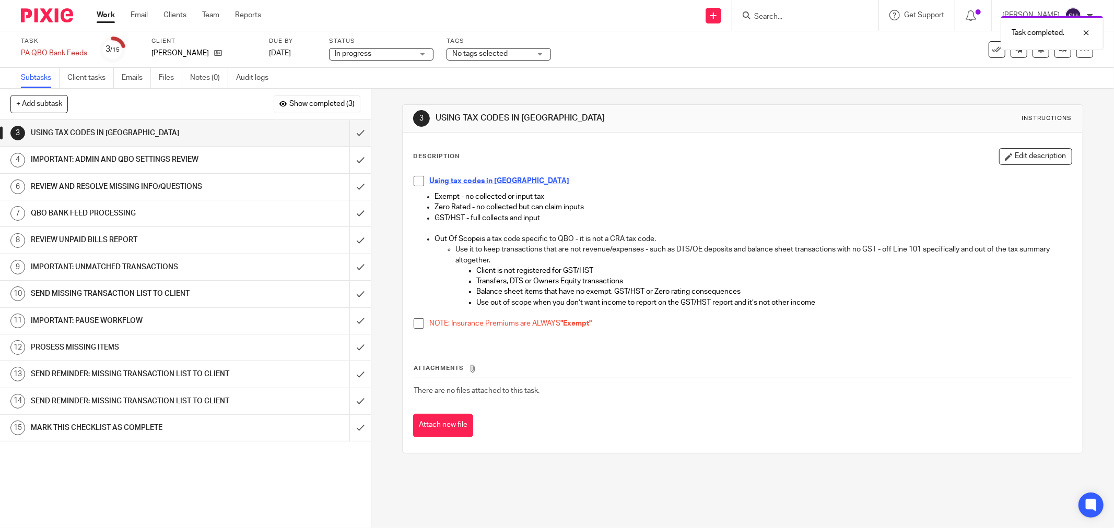
click at [414, 184] on span at bounding box center [419, 181] width 10 height 10
click at [420, 321] on span at bounding box center [419, 324] width 10 height 10
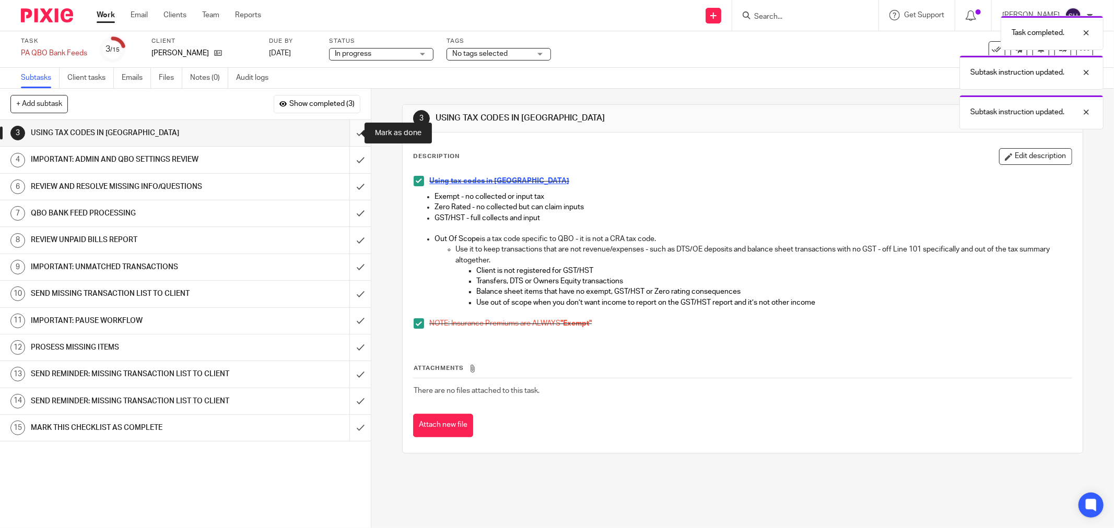
click at [344, 132] on input "submit" at bounding box center [185, 133] width 371 height 26
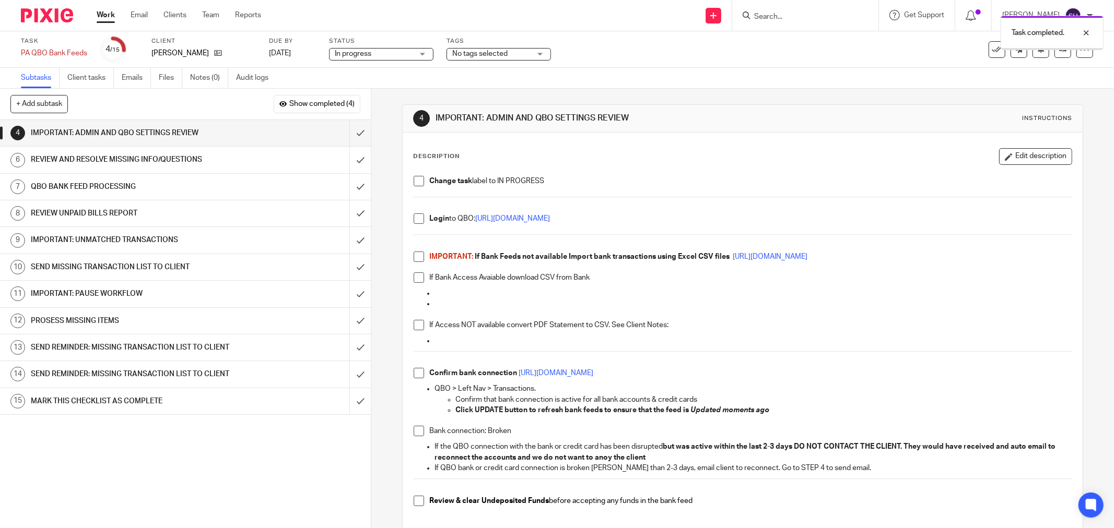
click at [417, 181] on span at bounding box center [419, 181] width 10 height 10
click at [409, 218] on div "Change task label to IN PROGRESS Login to QBO: https://c35.qbo.intuit.com/qbo35…" at bounding box center [742, 348] width 668 height 354
click at [414, 222] on span at bounding box center [419, 219] width 10 height 10
click at [416, 252] on span at bounding box center [419, 257] width 10 height 10
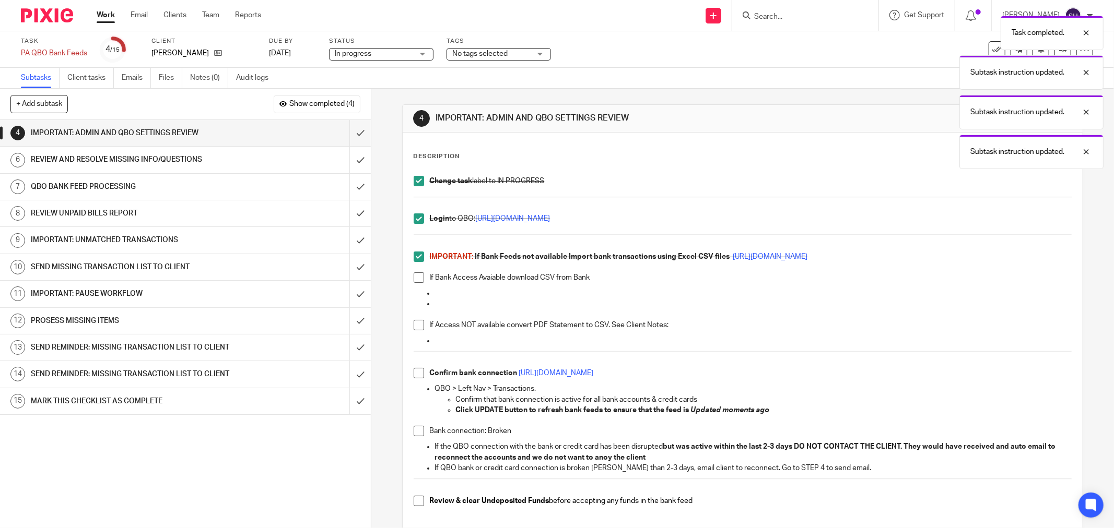
drag, startPoint x: 414, startPoint y: 289, endPoint x: 410, endPoint y: 277, distance: 12.4
click at [414, 289] on ul at bounding box center [743, 304] width 658 height 32
click at [414, 277] on span at bounding box center [419, 278] width 10 height 10
click at [414, 327] on span at bounding box center [419, 325] width 10 height 10
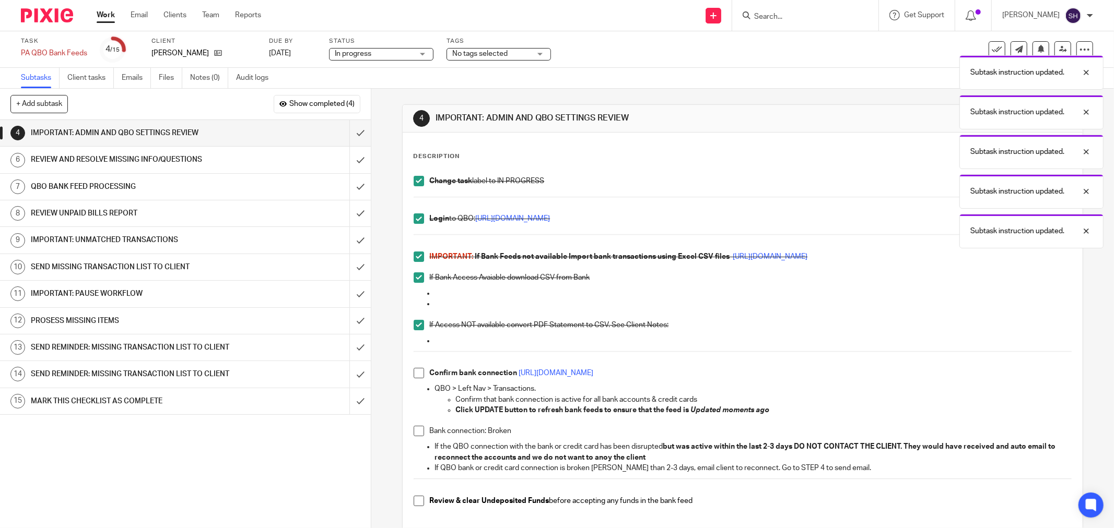
drag, startPoint x: 419, startPoint y: 374, endPoint x: 419, endPoint y: 381, distance: 7.3
click at [419, 374] on span at bounding box center [419, 373] width 10 height 10
click at [414, 433] on span at bounding box center [419, 431] width 10 height 10
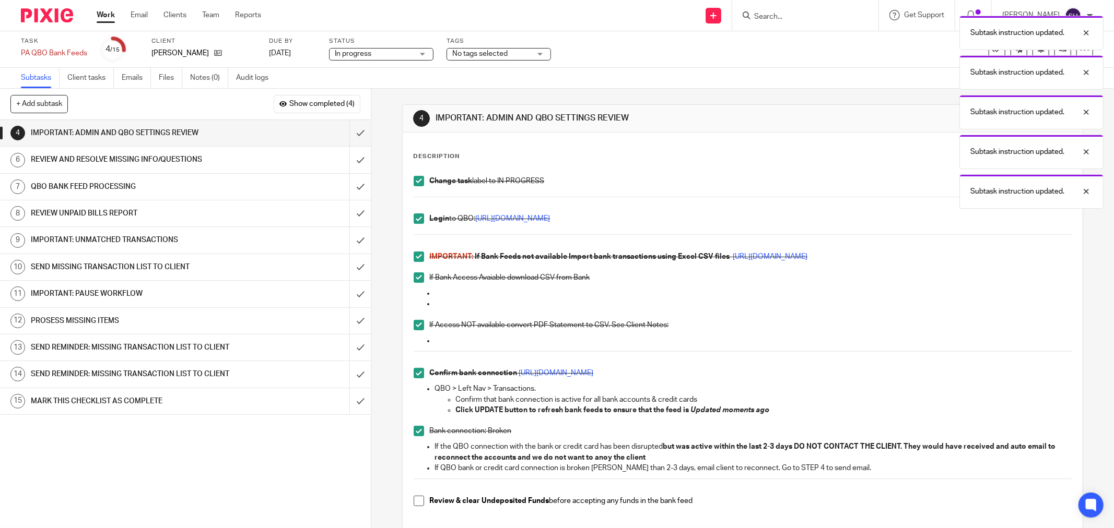
click at [414, 499] on span at bounding box center [419, 501] width 10 height 10
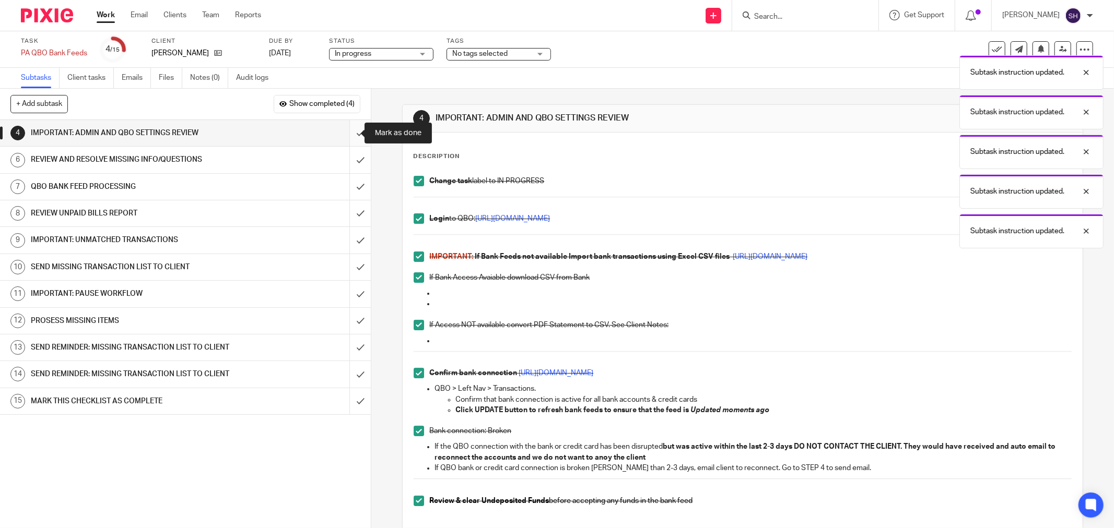
click at [352, 133] on input "submit" at bounding box center [185, 133] width 371 height 26
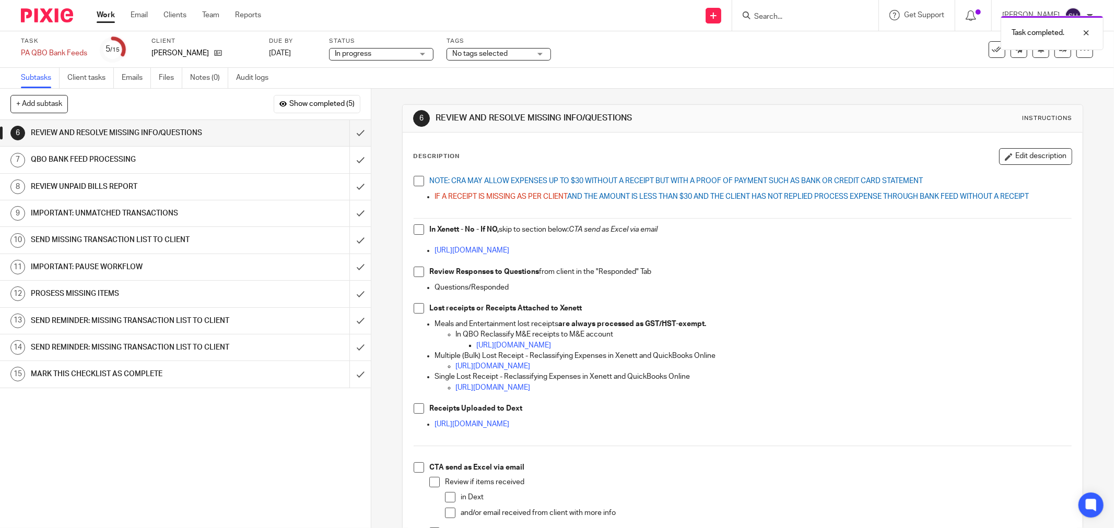
drag, startPoint x: 415, startPoint y: 185, endPoint x: 421, endPoint y: 210, distance: 26.3
click at [415, 185] on span at bounding box center [419, 181] width 10 height 10
click at [414, 231] on span at bounding box center [419, 230] width 10 height 10
click at [417, 277] on span at bounding box center [419, 272] width 10 height 10
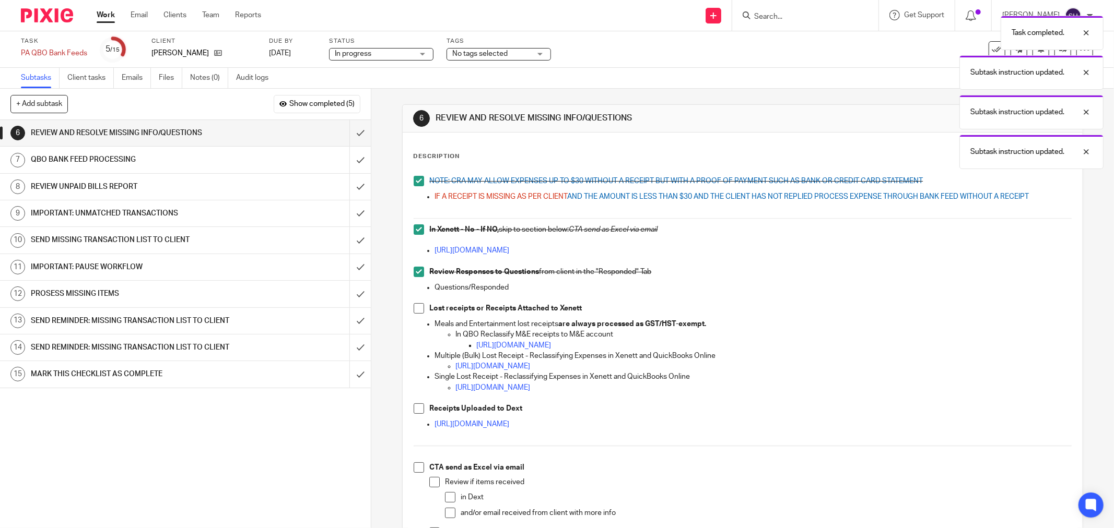
click at [416, 310] on span at bounding box center [419, 308] width 10 height 10
click at [421, 409] on li "Receipts Uploaded to Dext" at bounding box center [743, 412] width 658 height 16
drag, startPoint x: 421, startPoint y: 414, endPoint x: 415, endPoint y: 411, distance: 6.6
click at [421, 414] on li "Receipts Uploaded to Dext" at bounding box center [743, 412] width 658 height 16
click at [415, 411] on span at bounding box center [419, 409] width 10 height 10
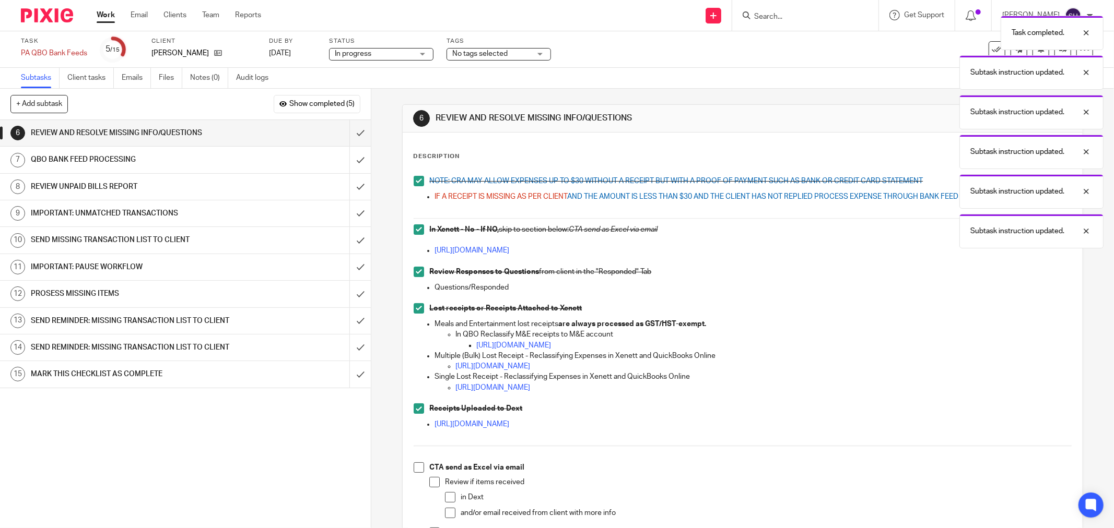
scroll to position [170, 0]
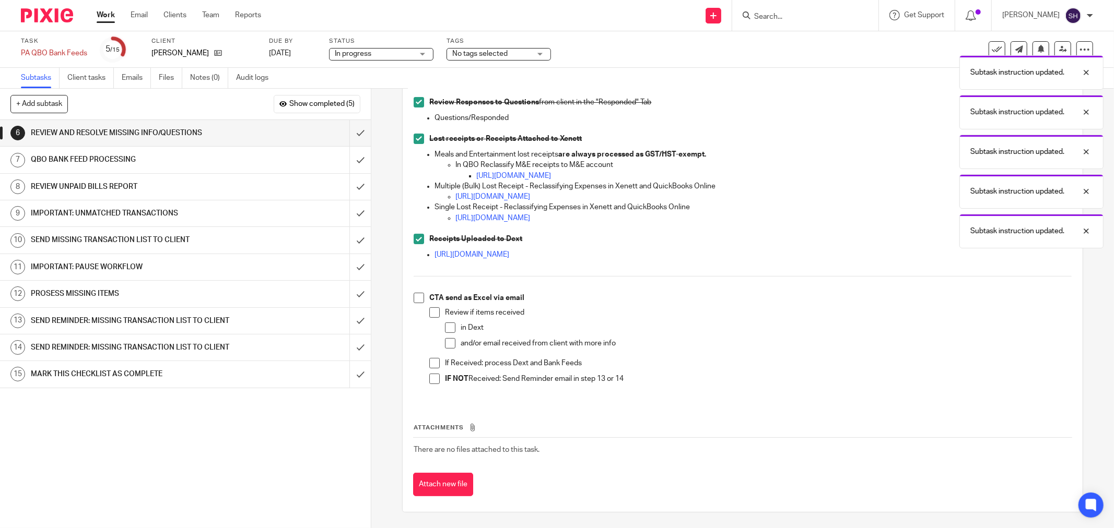
click at [415, 299] on span at bounding box center [419, 298] width 10 height 10
click at [430, 315] on span at bounding box center [434, 313] width 10 height 10
click at [445, 327] on span at bounding box center [450, 328] width 10 height 10
click at [432, 363] on span at bounding box center [434, 363] width 10 height 10
click at [432, 372] on li "If Received: process Dext and Bank Feeds" at bounding box center [750, 366] width 642 height 16
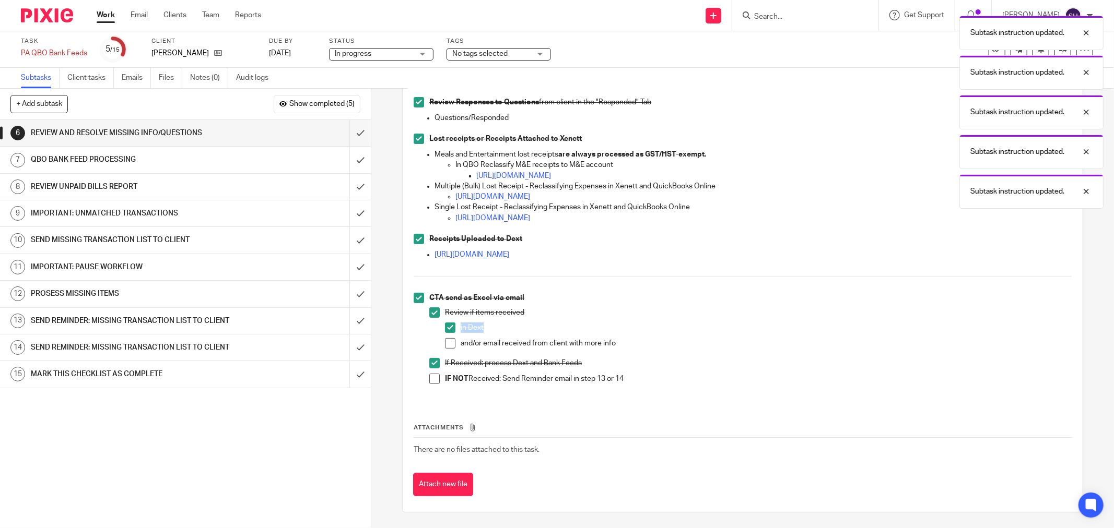
click at [448, 343] on span at bounding box center [450, 343] width 10 height 10
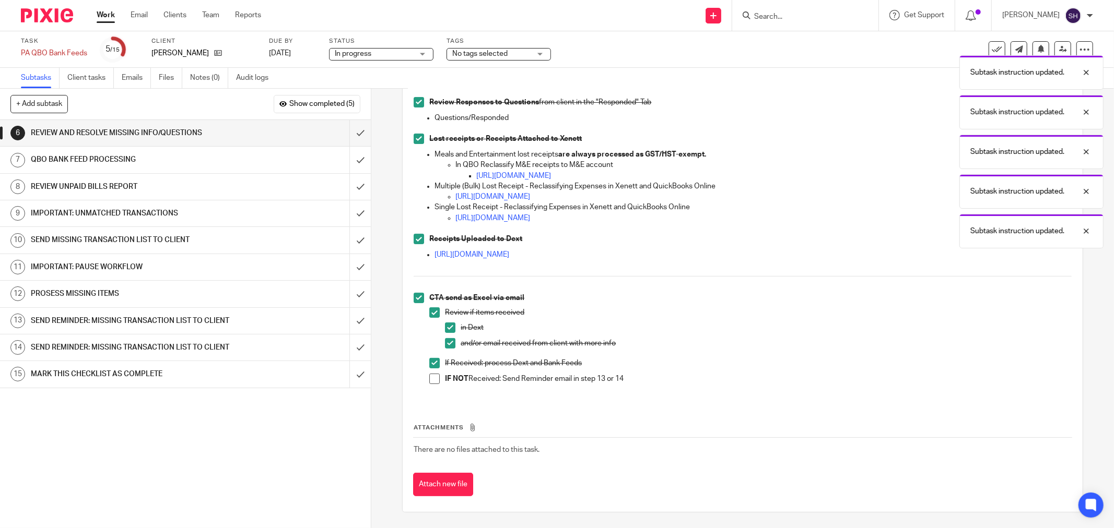
click at [425, 380] on li "CTA send as Excel via email Review if items received in Dext and/or email recei…" at bounding box center [743, 343] width 658 height 101
click at [429, 380] on span at bounding box center [434, 379] width 10 height 10
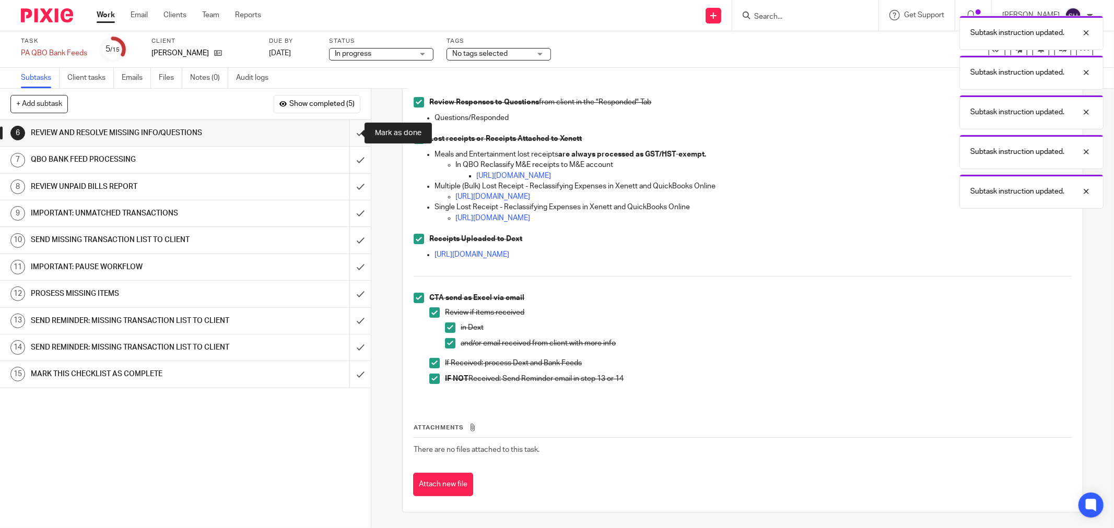
click at [351, 137] on input "submit" at bounding box center [185, 133] width 371 height 26
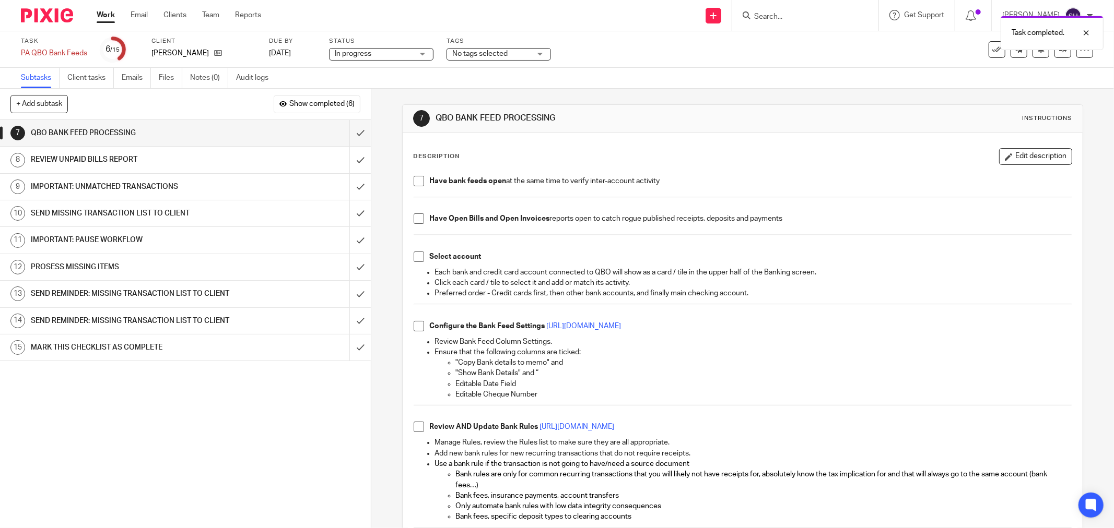
click at [417, 180] on span at bounding box center [419, 181] width 10 height 10
click at [414, 221] on span at bounding box center [419, 219] width 10 height 10
click at [418, 252] on span at bounding box center [419, 257] width 10 height 10
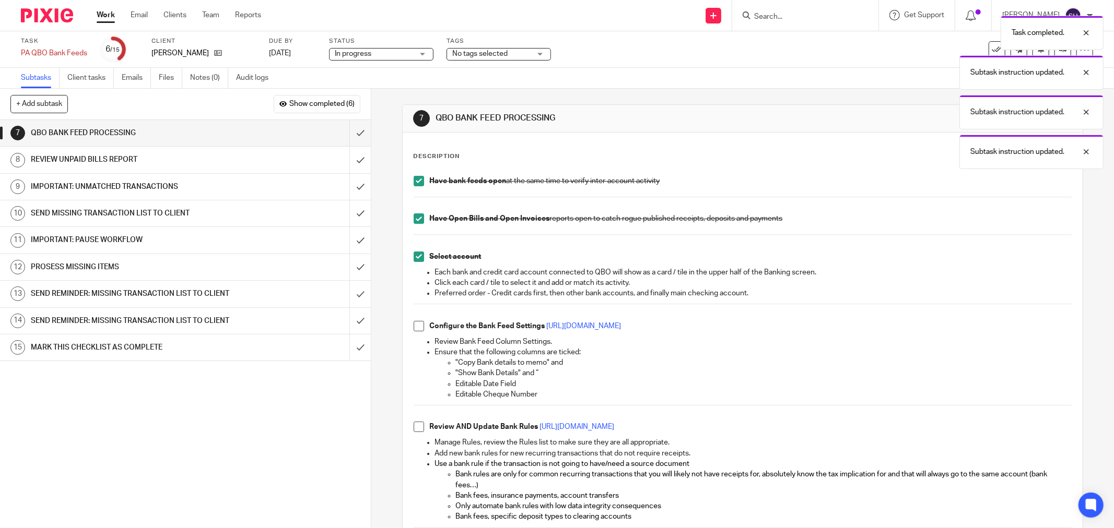
drag, startPoint x: 413, startPoint y: 323, endPoint x: 401, endPoint y: 373, distance: 52.1
click at [414, 324] on span at bounding box center [419, 326] width 10 height 10
click at [415, 425] on span at bounding box center [419, 427] width 10 height 10
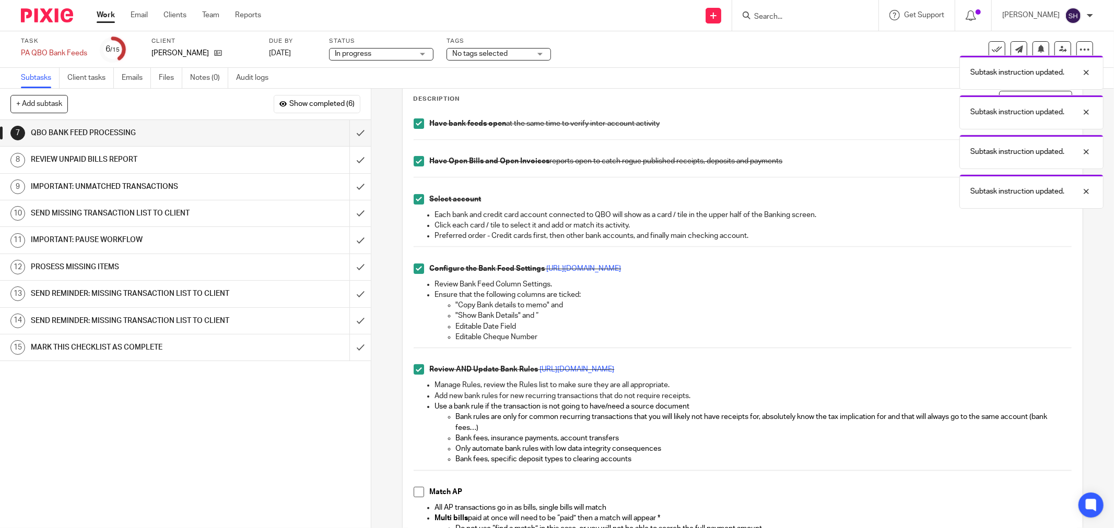
scroll to position [290, 0]
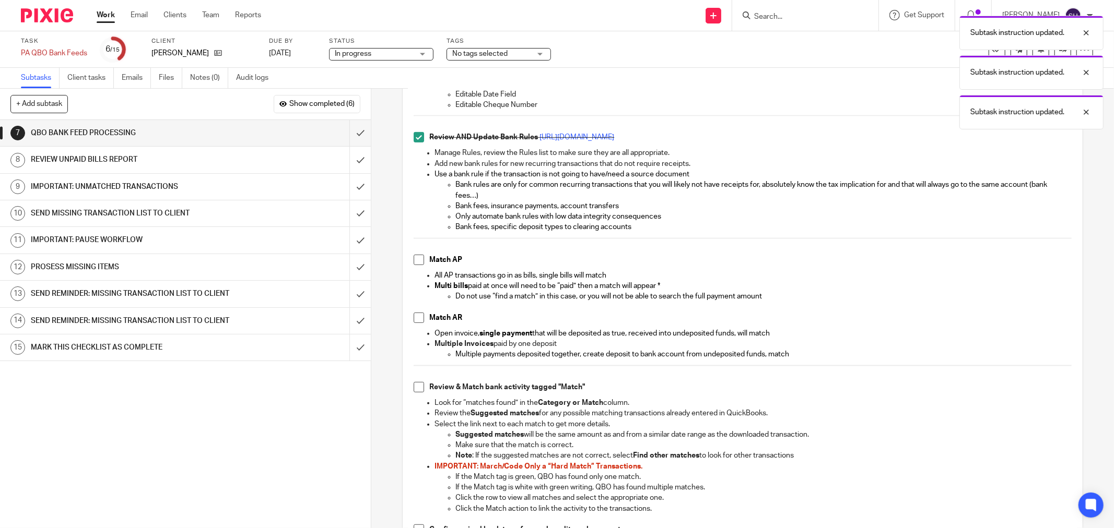
click at [415, 258] on span at bounding box center [419, 260] width 10 height 10
click at [414, 316] on span at bounding box center [419, 318] width 10 height 10
click at [414, 382] on span at bounding box center [419, 387] width 10 height 10
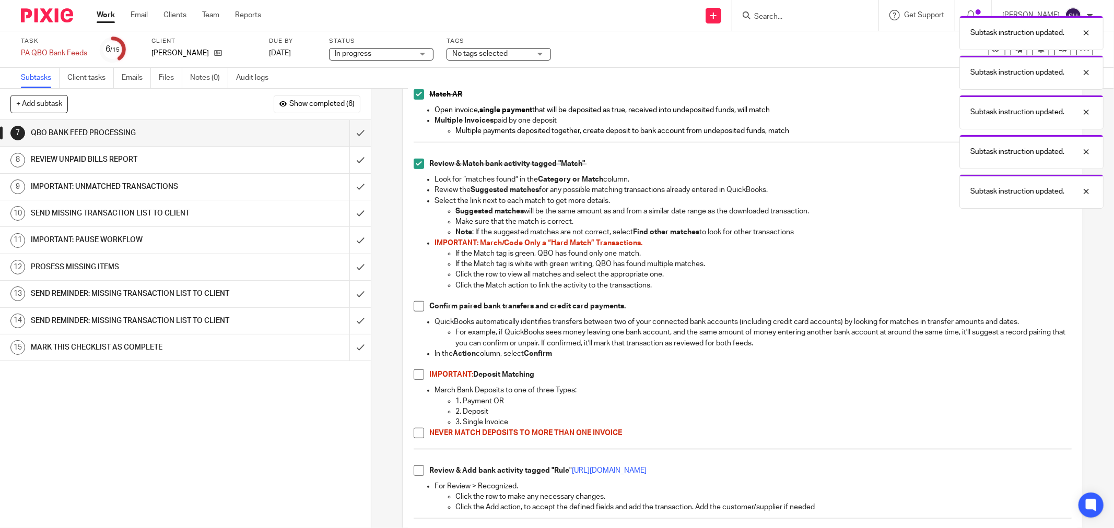
scroll to position [638, 0]
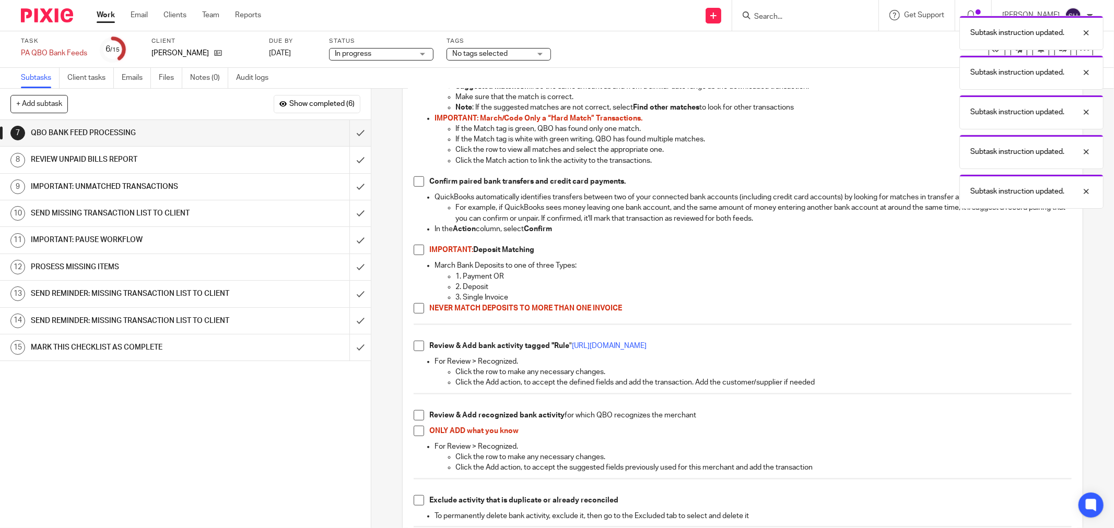
drag, startPoint x: 411, startPoint y: 184, endPoint x: 409, endPoint y: 192, distance: 8.6
click at [414, 184] on span at bounding box center [419, 182] width 10 height 10
click at [419, 252] on span at bounding box center [419, 250] width 10 height 10
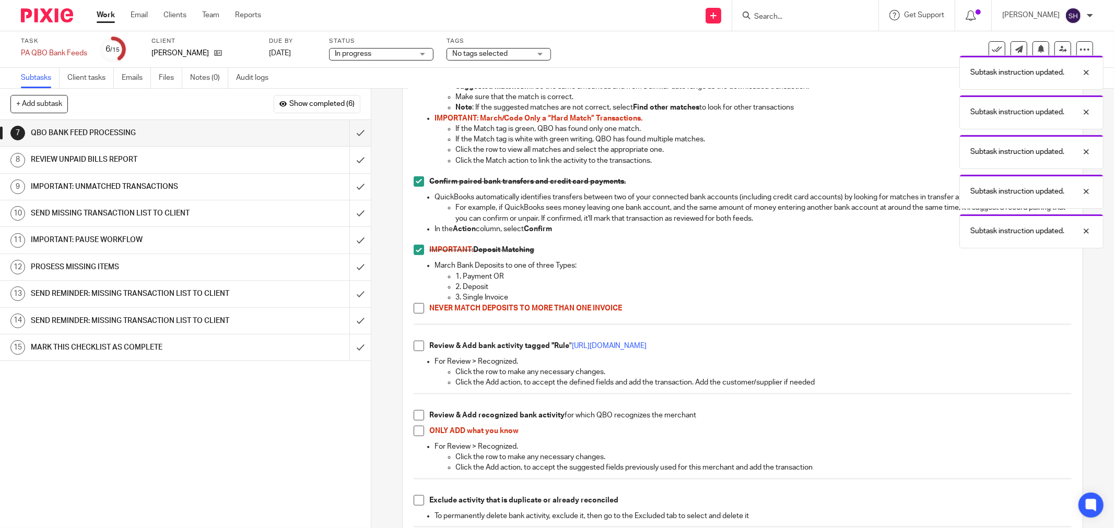
click at [414, 309] on span at bounding box center [419, 308] width 10 height 10
click at [416, 343] on span at bounding box center [419, 346] width 10 height 10
drag, startPoint x: 420, startPoint y: 416, endPoint x: 416, endPoint y: 422, distance: 7.5
click at [420, 416] on span at bounding box center [419, 415] width 10 height 10
click at [414, 428] on span at bounding box center [419, 431] width 10 height 10
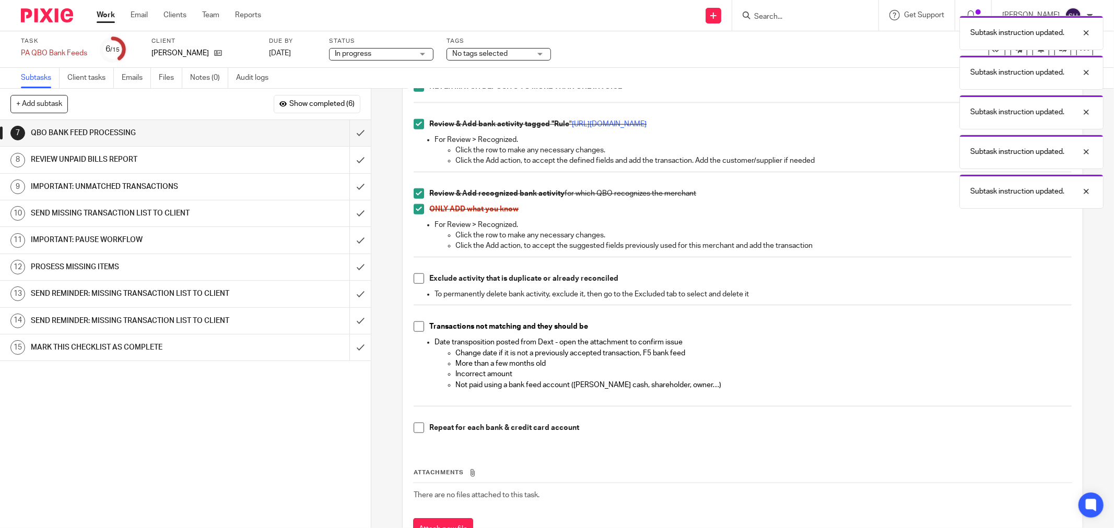
scroll to position [907, 0]
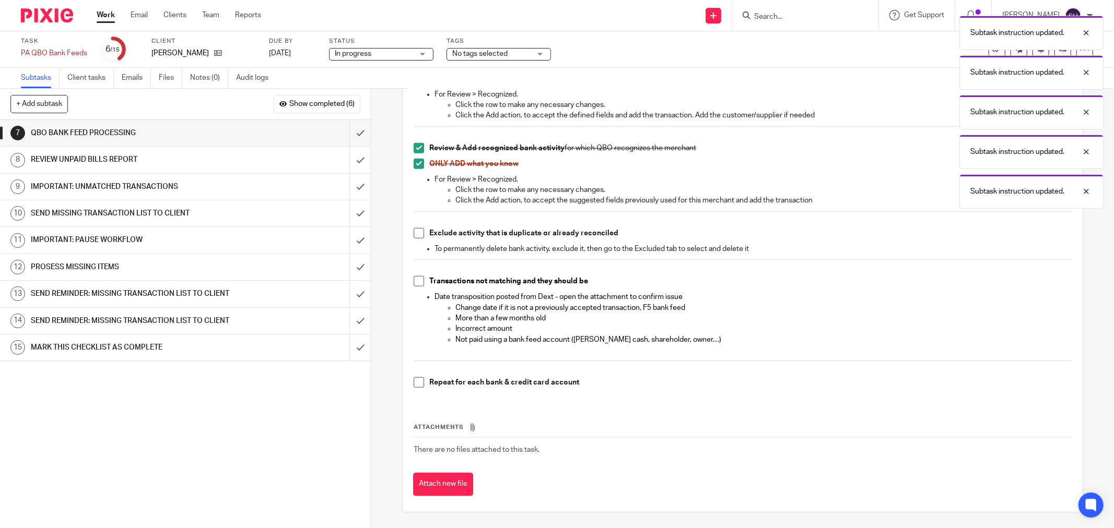
drag, startPoint x: 415, startPoint y: 236, endPoint x: 413, endPoint y: 252, distance: 16.4
click at [415, 237] on span at bounding box center [419, 233] width 10 height 10
click at [418, 278] on span at bounding box center [419, 281] width 10 height 10
click at [415, 382] on span at bounding box center [419, 383] width 10 height 10
click at [348, 134] on input "submit" at bounding box center [185, 133] width 371 height 26
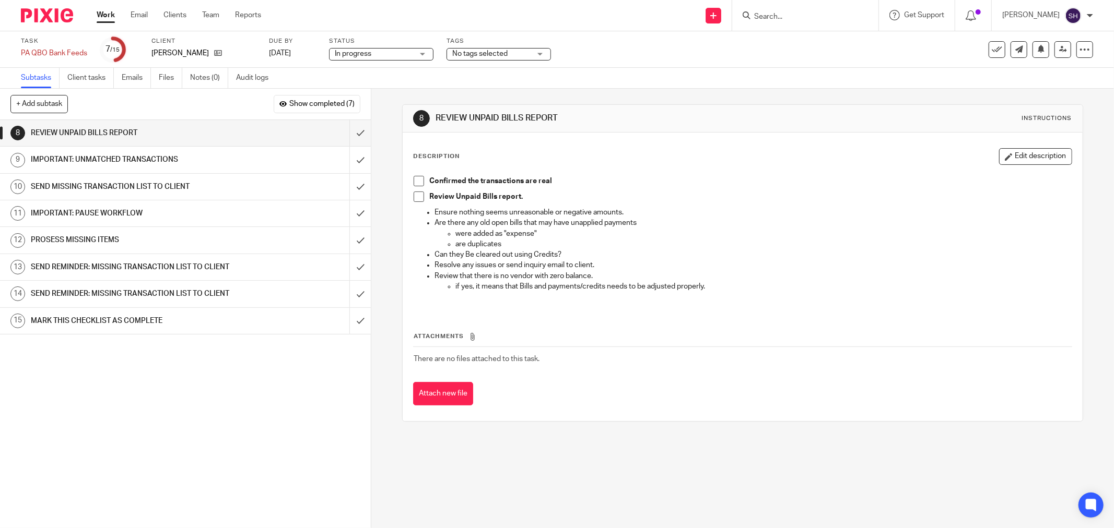
drag, startPoint x: 419, startPoint y: 184, endPoint x: 416, endPoint y: 189, distance: 5.6
click at [419, 184] on span at bounding box center [419, 181] width 10 height 10
click at [414, 195] on span at bounding box center [419, 197] width 10 height 10
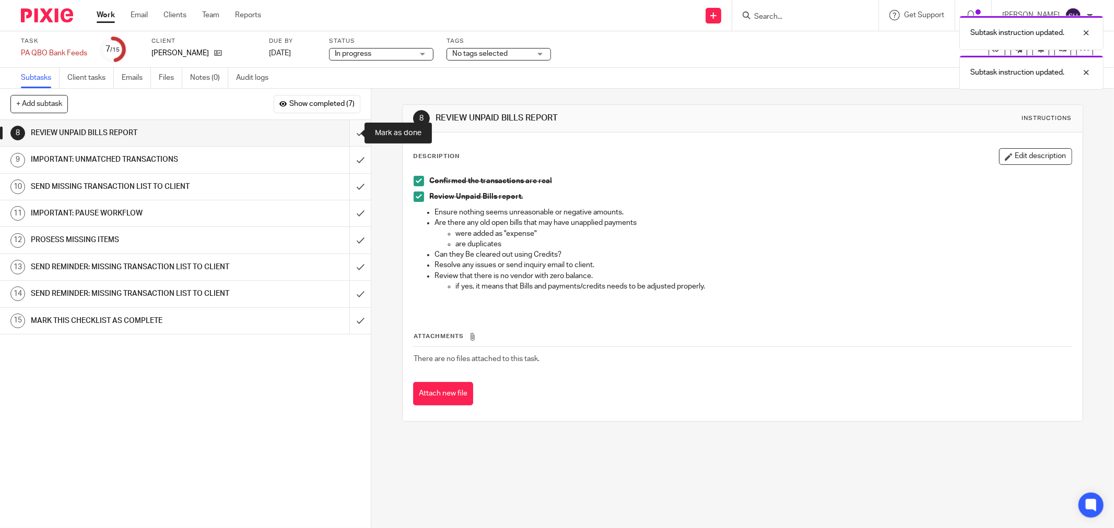
click at [351, 126] on input "submit" at bounding box center [185, 133] width 371 height 26
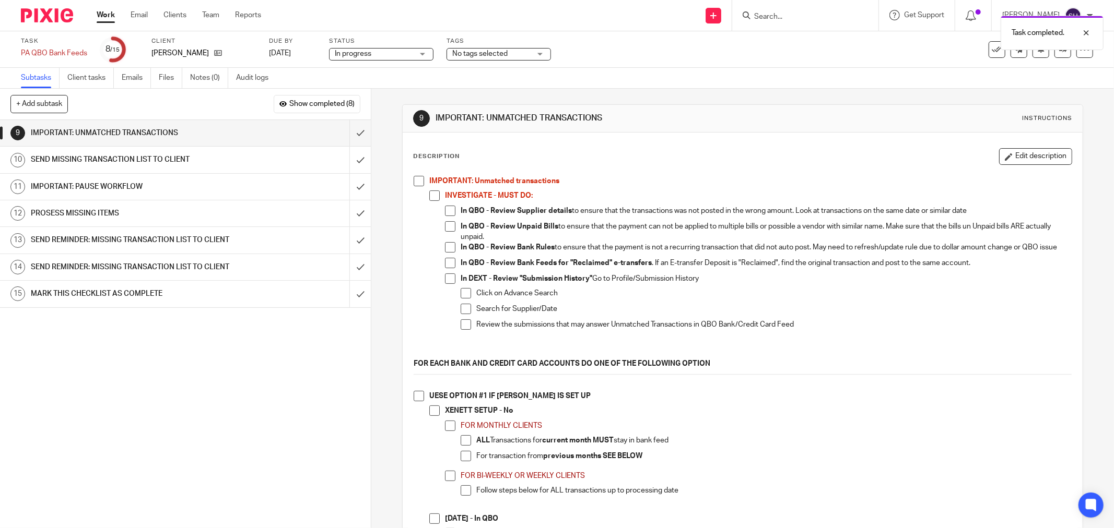
click at [345, 53] on span "In progress" at bounding box center [353, 53] width 37 height 7
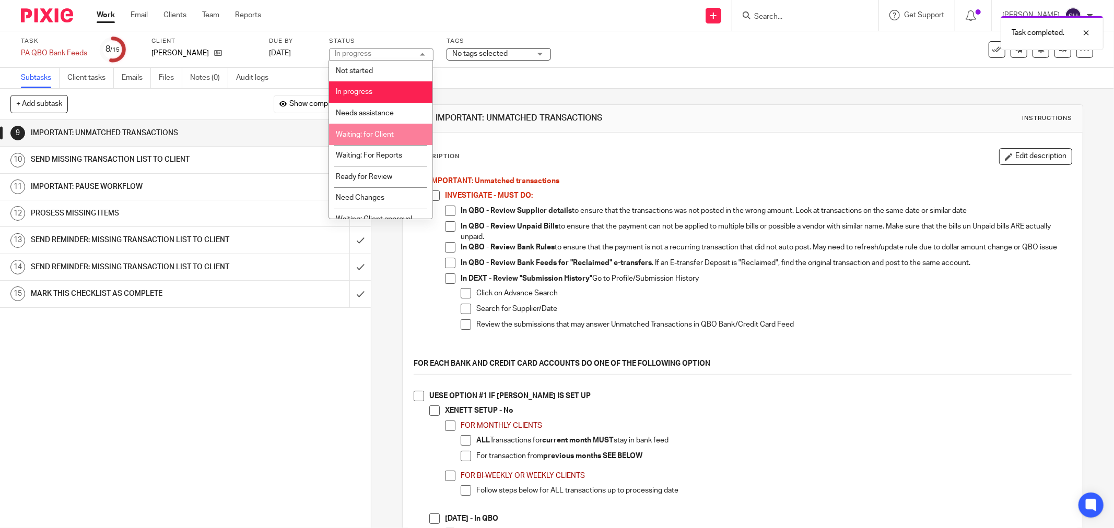
click at [386, 128] on li "Waiting: for Client" at bounding box center [380, 134] width 103 height 21
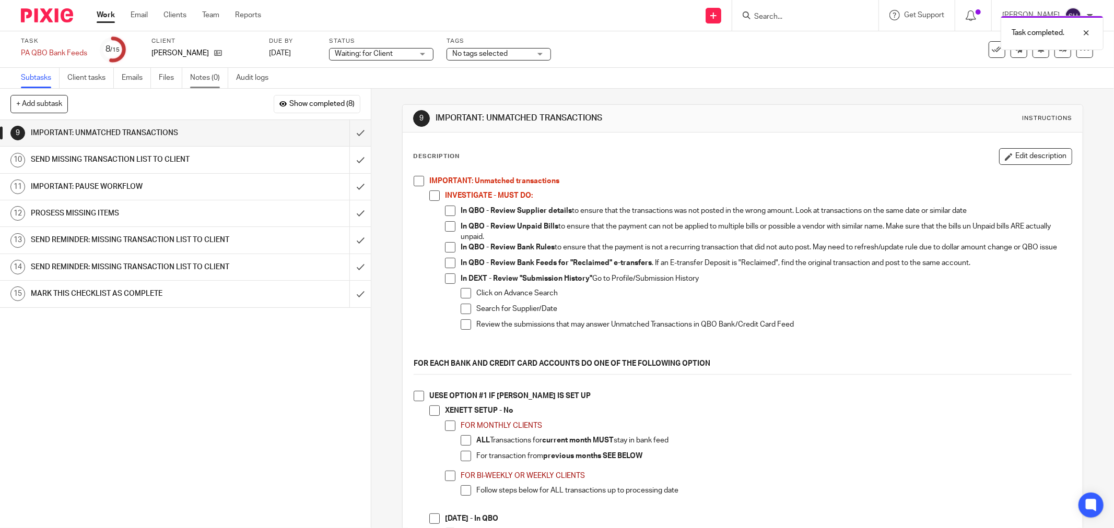
click at [211, 76] on link "Notes (0)" at bounding box center [209, 78] width 38 height 20
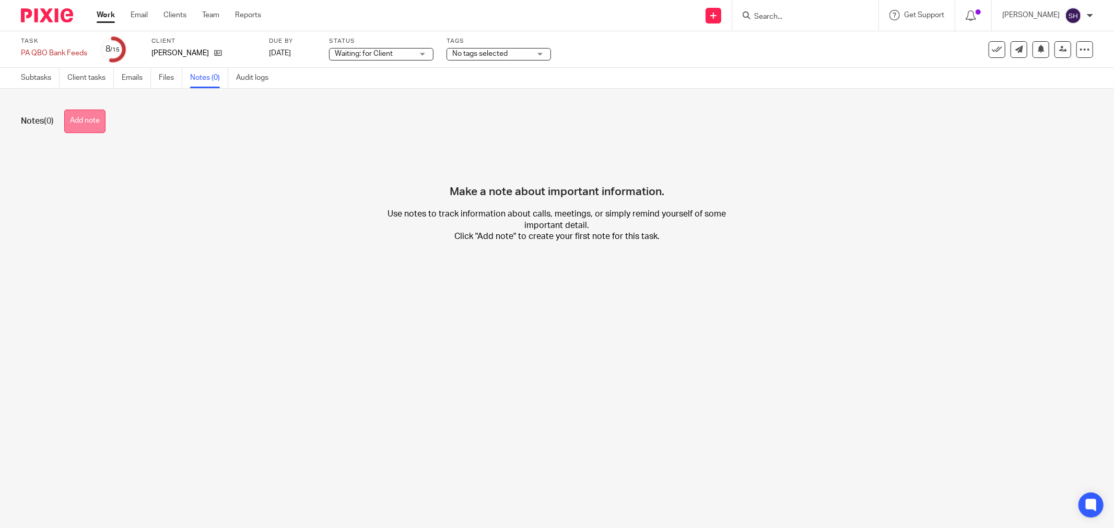
click at [86, 121] on button "Add note" at bounding box center [84, 121] width 41 height 23
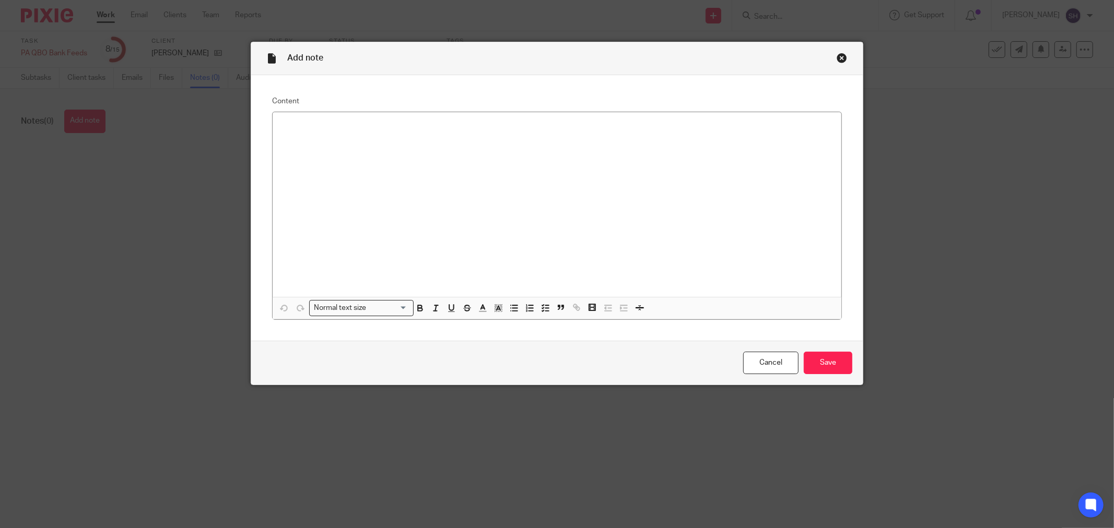
click at [441, 164] on div at bounding box center [557, 204] width 569 height 185
click at [831, 369] on input "Save" at bounding box center [828, 363] width 49 height 22
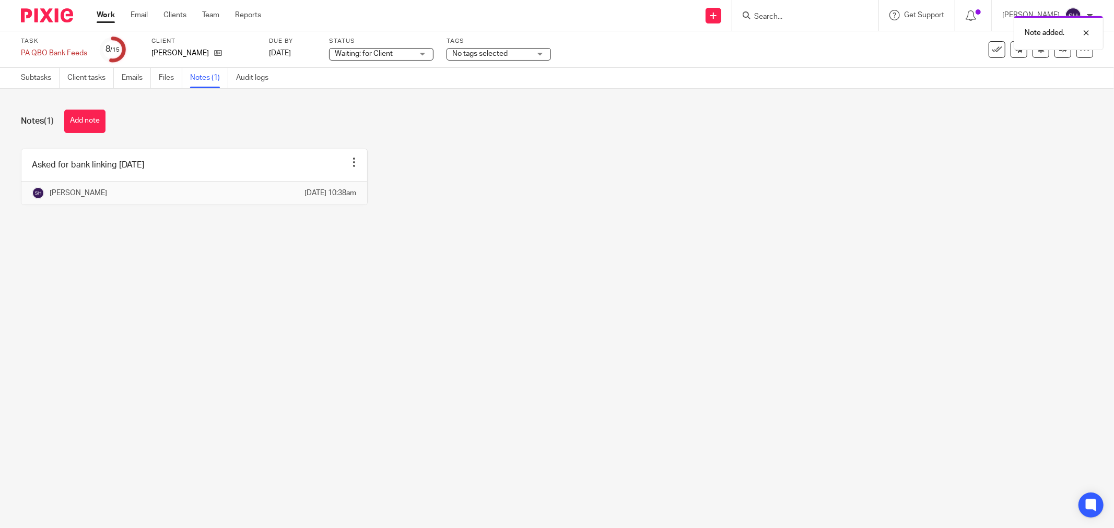
click at [101, 18] on link "Work" at bounding box center [106, 15] width 18 height 10
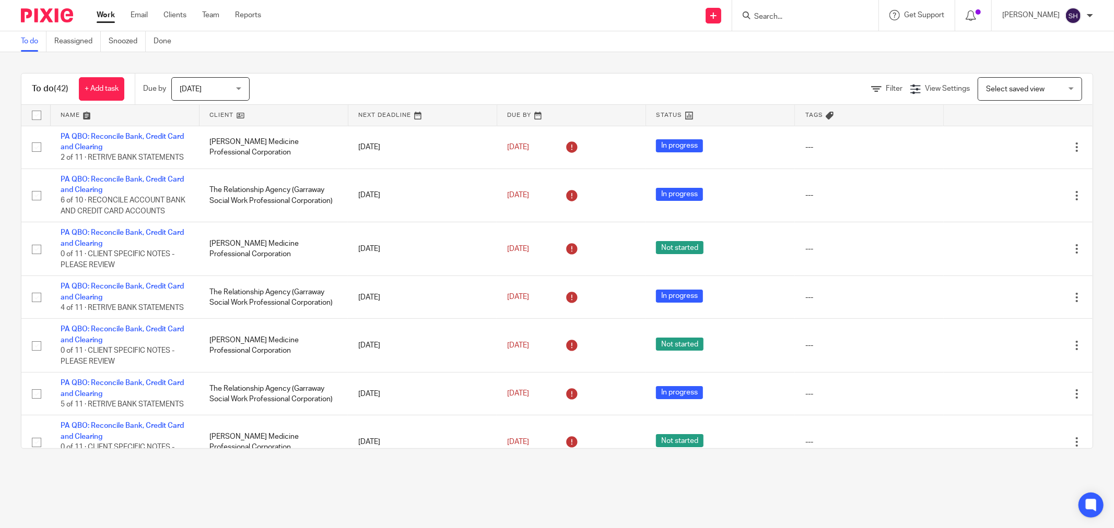
click at [321, 114] on link at bounding box center [273, 115] width 148 height 21
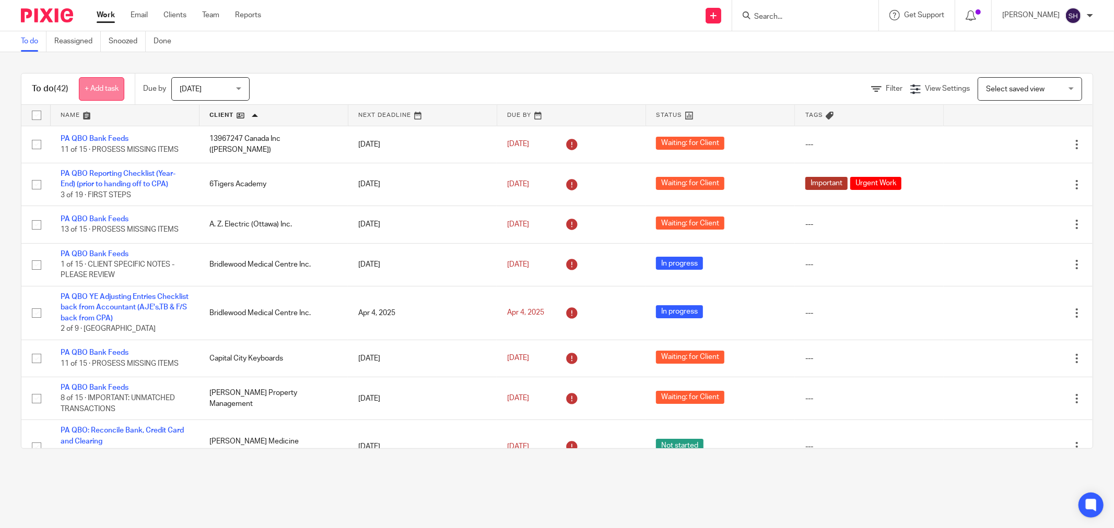
click at [104, 86] on link "+ Add task" at bounding box center [101, 88] width 45 height 23
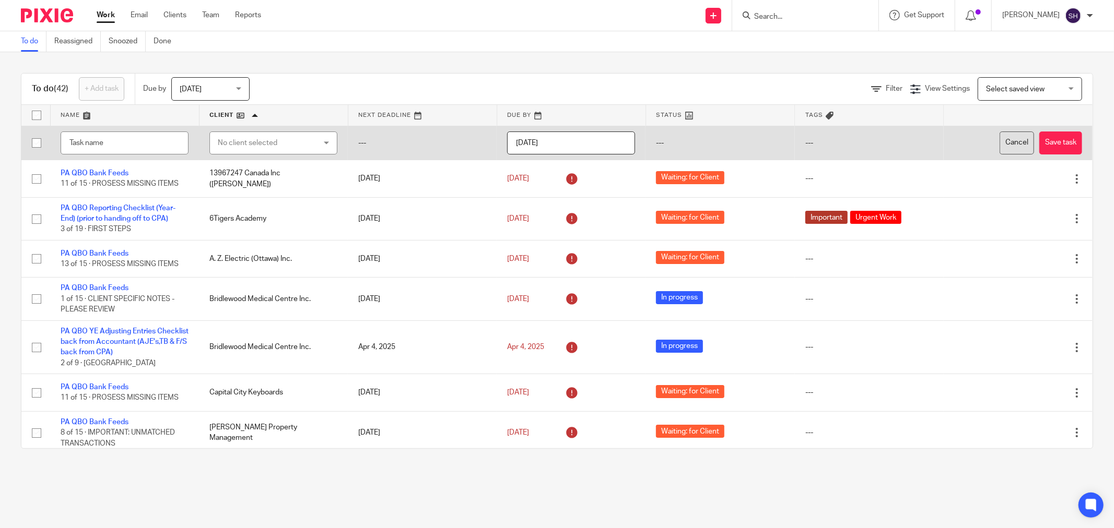
click at [999, 147] on button "Cancel" at bounding box center [1016, 143] width 34 height 23
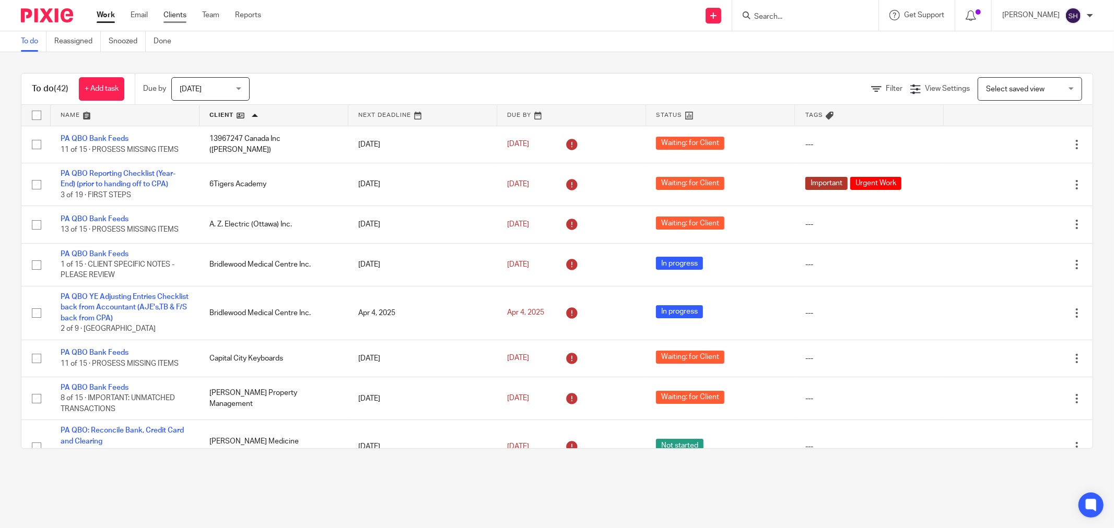
click at [170, 14] on link "Clients" at bounding box center [174, 15] width 23 height 10
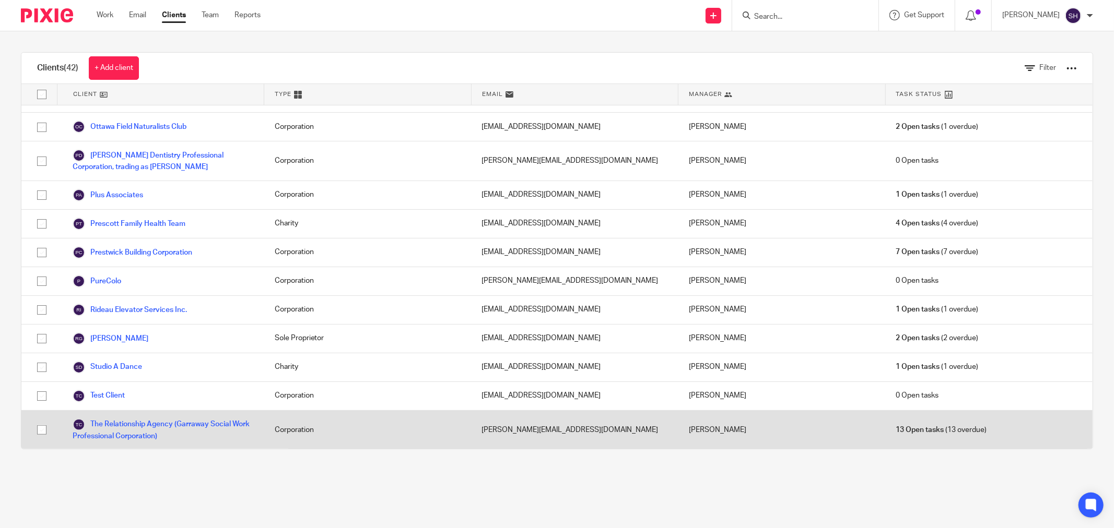
scroll to position [928, 0]
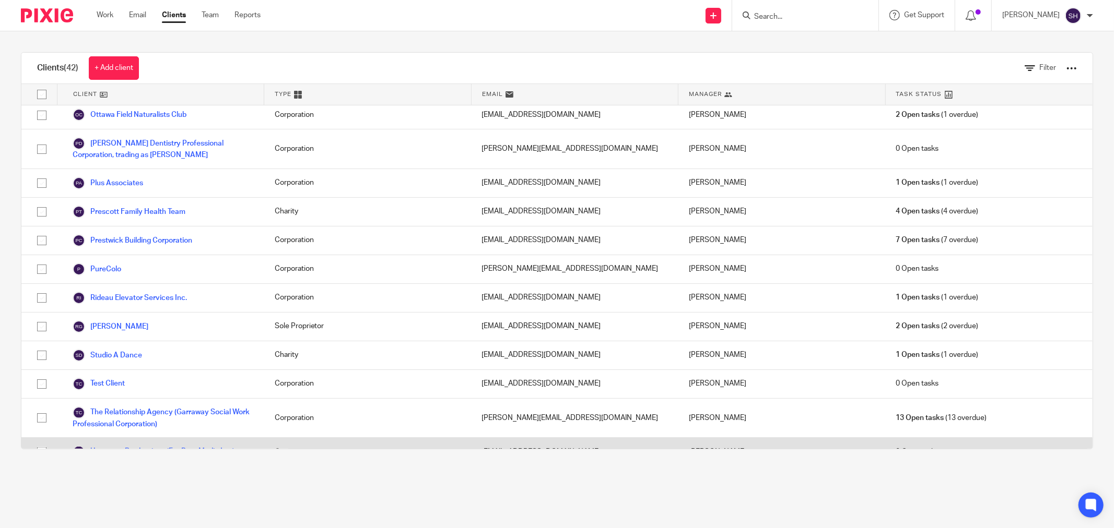
click at [145, 446] on link "Upstream Productions (Fat Bear Media Inc.)" at bounding box center [154, 452] width 162 height 13
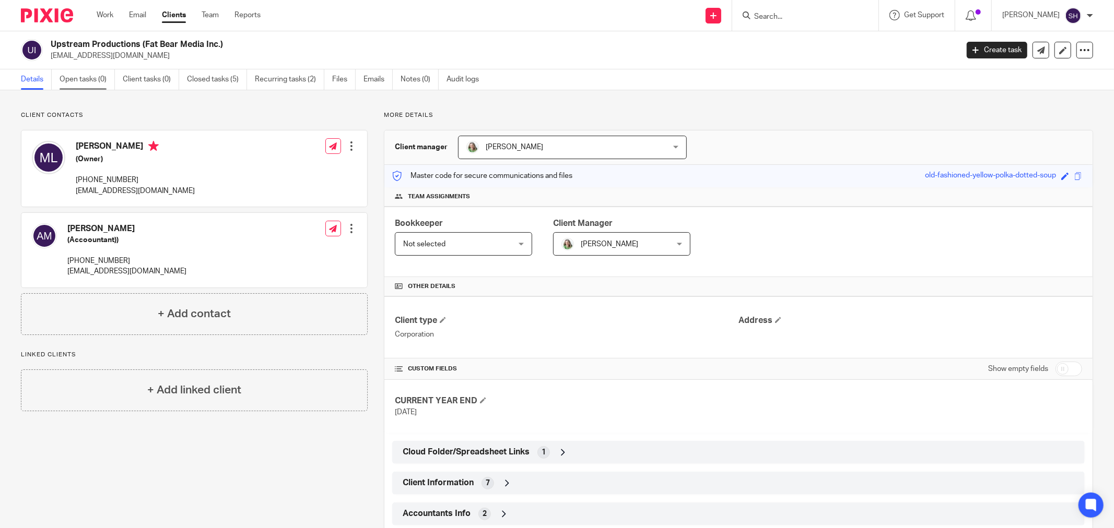
click at [96, 77] on link "Open tasks (0)" at bounding box center [87, 79] width 55 height 20
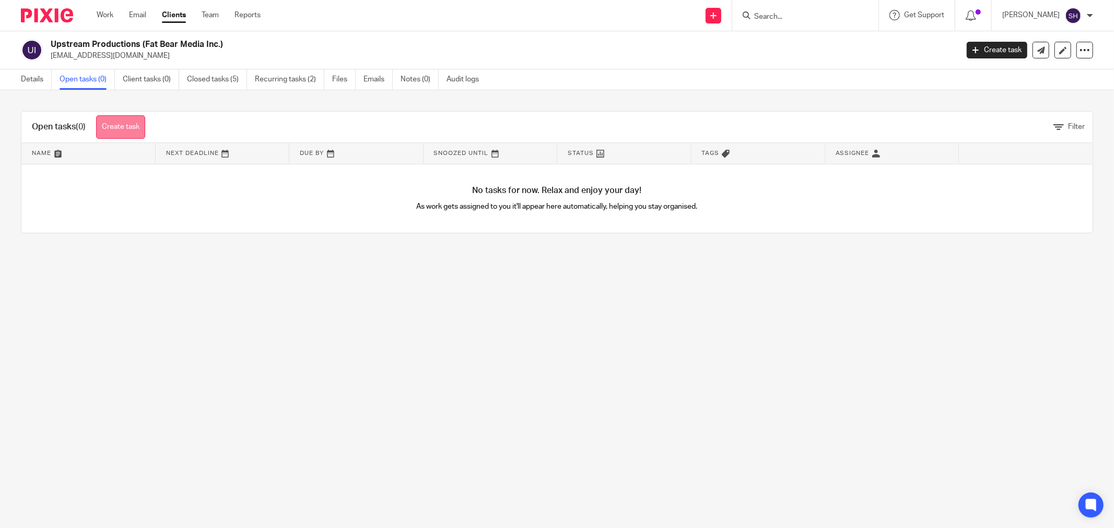
click at [132, 132] on link "Create task" at bounding box center [120, 126] width 49 height 23
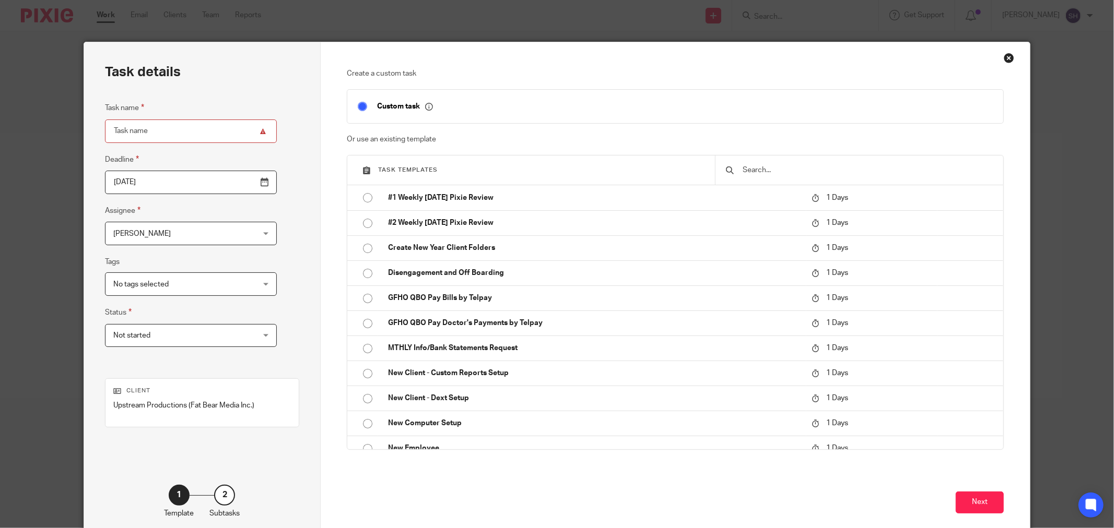
click at [803, 160] on div at bounding box center [859, 170] width 288 height 29
click at [802, 169] on input "text" at bounding box center [867, 169] width 251 height 11
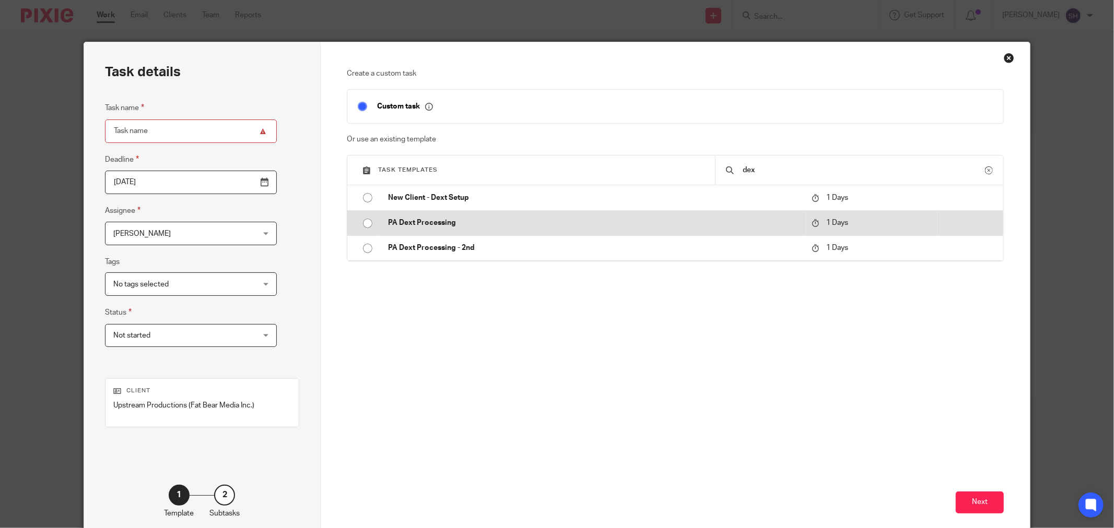
type input "dex"
click at [361, 221] on input "radio" at bounding box center [368, 224] width 20 height 20
type input "2025-08-14"
type input "PA Dext Processing"
checkbox input "false"
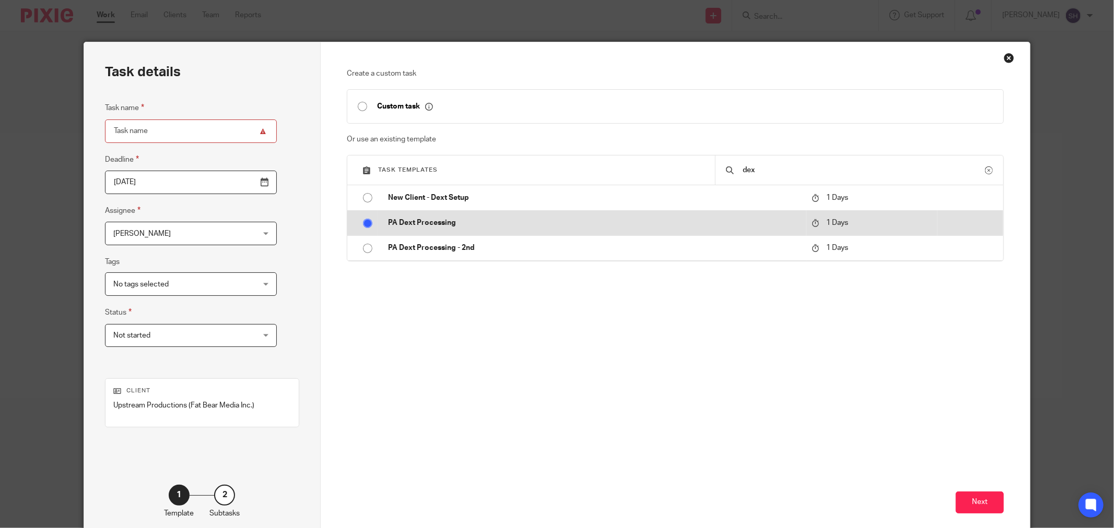
radio input "false"
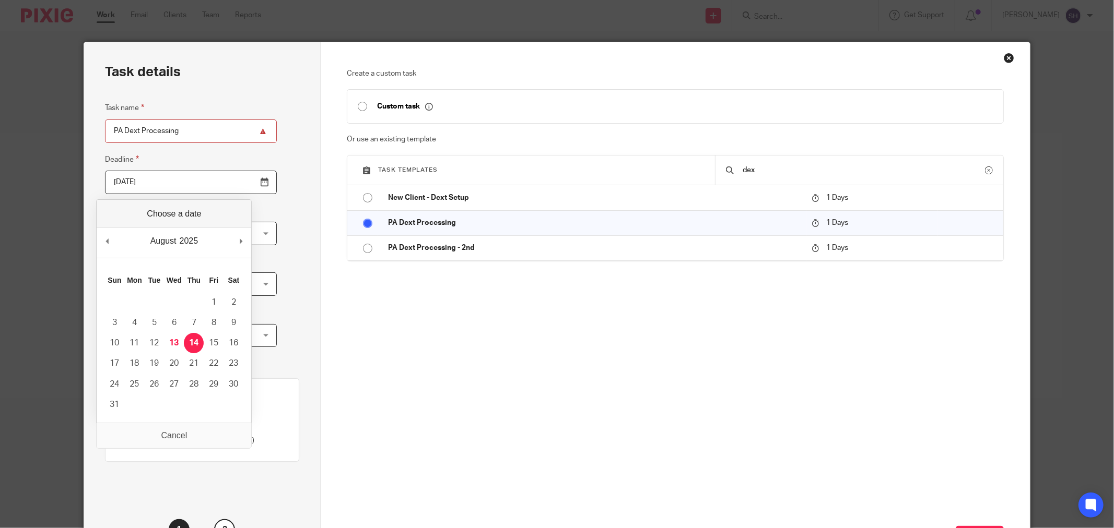
click at [241, 183] on input "2025-08-14" at bounding box center [191, 182] width 172 height 23
type input "2025-08-13"
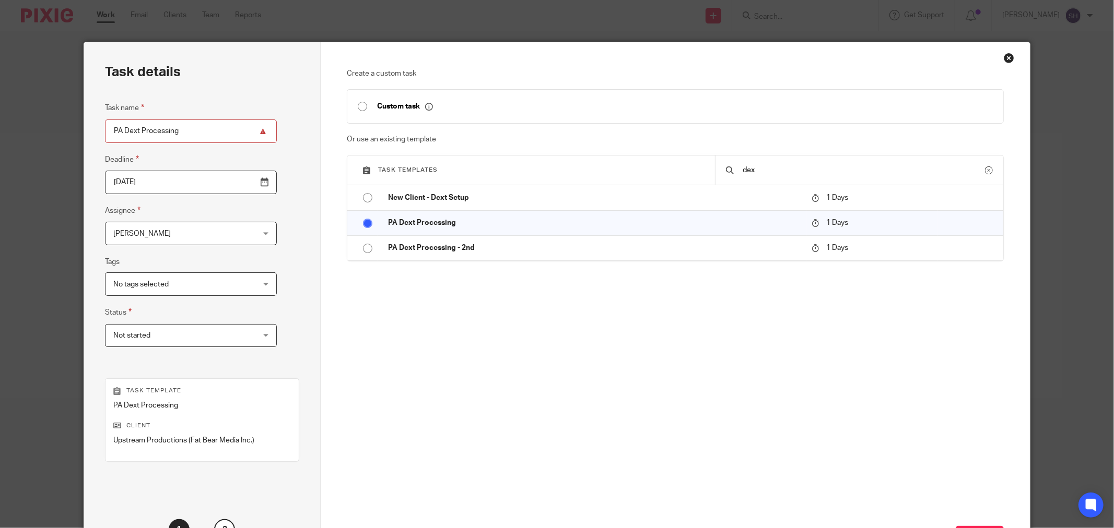
click at [235, 286] on div "No tags selected" at bounding box center [191, 284] width 172 height 23
click at [226, 338] on div "Not started Not started" at bounding box center [191, 335] width 172 height 23
click at [278, 319] on div "Task details Task name PA Dext Processing Deadline 2025-08-13 Assignee Sarah Ha…" at bounding box center [202, 308] width 237 height 533
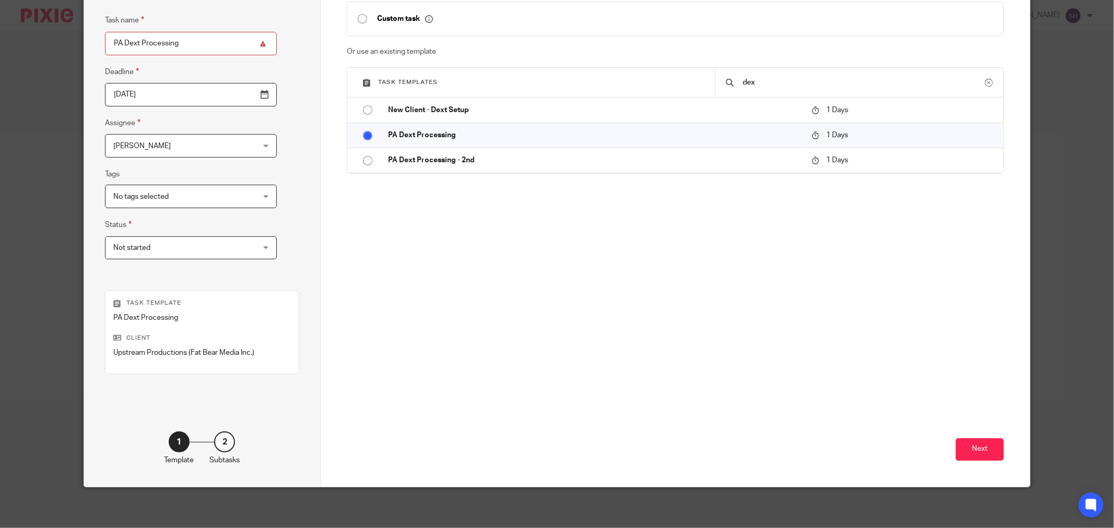
scroll to position [89, 0]
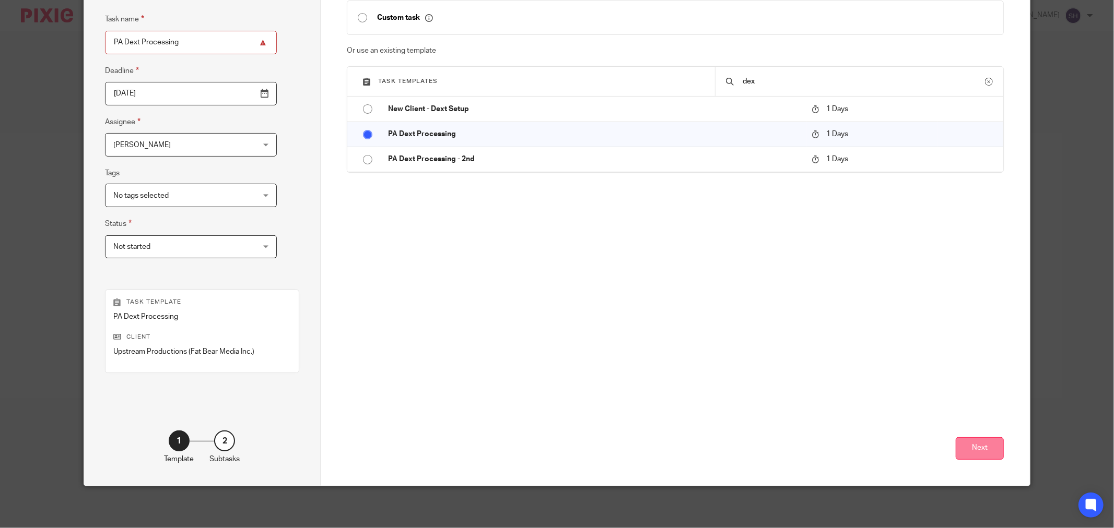
click at [966, 447] on button "Next" at bounding box center [980, 449] width 48 height 22
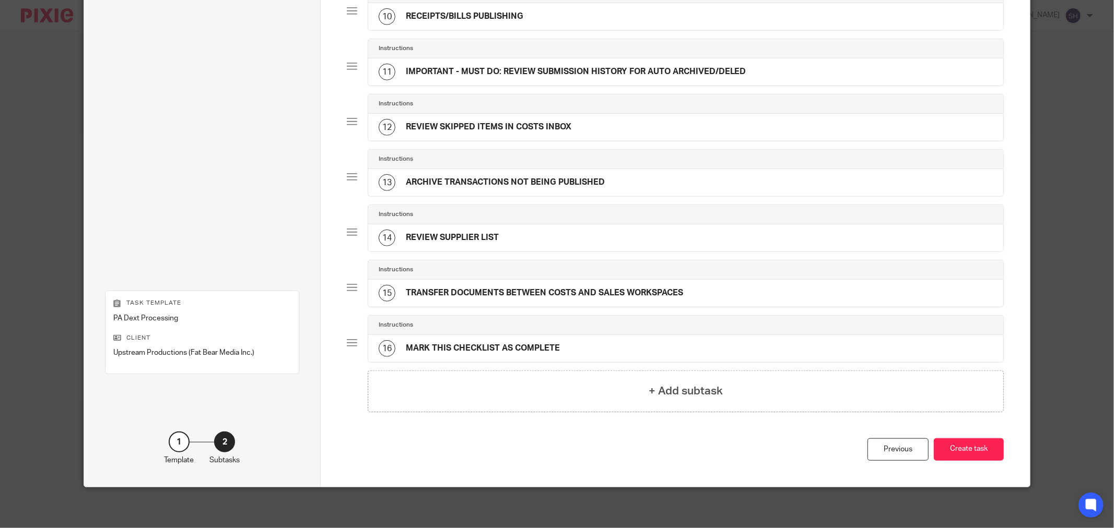
scroll to position [614, 0]
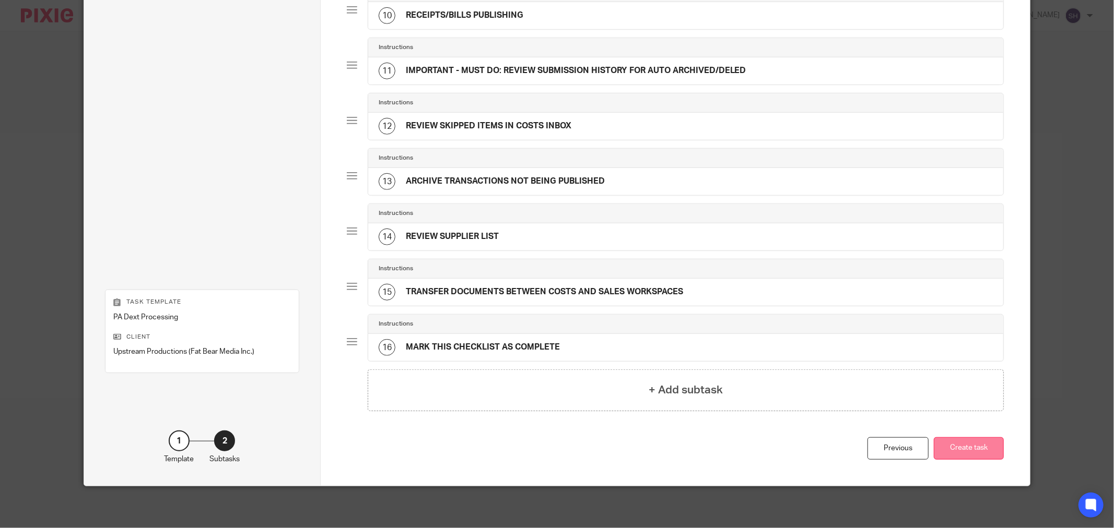
click at [968, 456] on button "Create task" at bounding box center [969, 449] width 70 height 22
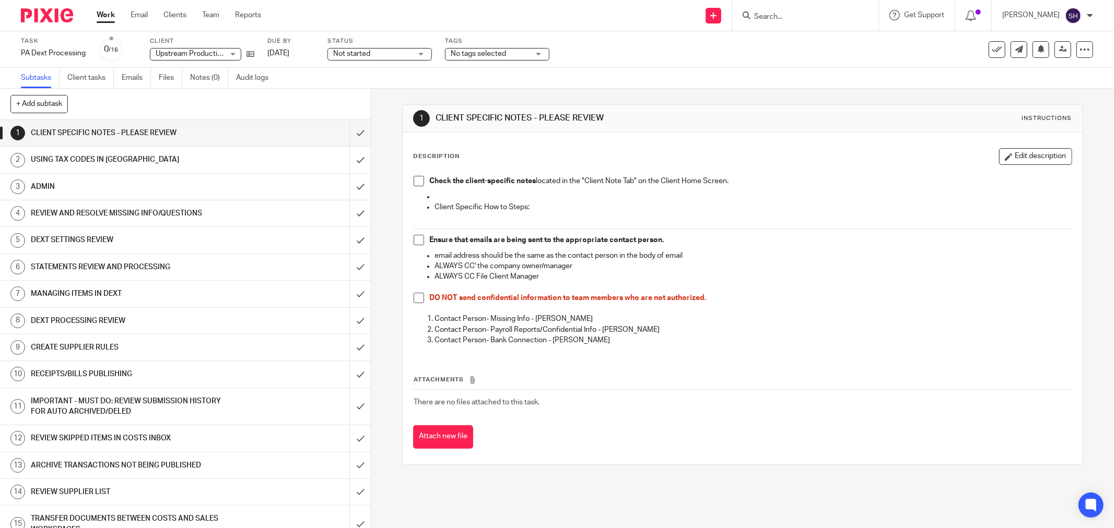
click at [105, 14] on link "Work" at bounding box center [106, 15] width 18 height 10
